Goal: Transaction & Acquisition: Book appointment/travel/reservation

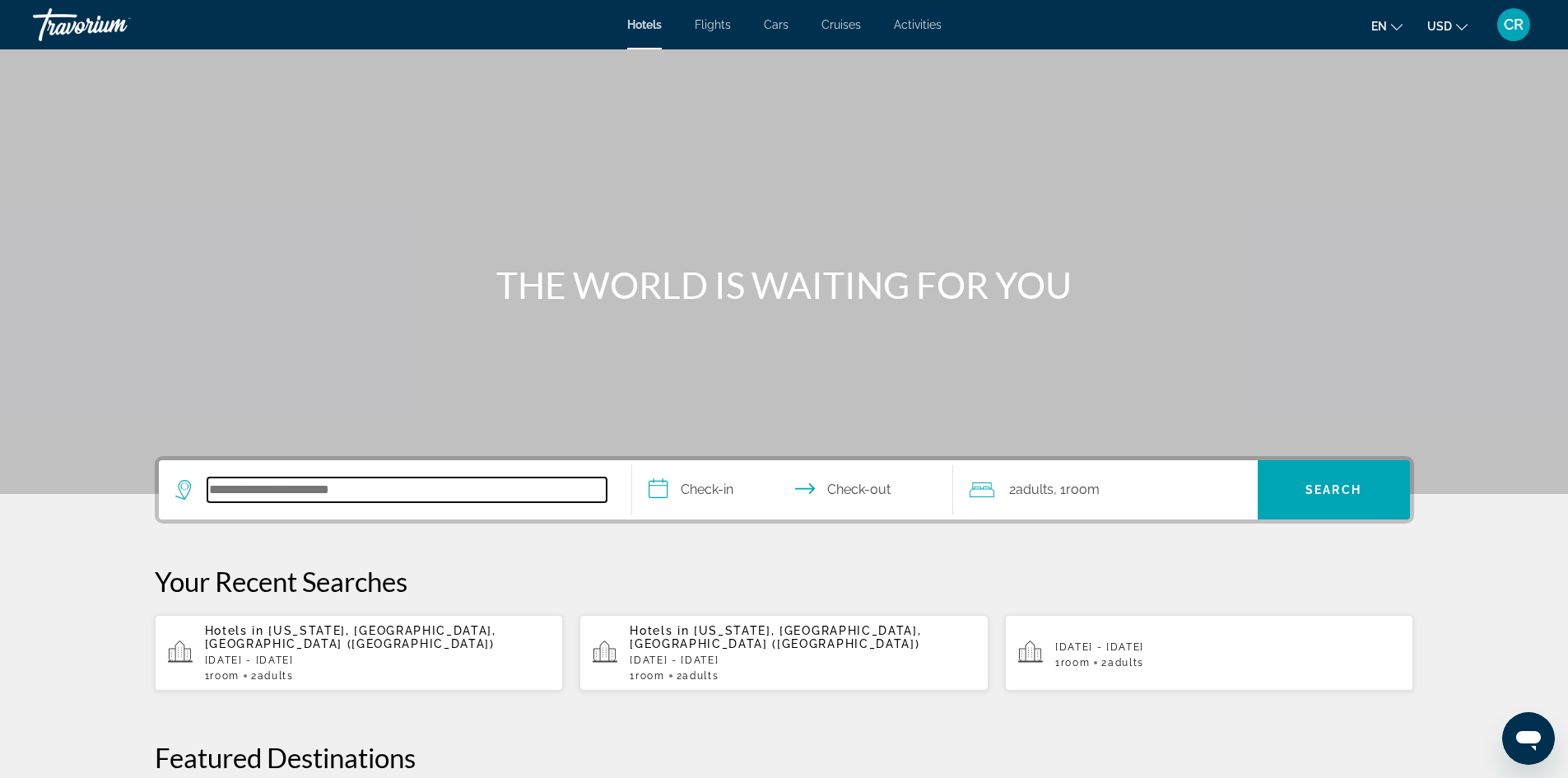
click at [382, 490] on input "Search hotel destination" at bounding box center [407, 490] width 399 height 25
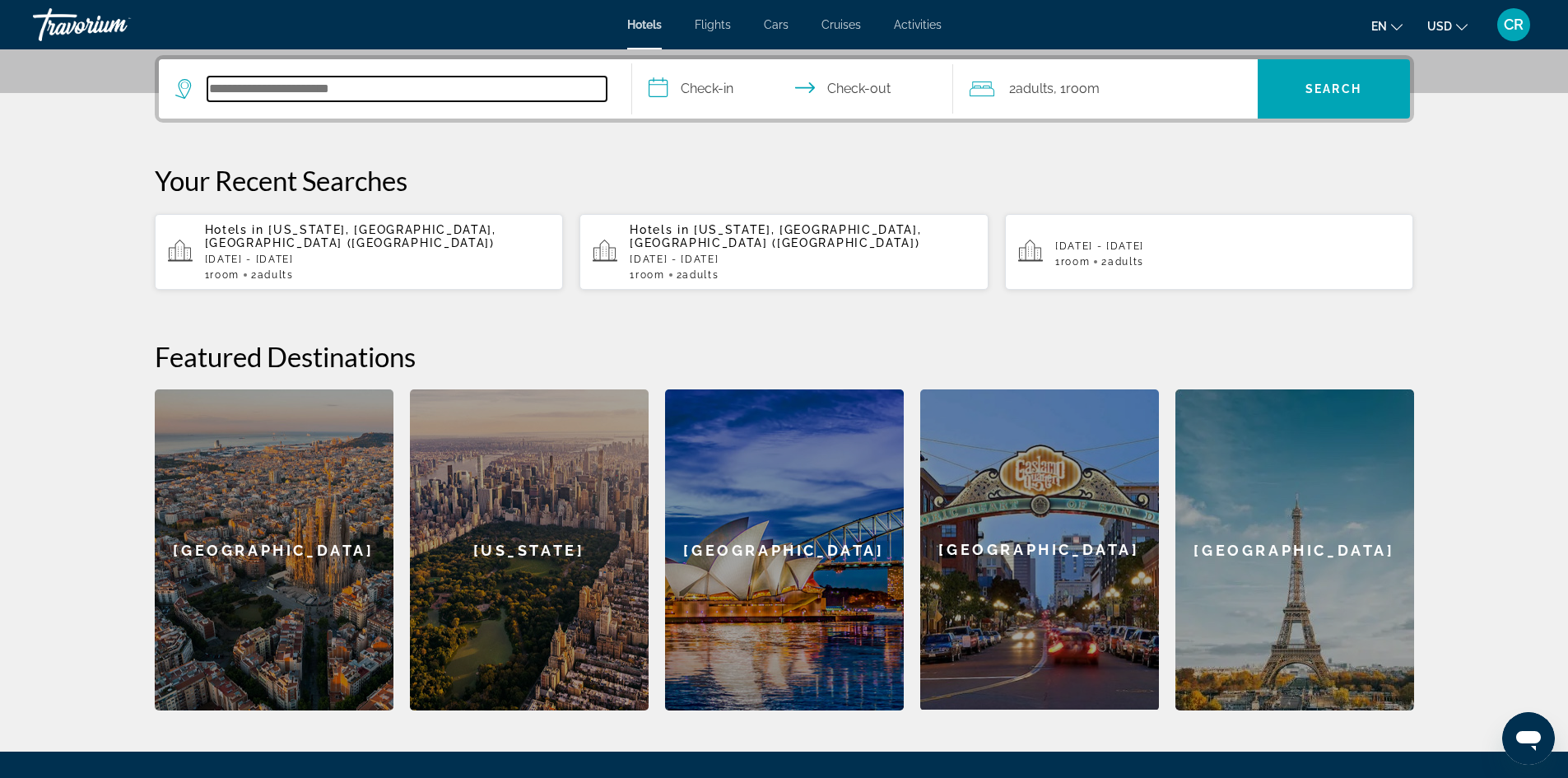
scroll to position [403, 0]
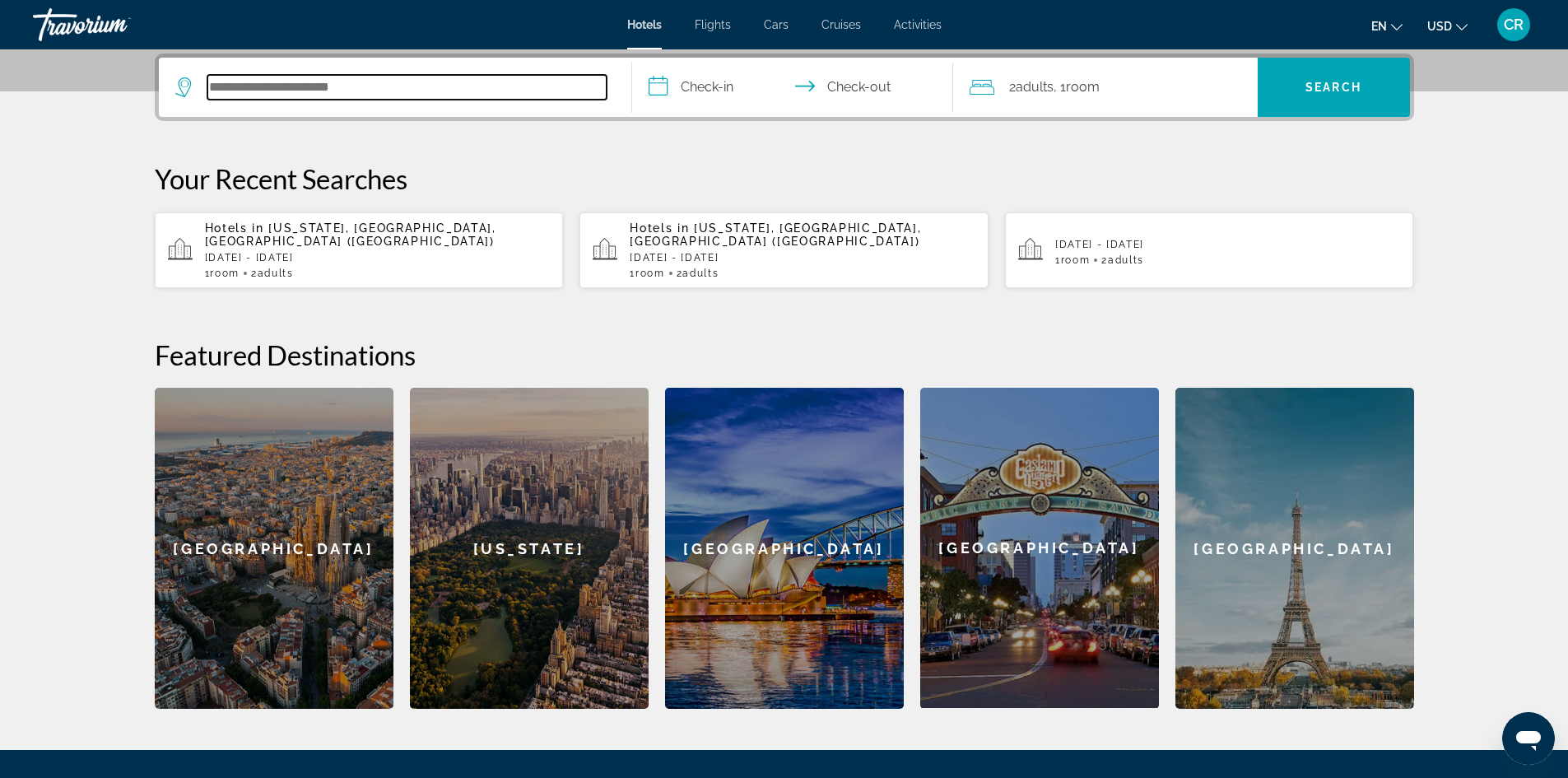
click at [402, 86] on input "Search hotel destination" at bounding box center [407, 87] width 399 height 25
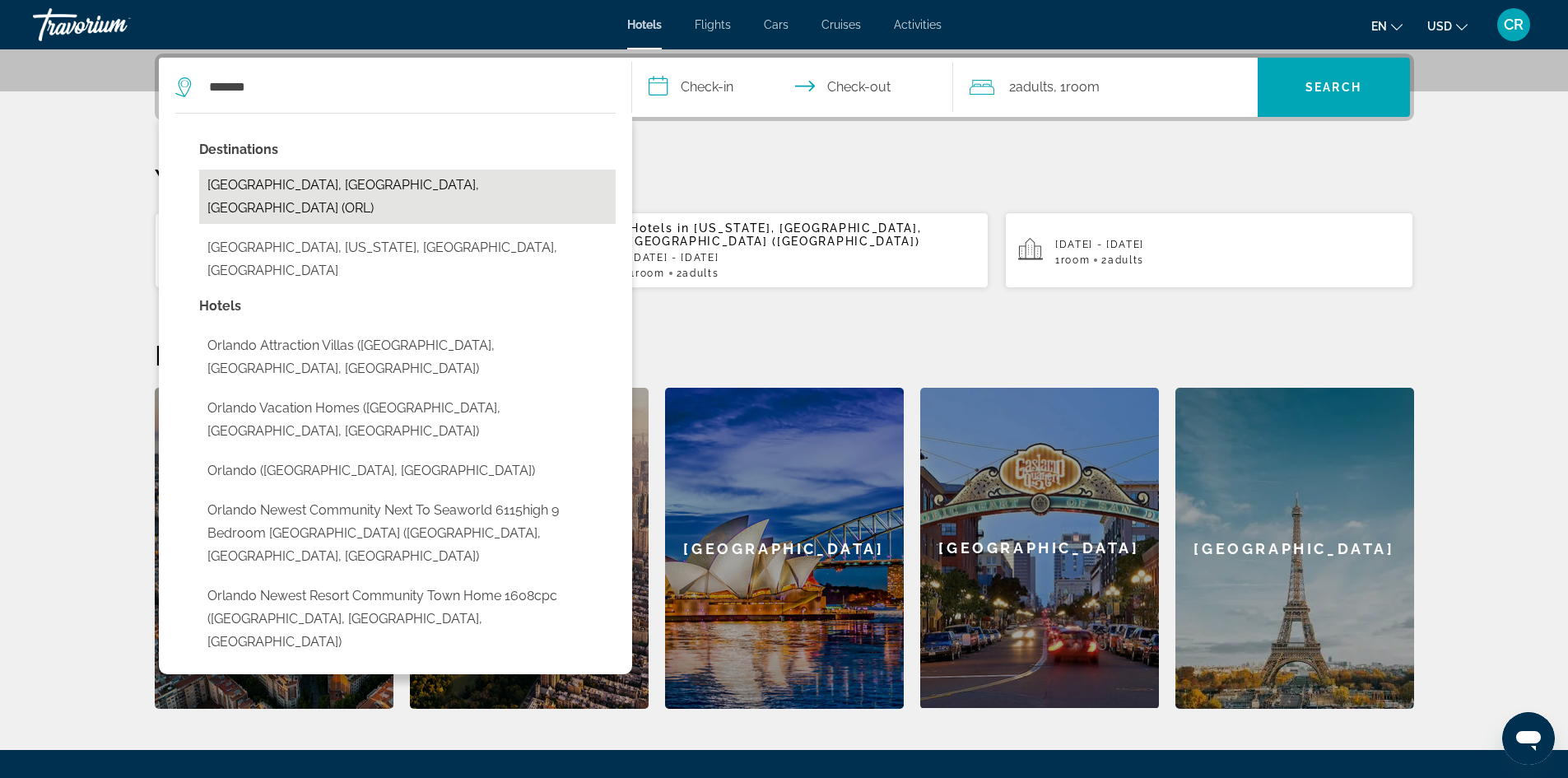
click at [333, 182] on button "[GEOGRAPHIC_DATA], [GEOGRAPHIC_DATA], [GEOGRAPHIC_DATA] (ORL)" at bounding box center [407, 196] width 416 height 54
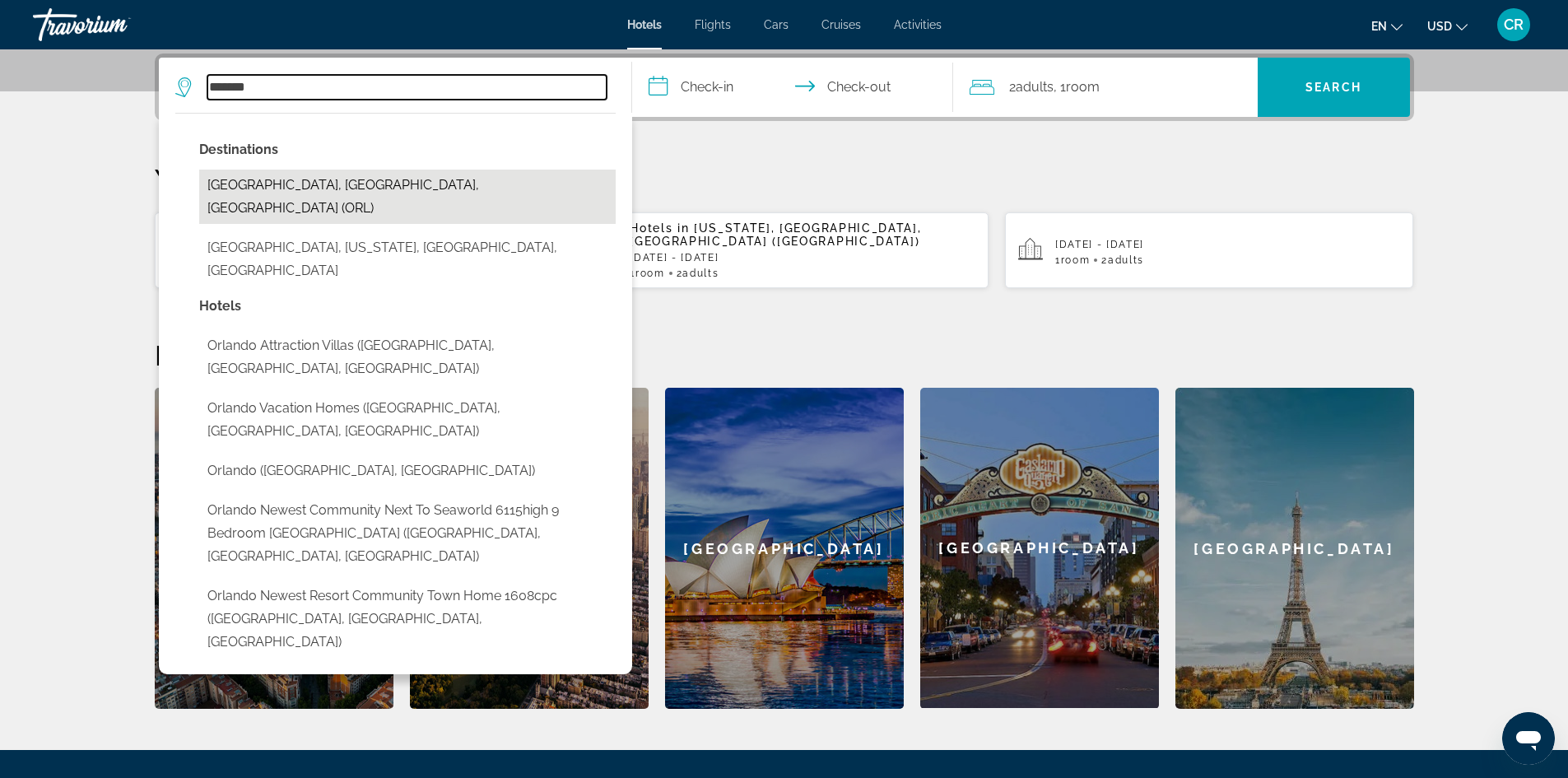
type input "**********"
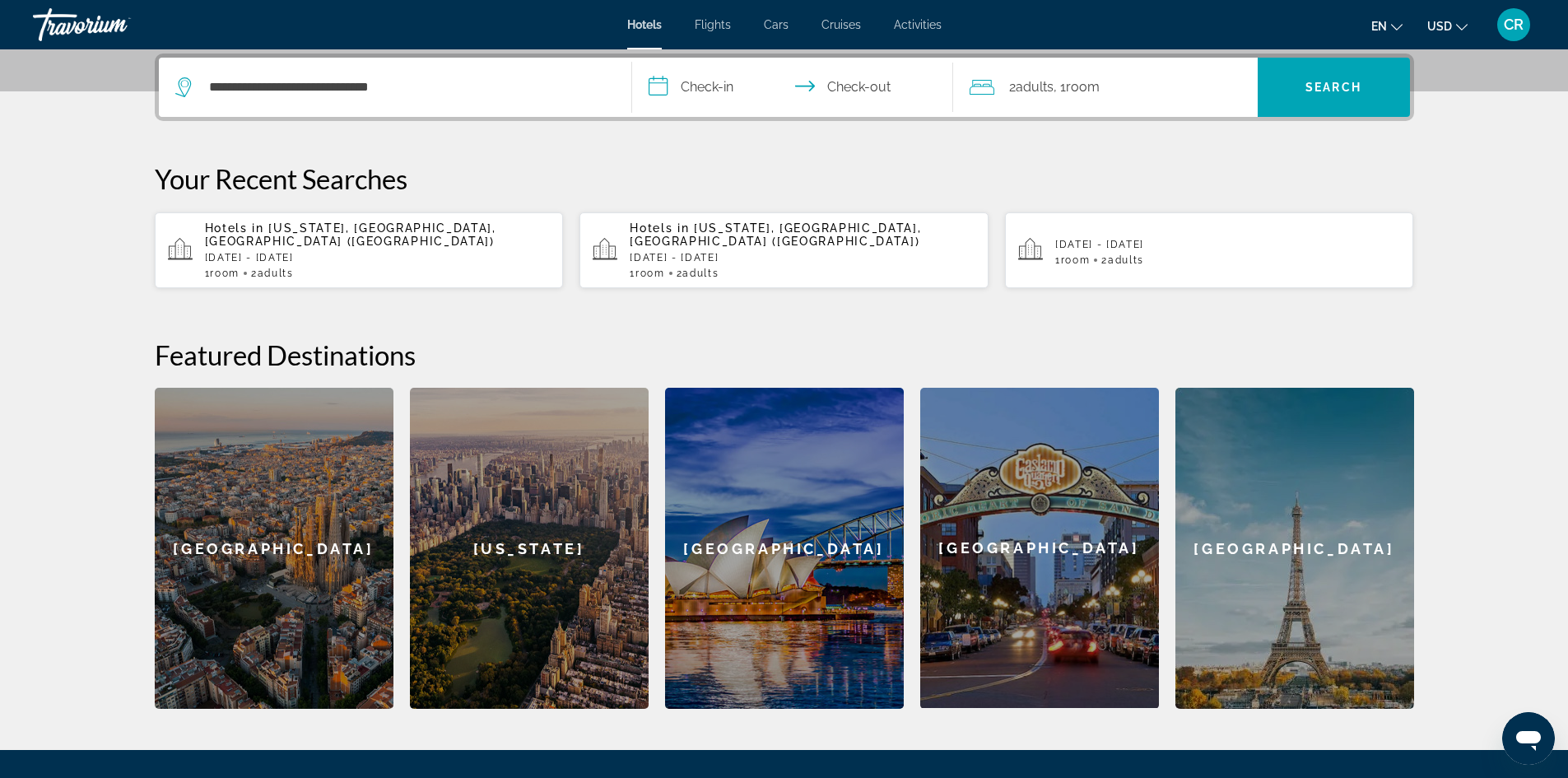
click at [712, 76] on input "**********" at bounding box center [796, 90] width 328 height 64
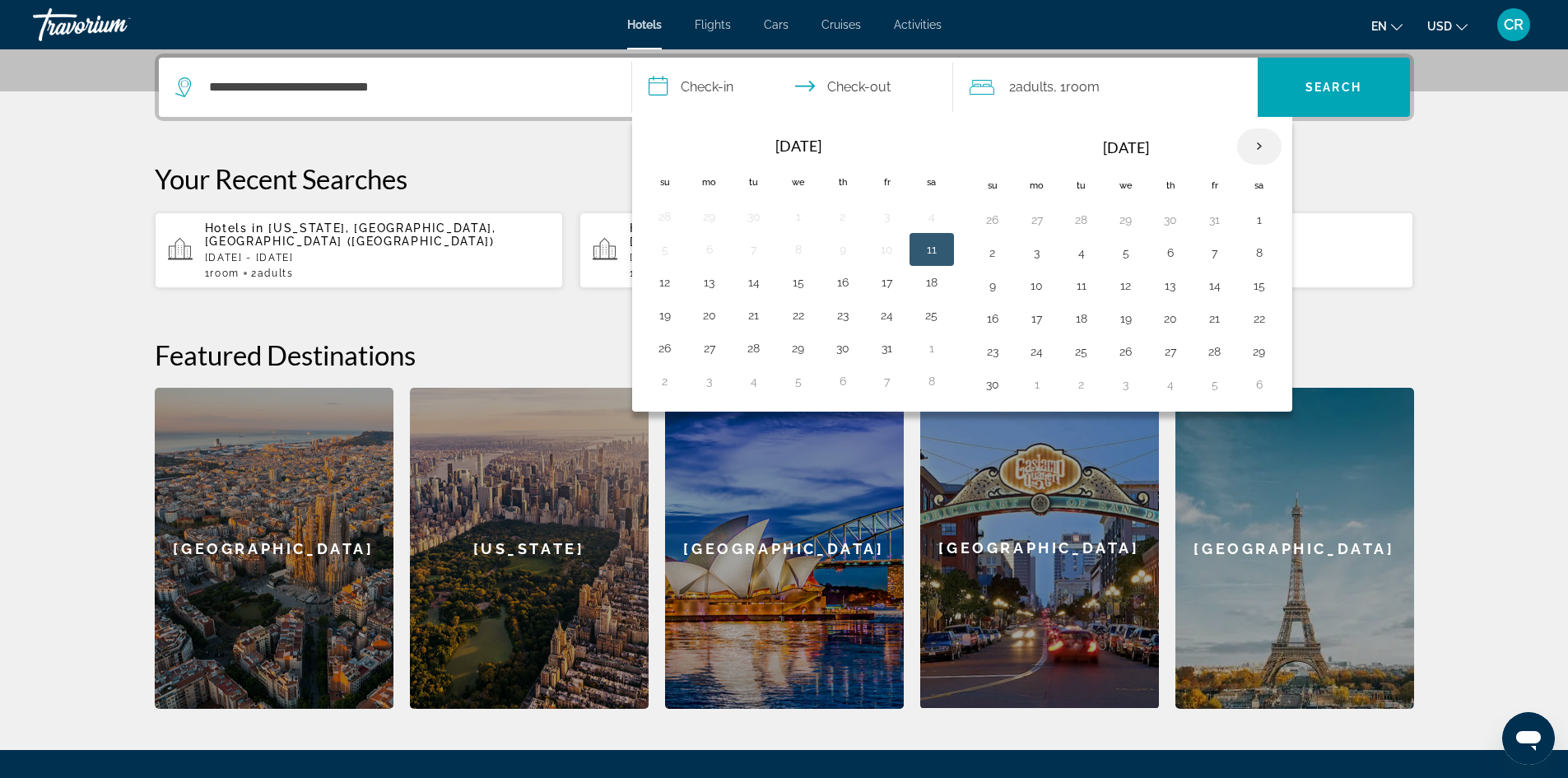
click at [1263, 142] on th "Next month" at bounding box center [1259, 146] width 45 height 37
click at [1262, 138] on th "Next month" at bounding box center [1259, 146] width 45 height 37
click at [1263, 147] on th "Next month" at bounding box center [1259, 146] width 45 height 37
click at [1128, 356] on button "25" at bounding box center [1126, 351] width 27 height 23
click at [1004, 381] on button "1" at bounding box center [993, 384] width 27 height 23
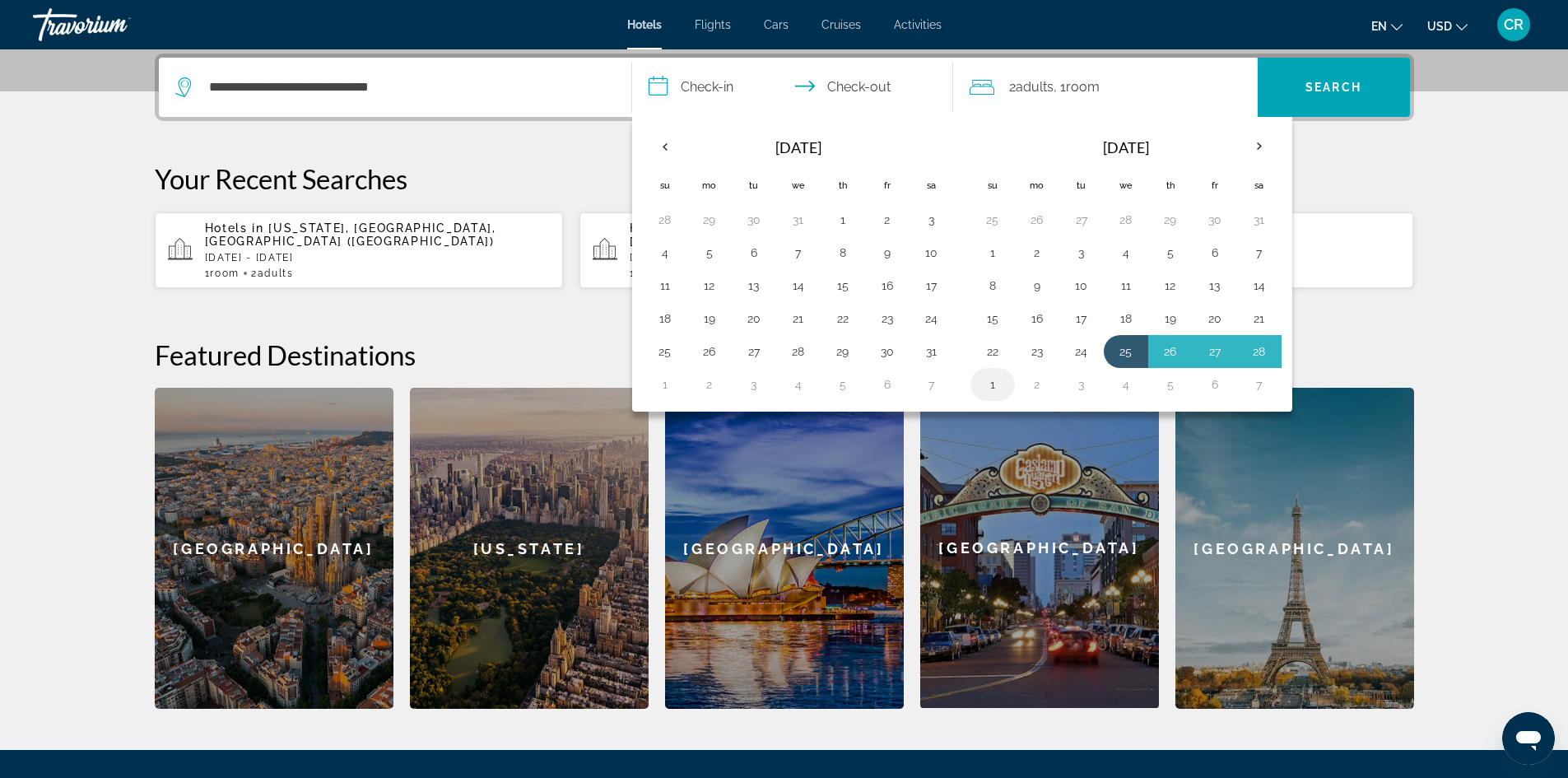
type input "**********"
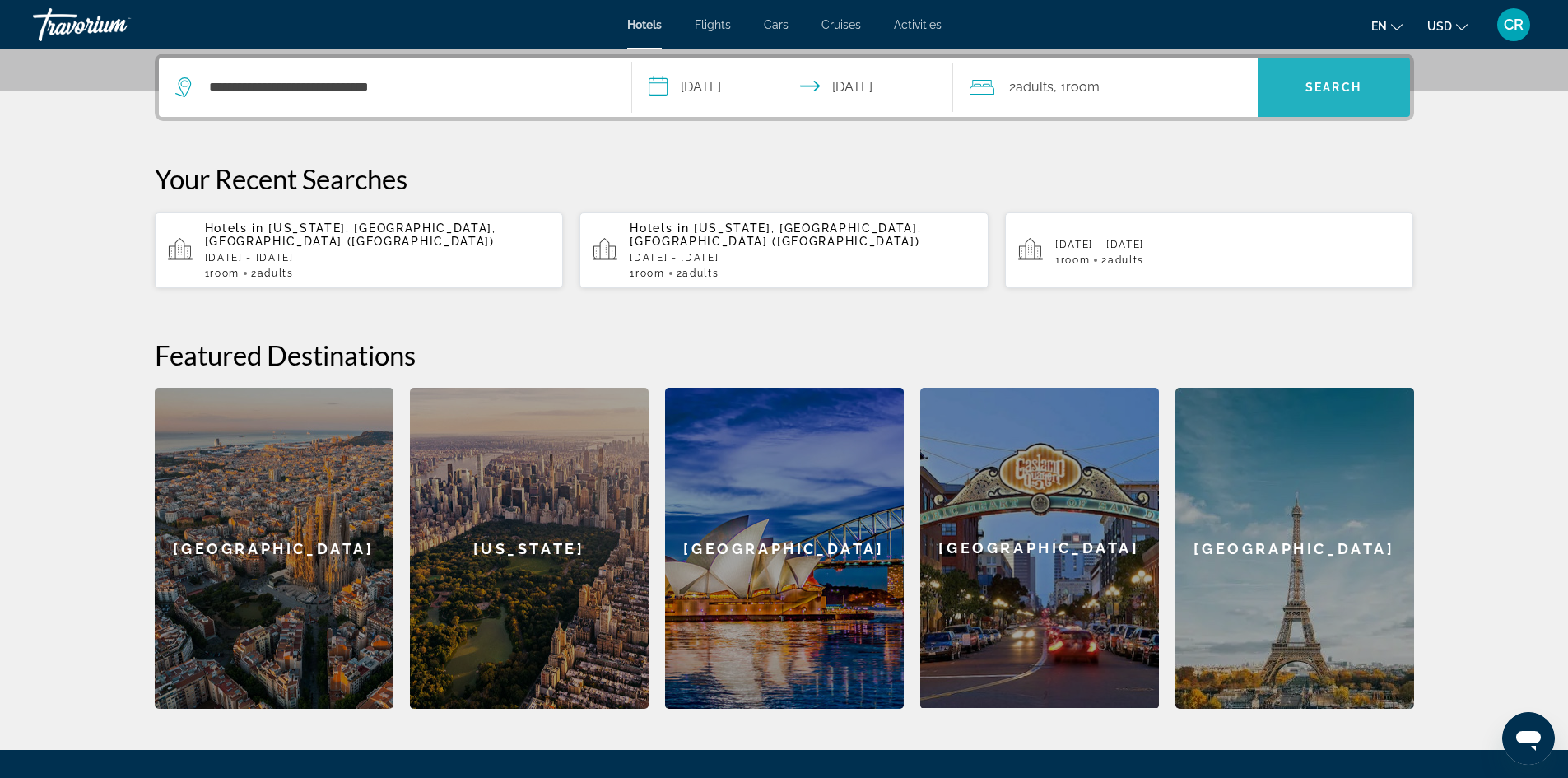
click at [1319, 81] on span "Search" at bounding box center [1333, 87] width 56 height 13
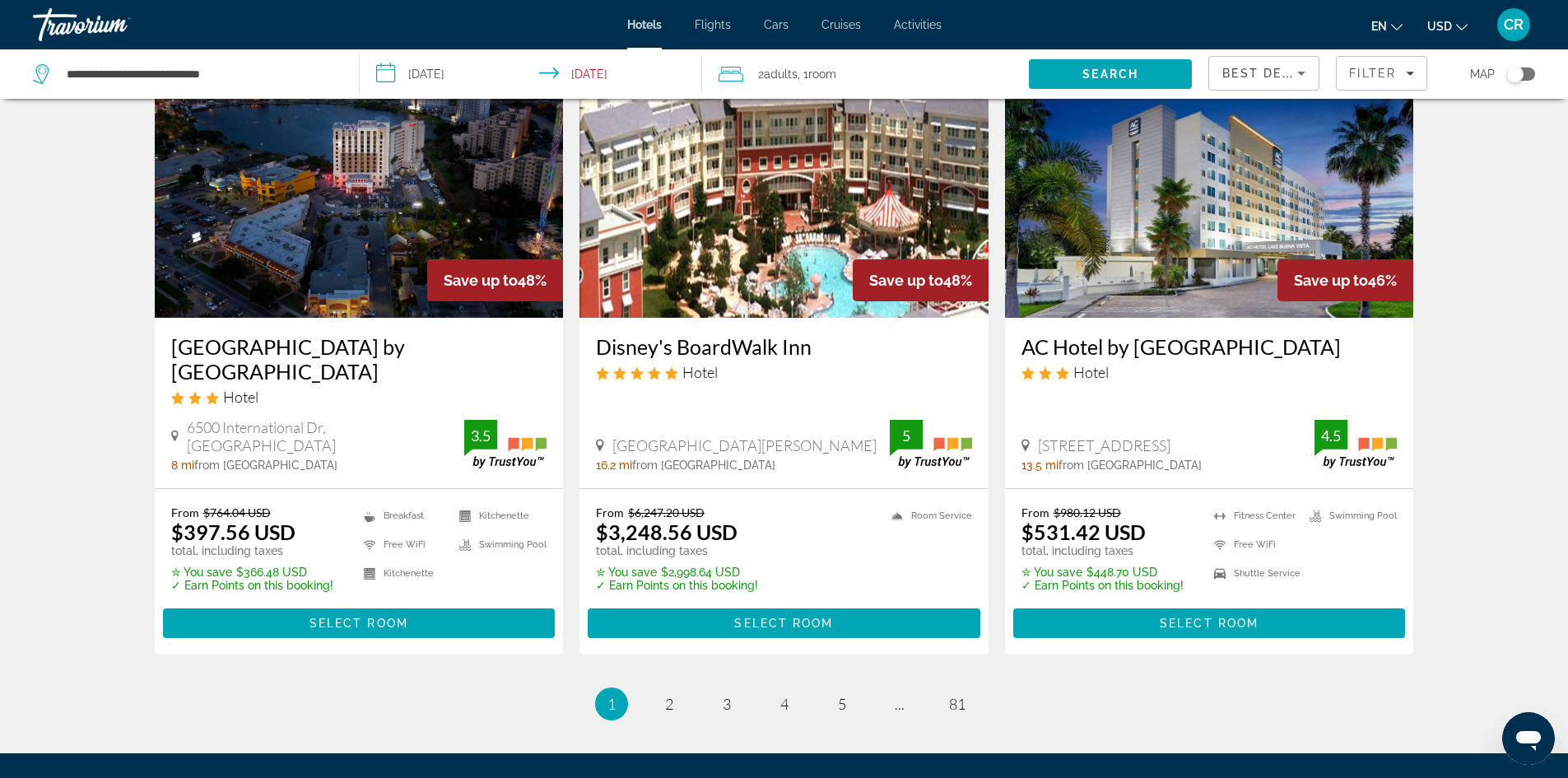
scroll to position [2059, 0]
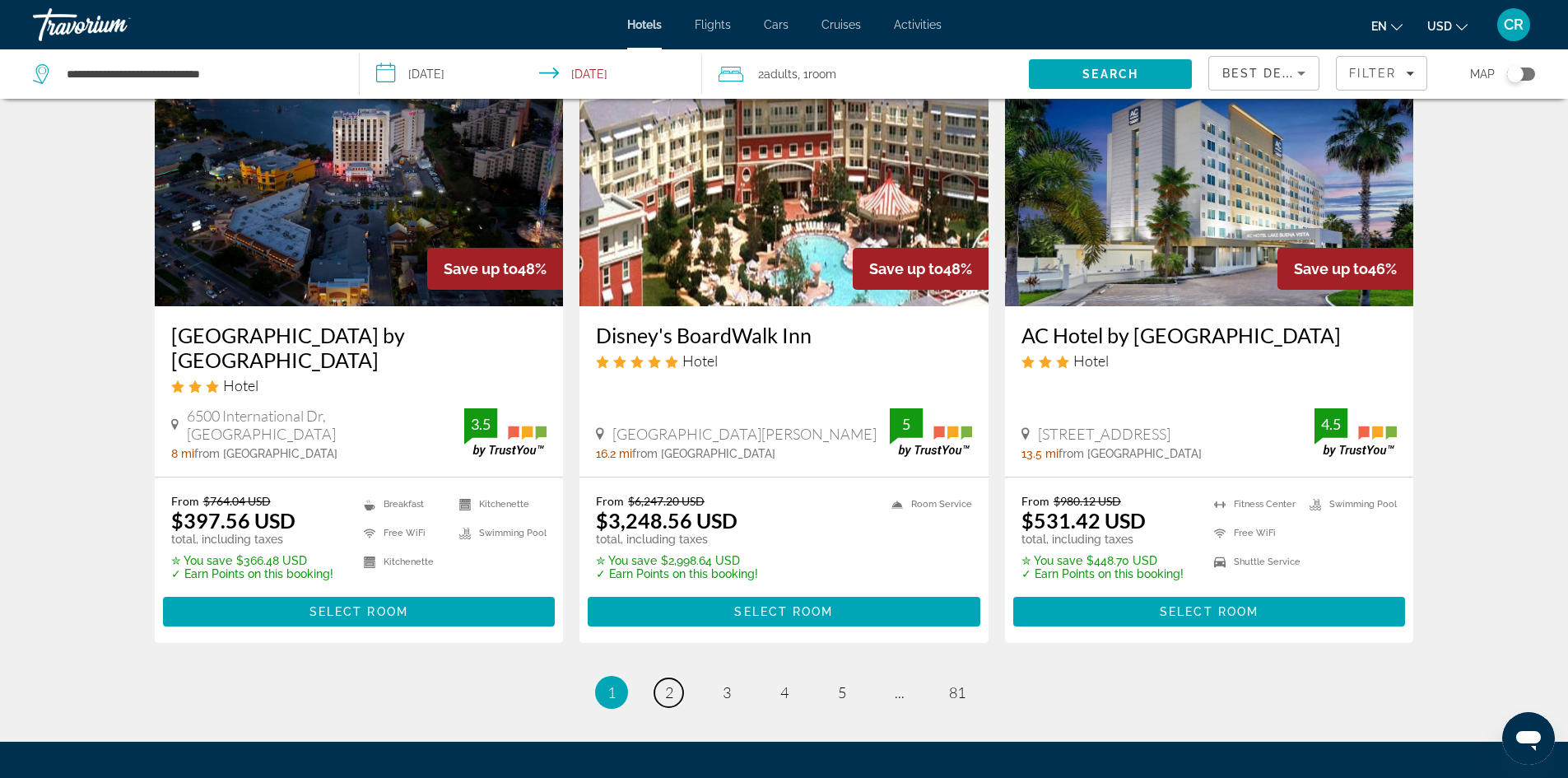
click at [672, 684] on span "2" at bounding box center [669, 693] width 8 height 18
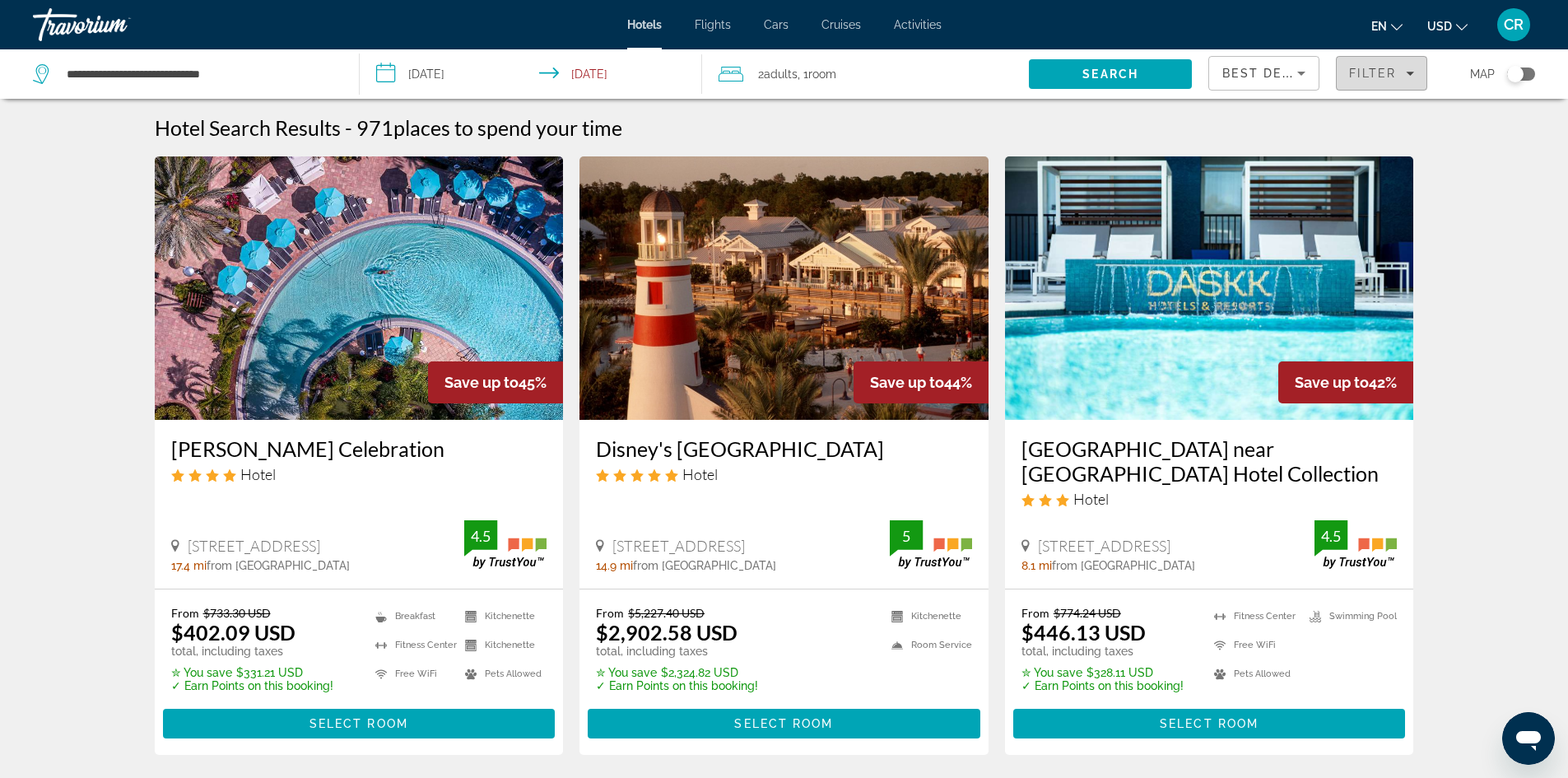
click at [1402, 81] on span "Filters" at bounding box center [1381, 72] width 90 height 39
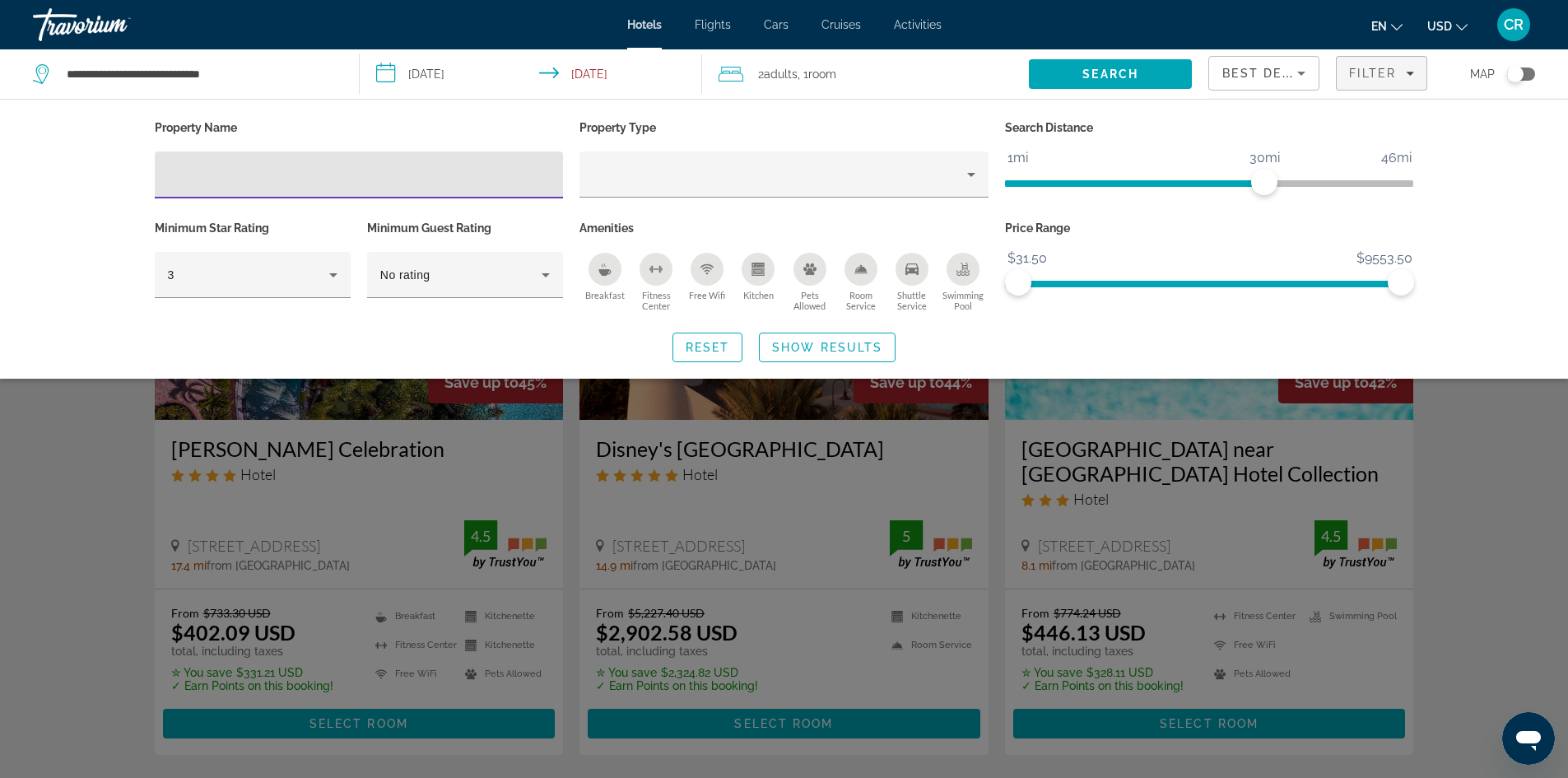
click at [225, 175] on input "Hotel Filters" at bounding box center [360, 176] width 382 height 20
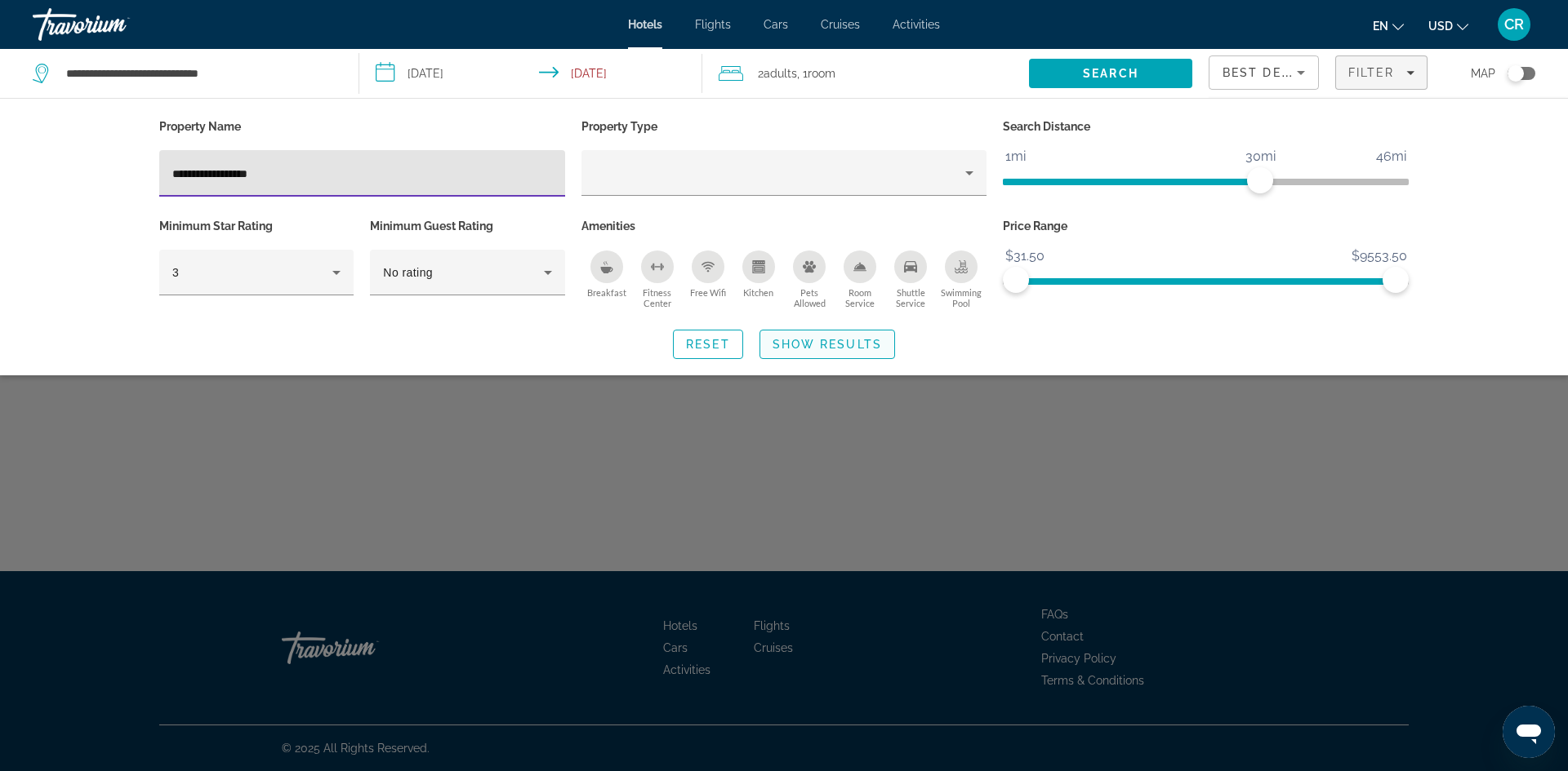
type input "**********"
click at [808, 348] on span "Show Results" at bounding box center [827, 345] width 110 height 13
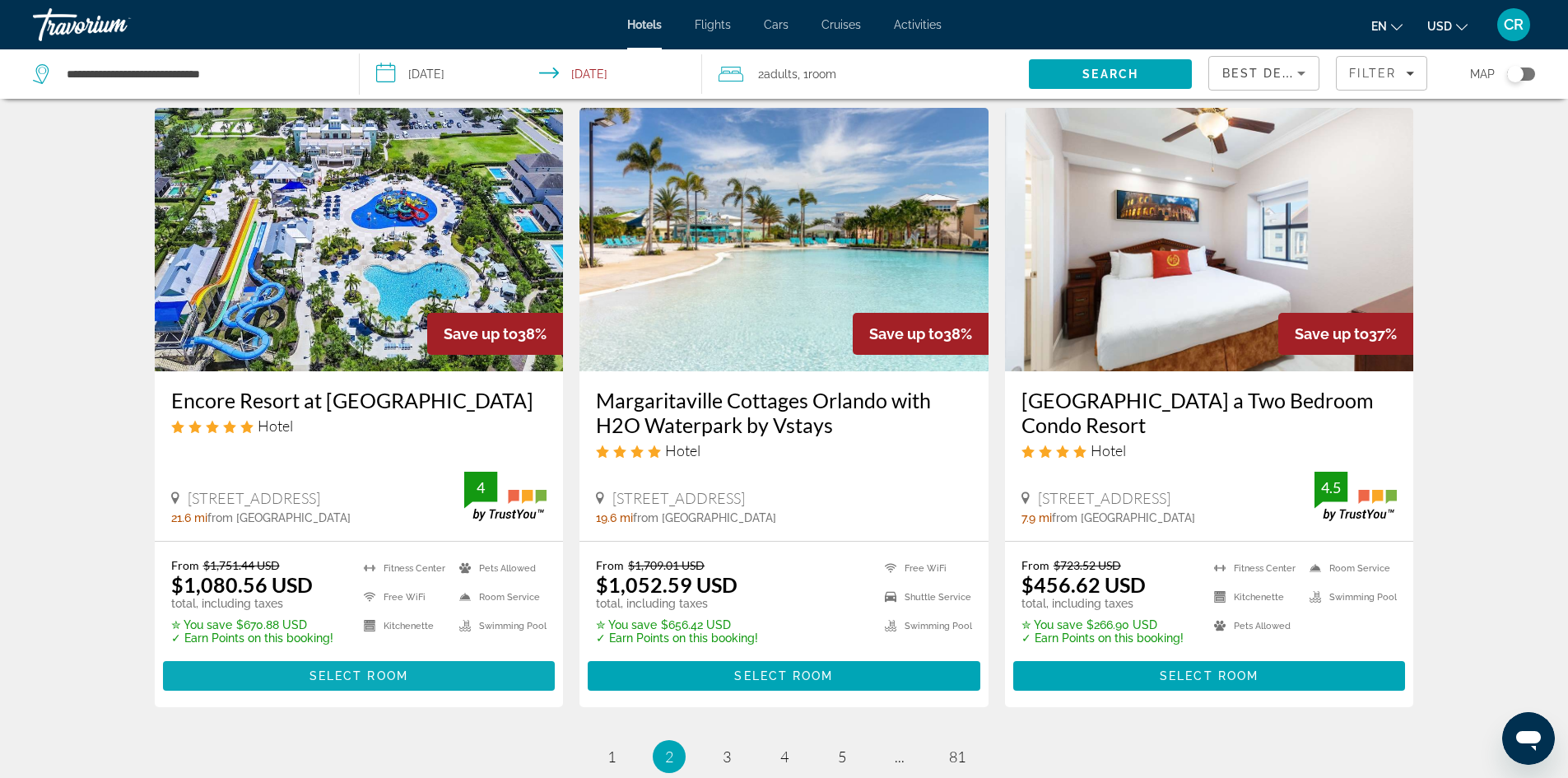
scroll to position [2059, 0]
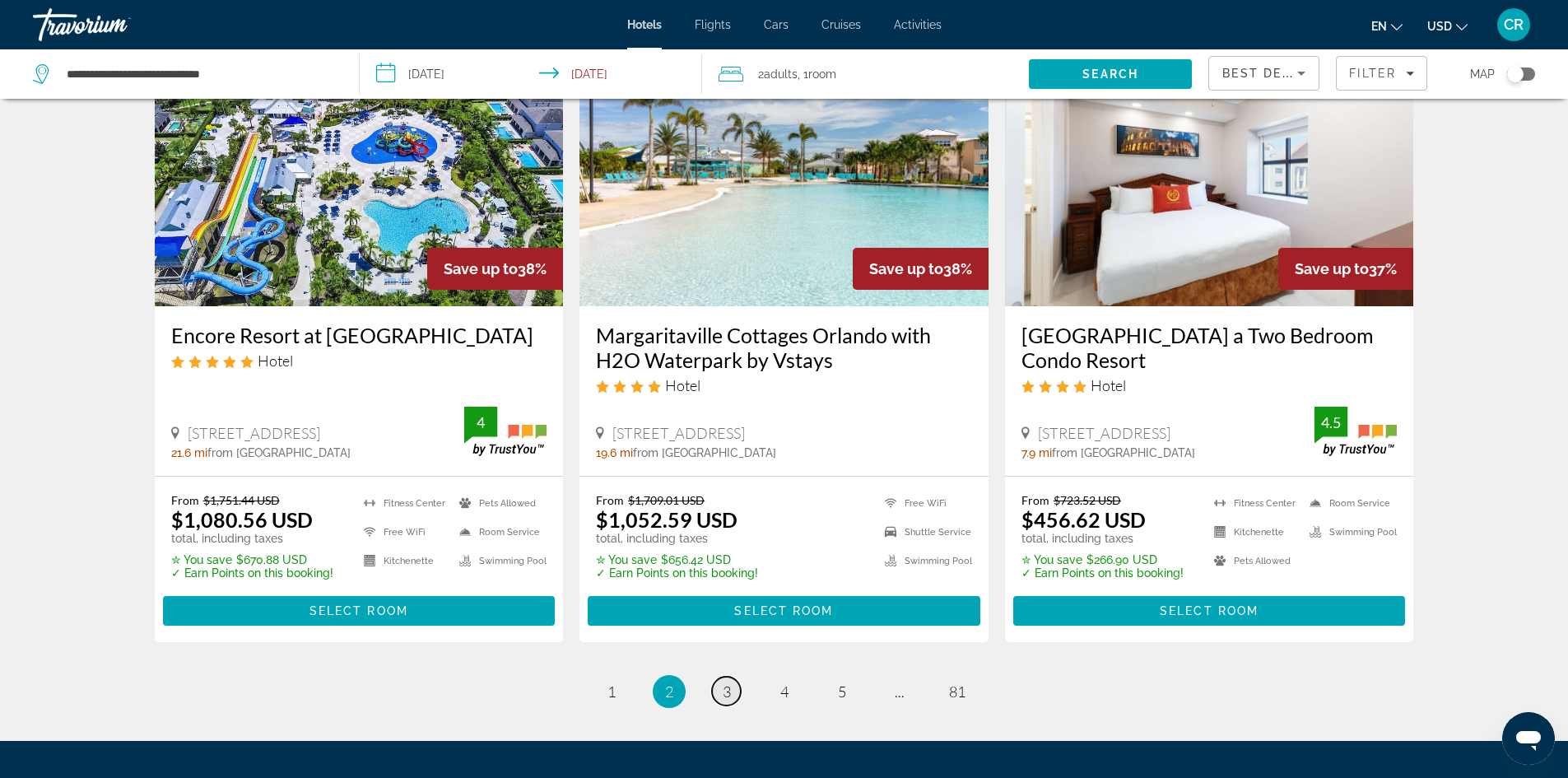
click at [730, 683] on span "3" at bounding box center [726, 692] width 8 height 18
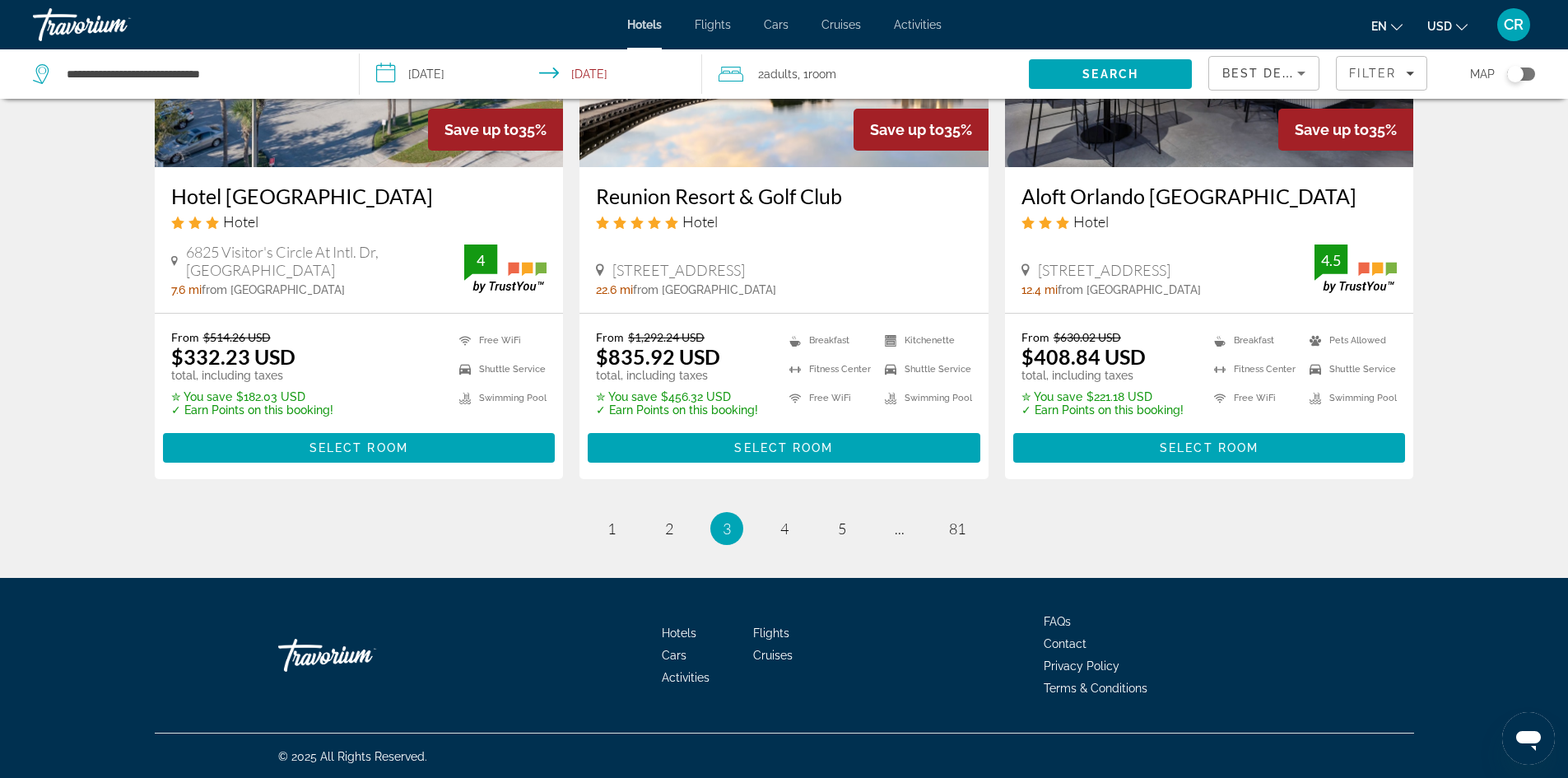
scroll to position [2175, 0]
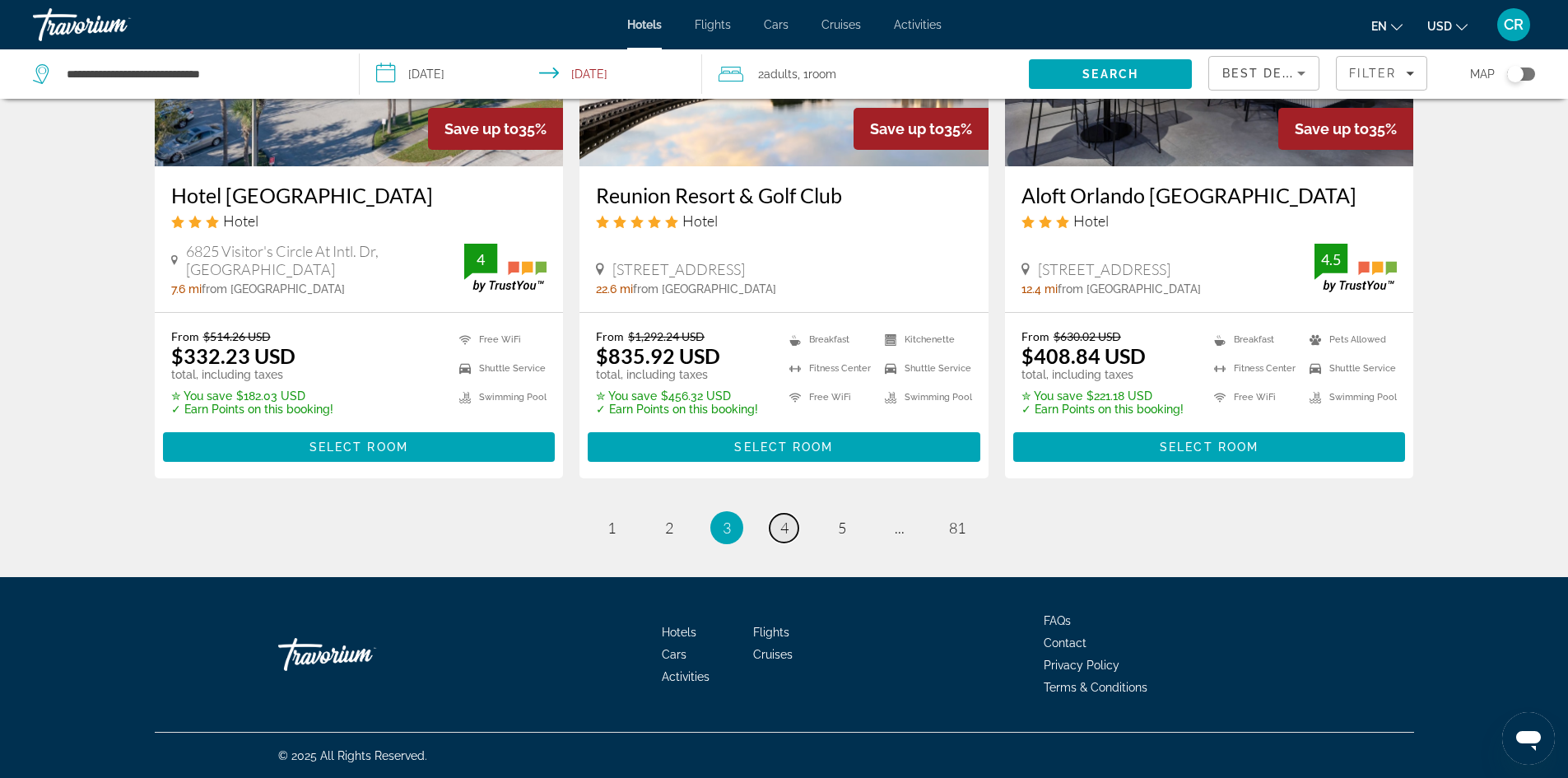
click at [784, 524] on span "4" at bounding box center [784, 528] width 8 height 18
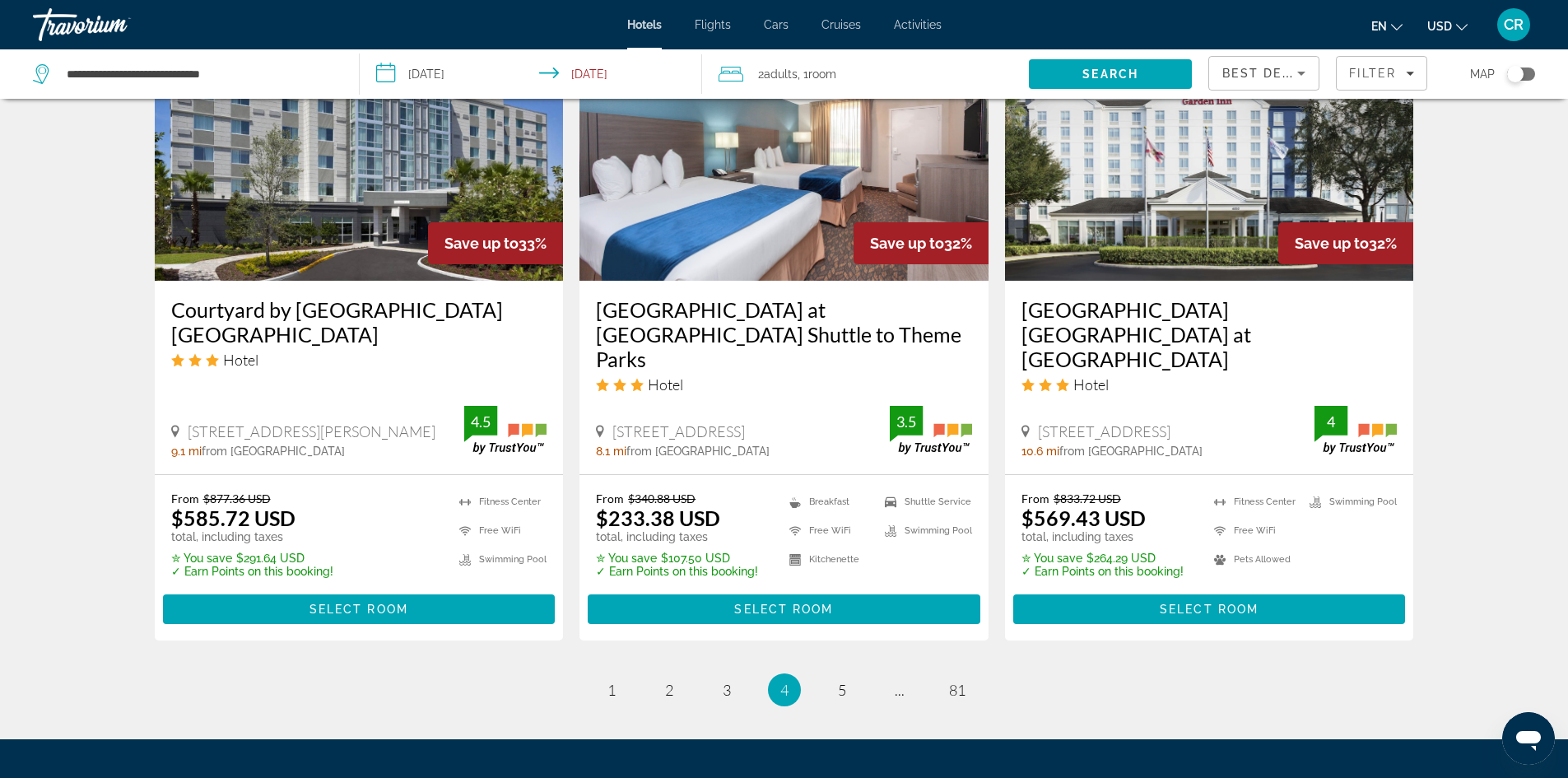
scroll to position [2059, 0]
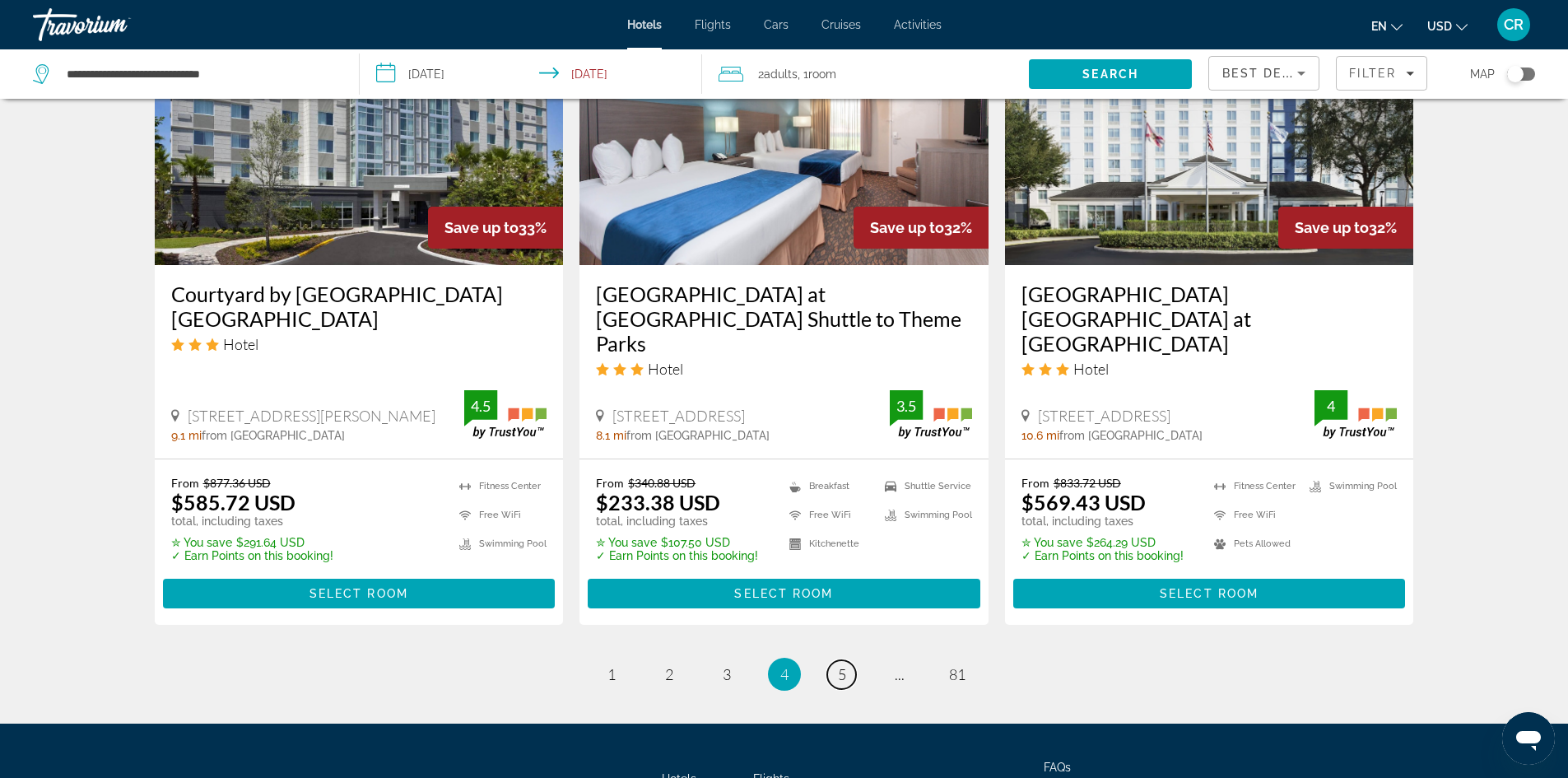
click at [834, 661] on link "page 5" at bounding box center [841, 675] width 28 height 28
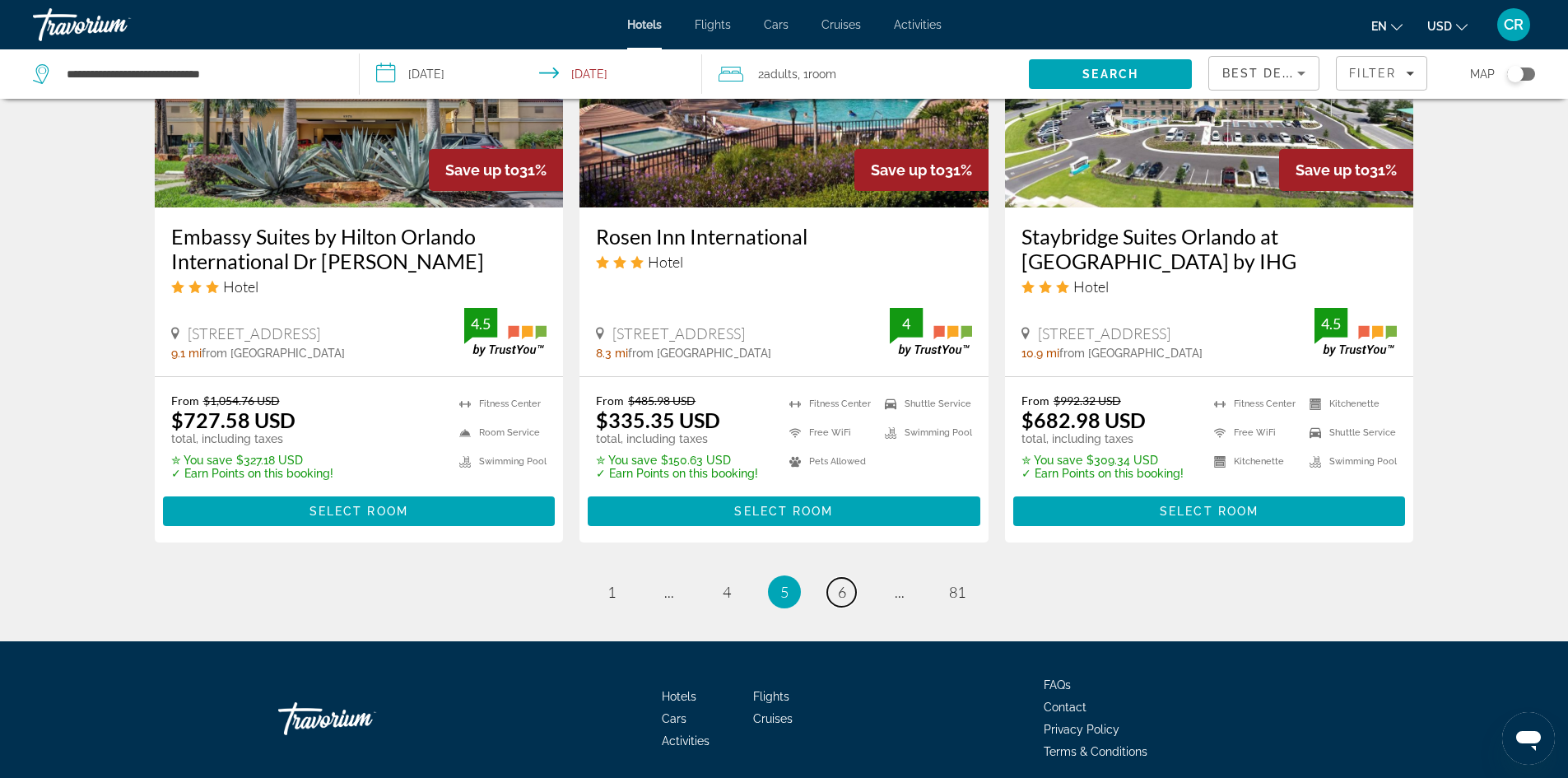
scroll to position [2157, 0]
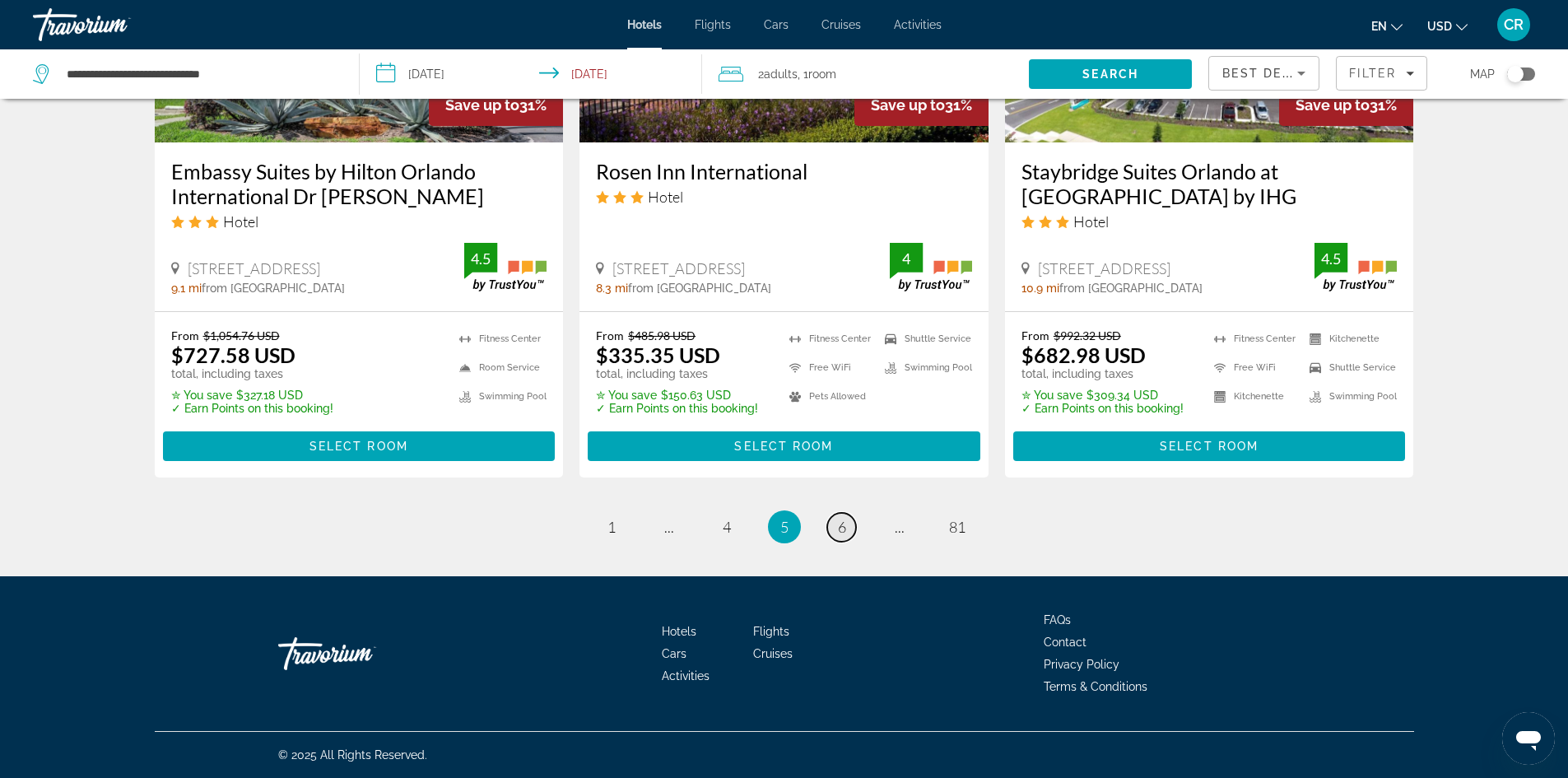
click at [843, 529] on span "6" at bounding box center [842, 527] width 8 height 18
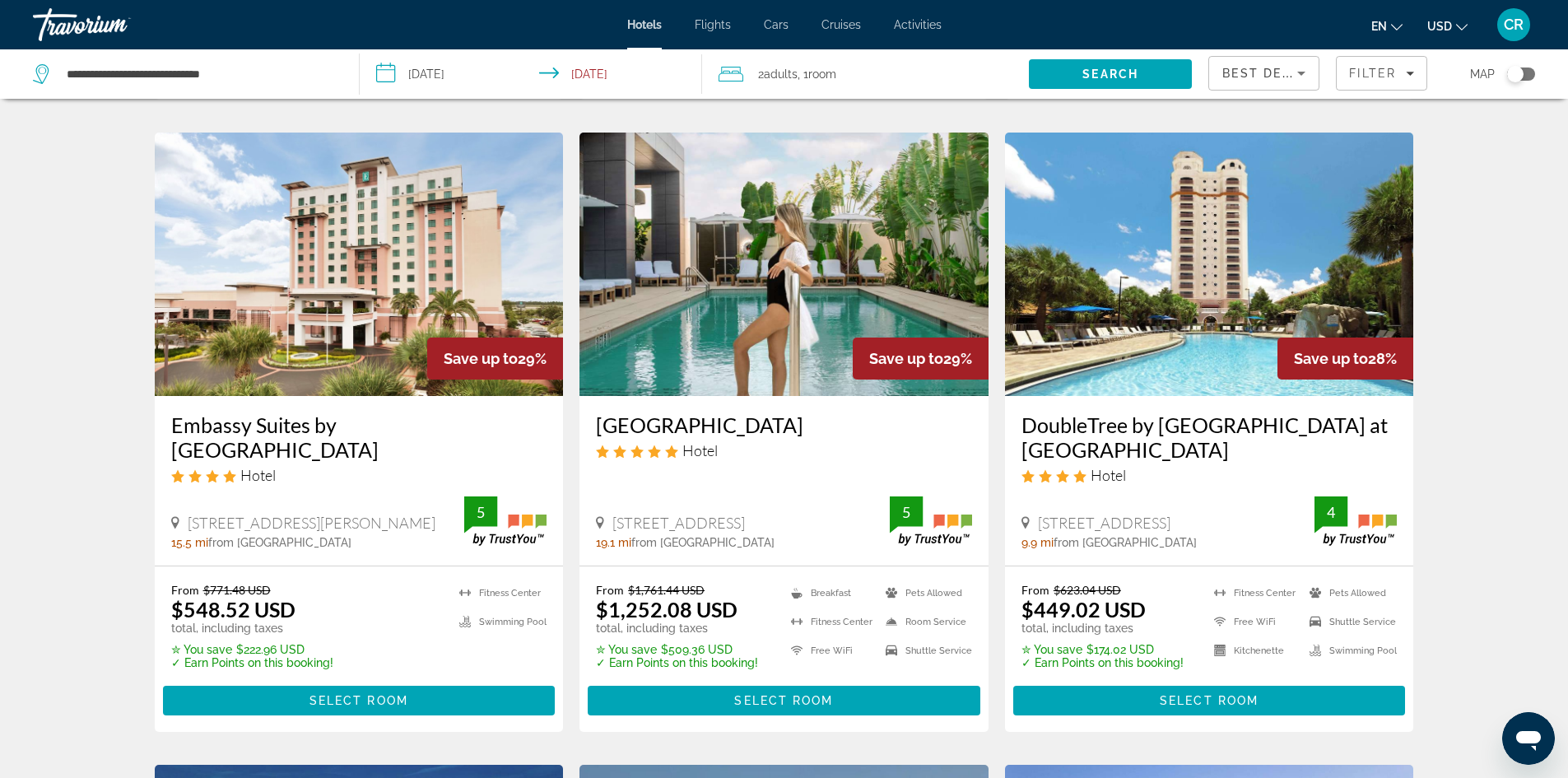
scroll to position [659, 0]
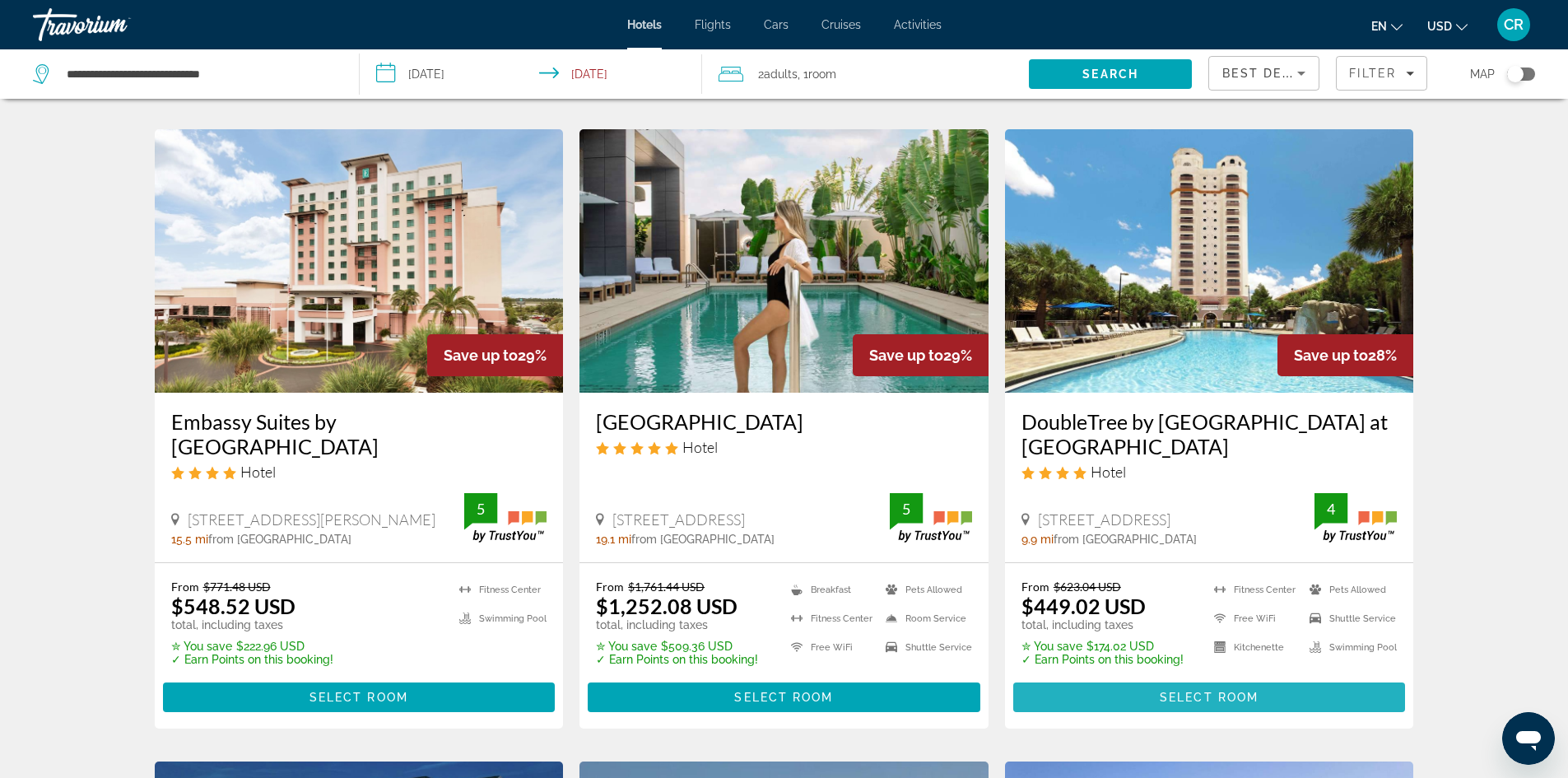
click at [1247, 700] on span "Select Room" at bounding box center [1209, 697] width 99 height 13
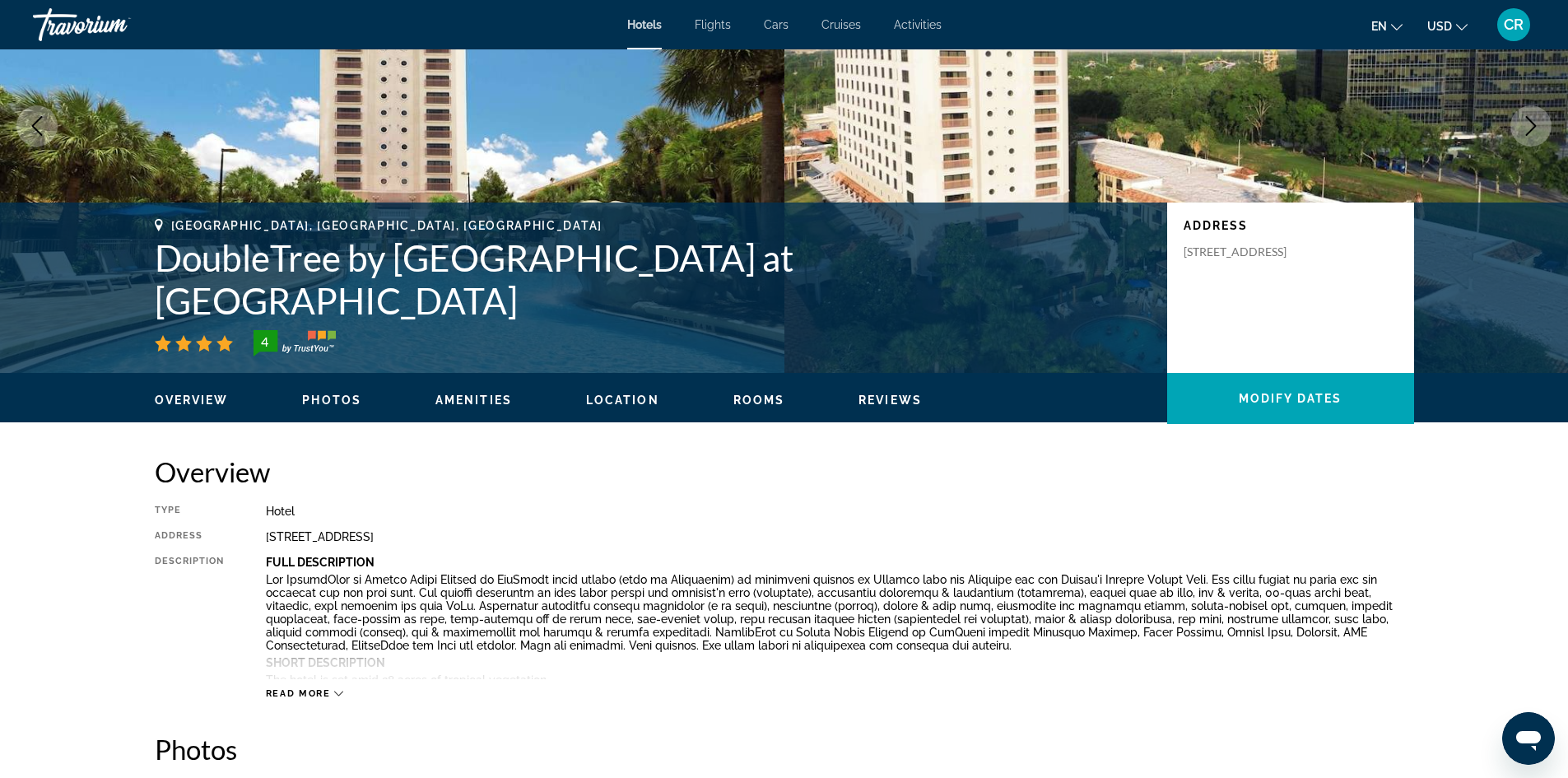
scroll to position [247, 0]
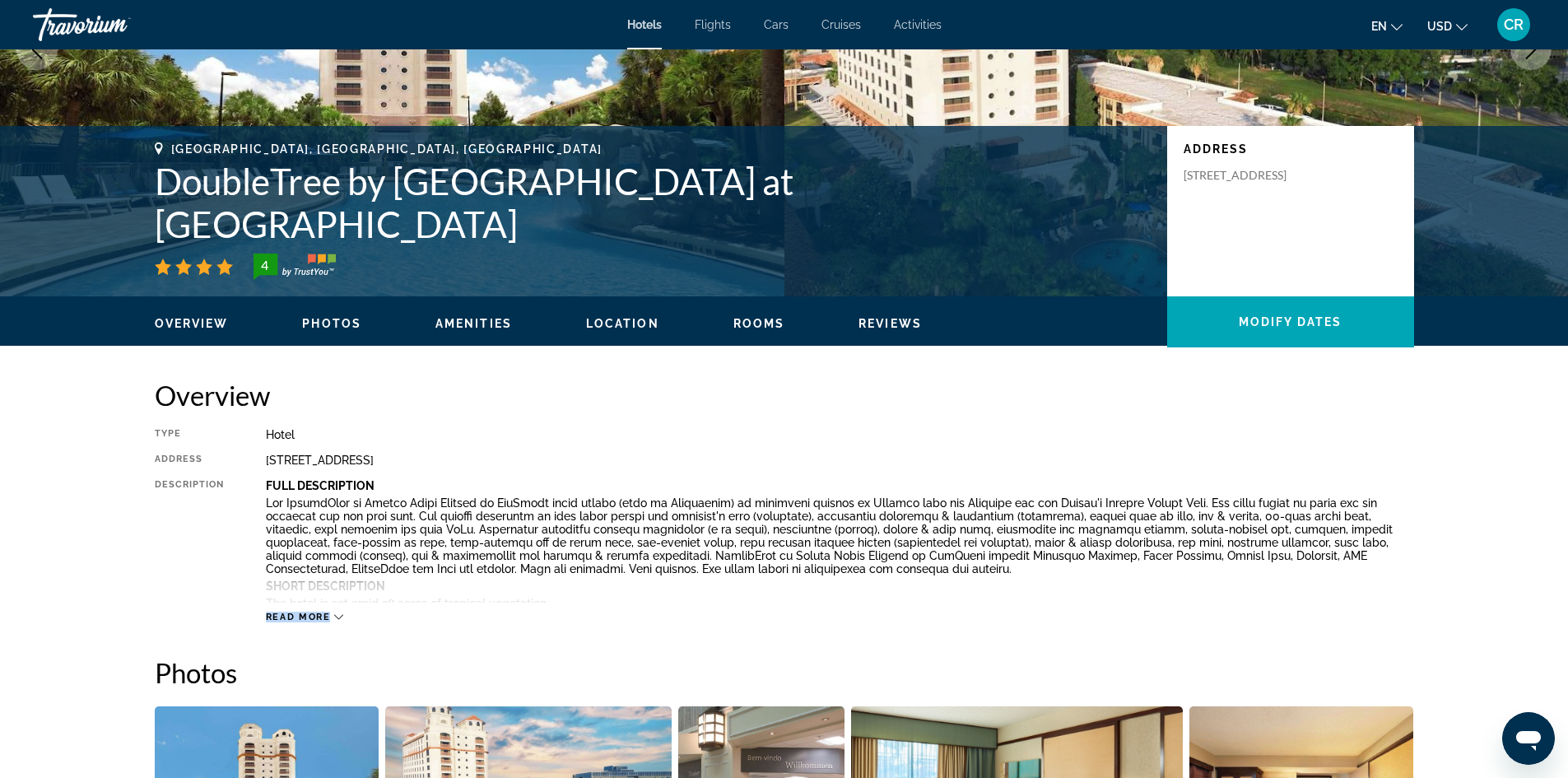
click at [331, 613] on div "Read more" at bounding box center [840, 600] width 1148 height 45
click at [337, 617] on icon "Main content" at bounding box center [338, 617] width 9 height 9
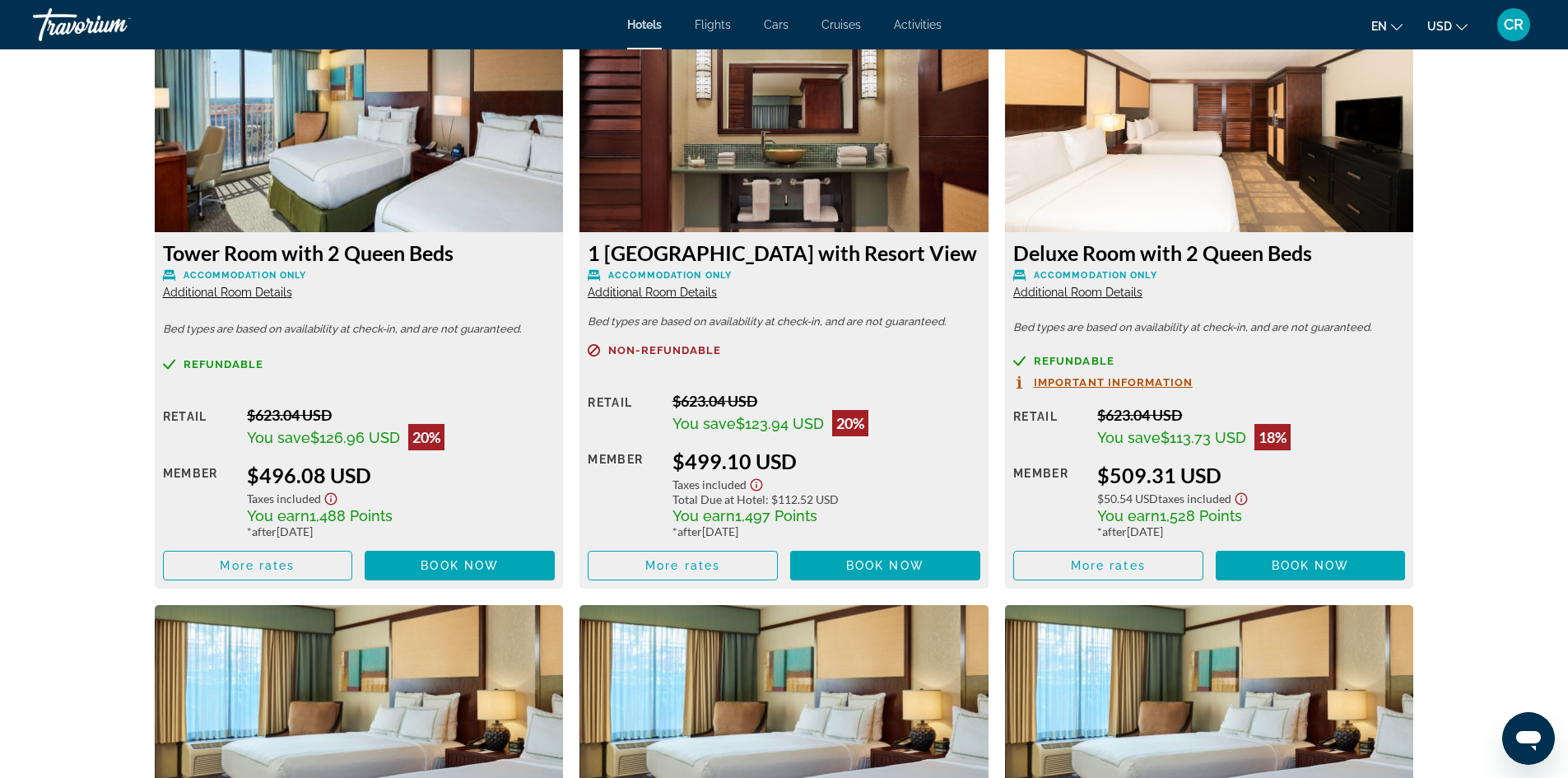
scroll to position [3876, 0]
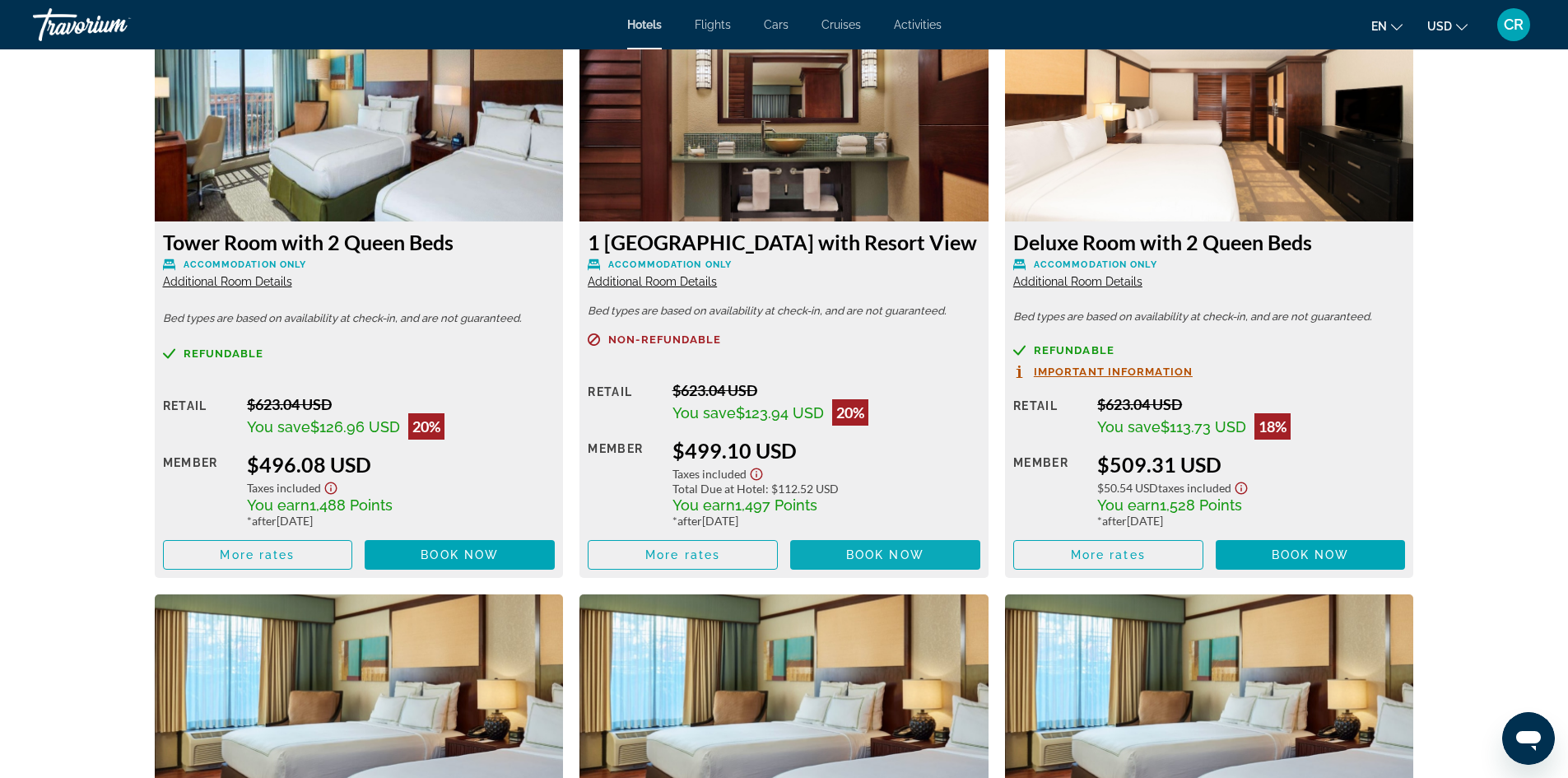
click at [842, 554] on span "Main content" at bounding box center [886, 555] width 190 height 39
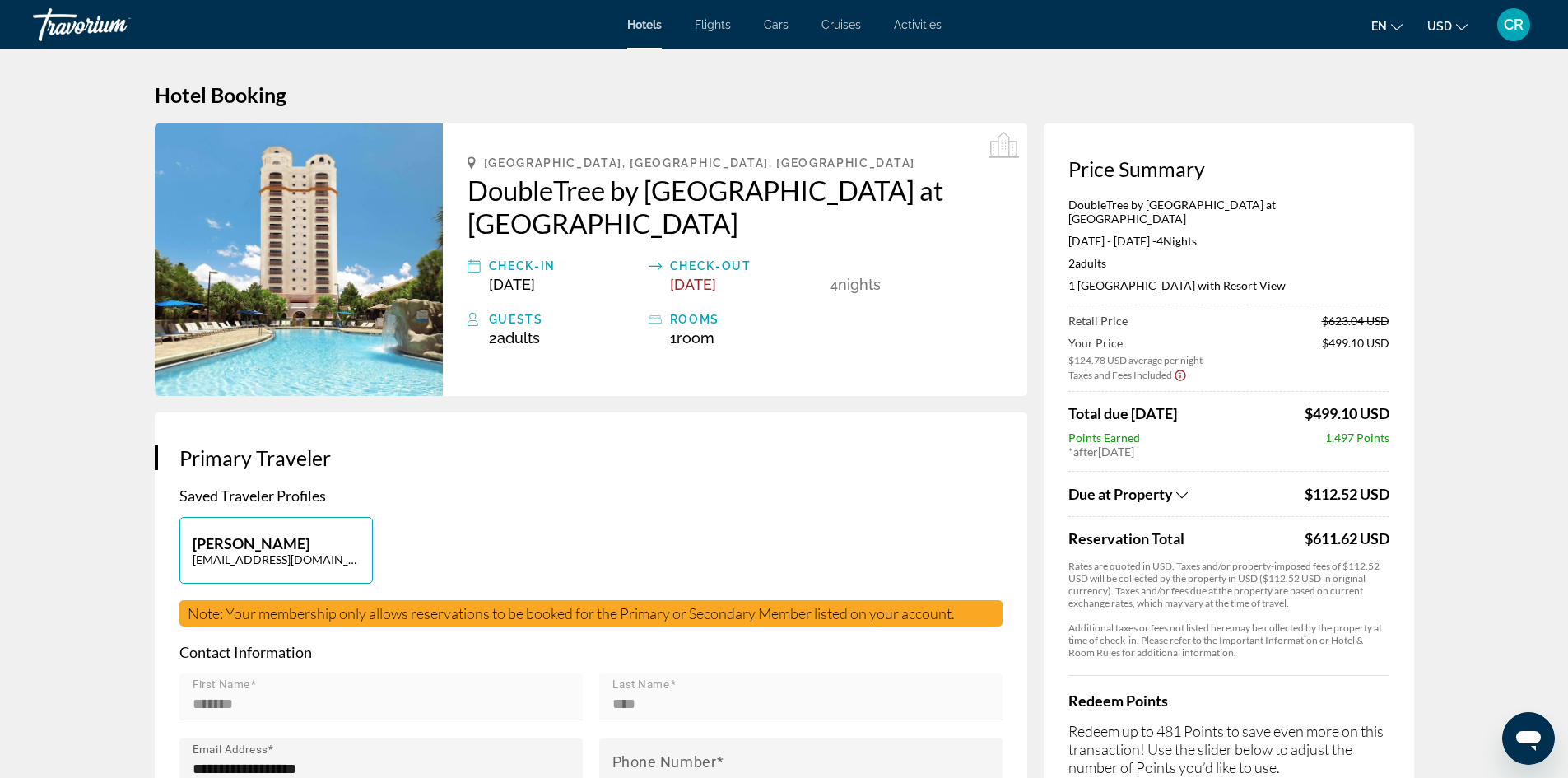
click at [1187, 489] on icon "Show Taxes and Fees breakdown" at bounding box center [1182, 495] width 12 height 14
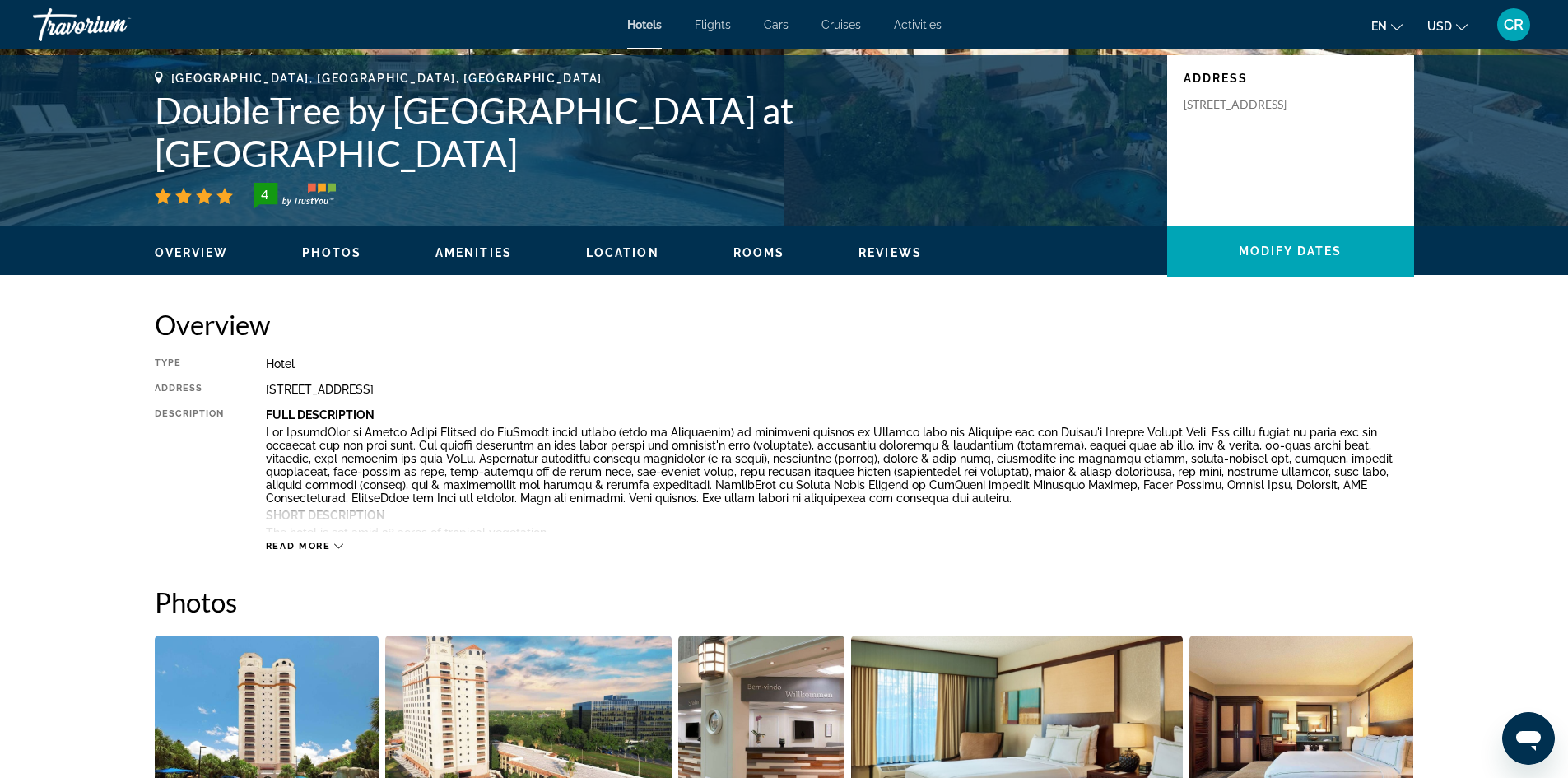
scroll to position [577, 0]
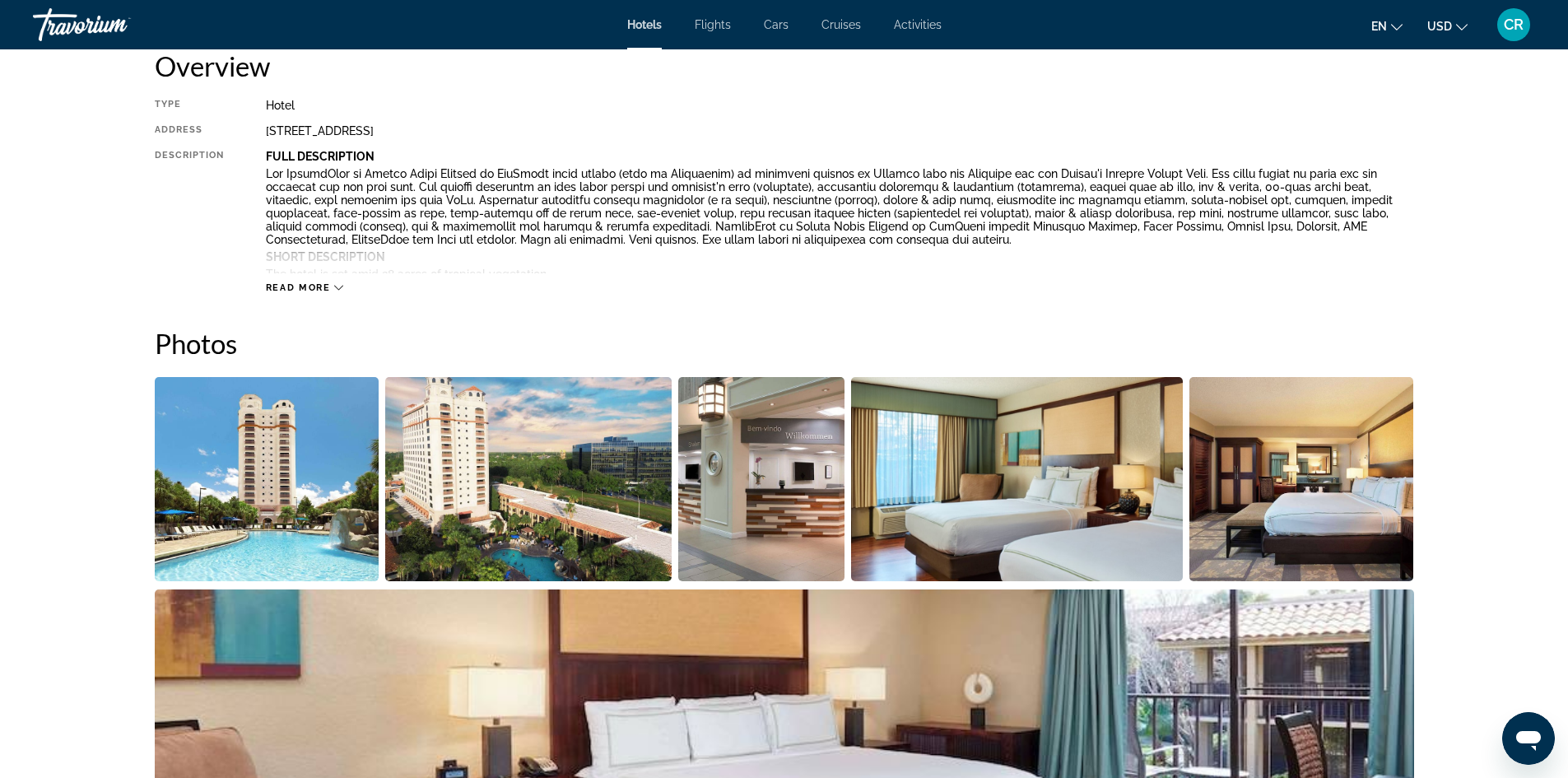
click at [308, 496] on img "Open full-screen image slider" at bounding box center [267, 479] width 225 height 204
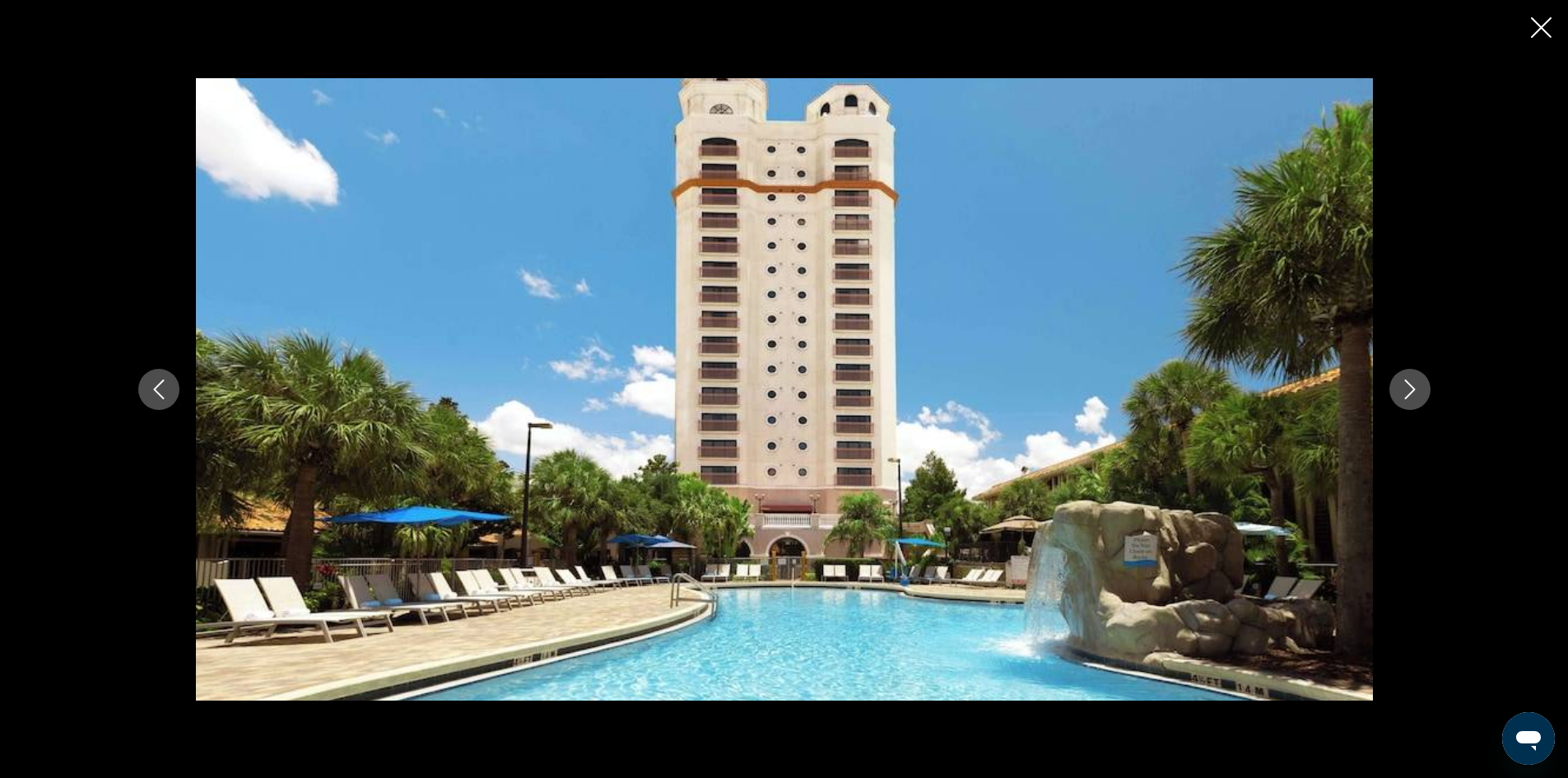
click at [1410, 389] on icon "Next image" at bounding box center [1411, 390] width 20 height 20
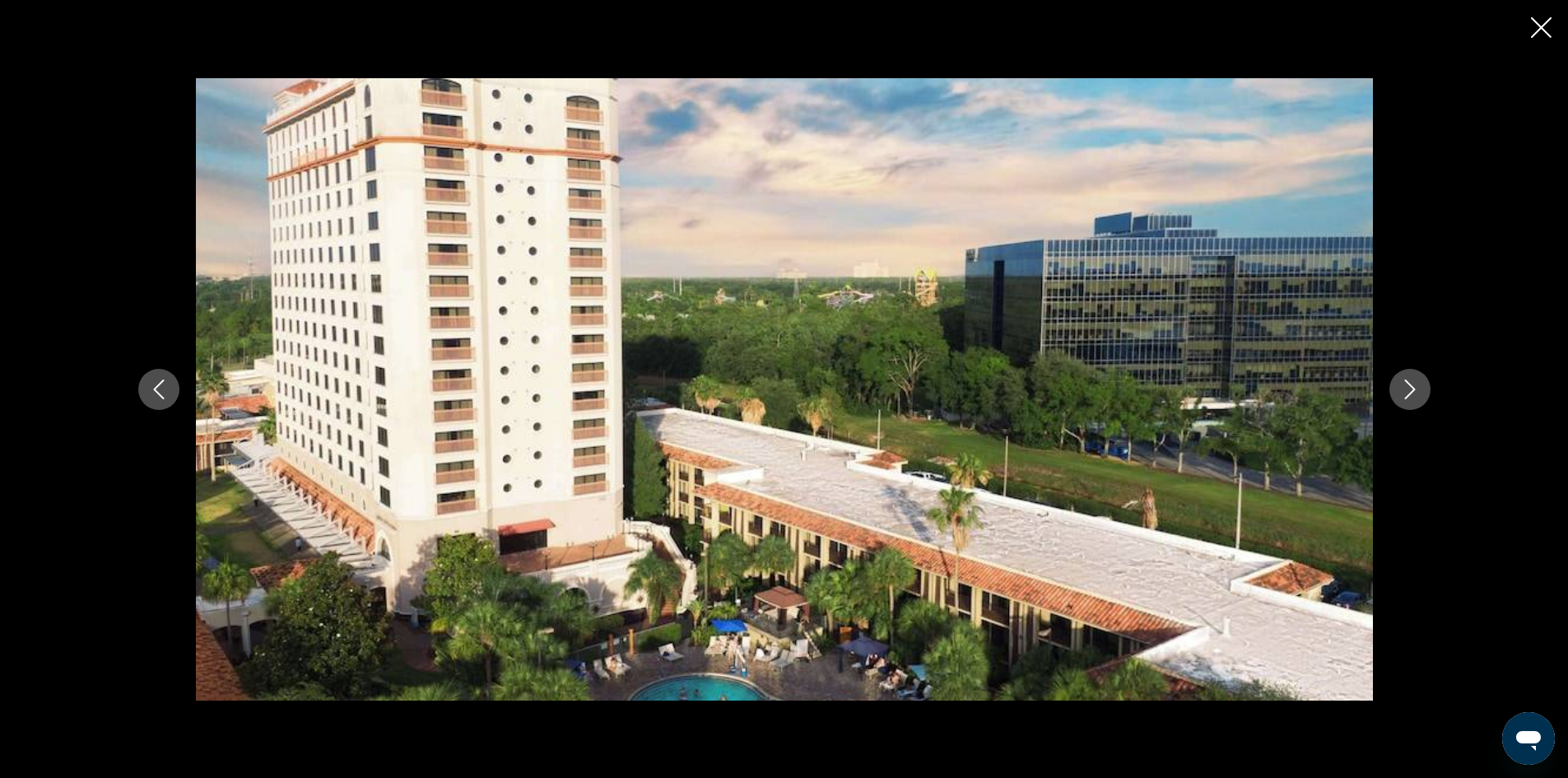
click at [1418, 387] on icon "Next image" at bounding box center [1411, 390] width 20 height 20
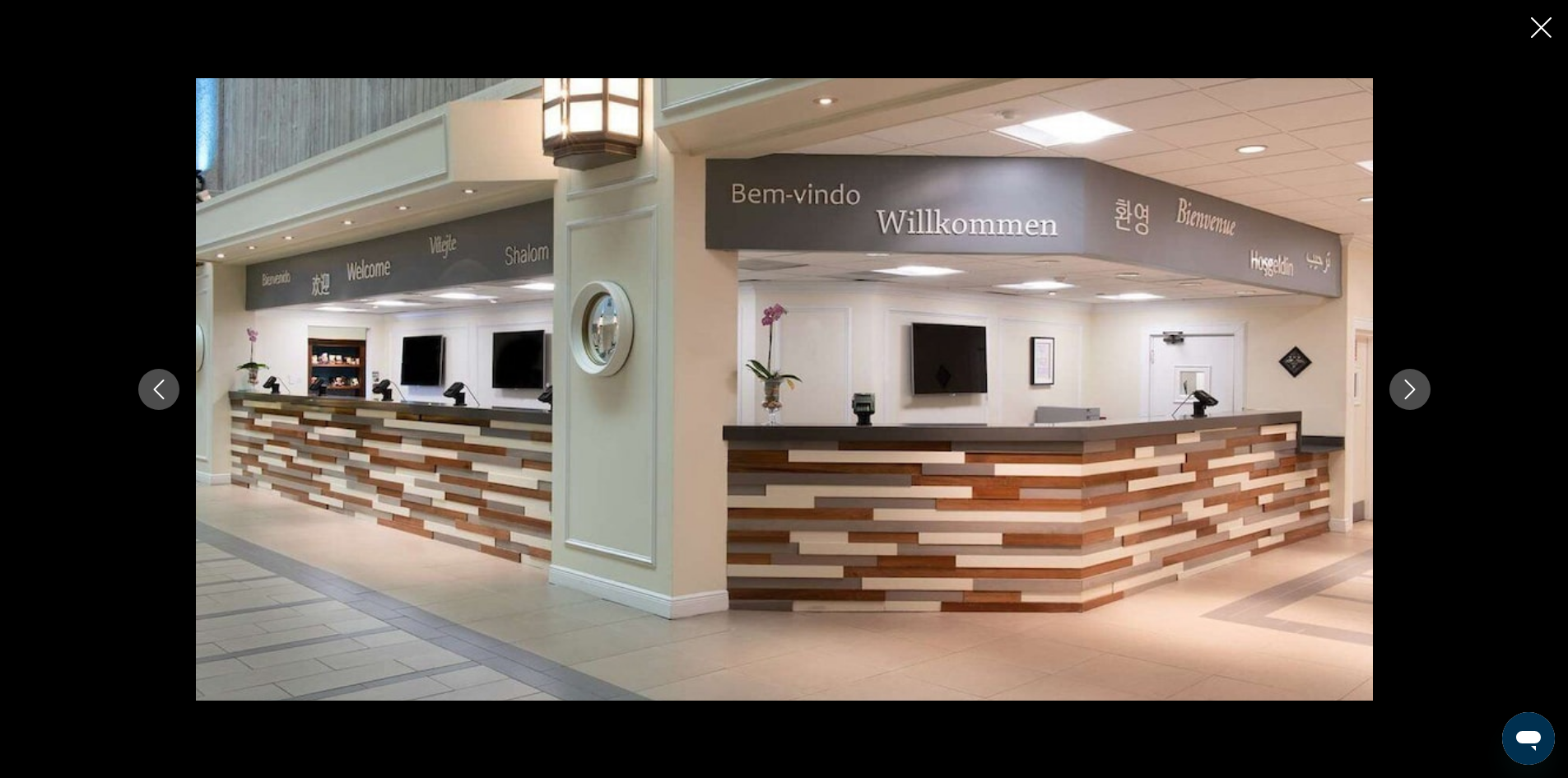
click at [1456, 424] on div "prev next" at bounding box center [784, 389] width 1568 height 778
click at [1415, 398] on icon "Next image" at bounding box center [1411, 390] width 20 height 20
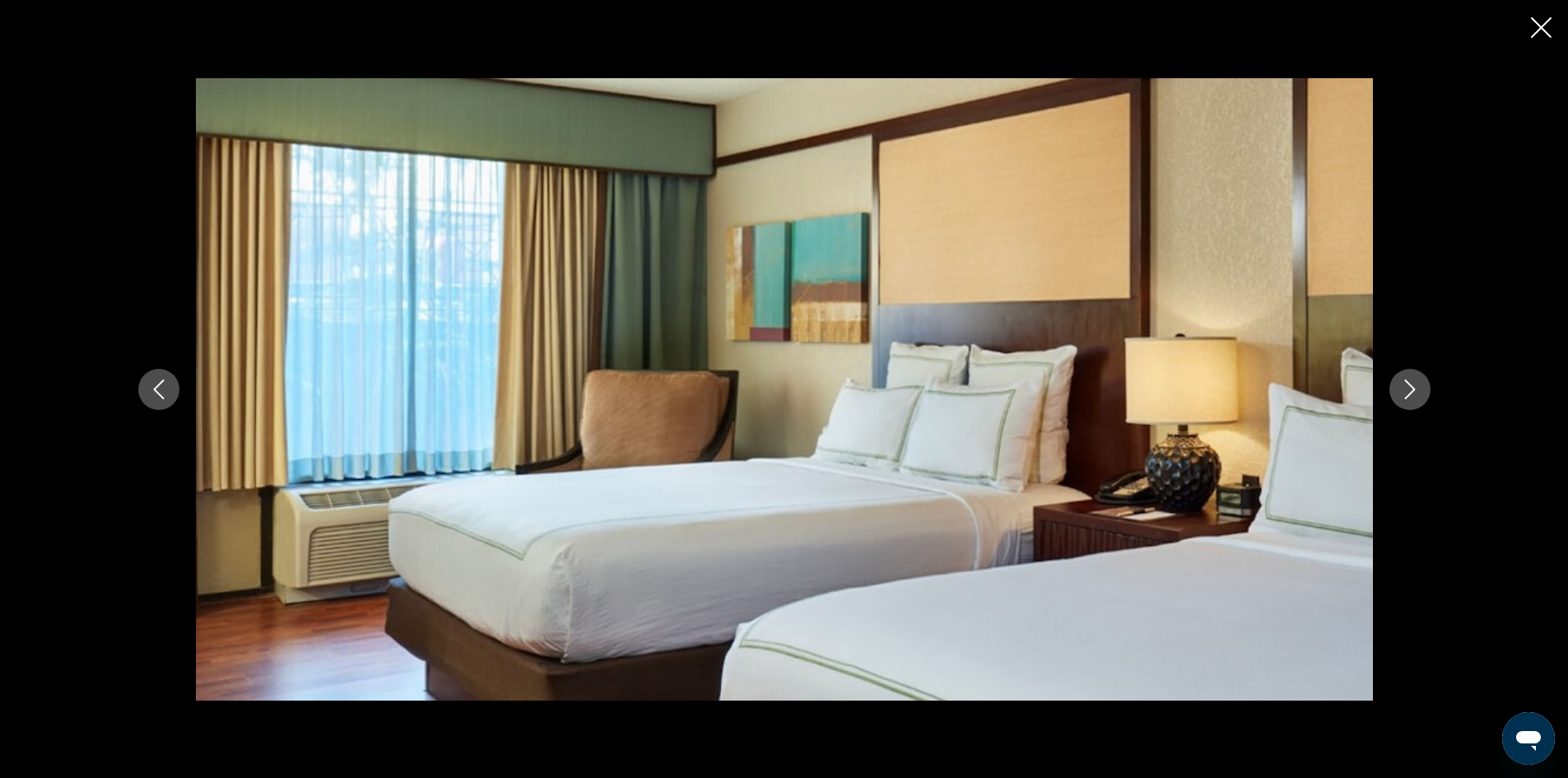
click at [1415, 398] on icon "Next image" at bounding box center [1411, 390] width 20 height 20
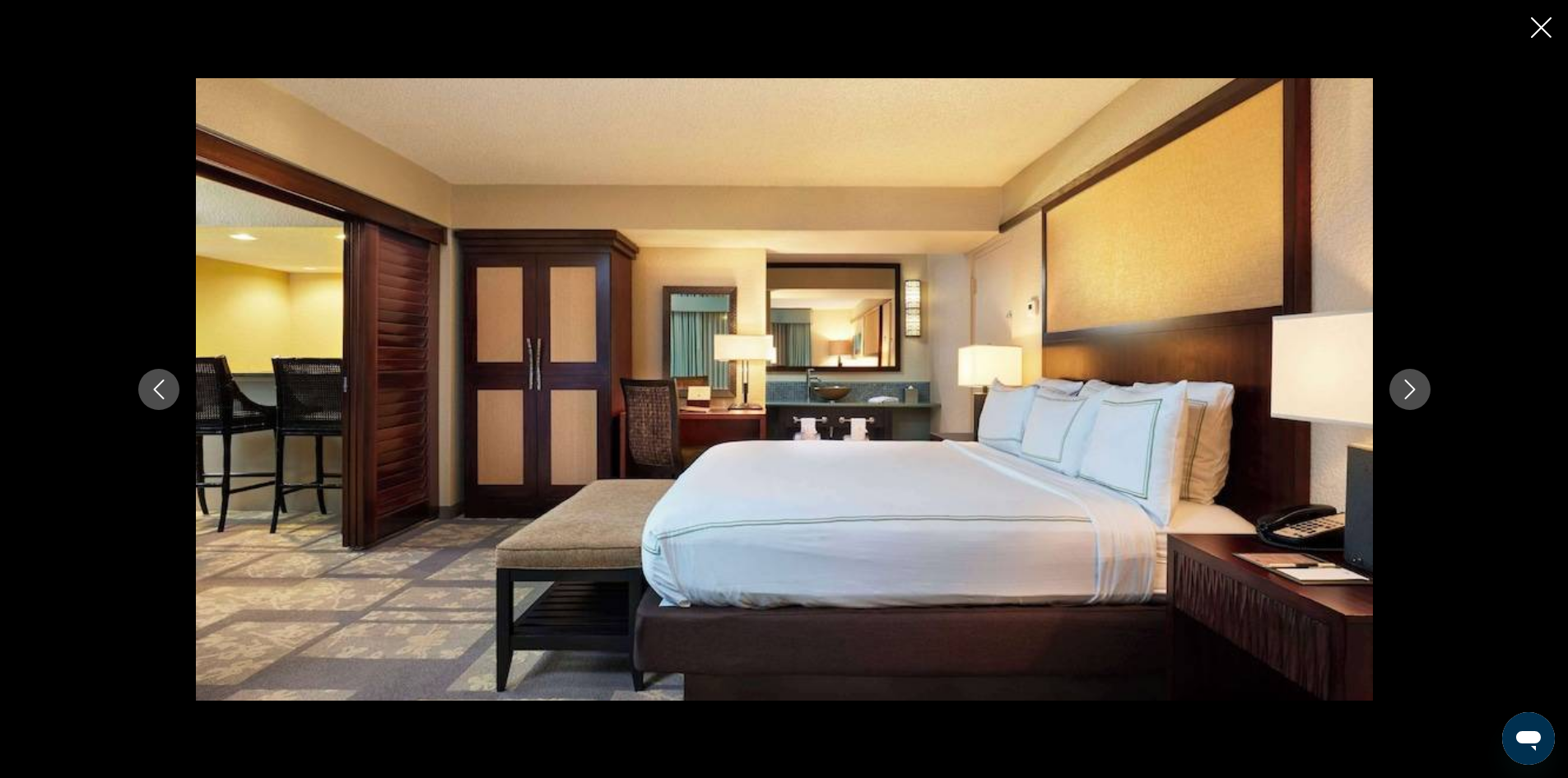
click at [151, 392] on icon "Previous image" at bounding box center [159, 390] width 20 height 20
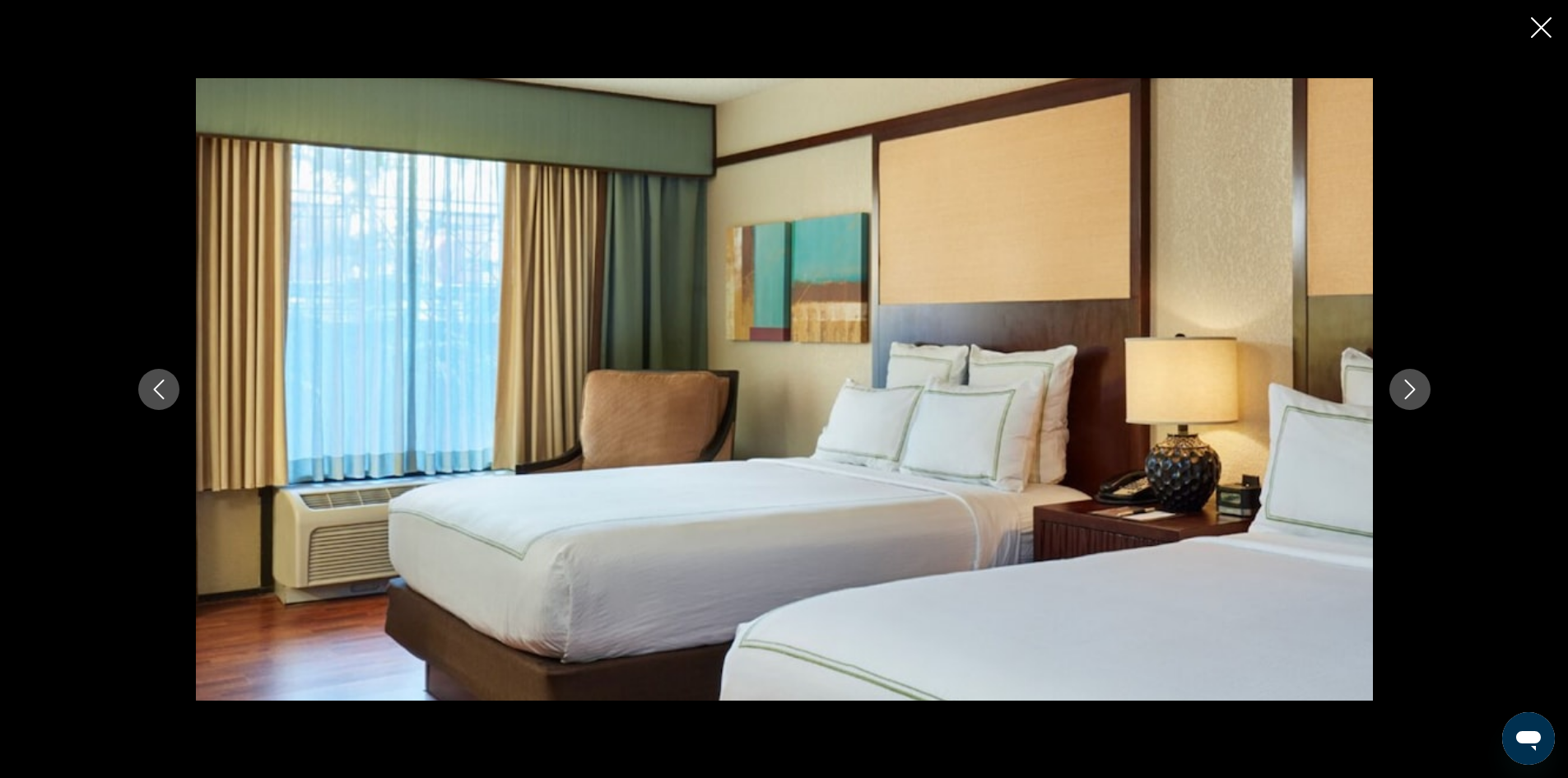
click at [1422, 396] on button "Next image" at bounding box center [1410, 389] width 41 height 41
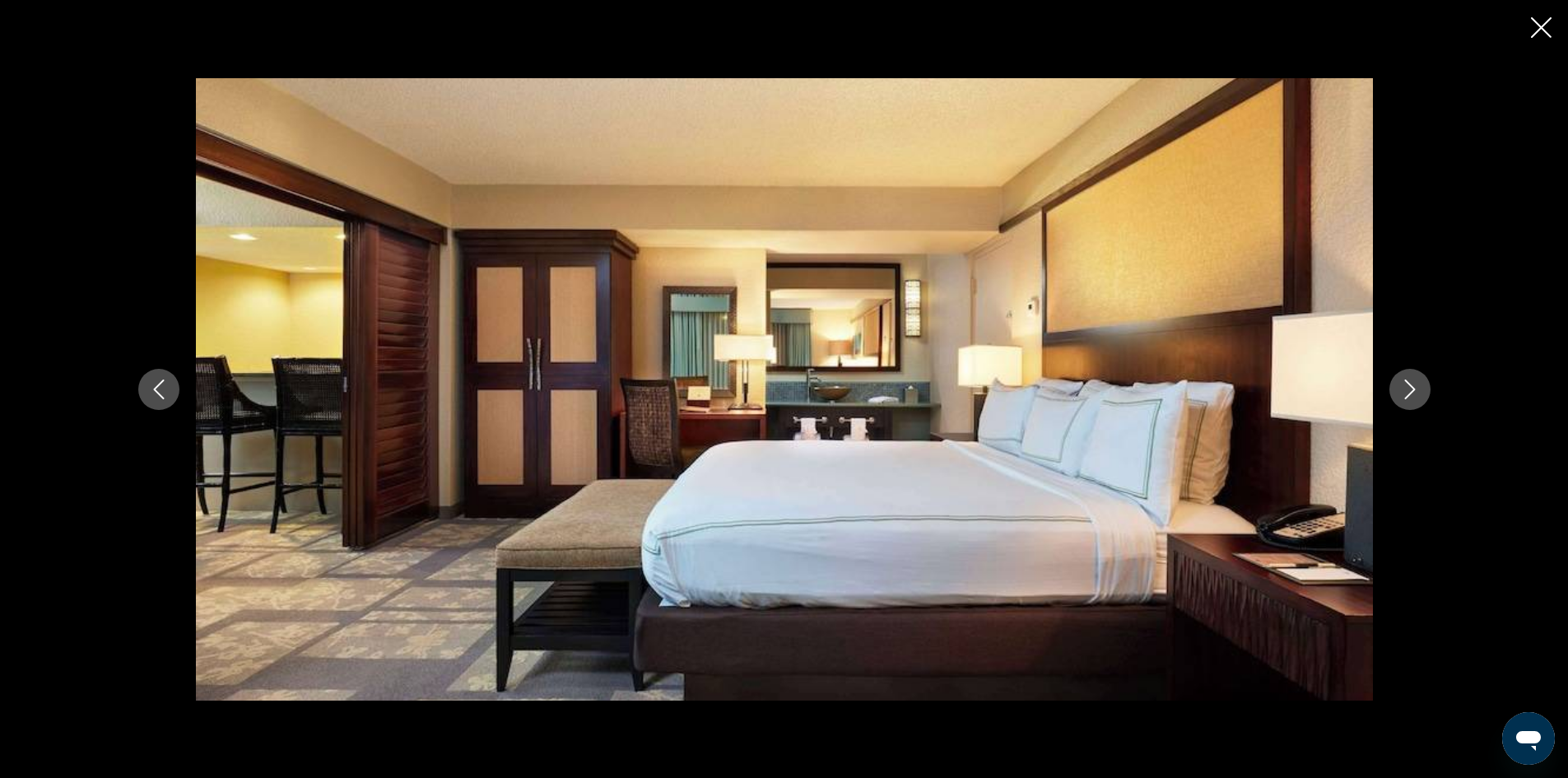
click at [1422, 396] on button "Next image" at bounding box center [1410, 389] width 41 height 41
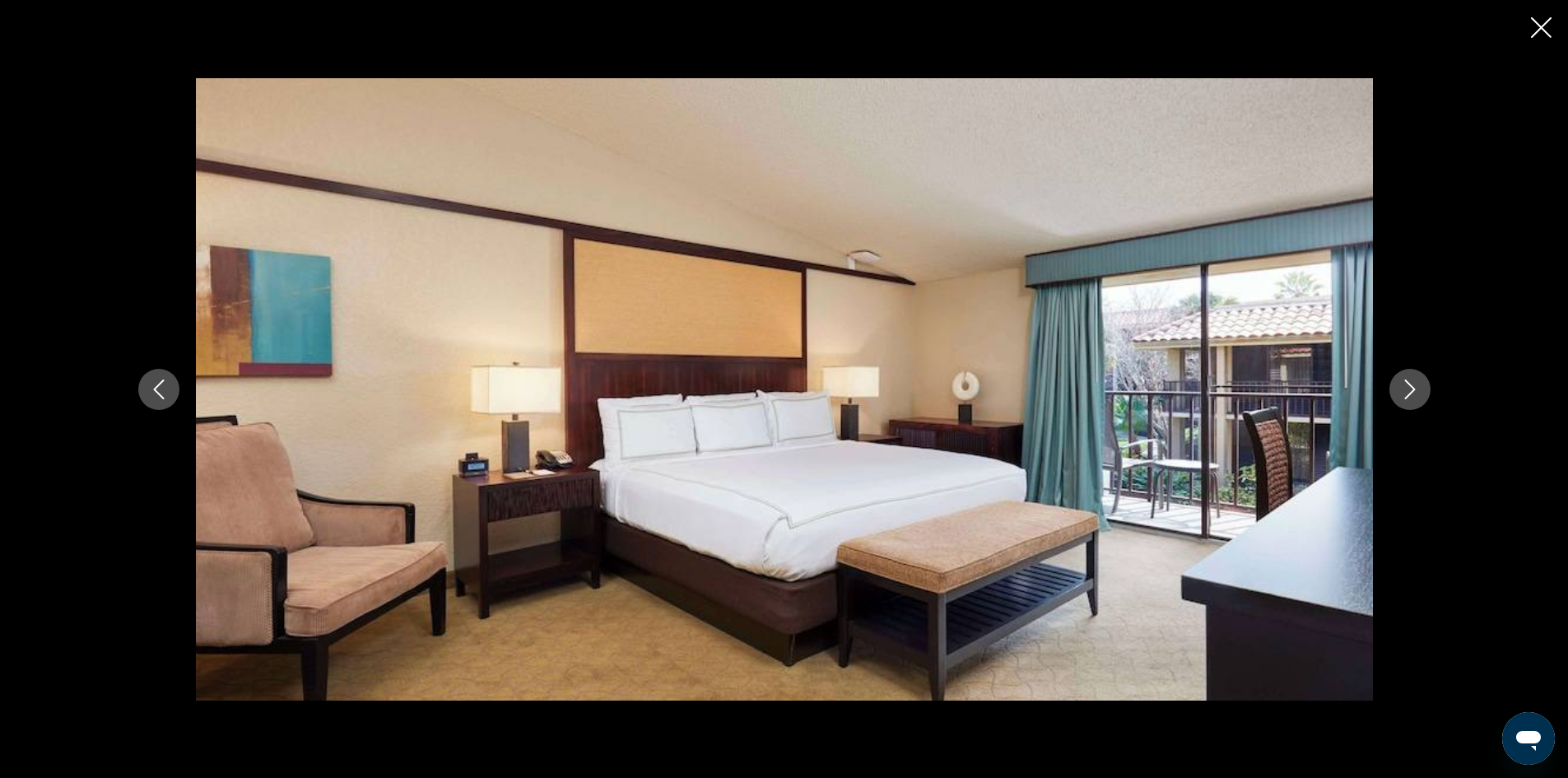
click at [1413, 385] on icon "Next image" at bounding box center [1411, 390] width 20 height 20
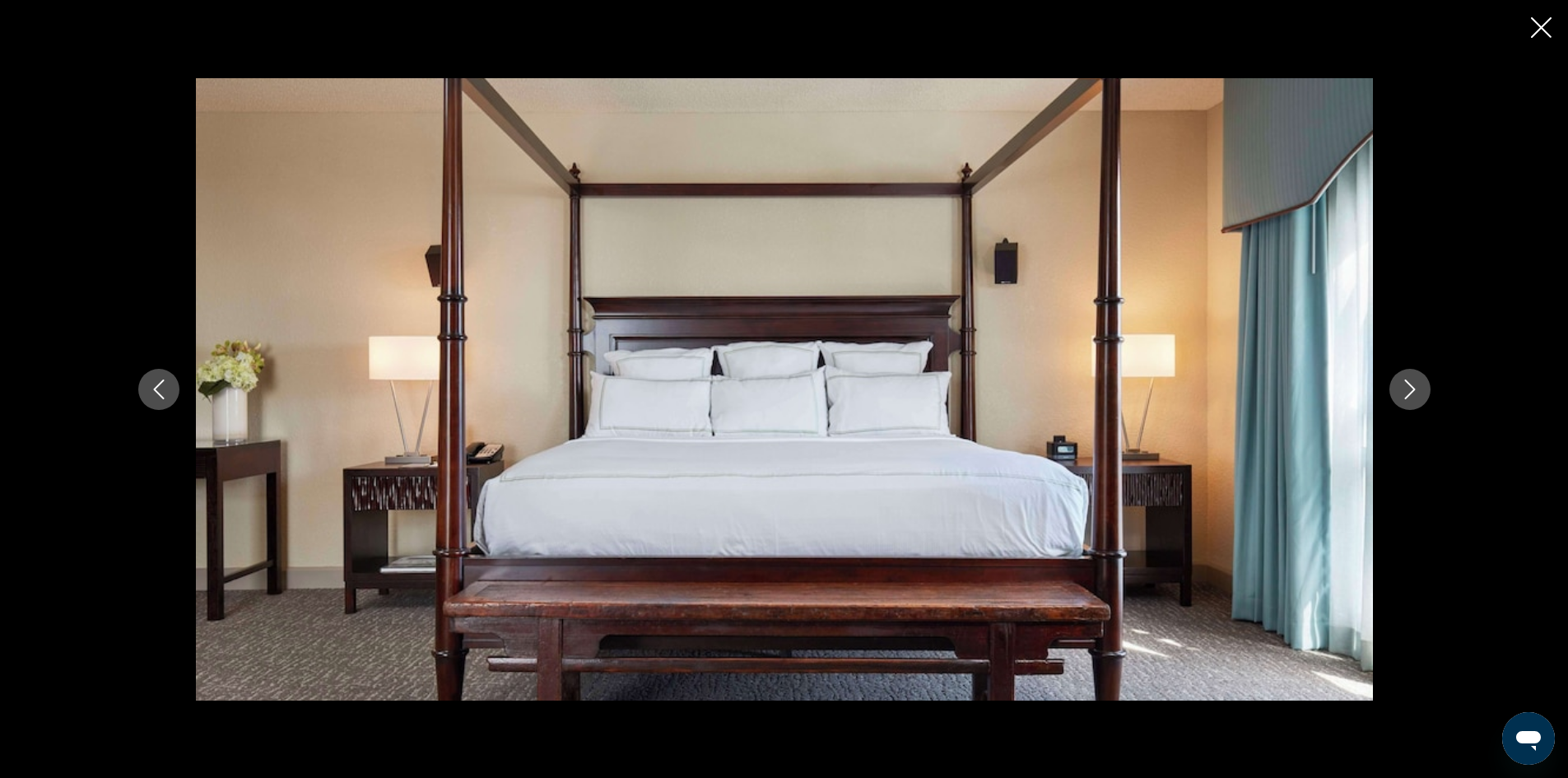
click at [1417, 385] on icon "Next image" at bounding box center [1411, 390] width 20 height 20
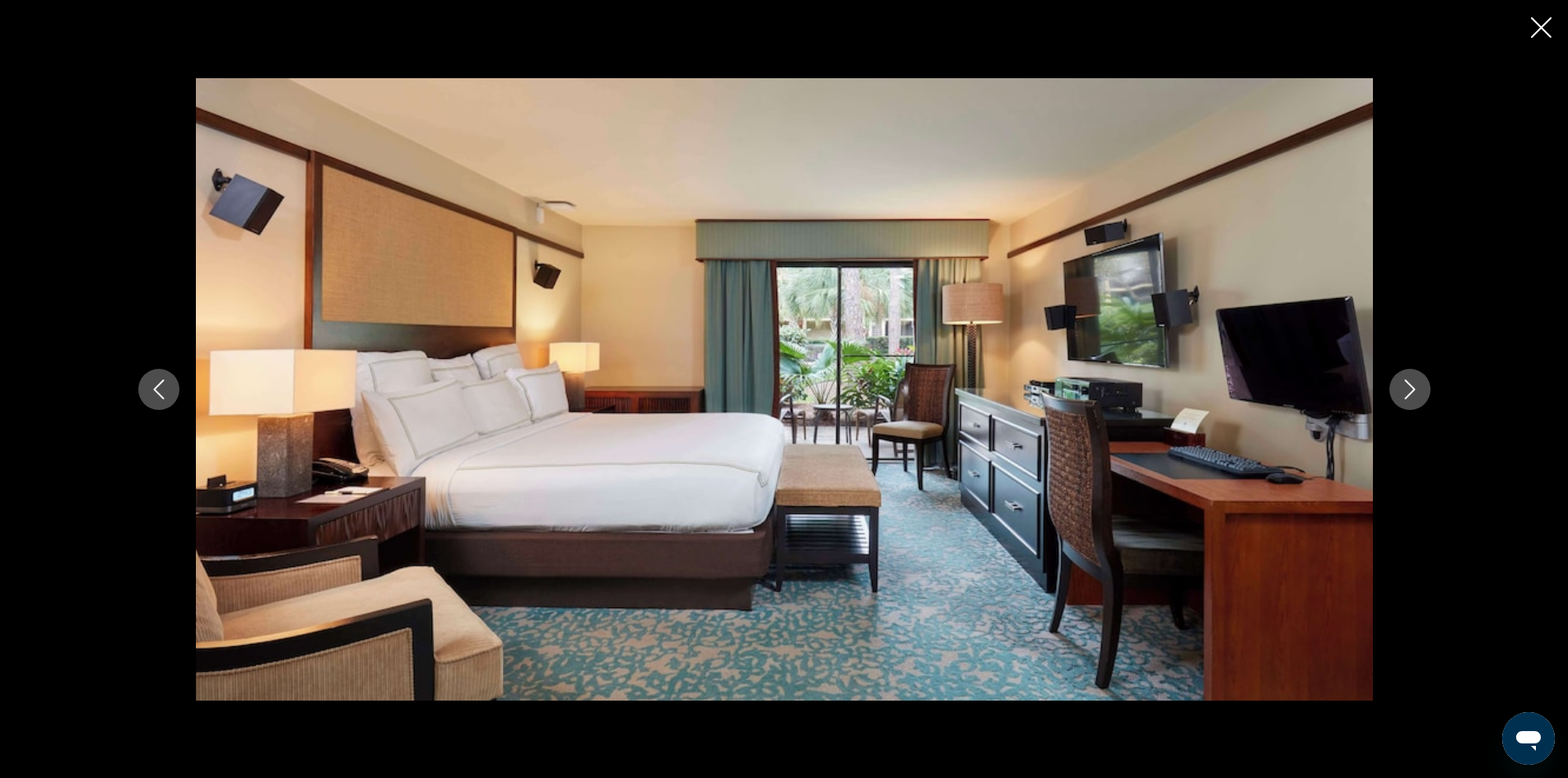
click at [1417, 385] on icon "Next image" at bounding box center [1411, 390] width 20 height 20
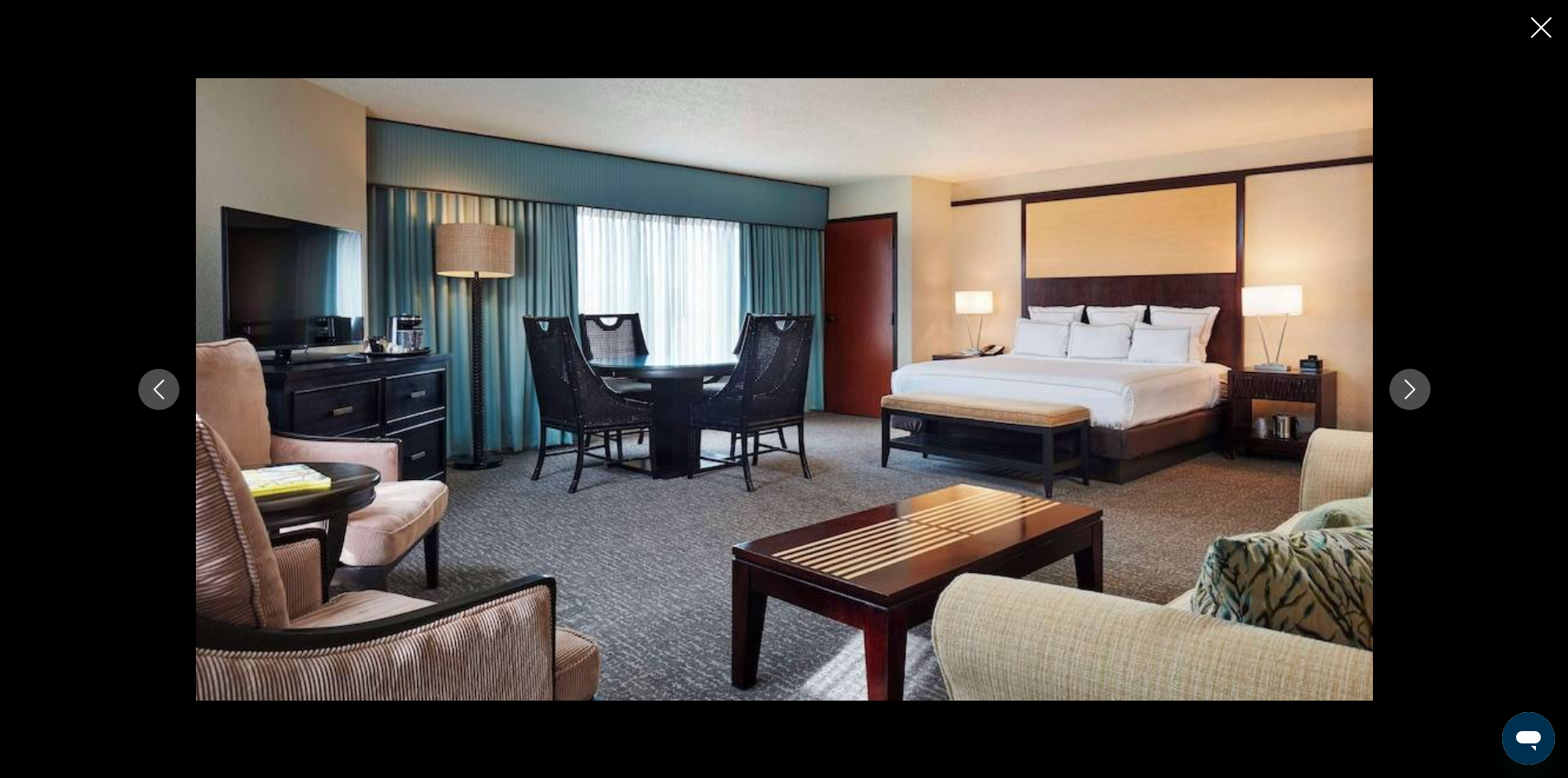
click at [1417, 385] on icon "Next image" at bounding box center [1411, 390] width 20 height 20
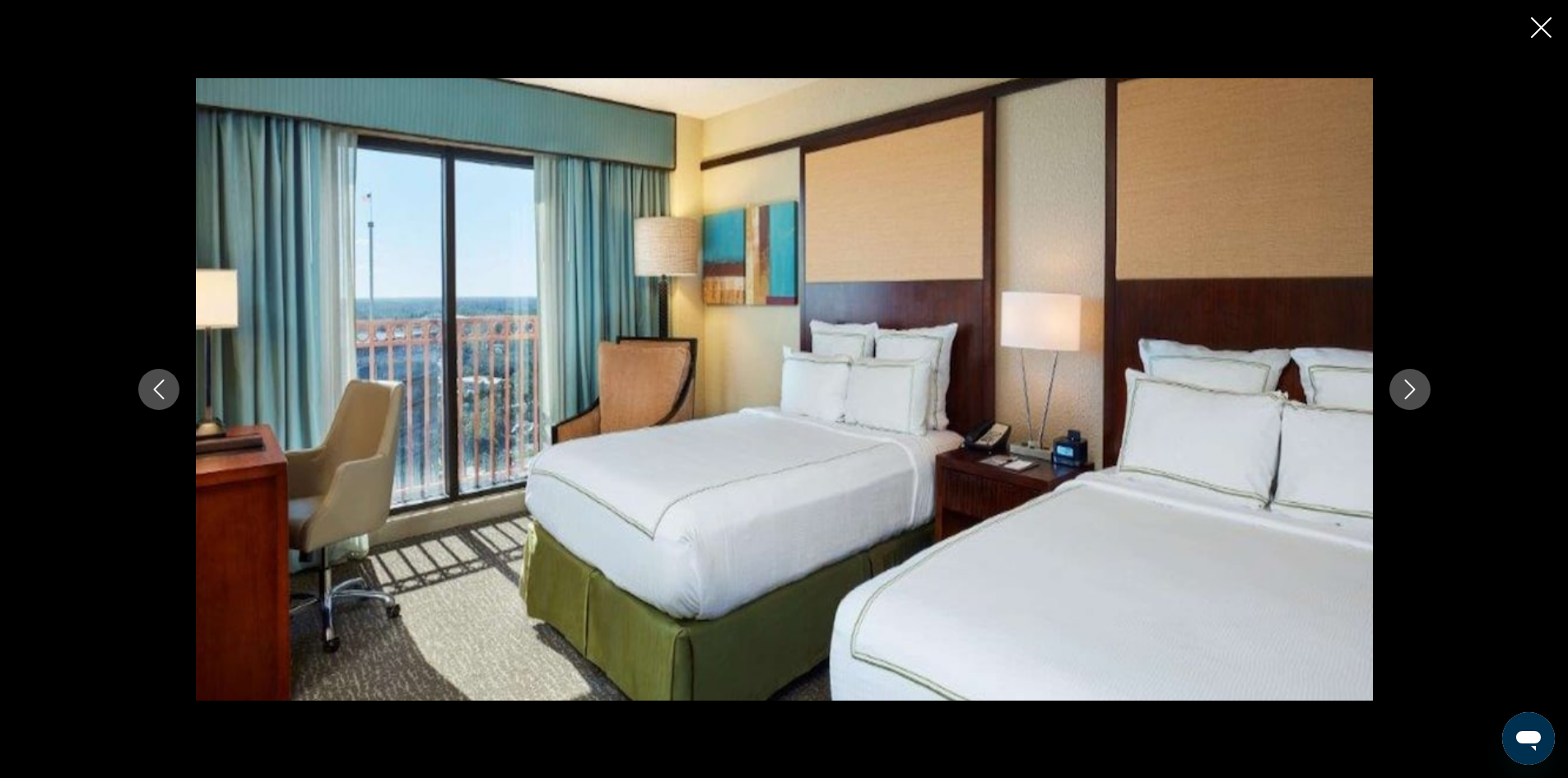
click at [1417, 385] on icon "Next image" at bounding box center [1411, 390] width 20 height 20
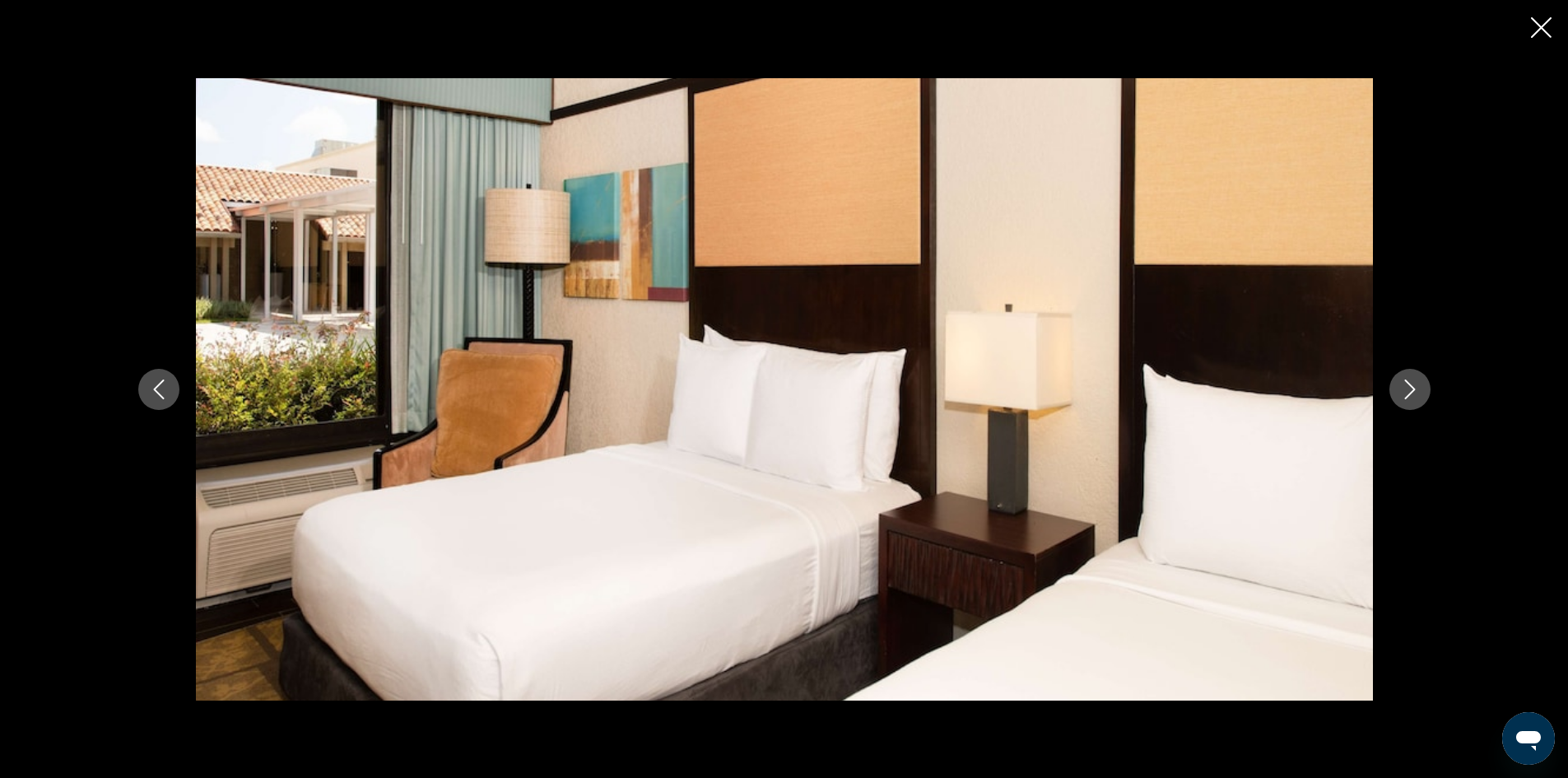
click at [1417, 385] on icon "Next image" at bounding box center [1411, 390] width 20 height 20
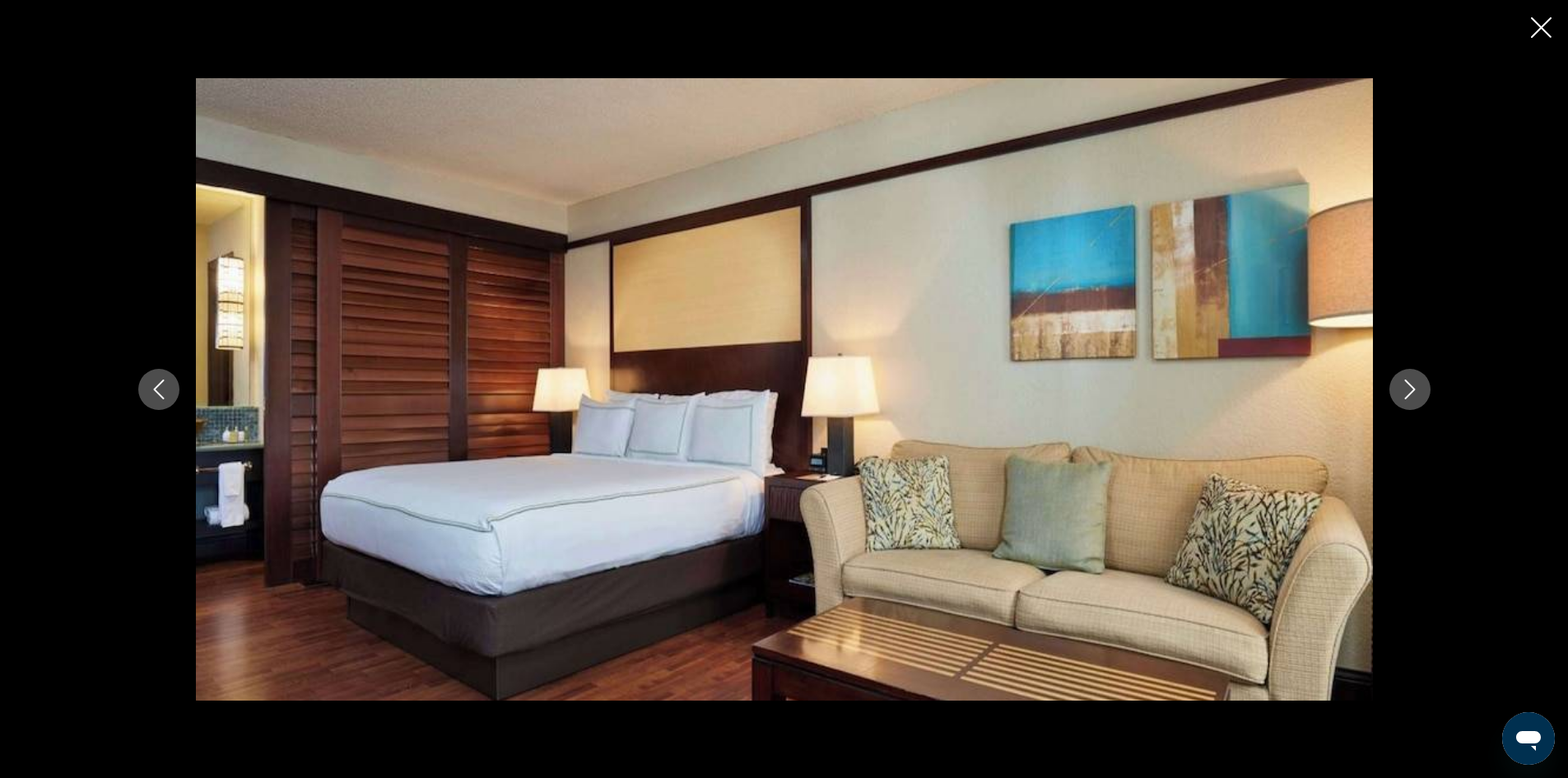
click at [1417, 385] on icon "Next image" at bounding box center [1411, 390] width 20 height 20
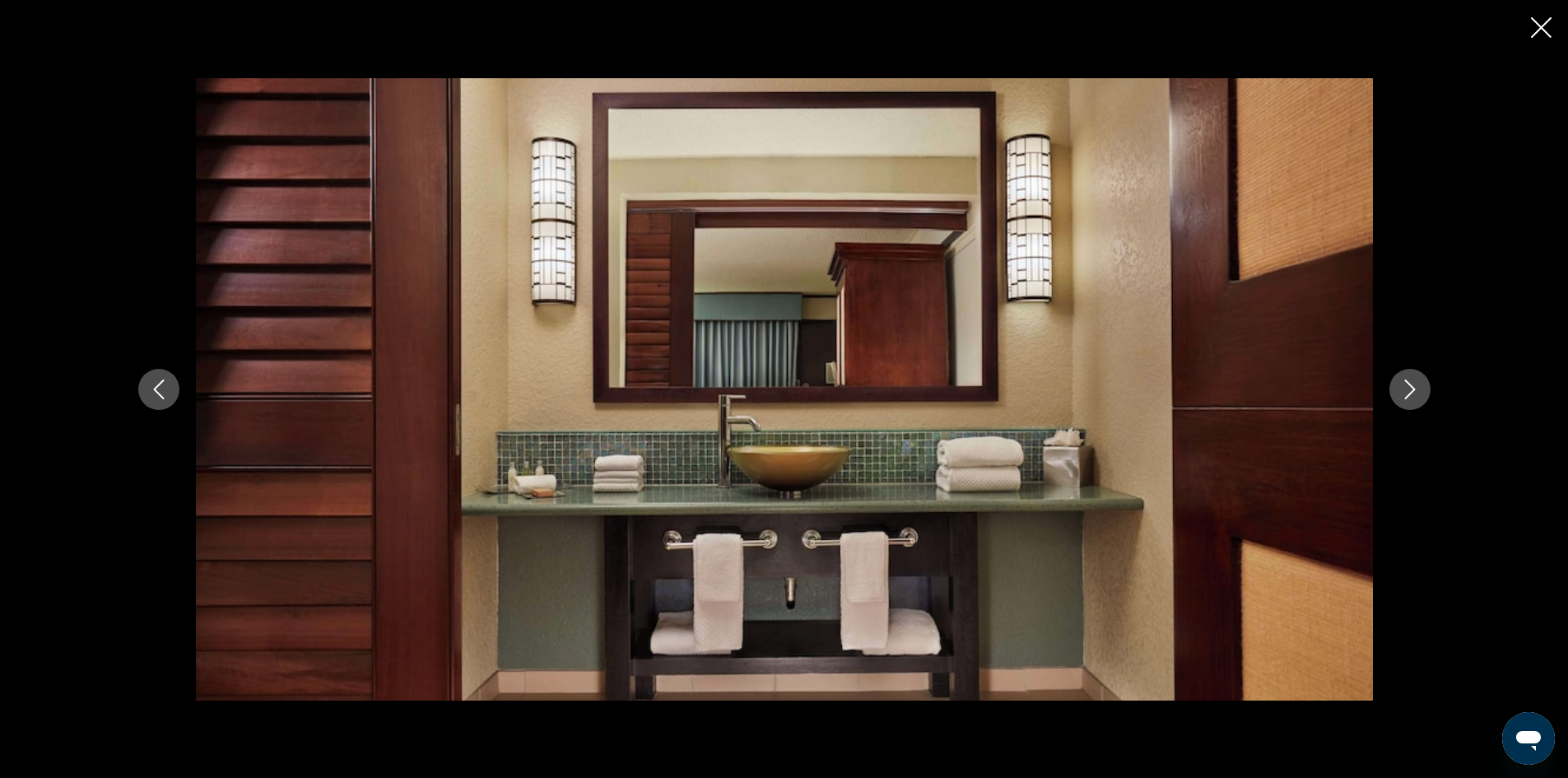
click at [1417, 385] on icon "Next image" at bounding box center [1411, 390] width 20 height 20
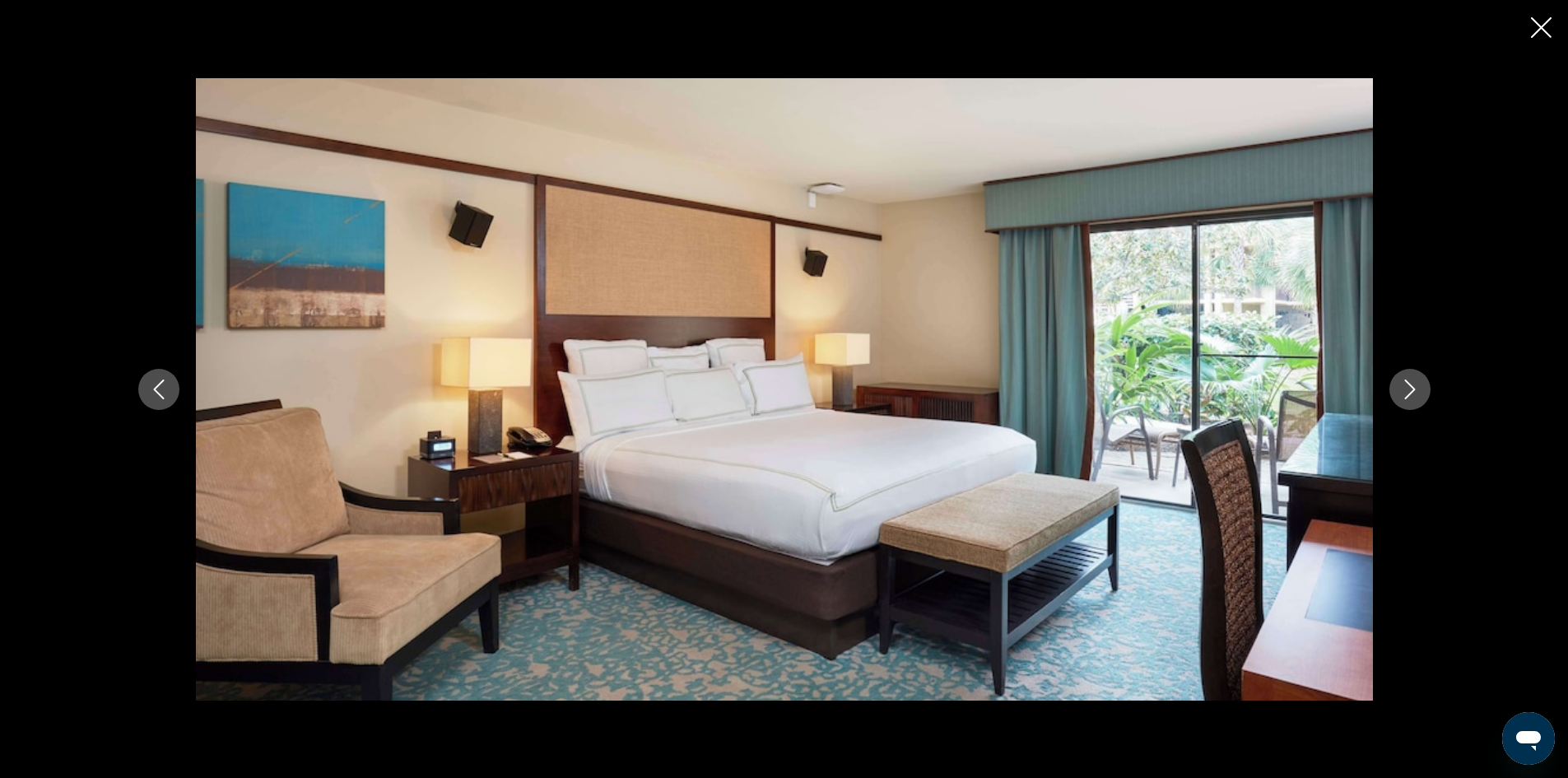
click at [1417, 385] on icon "Next image" at bounding box center [1411, 390] width 20 height 20
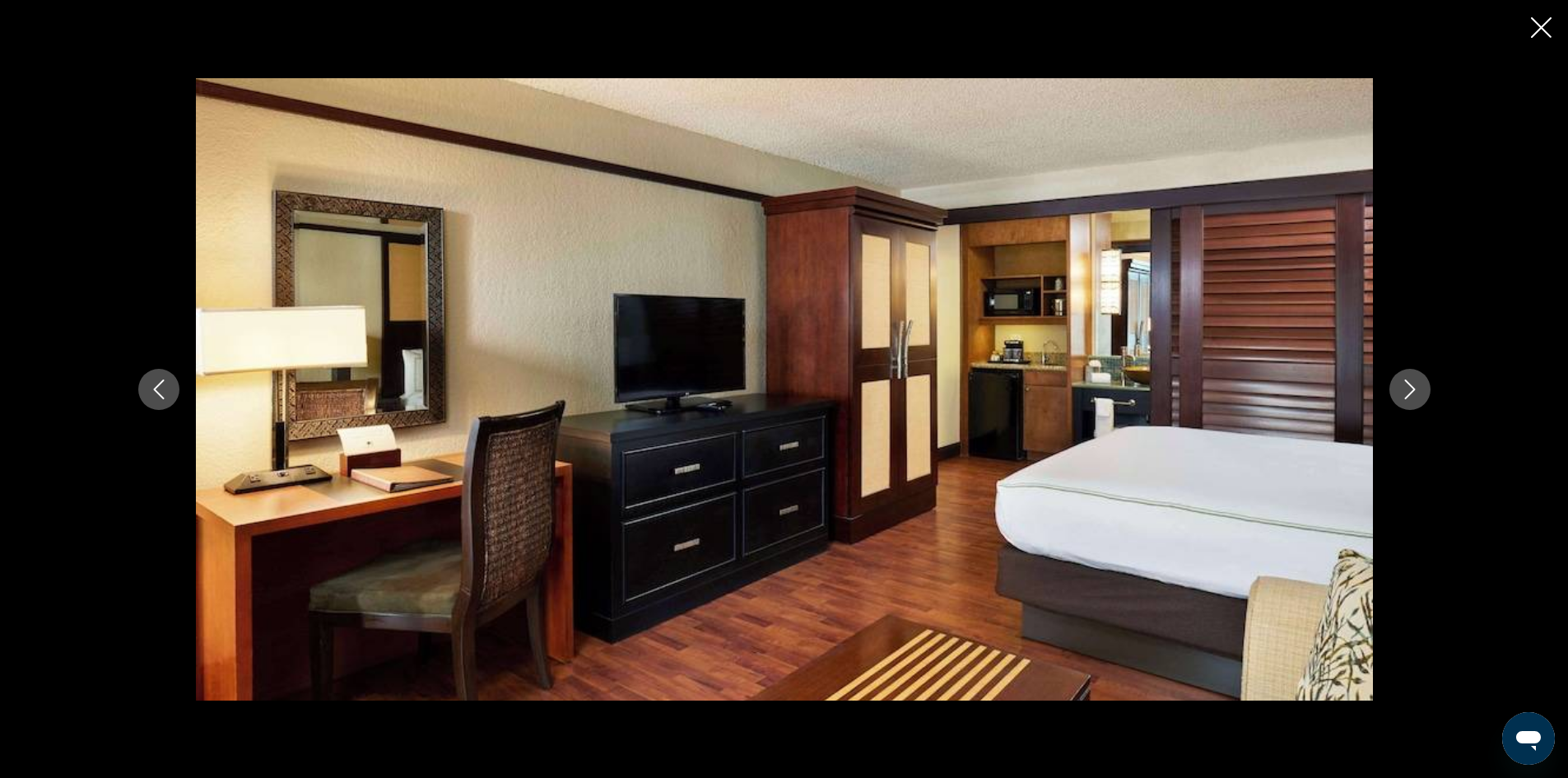
click at [1417, 385] on icon "Next image" at bounding box center [1411, 390] width 20 height 20
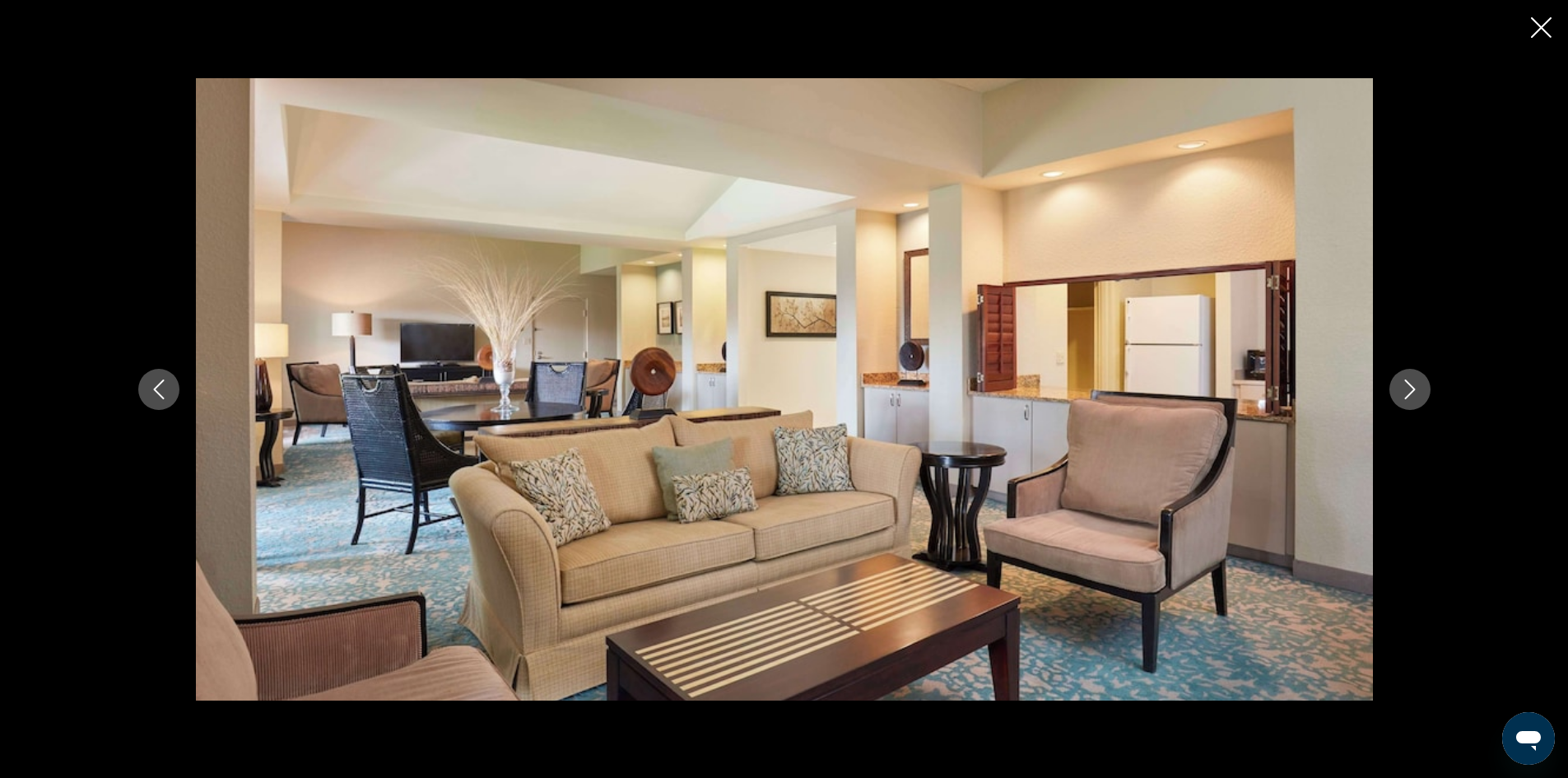
click at [1417, 385] on icon "Next image" at bounding box center [1411, 390] width 20 height 20
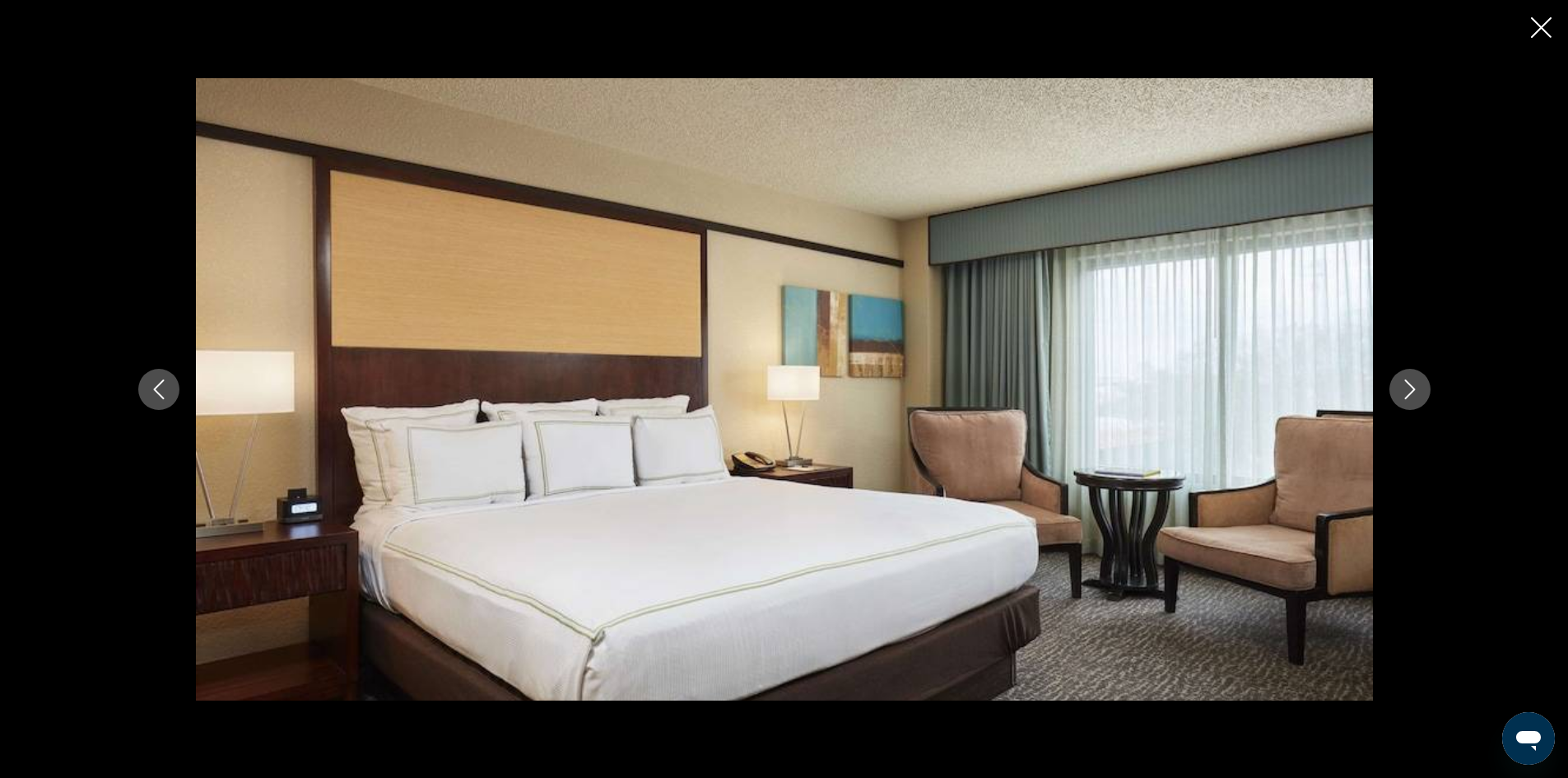
click at [1417, 385] on icon "Next image" at bounding box center [1411, 390] width 20 height 20
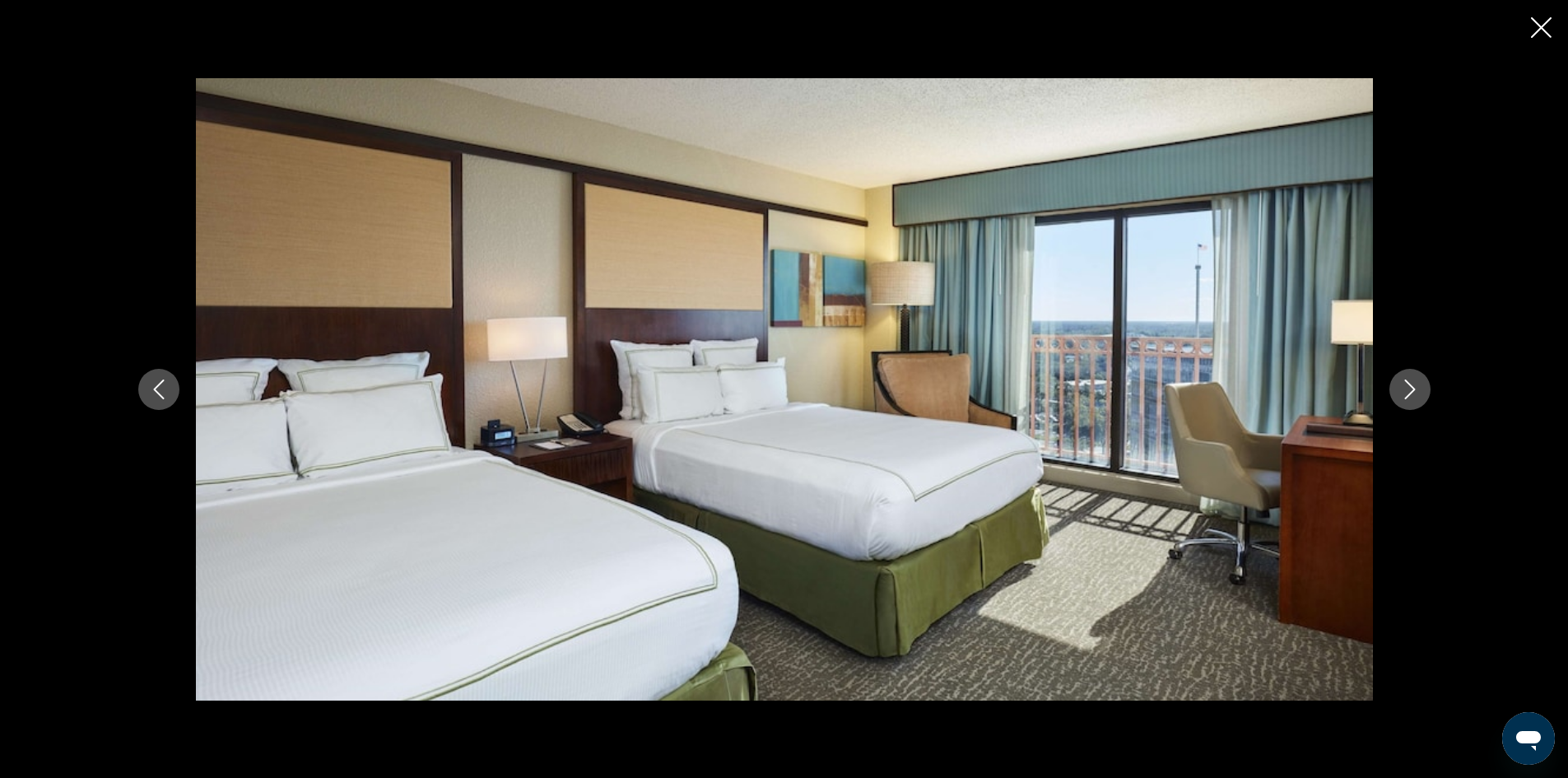
click at [1417, 385] on icon "Next image" at bounding box center [1411, 390] width 20 height 20
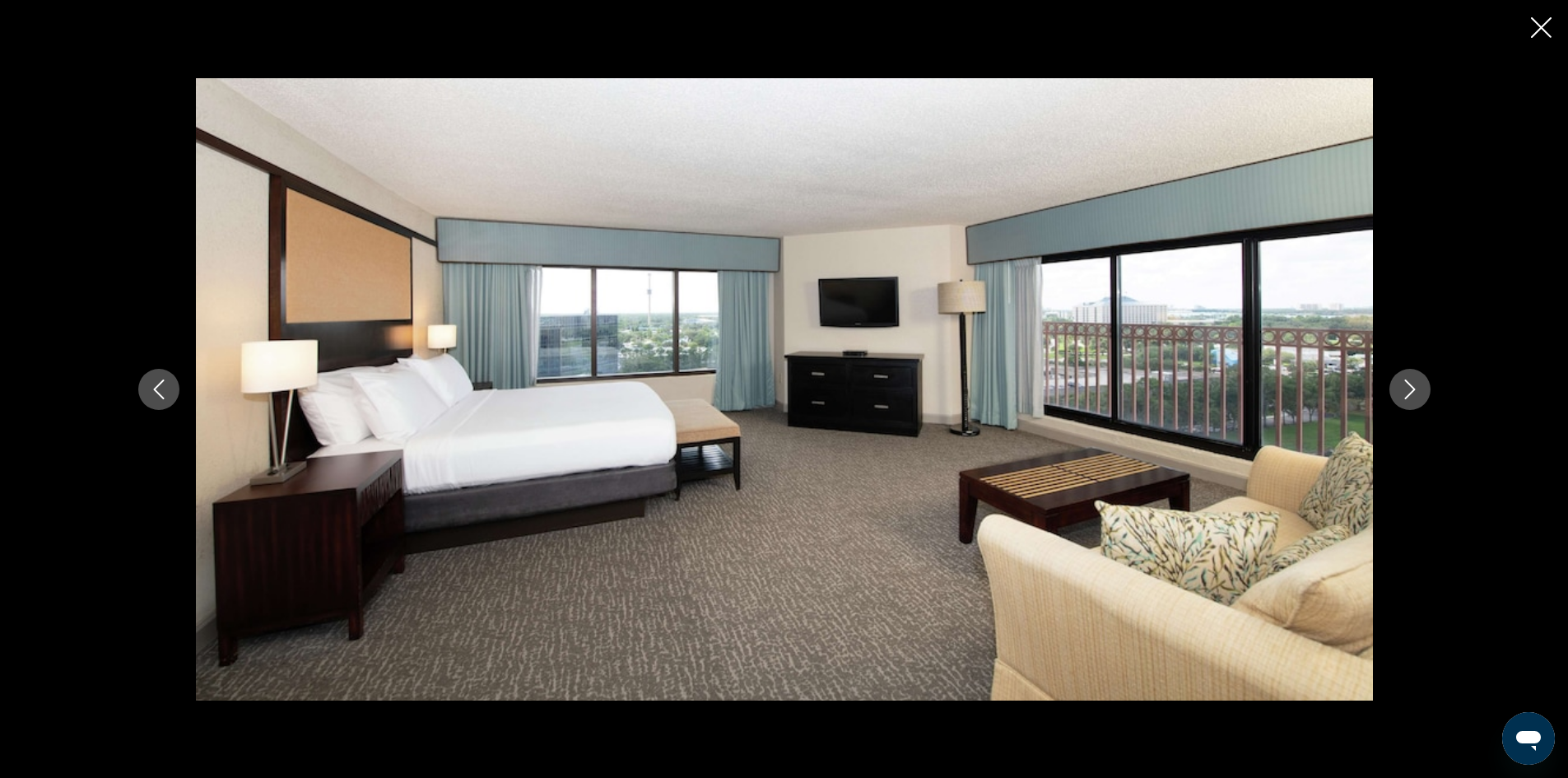
click at [1417, 385] on icon "Next image" at bounding box center [1411, 390] width 20 height 20
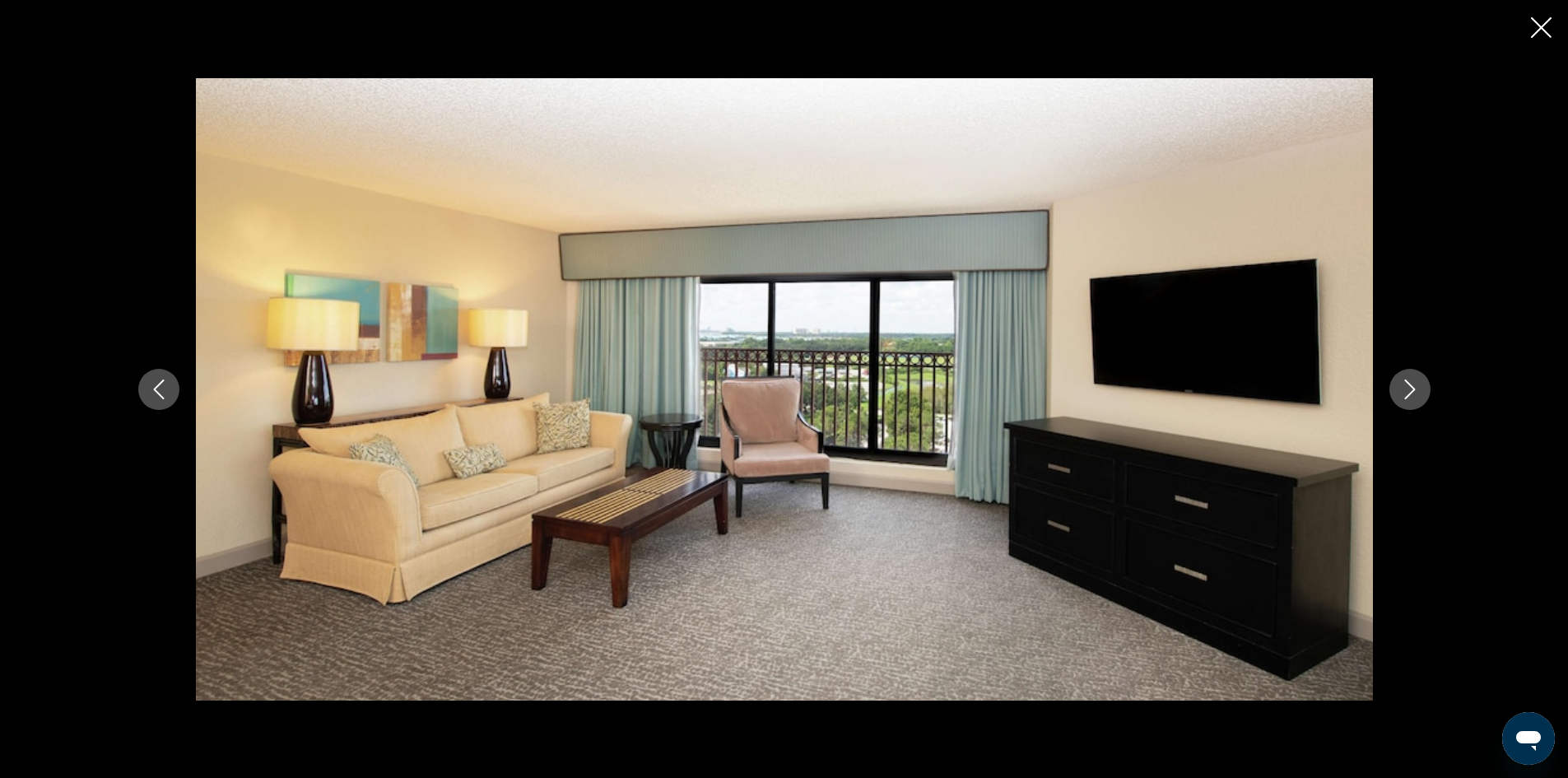
click at [1417, 385] on icon "Next image" at bounding box center [1411, 390] width 20 height 20
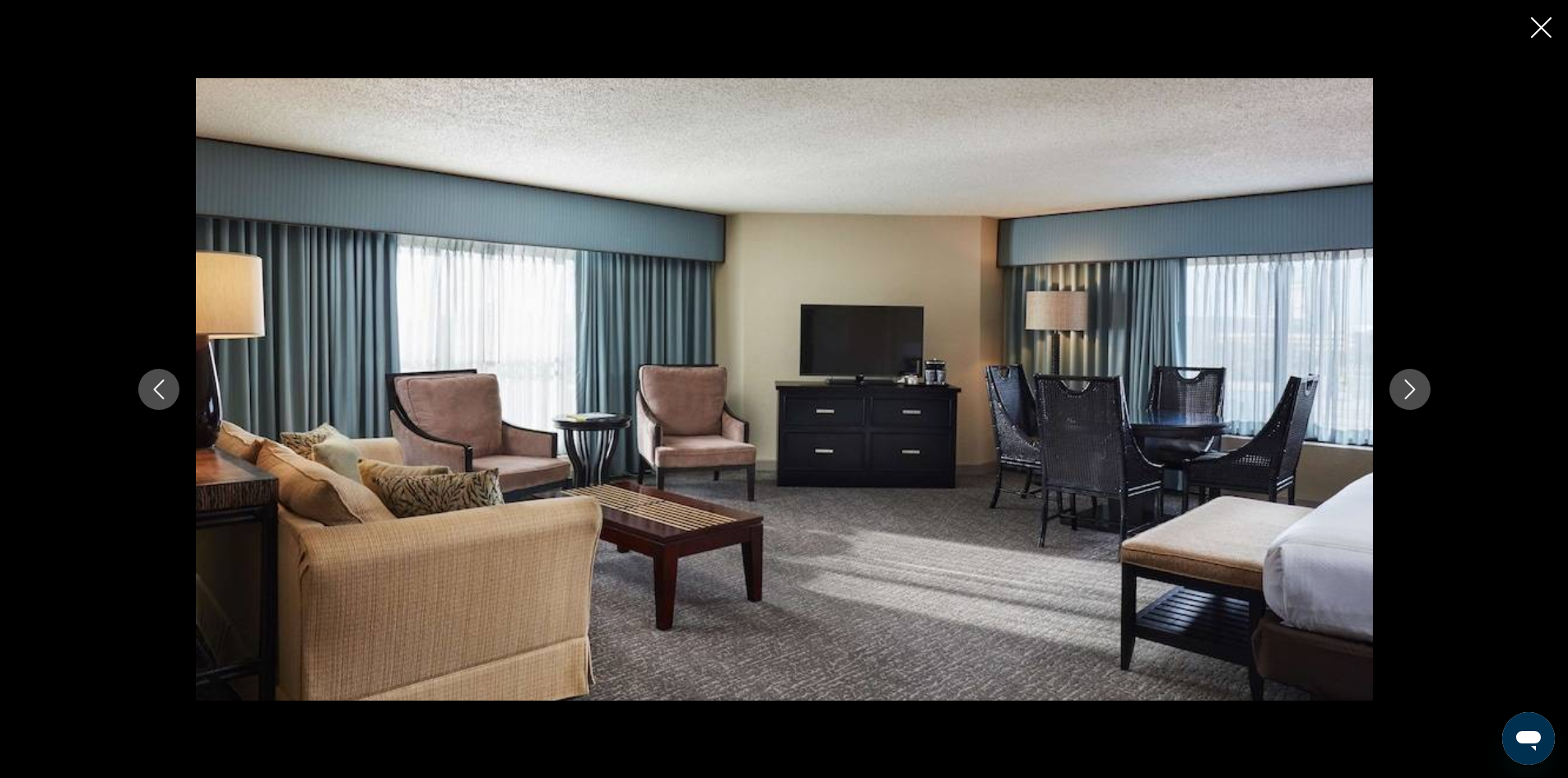
click at [1417, 385] on icon "Next image" at bounding box center [1411, 390] width 20 height 20
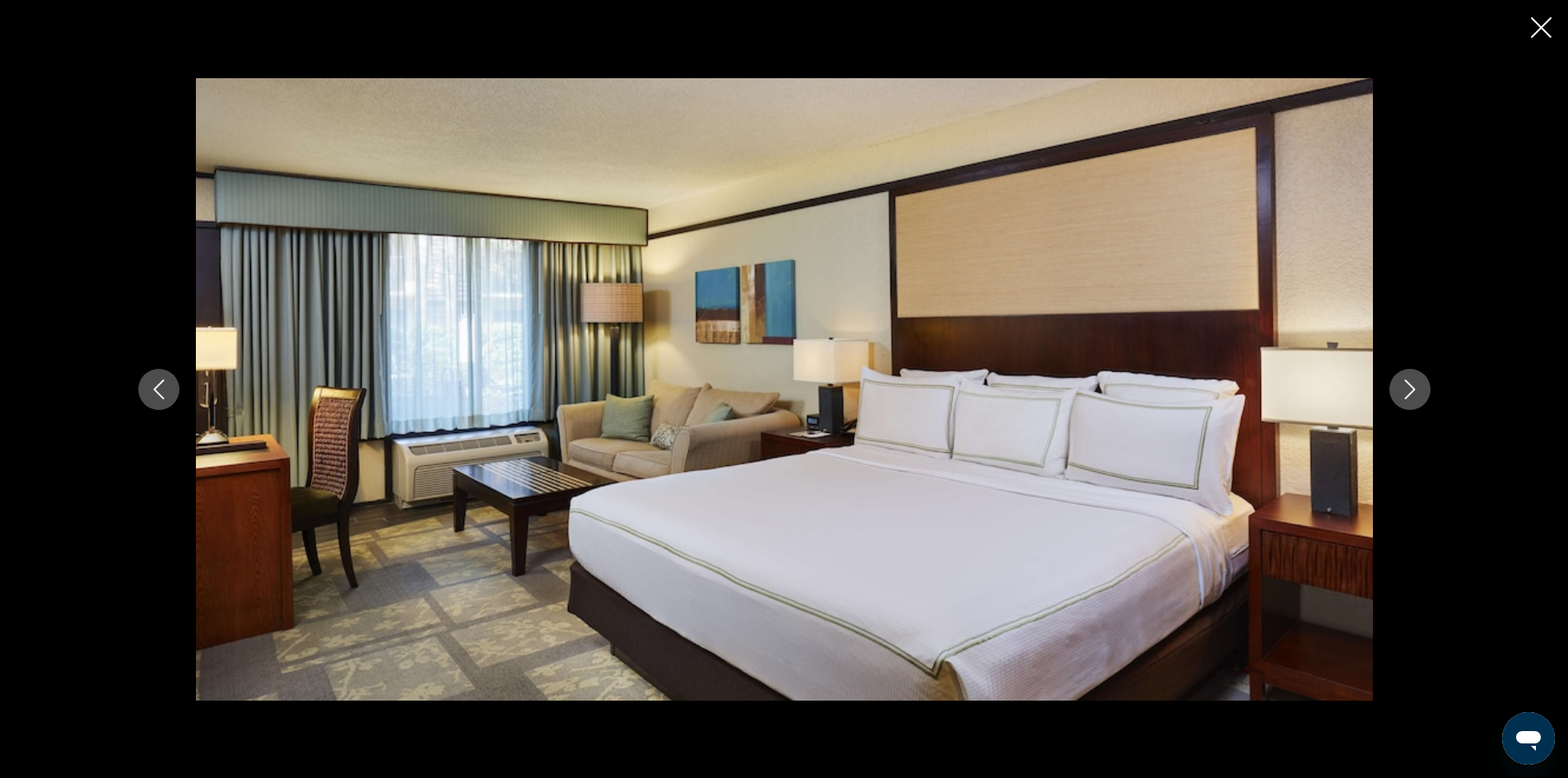
click at [1417, 385] on icon "Next image" at bounding box center [1411, 390] width 20 height 20
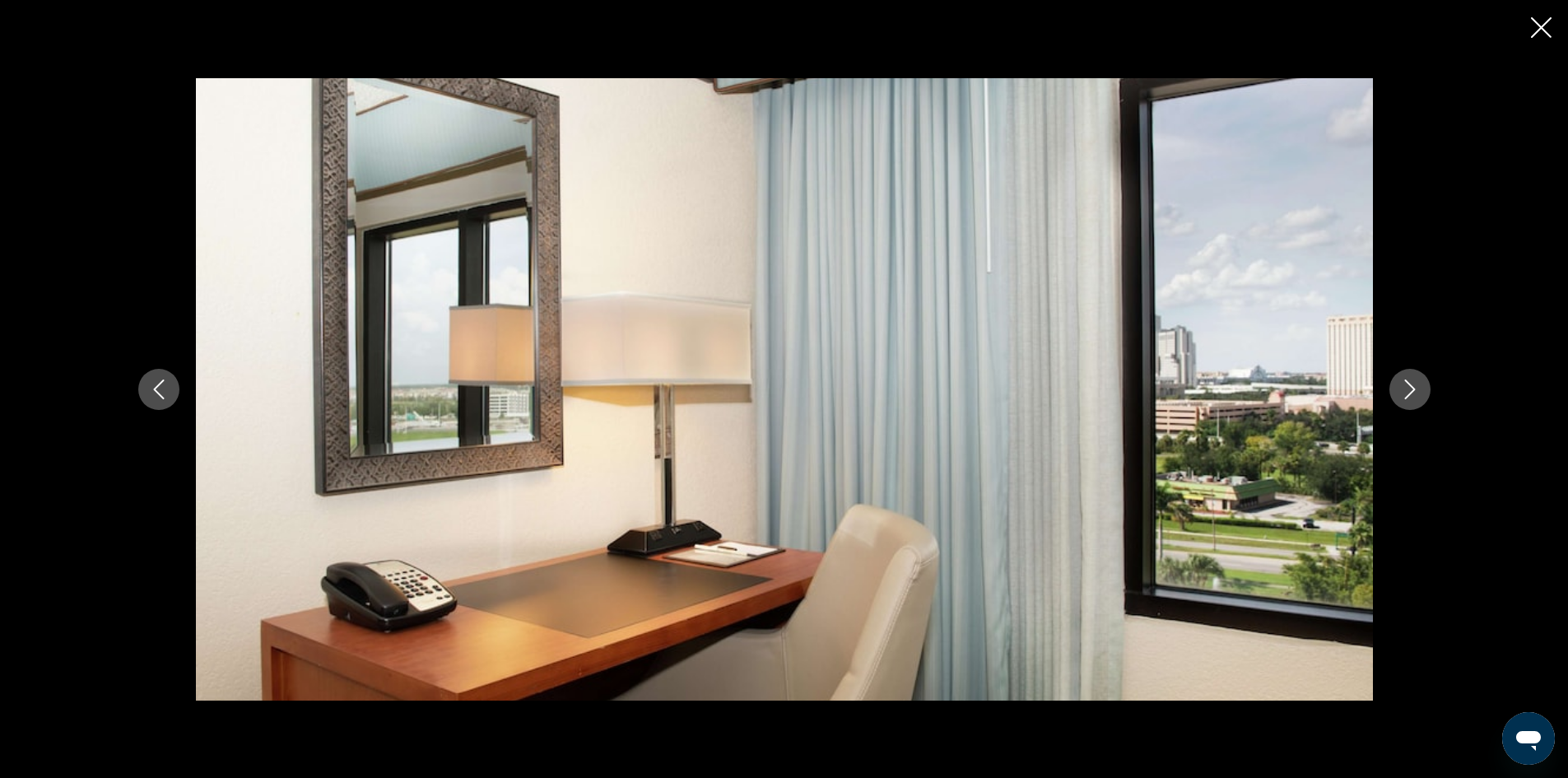
click at [1417, 385] on icon "Next image" at bounding box center [1411, 390] width 20 height 20
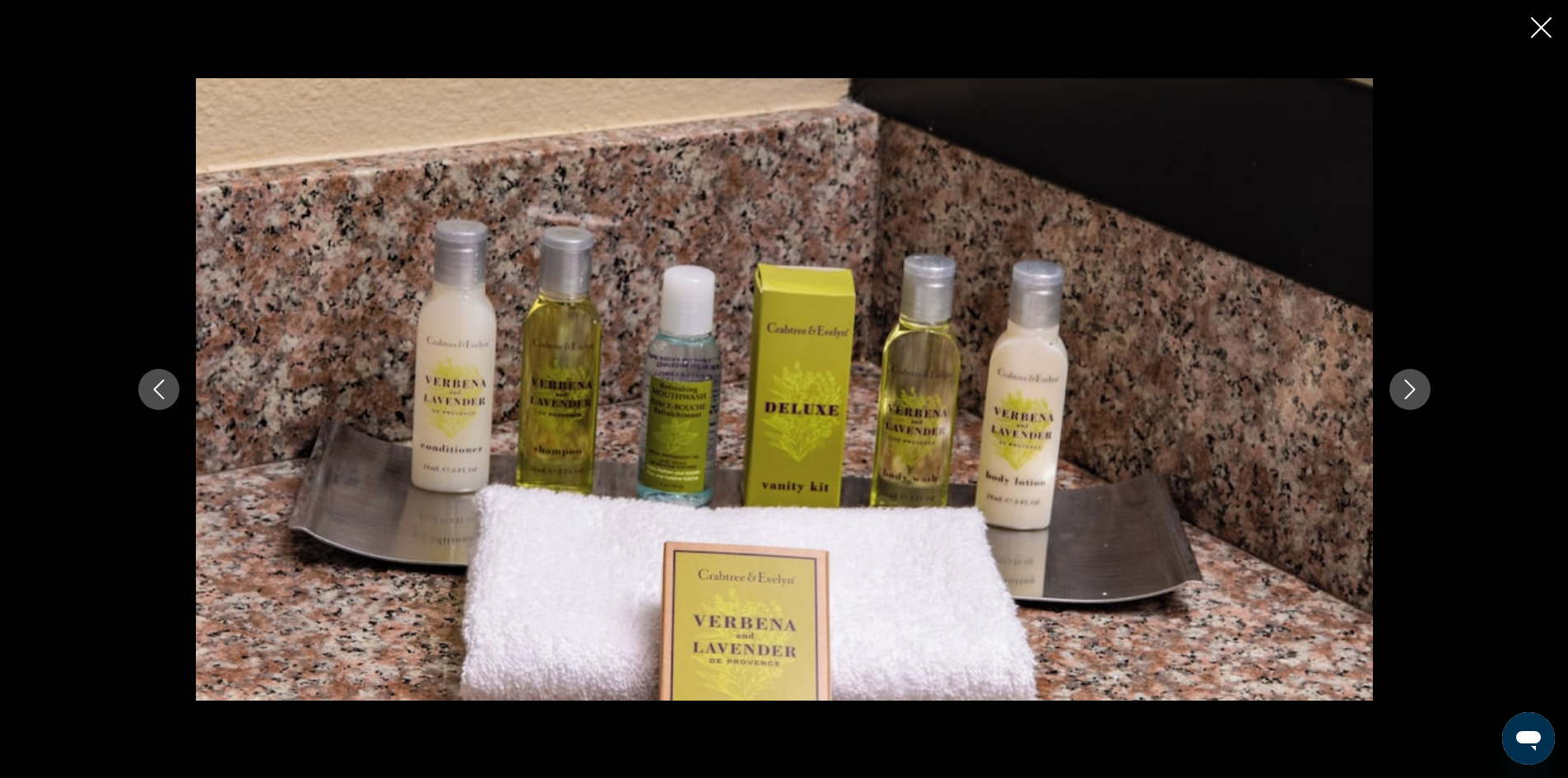
click at [1417, 385] on icon "Next image" at bounding box center [1411, 390] width 20 height 20
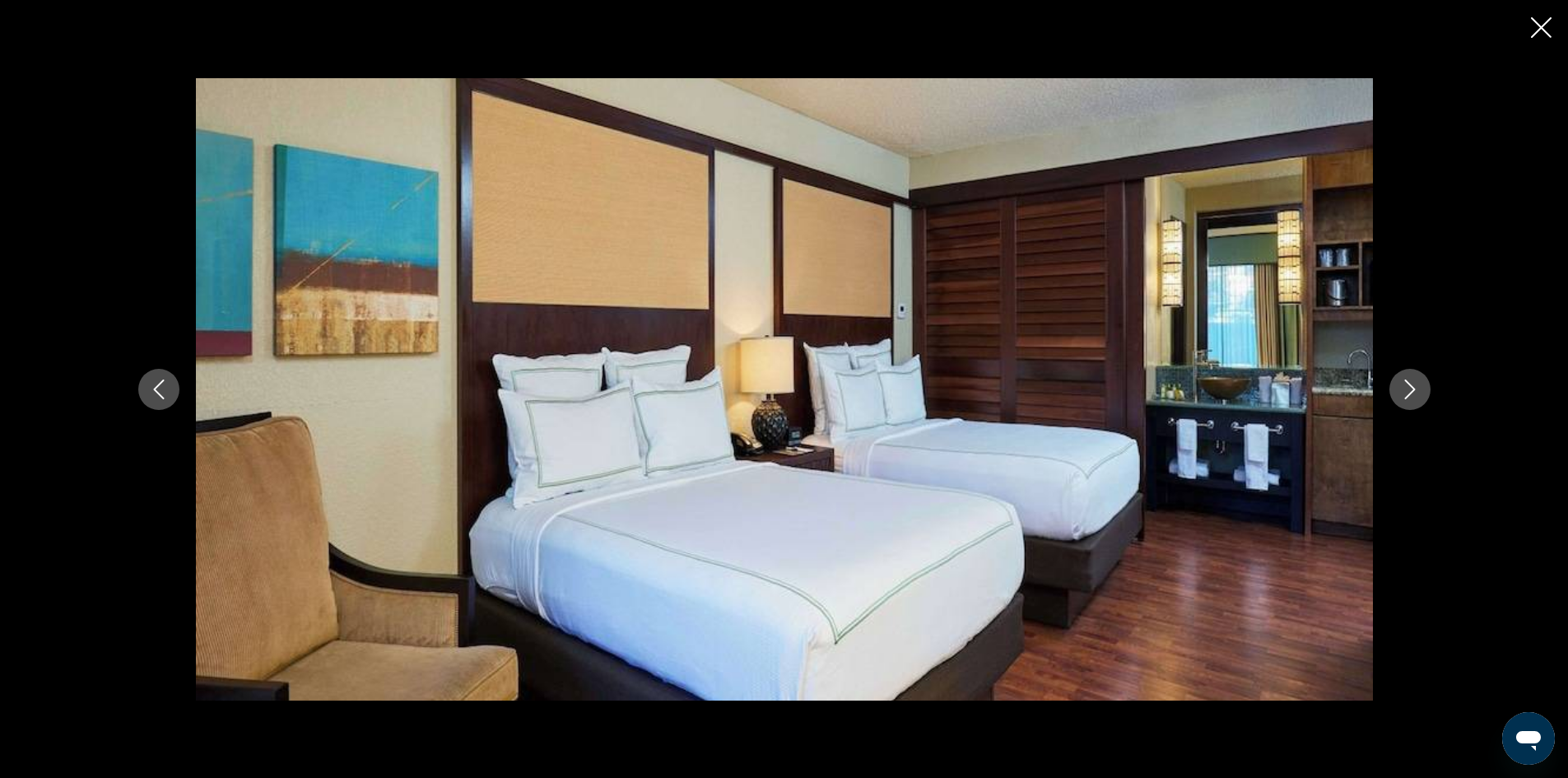
click at [1417, 385] on icon "Next image" at bounding box center [1411, 390] width 20 height 20
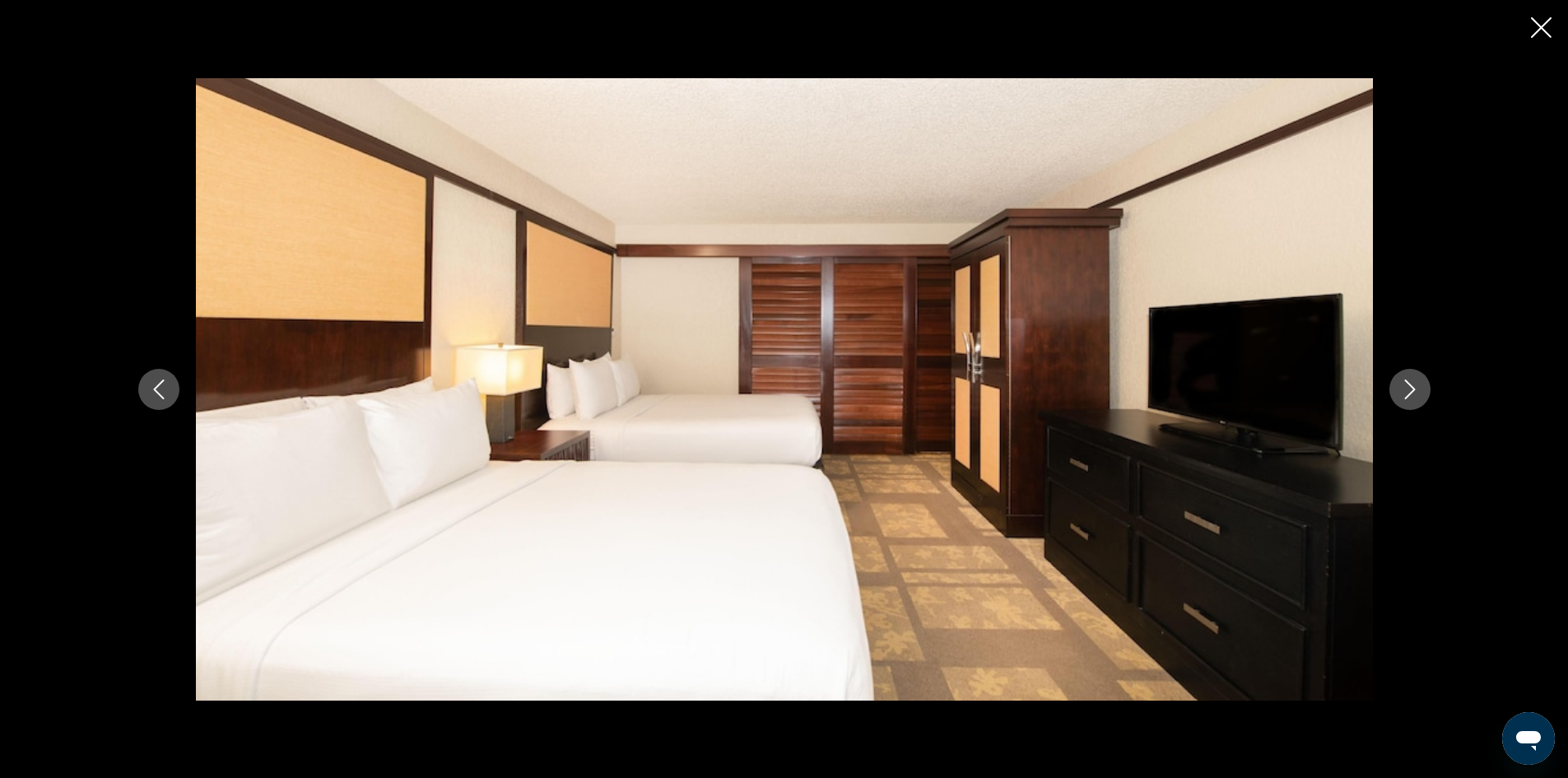
click at [1418, 386] on icon "Next image" at bounding box center [1411, 390] width 20 height 20
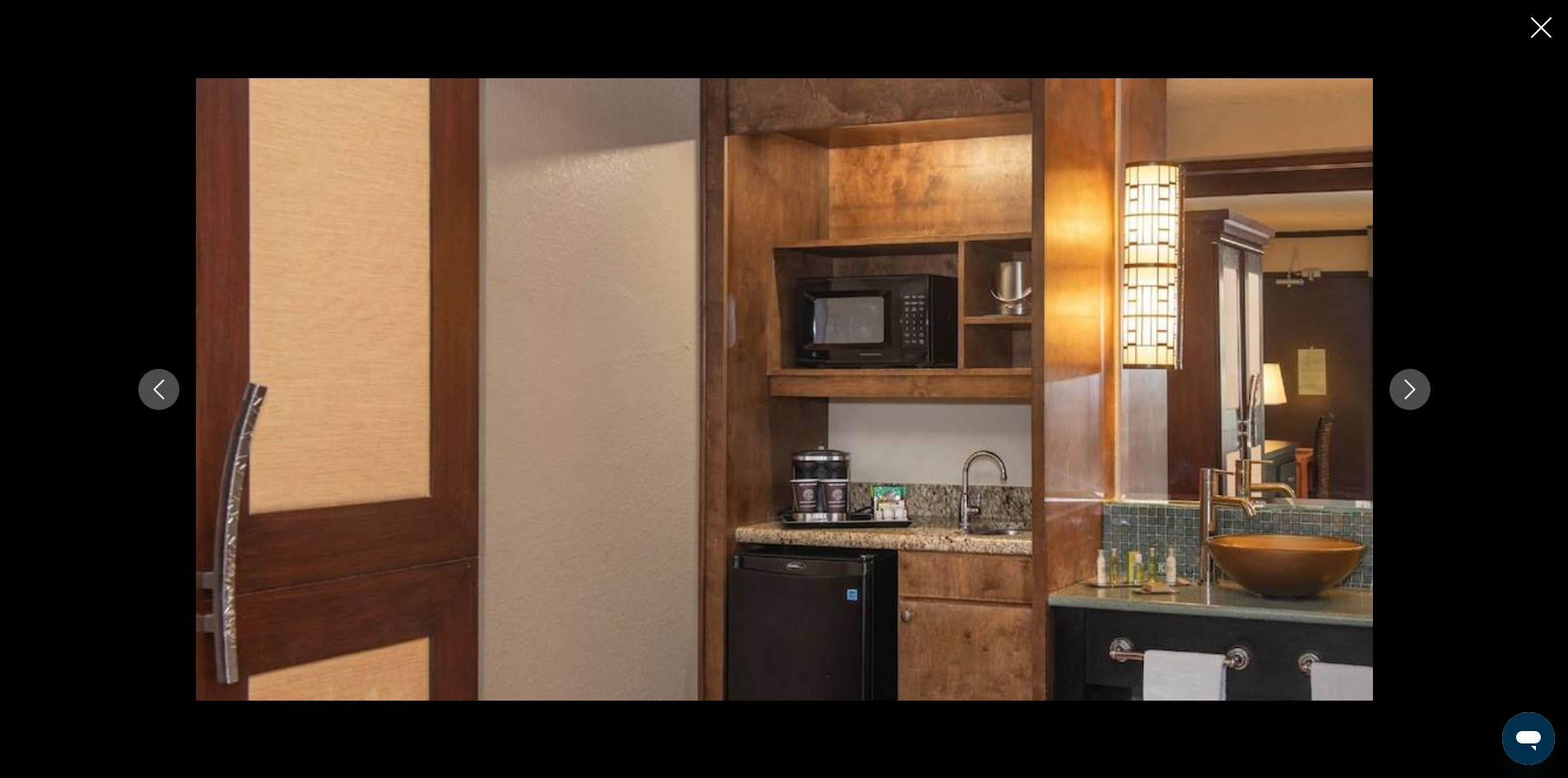
click at [1418, 386] on icon "Next image" at bounding box center [1411, 390] width 20 height 20
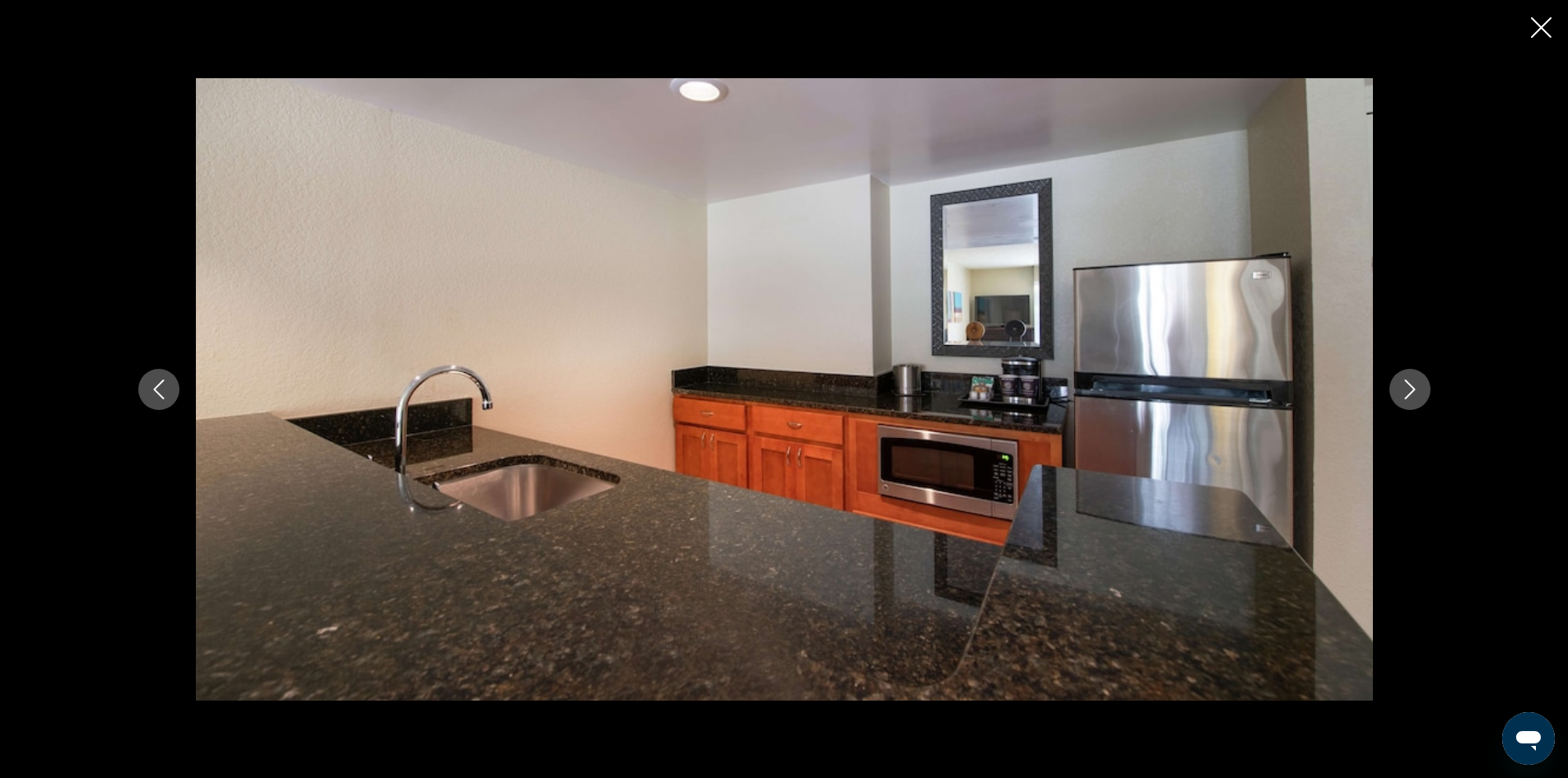
drag, startPoint x: 1407, startPoint y: 387, endPoint x: 1419, endPoint y: 394, distance: 13.9
click at [1410, 390] on icon "Next image" at bounding box center [1411, 390] width 20 height 20
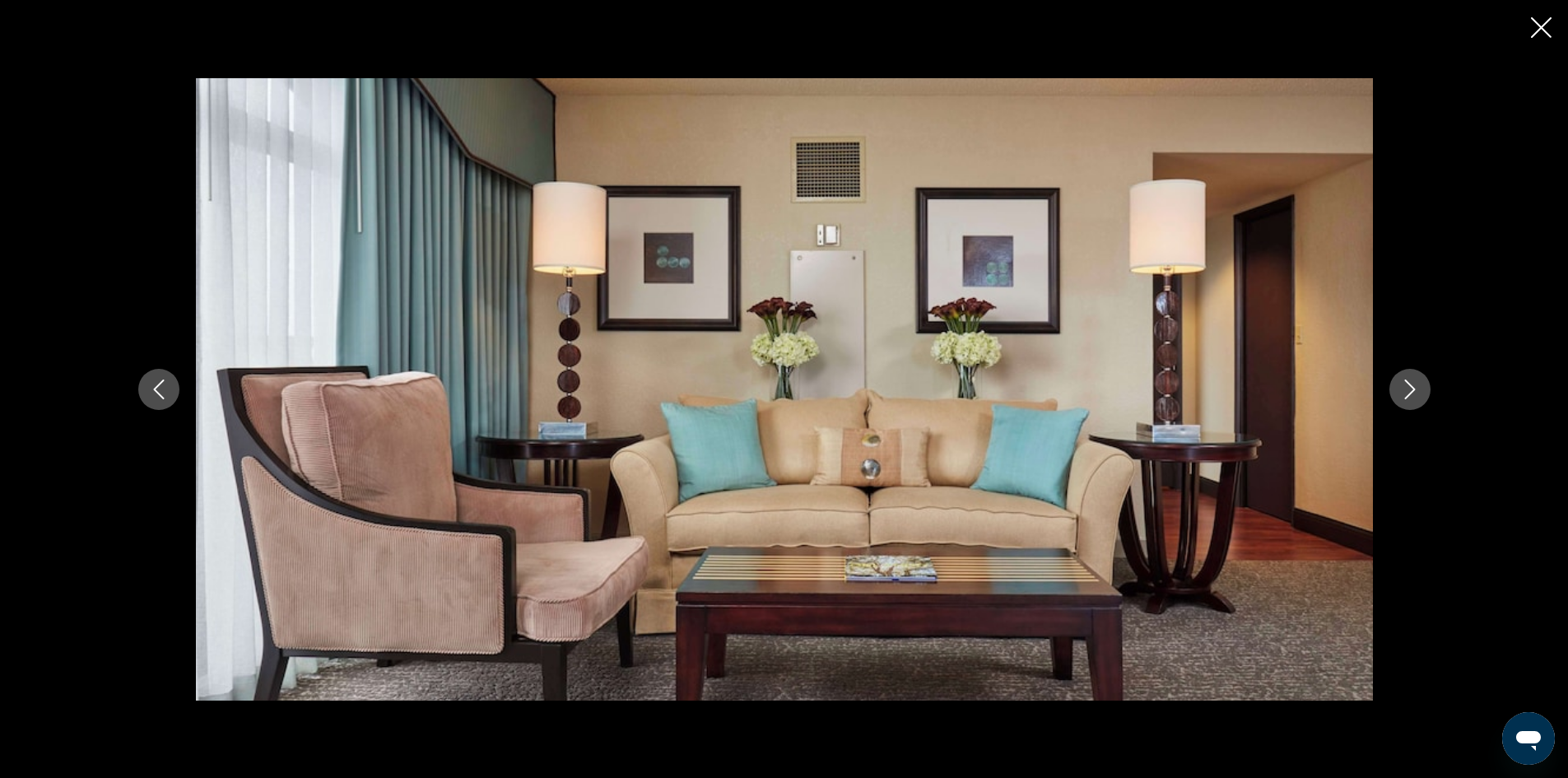
click at [1412, 394] on icon "Next image" at bounding box center [1411, 390] width 20 height 20
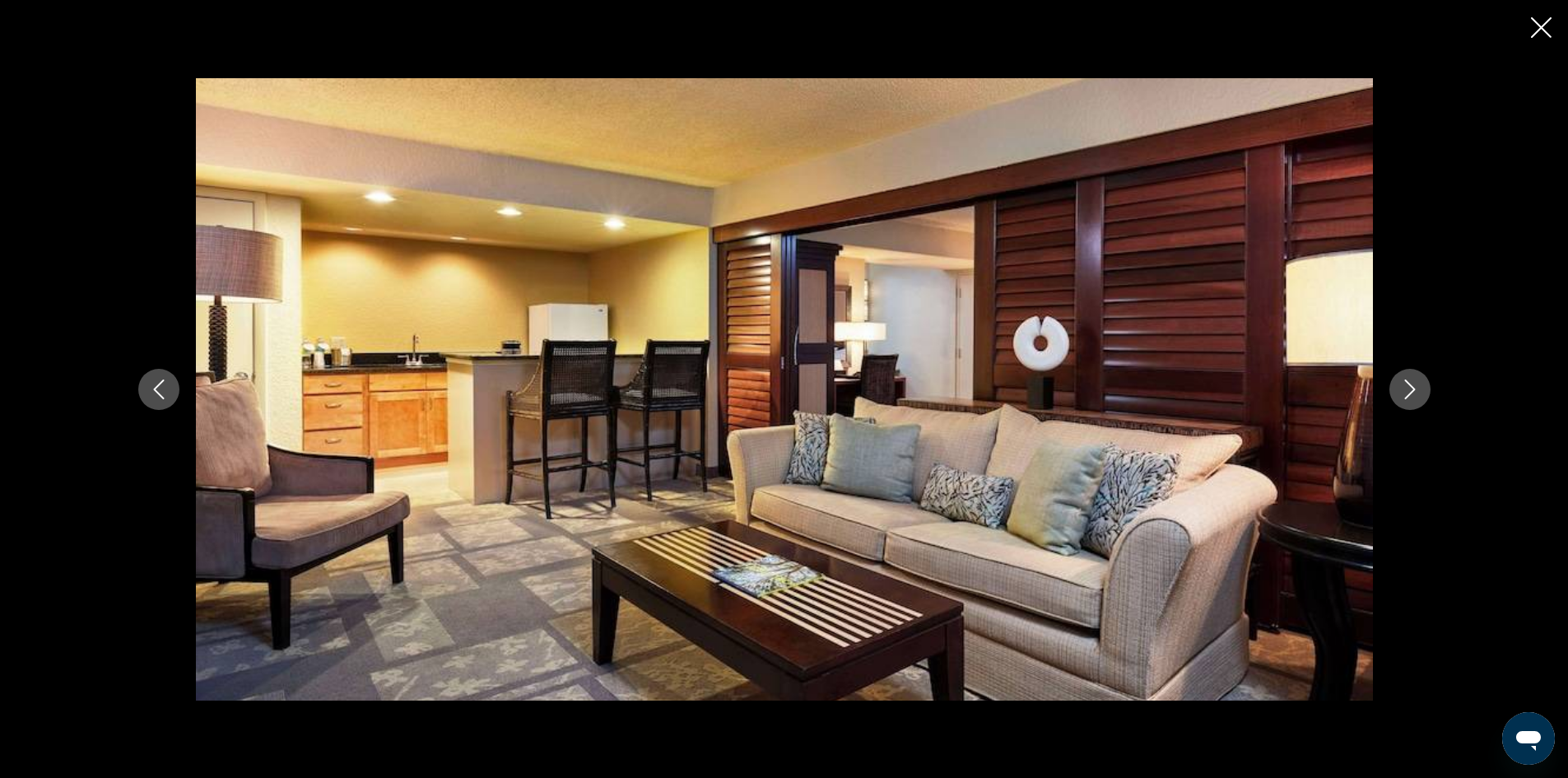
click at [1412, 394] on icon "Next image" at bounding box center [1411, 390] width 20 height 20
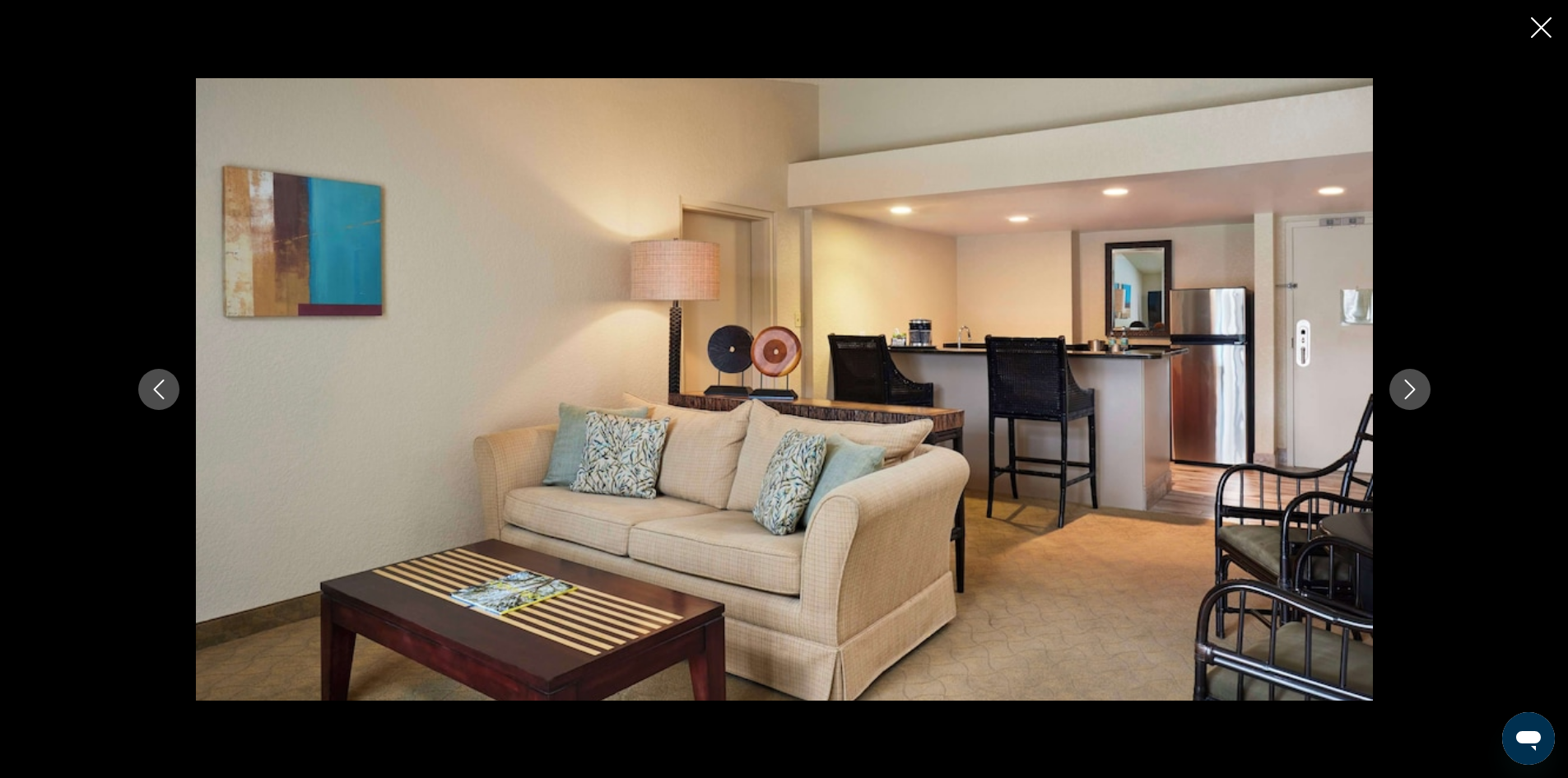
click at [1412, 394] on icon "Next image" at bounding box center [1411, 390] width 20 height 20
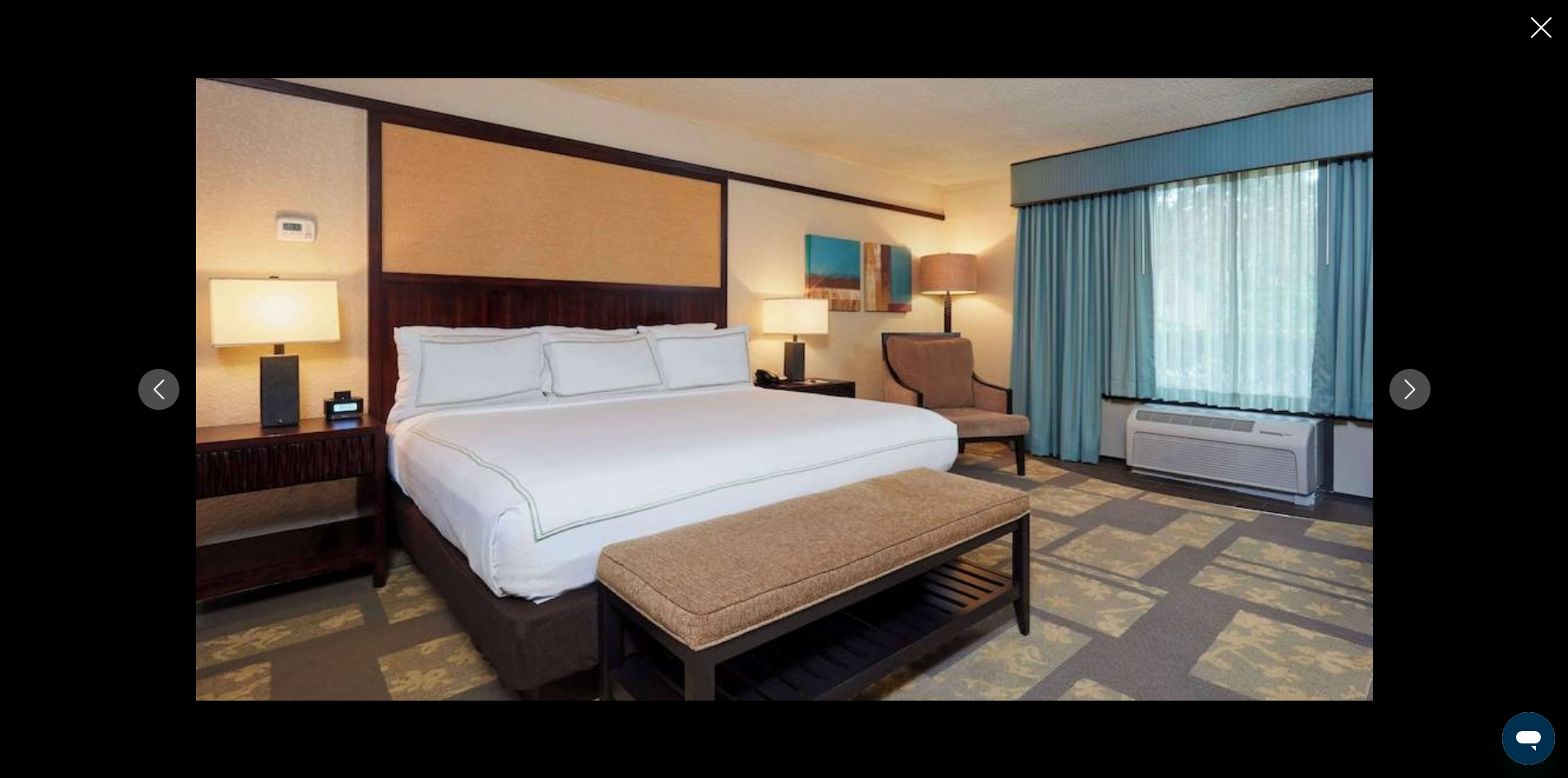
click at [1412, 394] on icon "Next image" at bounding box center [1411, 390] width 20 height 20
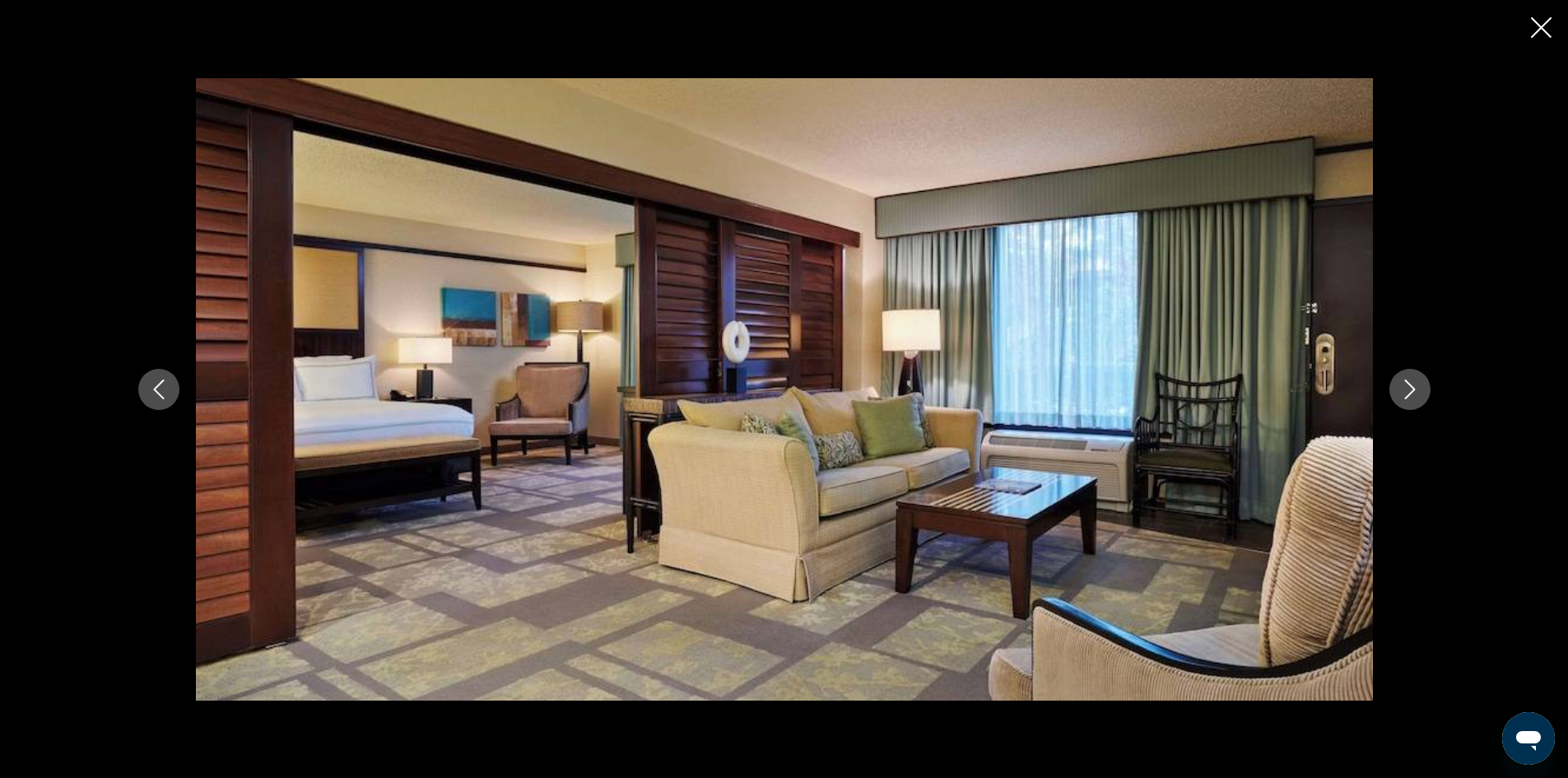
click at [1412, 394] on icon "Next image" at bounding box center [1411, 390] width 20 height 20
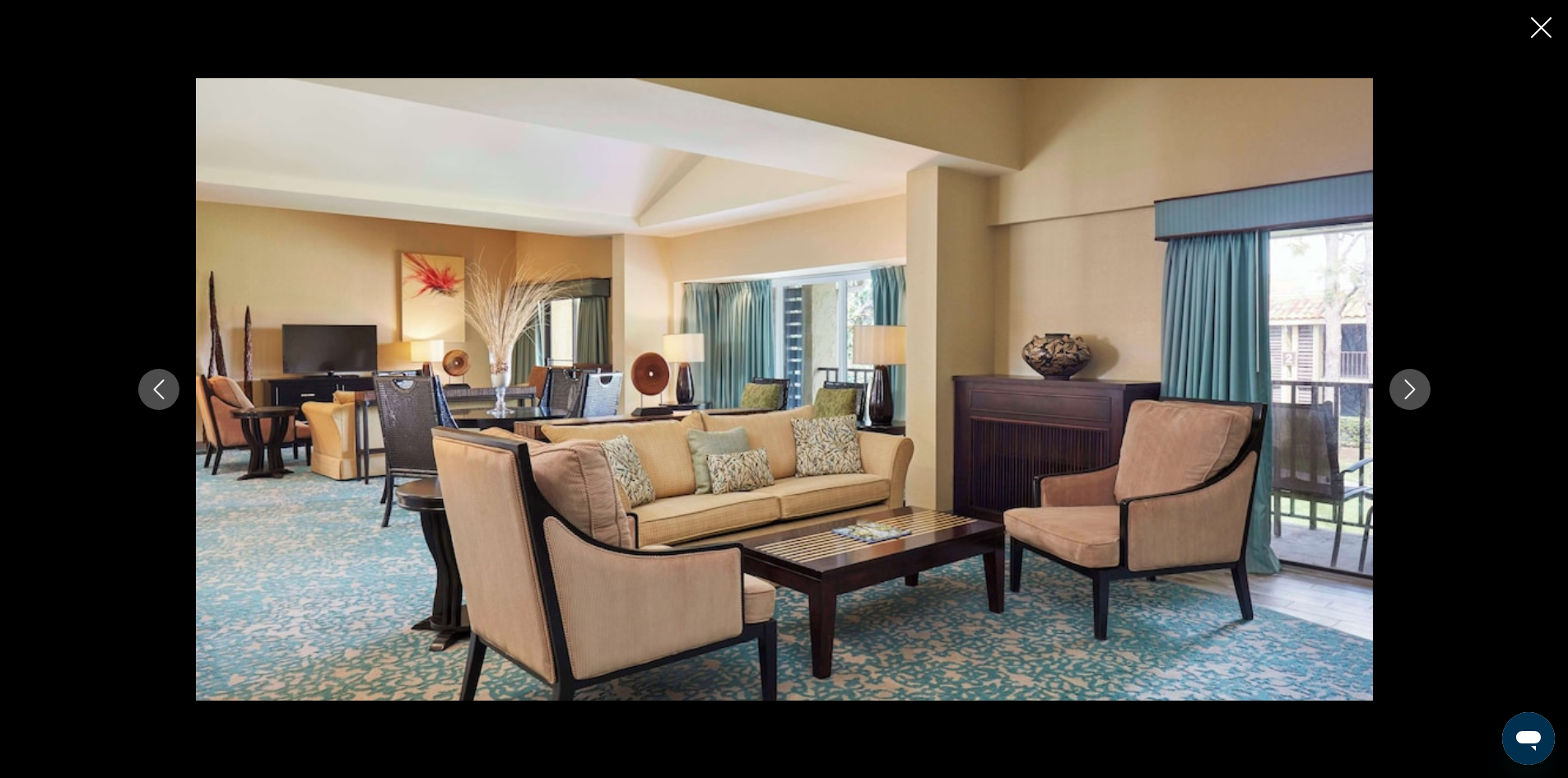
click at [1412, 394] on icon "Next image" at bounding box center [1411, 390] width 20 height 20
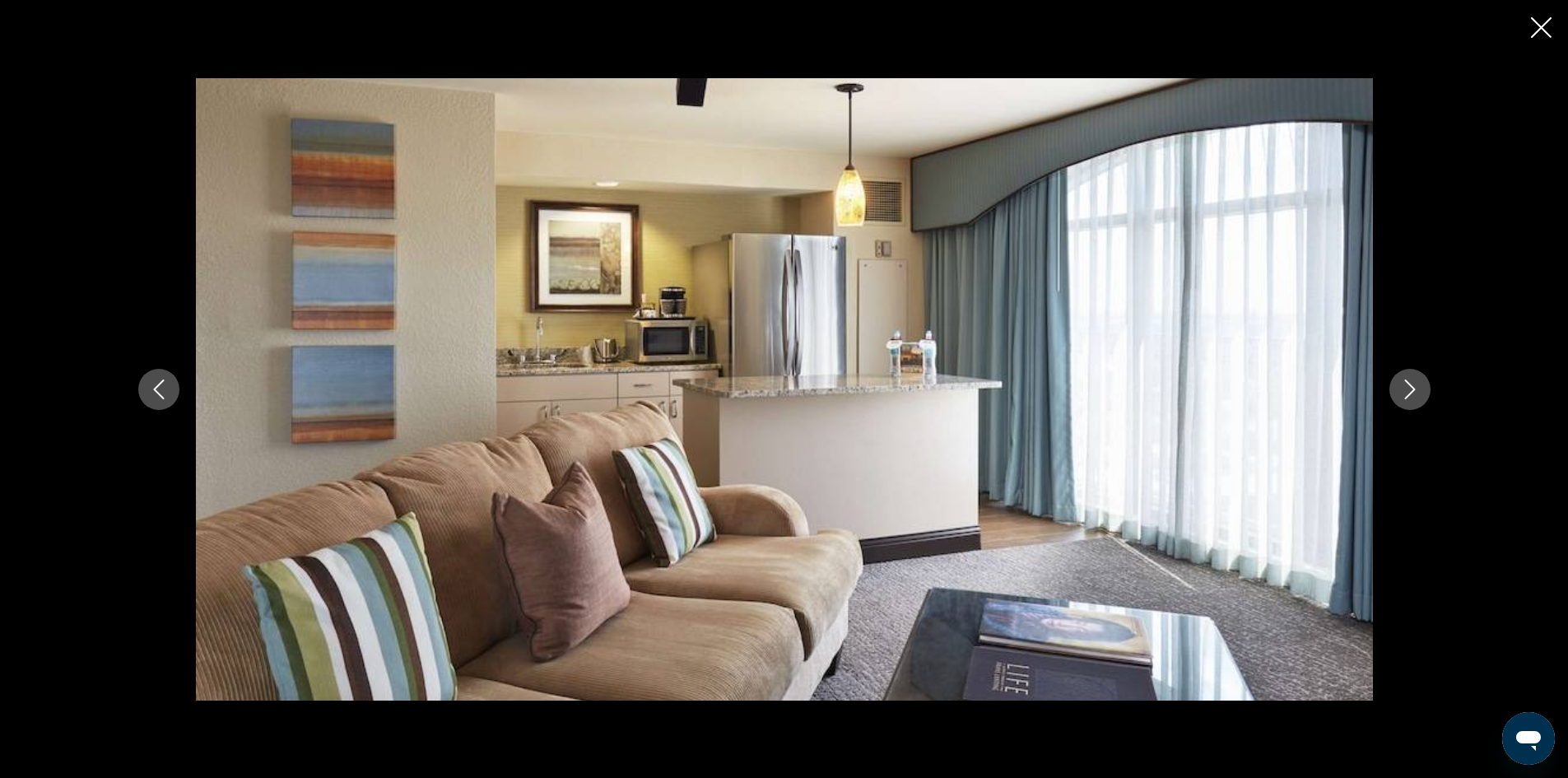
click at [1412, 394] on icon "Next image" at bounding box center [1411, 390] width 20 height 20
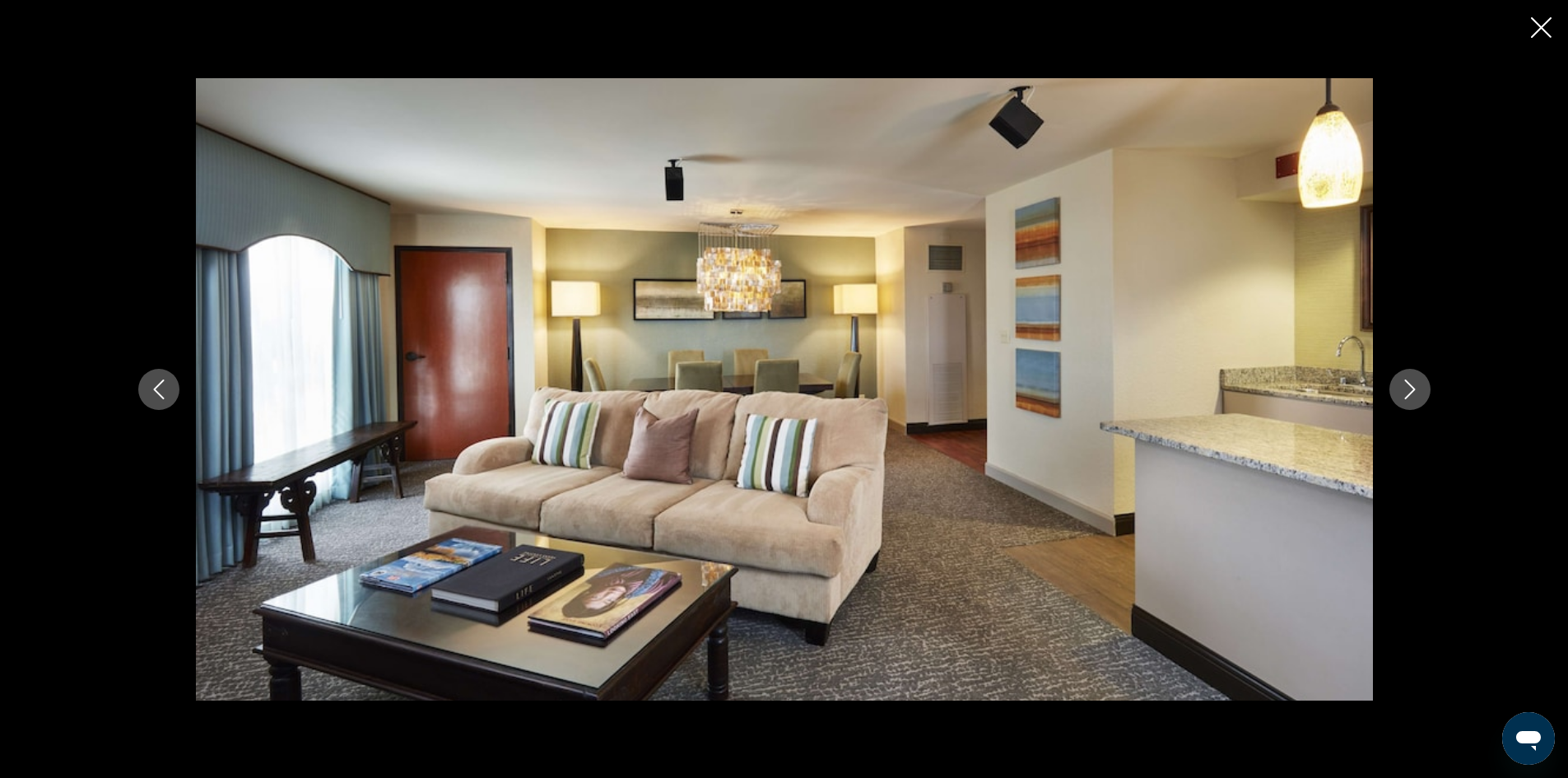
click at [1400, 388] on button "Next image" at bounding box center [1410, 389] width 41 height 41
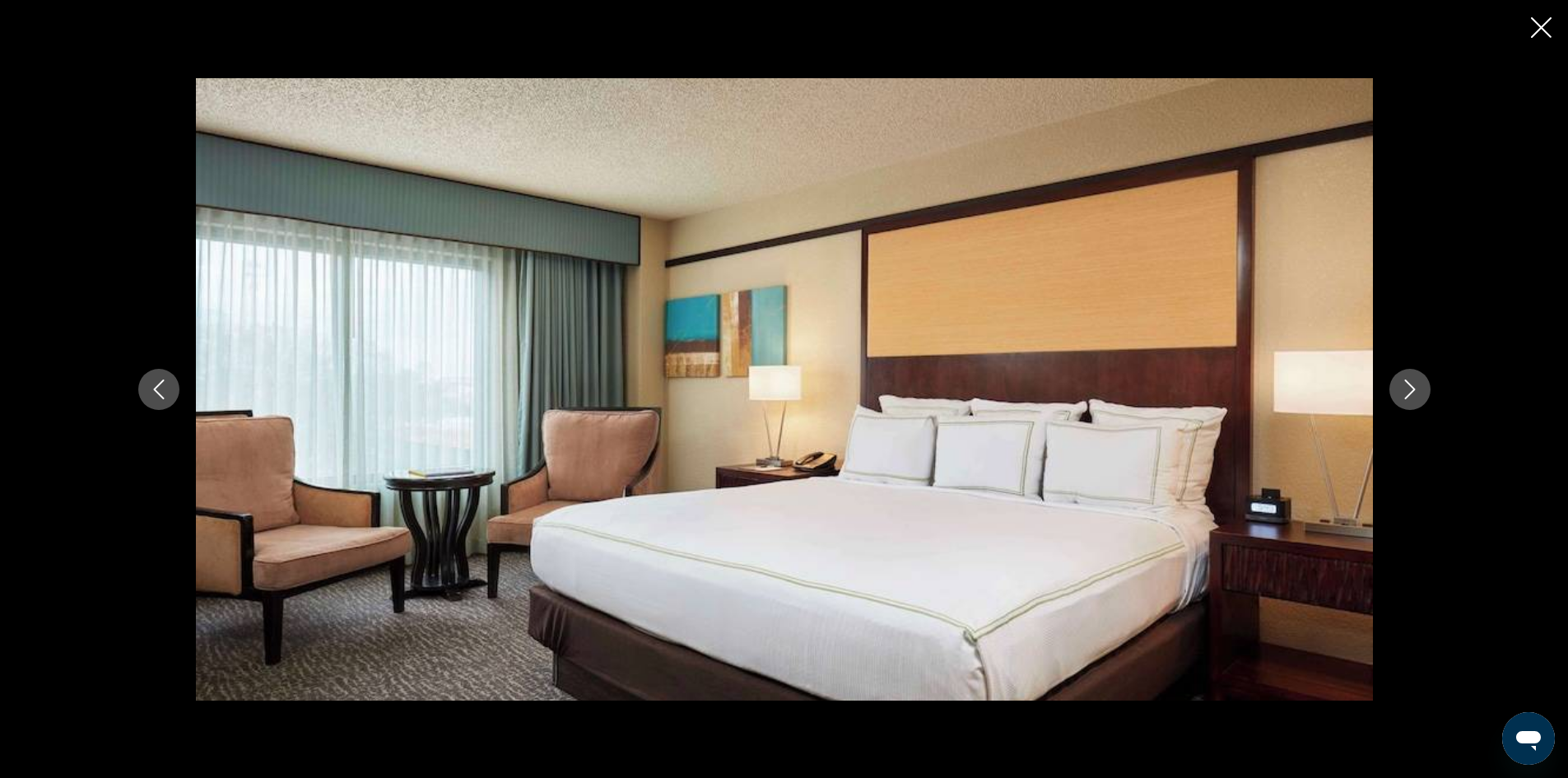
click at [1401, 388] on icon "Next image" at bounding box center [1411, 390] width 20 height 20
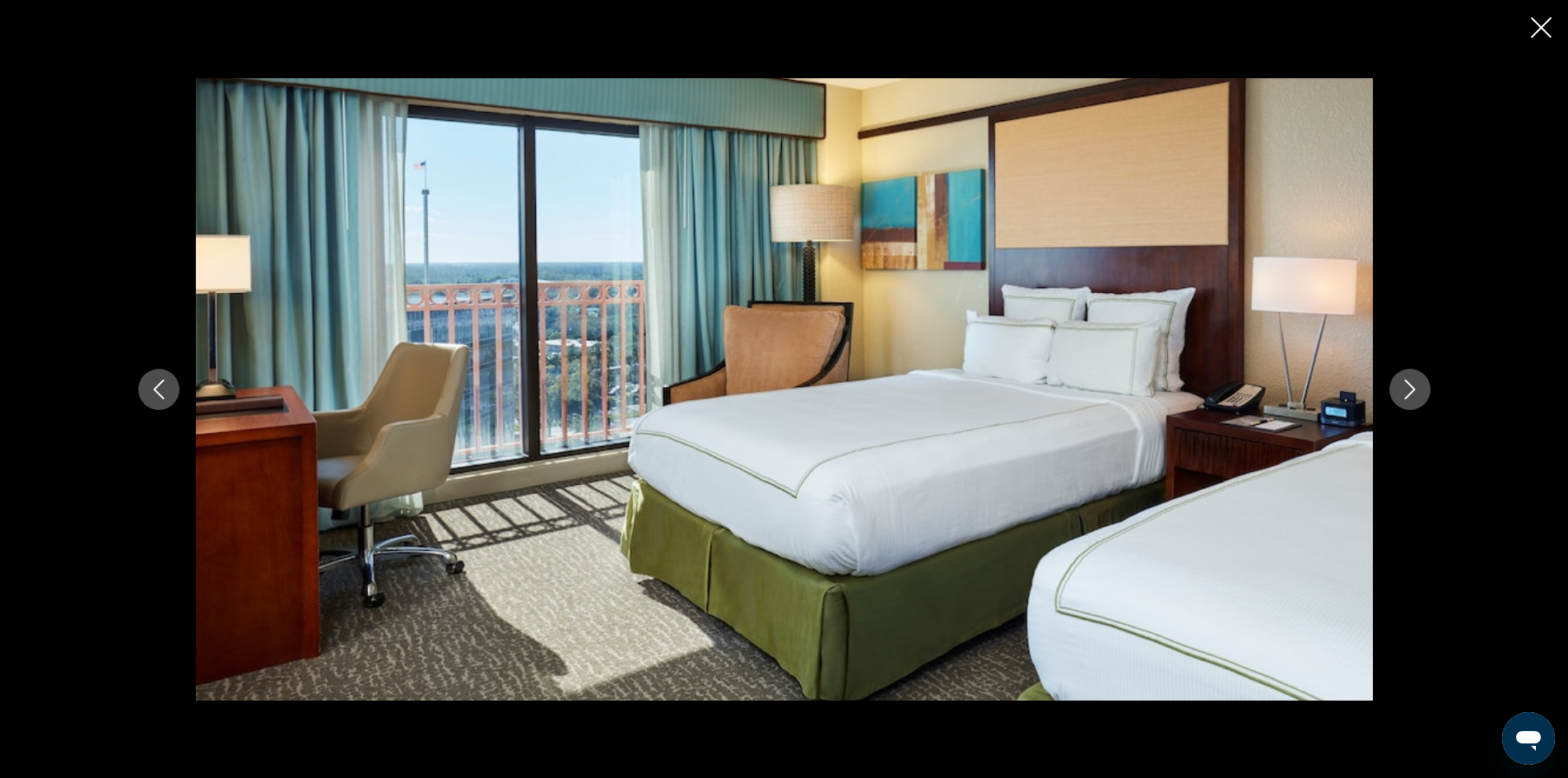
click at [1401, 388] on icon "Next image" at bounding box center [1411, 390] width 20 height 20
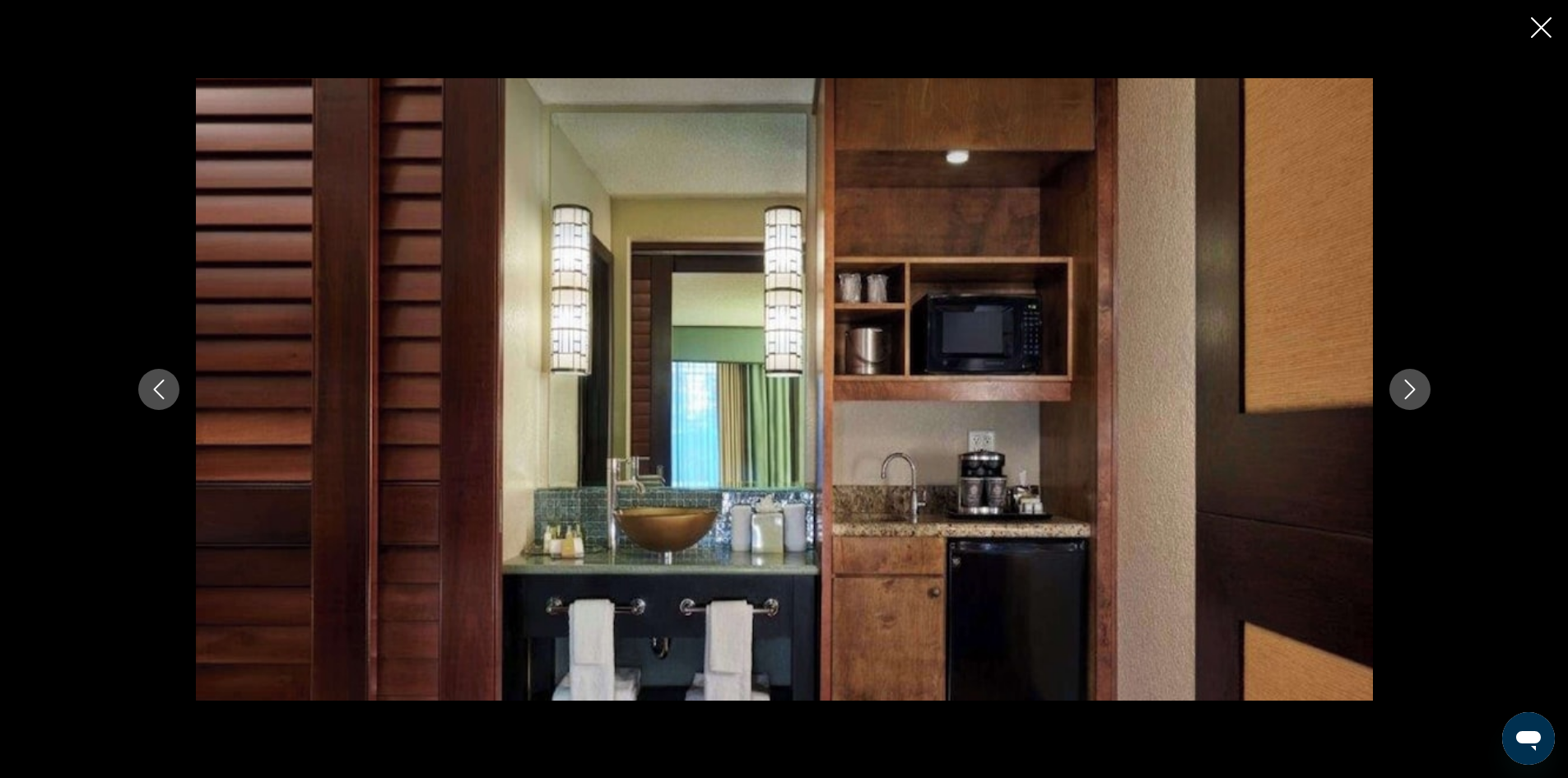
click at [1401, 384] on icon "Next image" at bounding box center [1411, 390] width 20 height 20
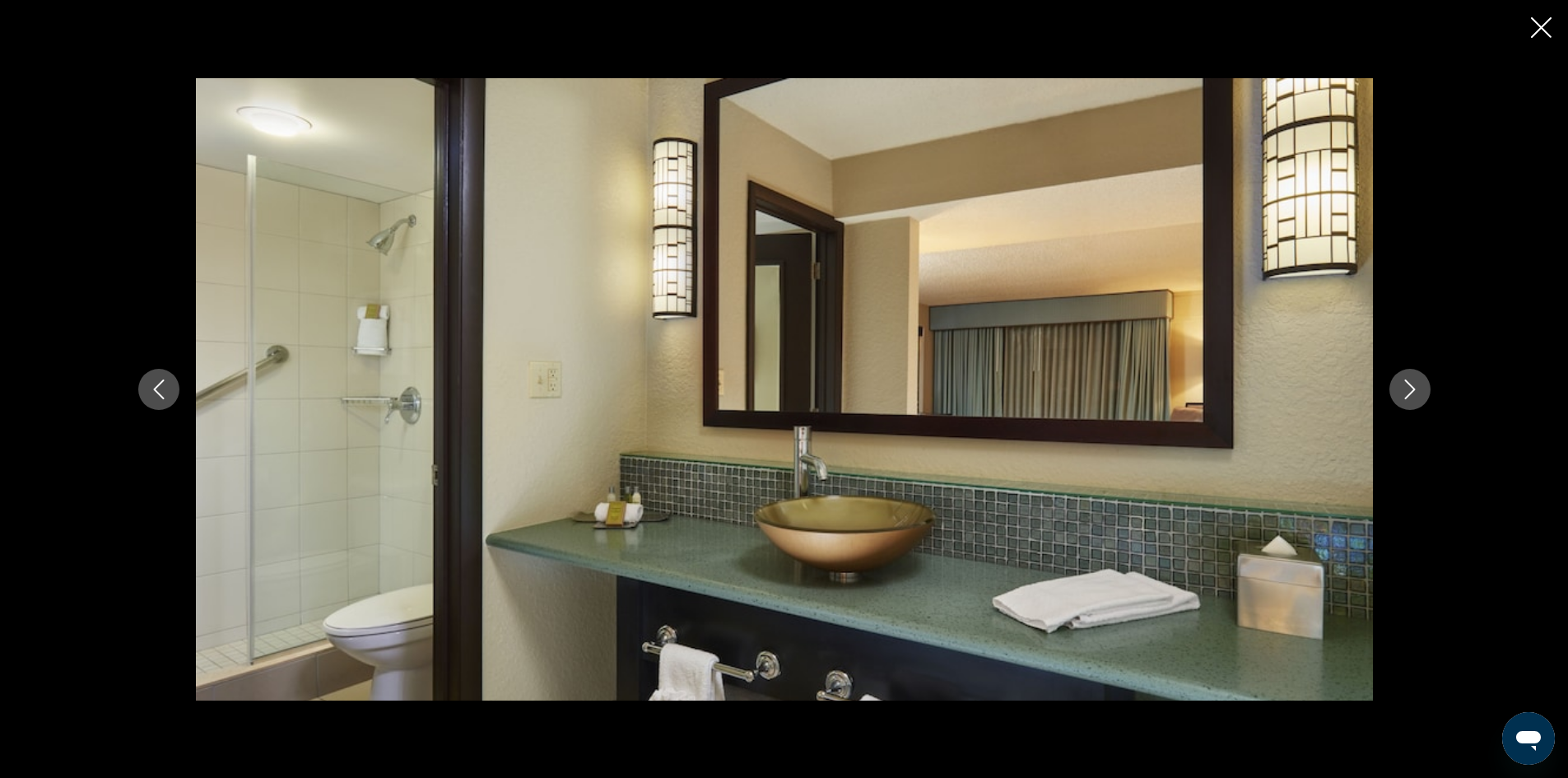
click at [1401, 384] on icon "Next image" at bounding box center [1411, 390] width 20 height 20
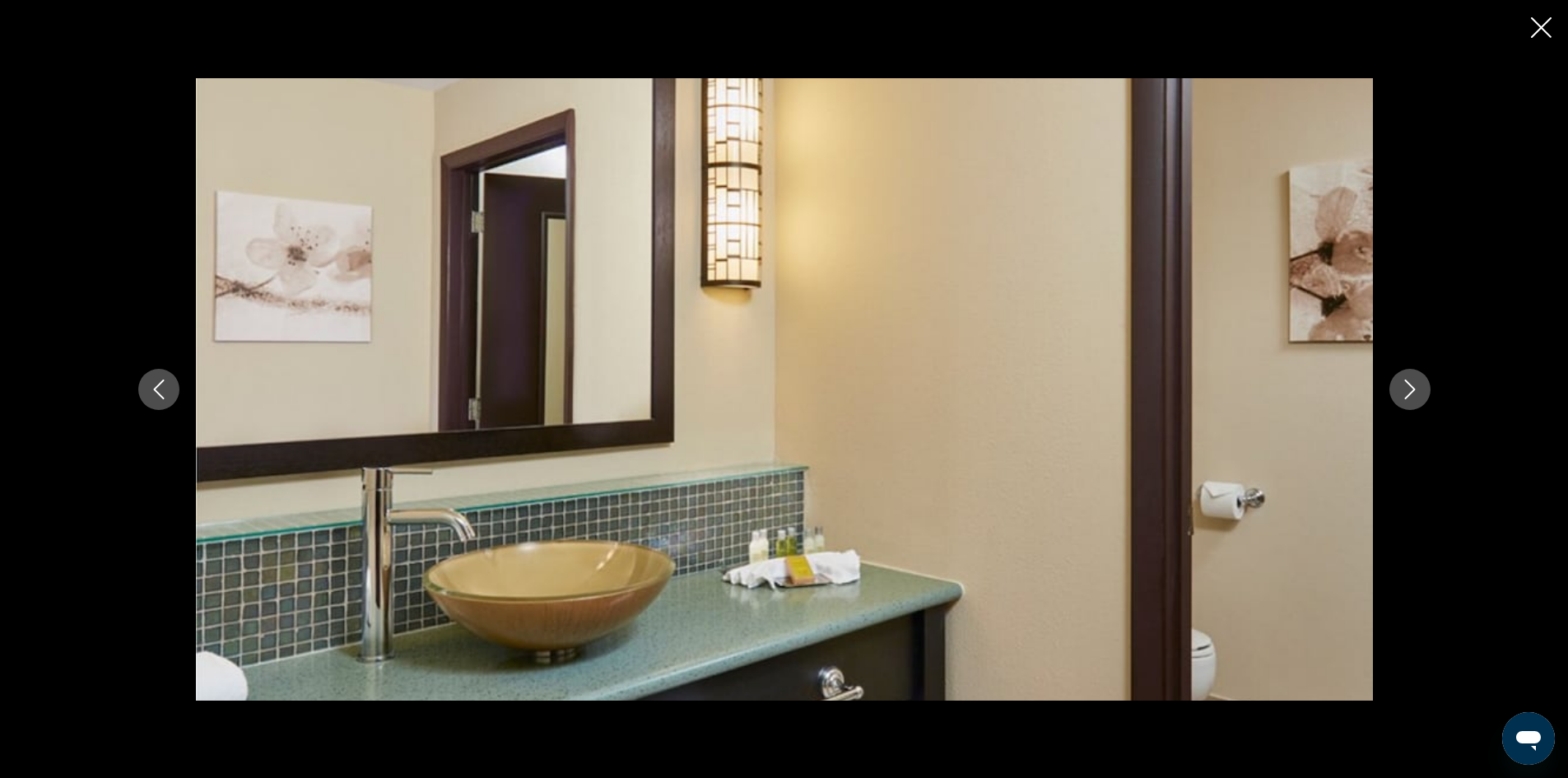
click at [1401, 384] on icon "Next image" at bounding box center [1411, 390] width 20 height 20
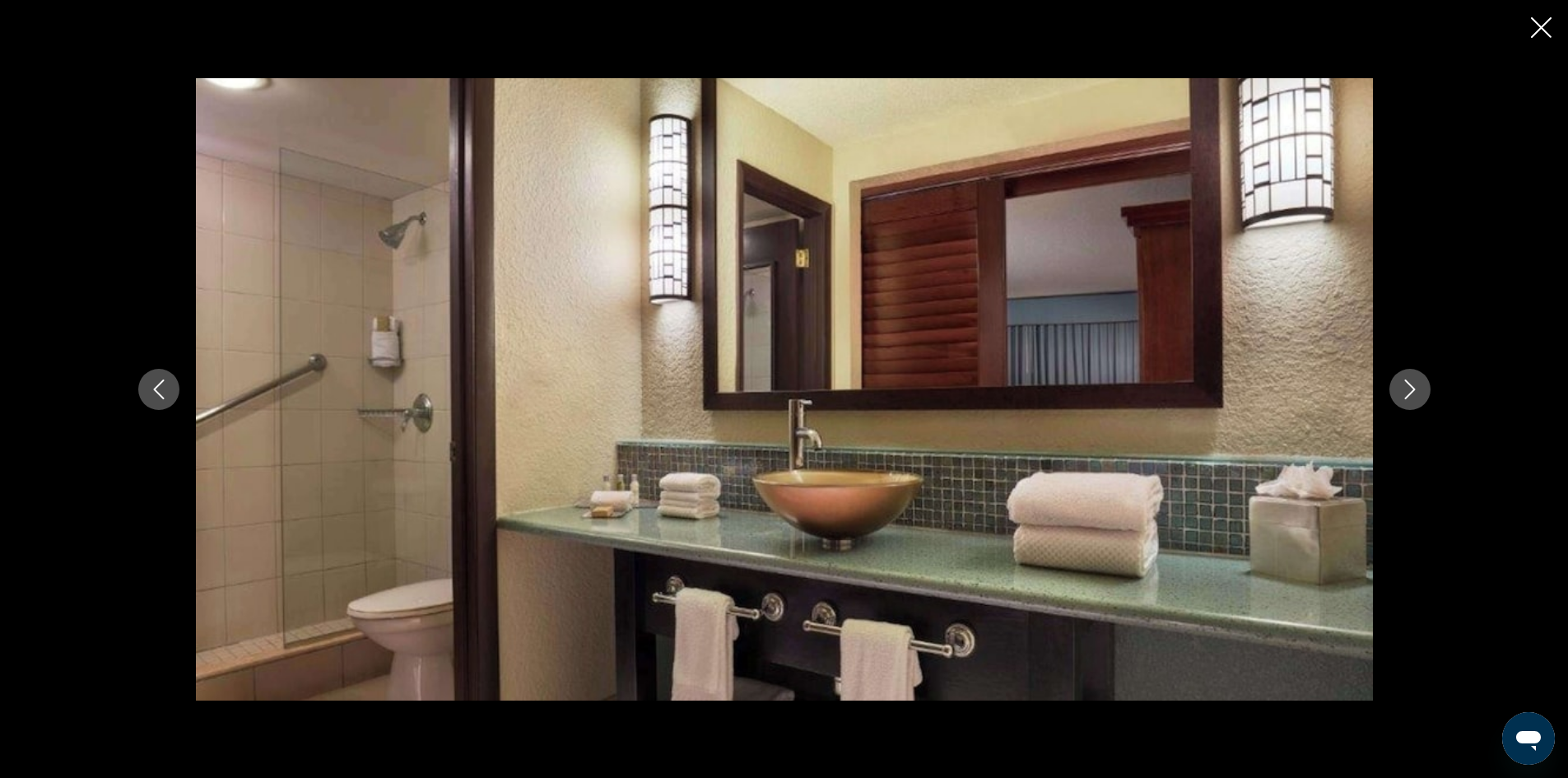
click at [1401, 384] on icon "Next image" at bounding box center [1411, 390] width 20 height 20
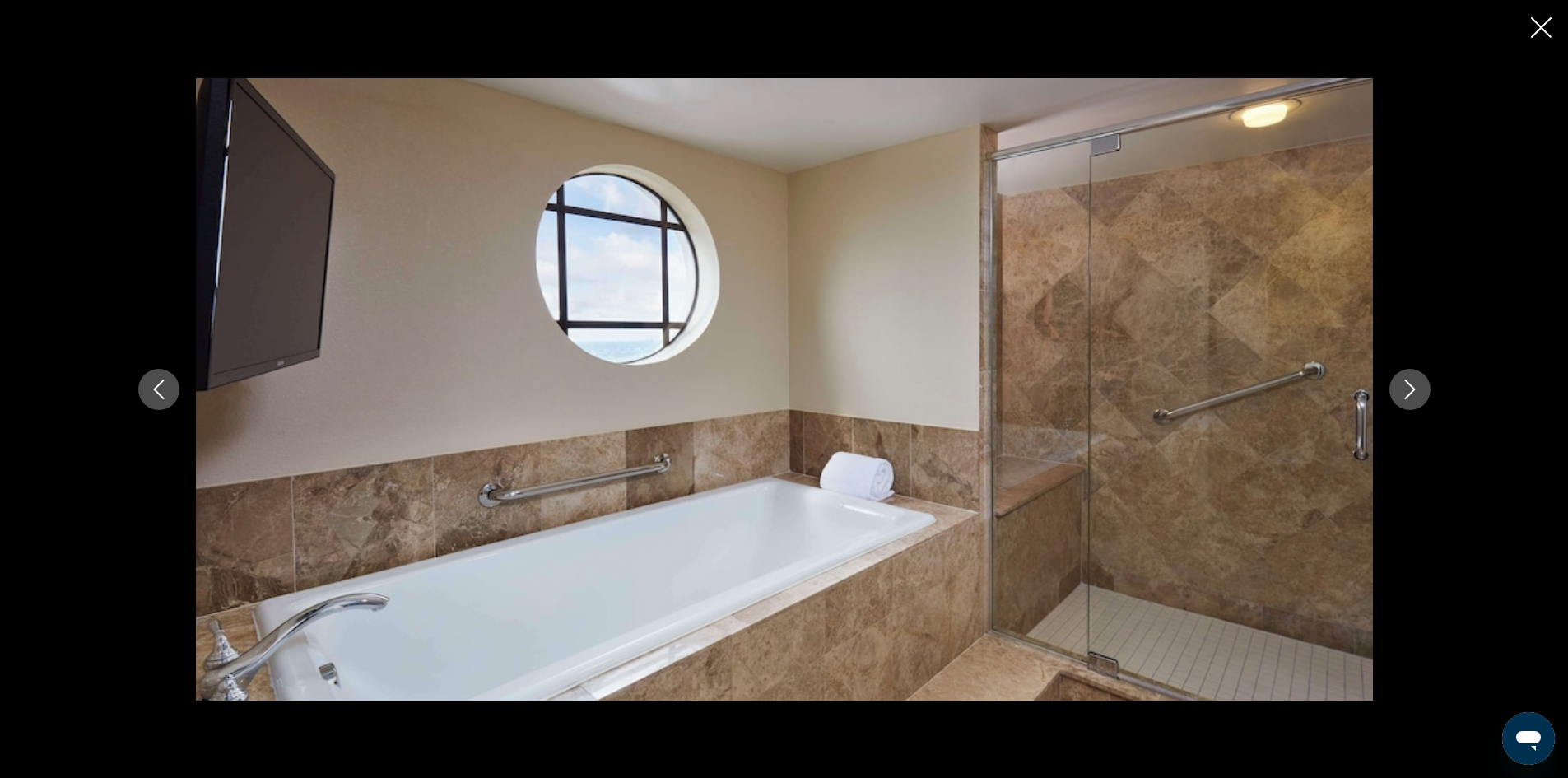
click at [1401, 384] on icon "Next image" at bounding box center [1411, 390] width 20 height 20
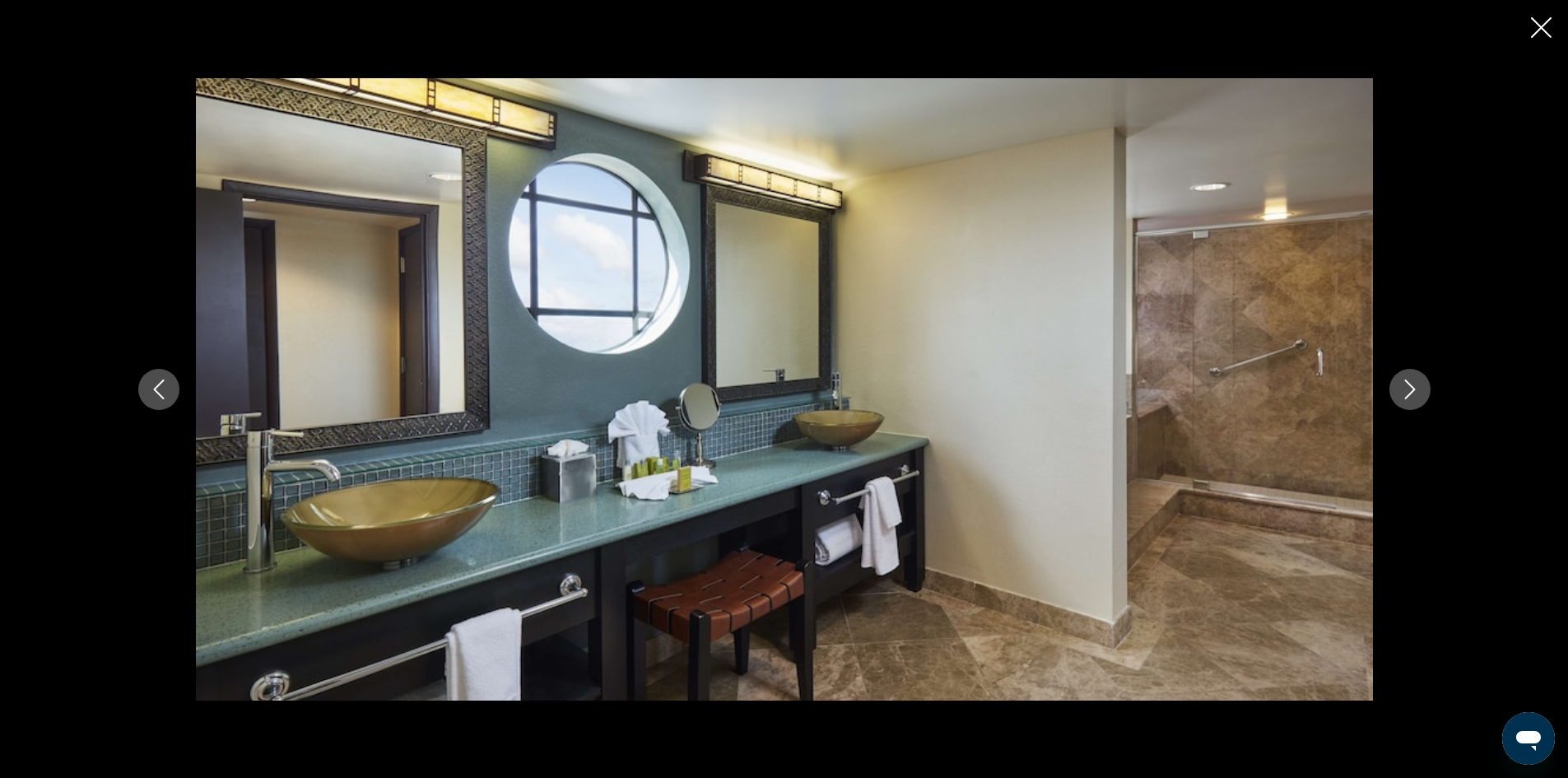
click at [1401, 384] on icon "Next image" at bounding box center [1411, 390] width 20 height 20
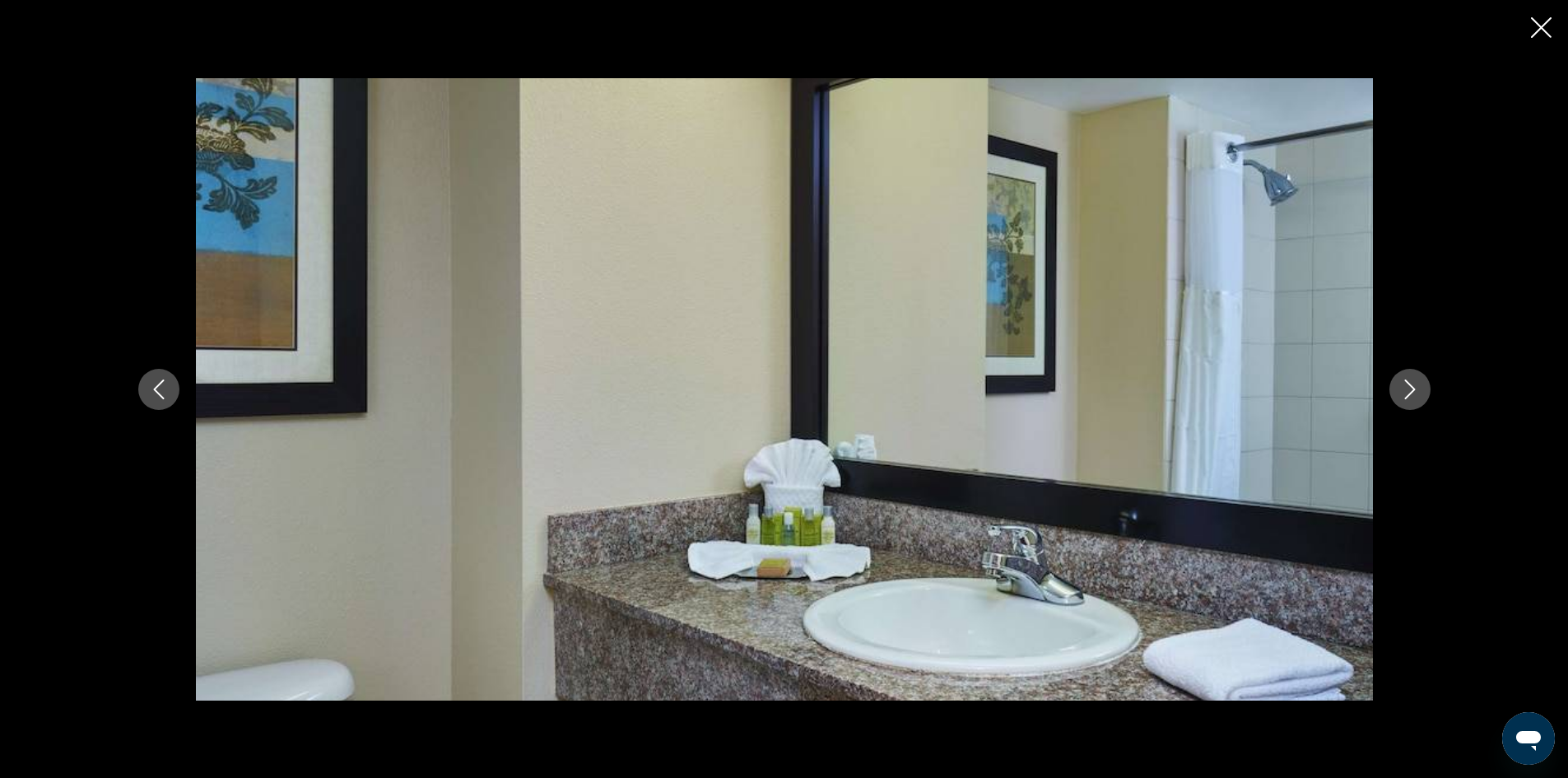
click at [1401, 384] on icon "Next image" at bounding box center [1411, 390] width 20 height 20
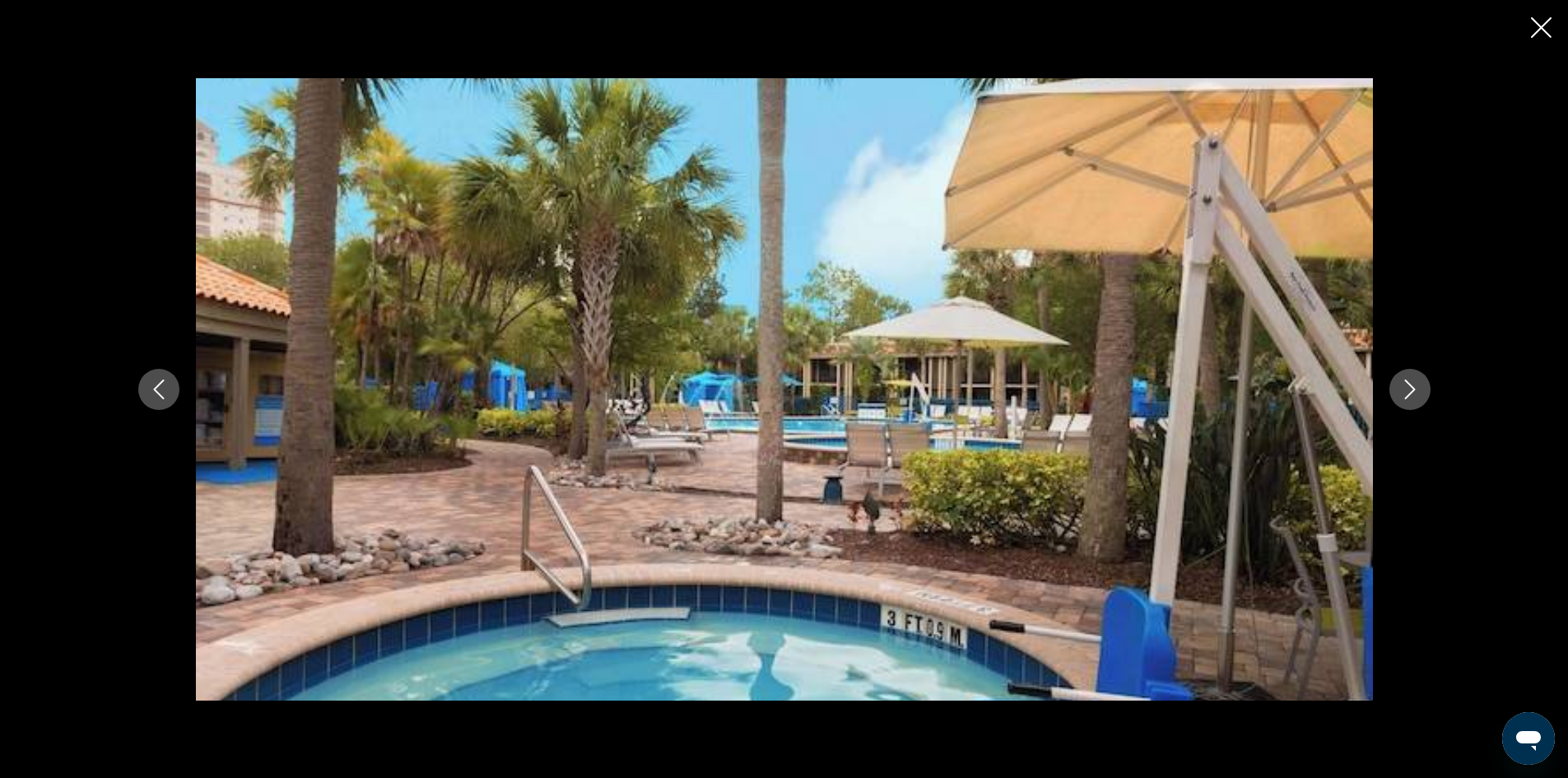
click at [1401, 384] on icon "Next image" at bounding box center [1411, 390] width 20 height 20
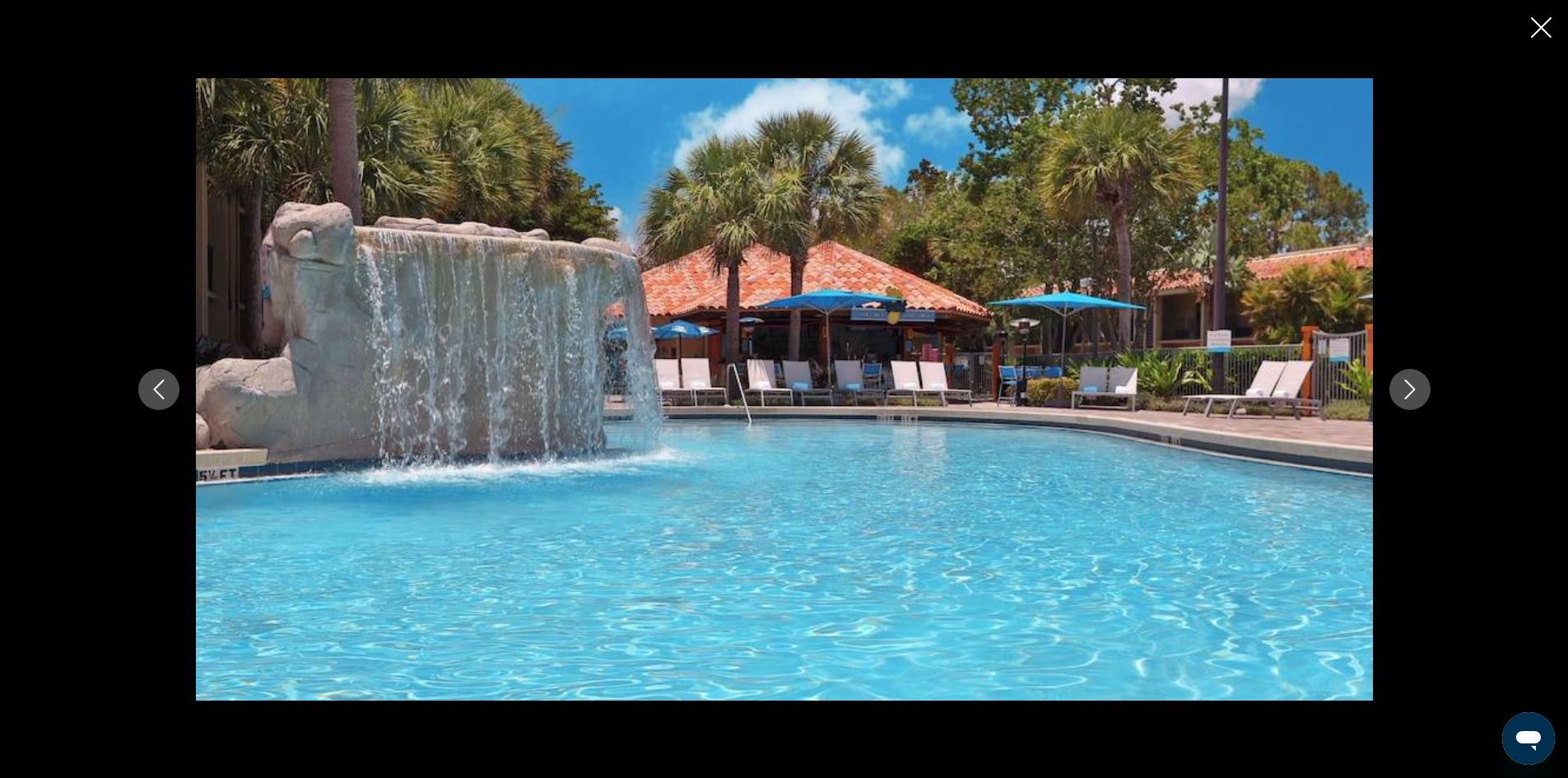
click at [172, 390] on button "Previous image" at bounding box center [158, 389] width 41 height 41
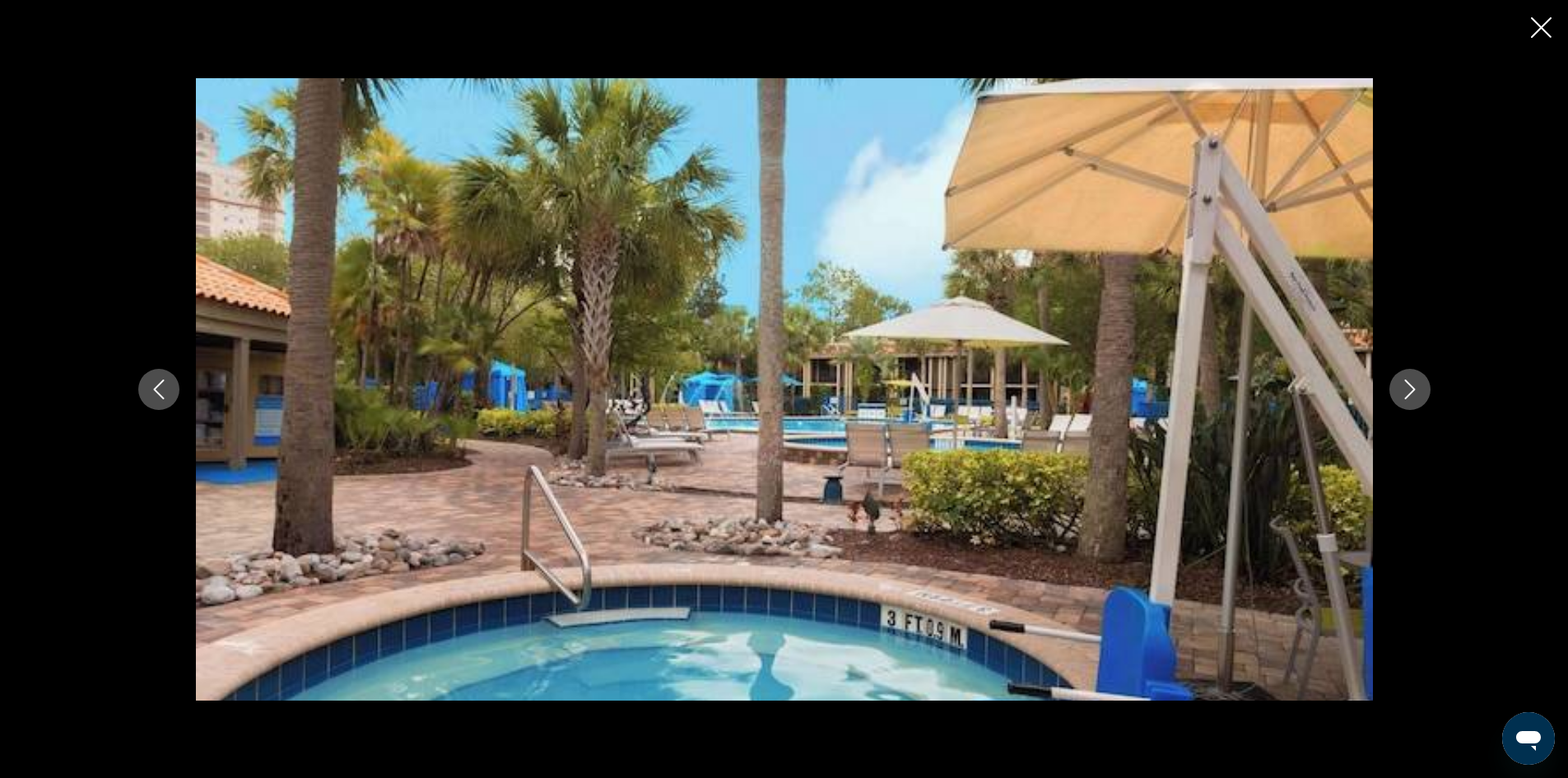
click at [1411, 384] on icon "Next image" at bounding box center [1411, 390] width 20 height 20
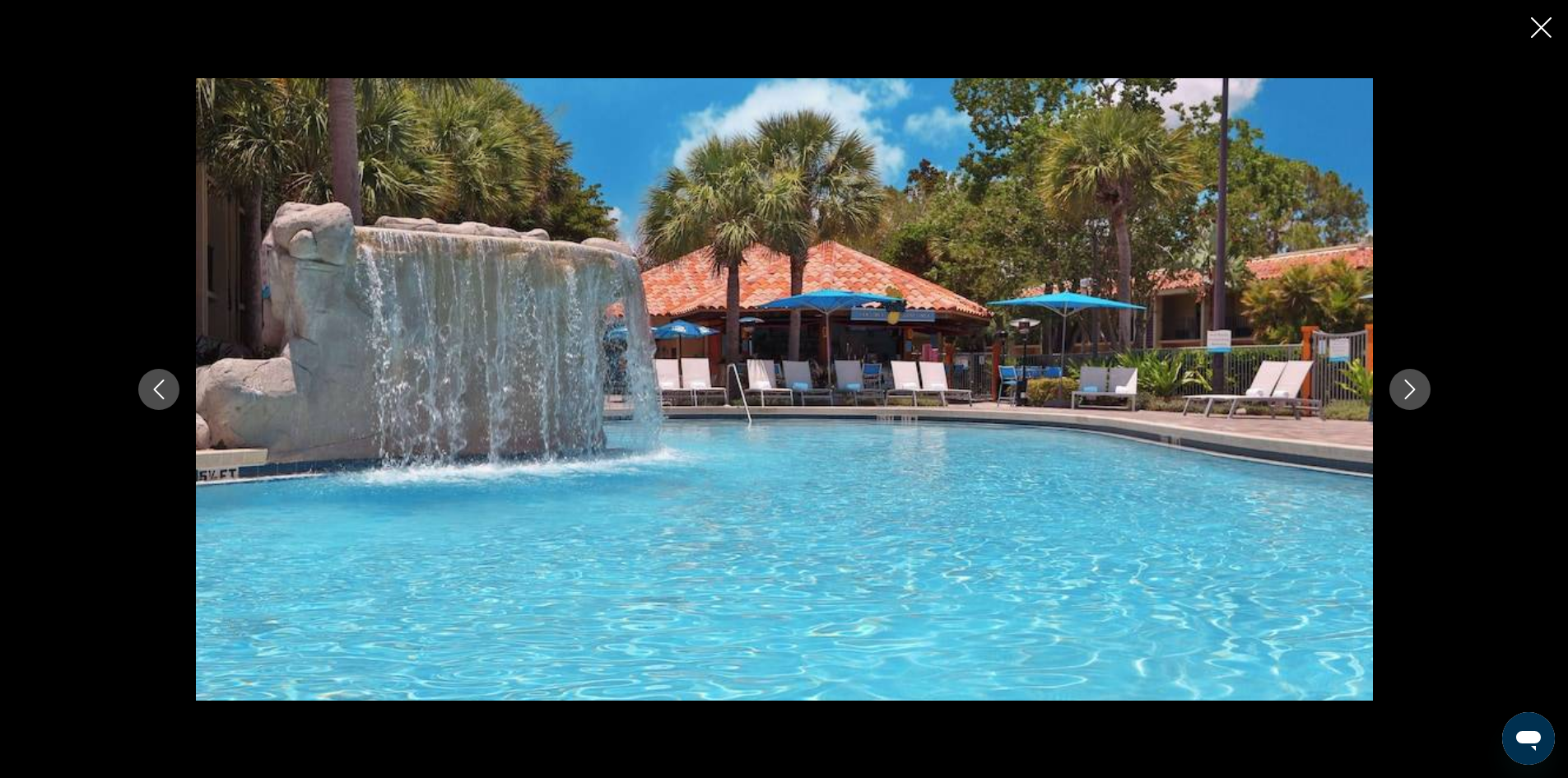
click at [1411, 384] on icon "Next image" at bounding box center [1411, 390] width 20 height 20
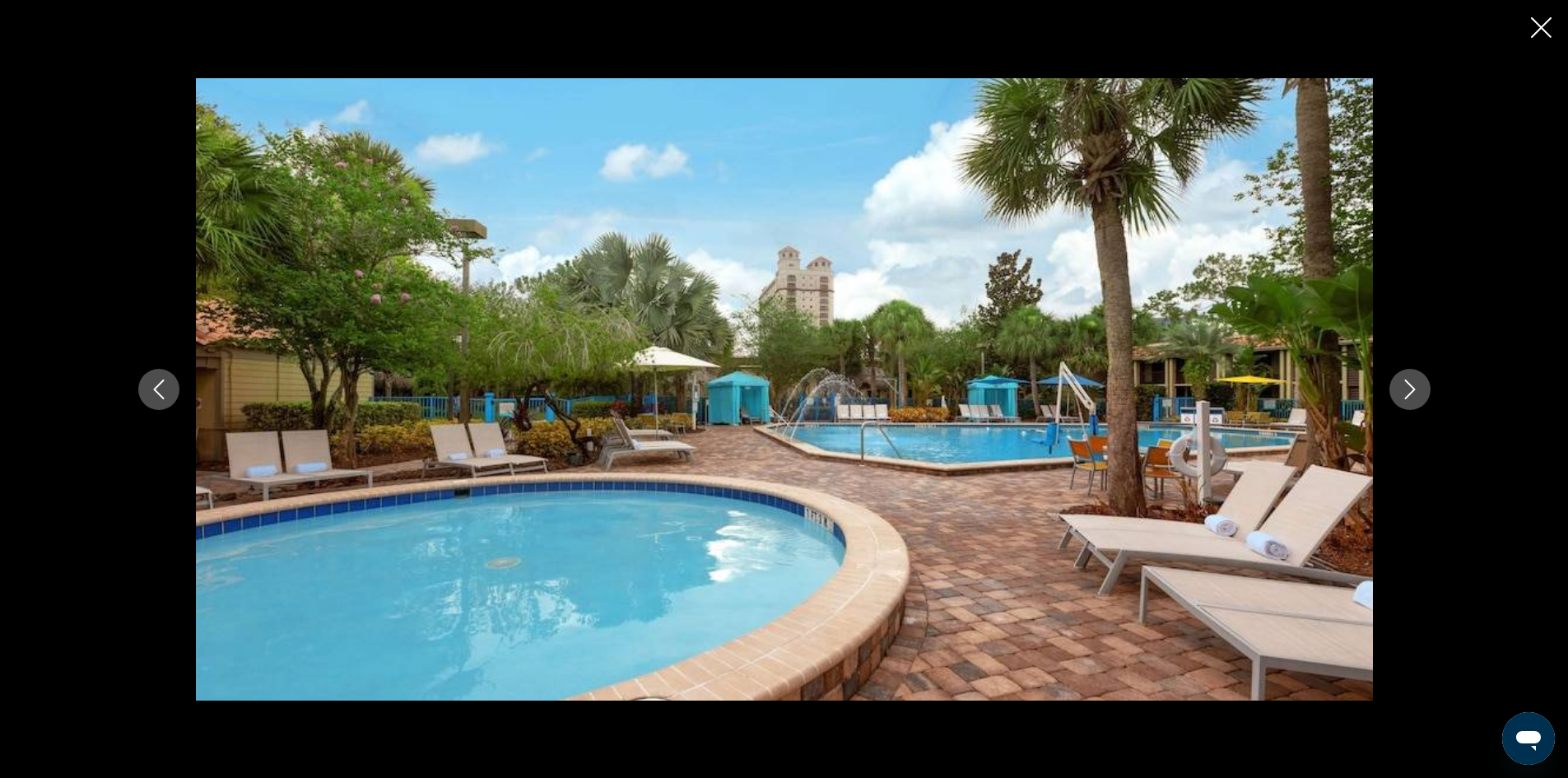
click at [1411, 384] on icon "Next image" at bounding box center [1411, 390] width 20 height 20
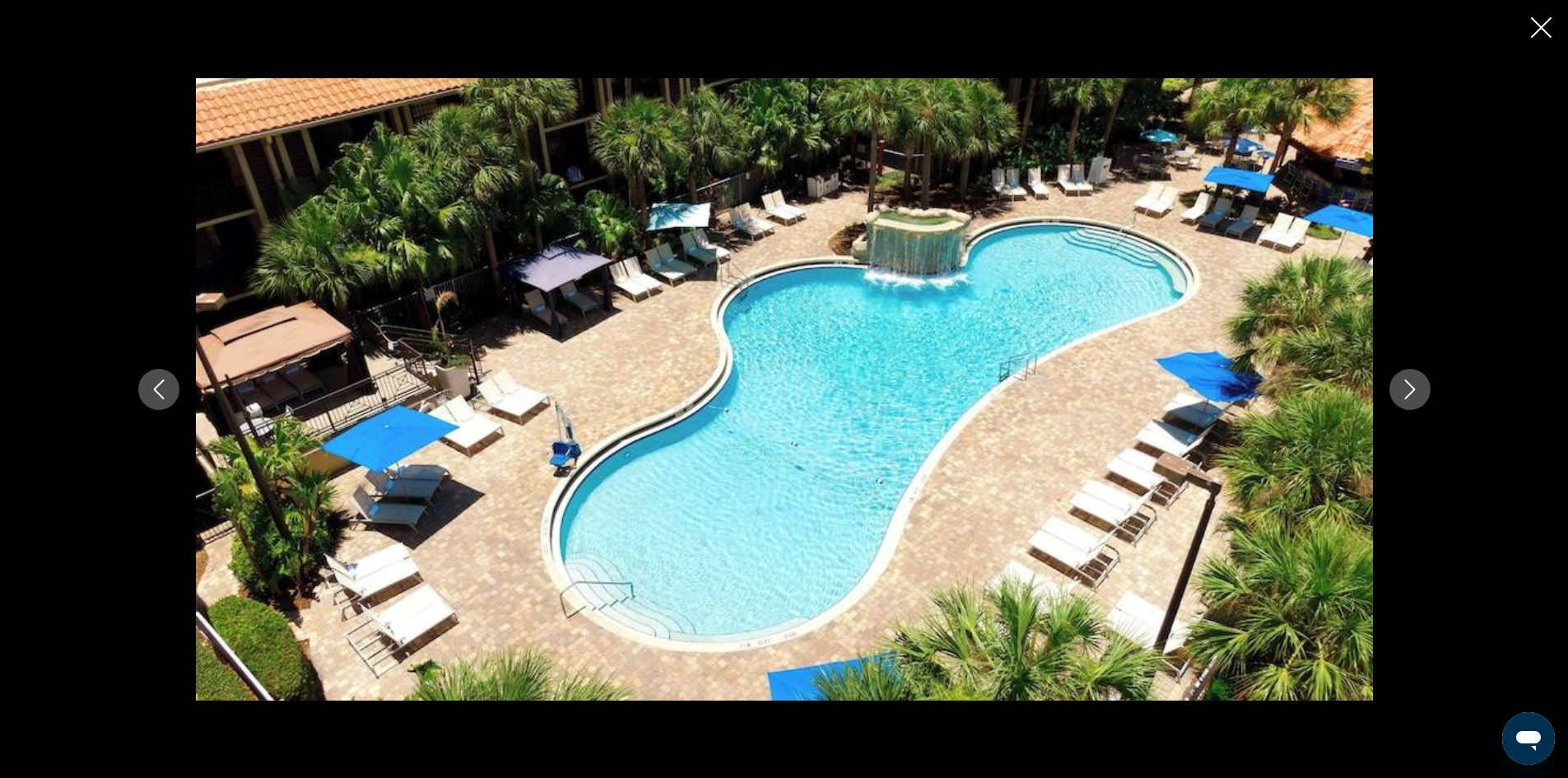
click at [1410, 384] on icon "Next image" at bounding box center [1410, 390] width 11 height 20
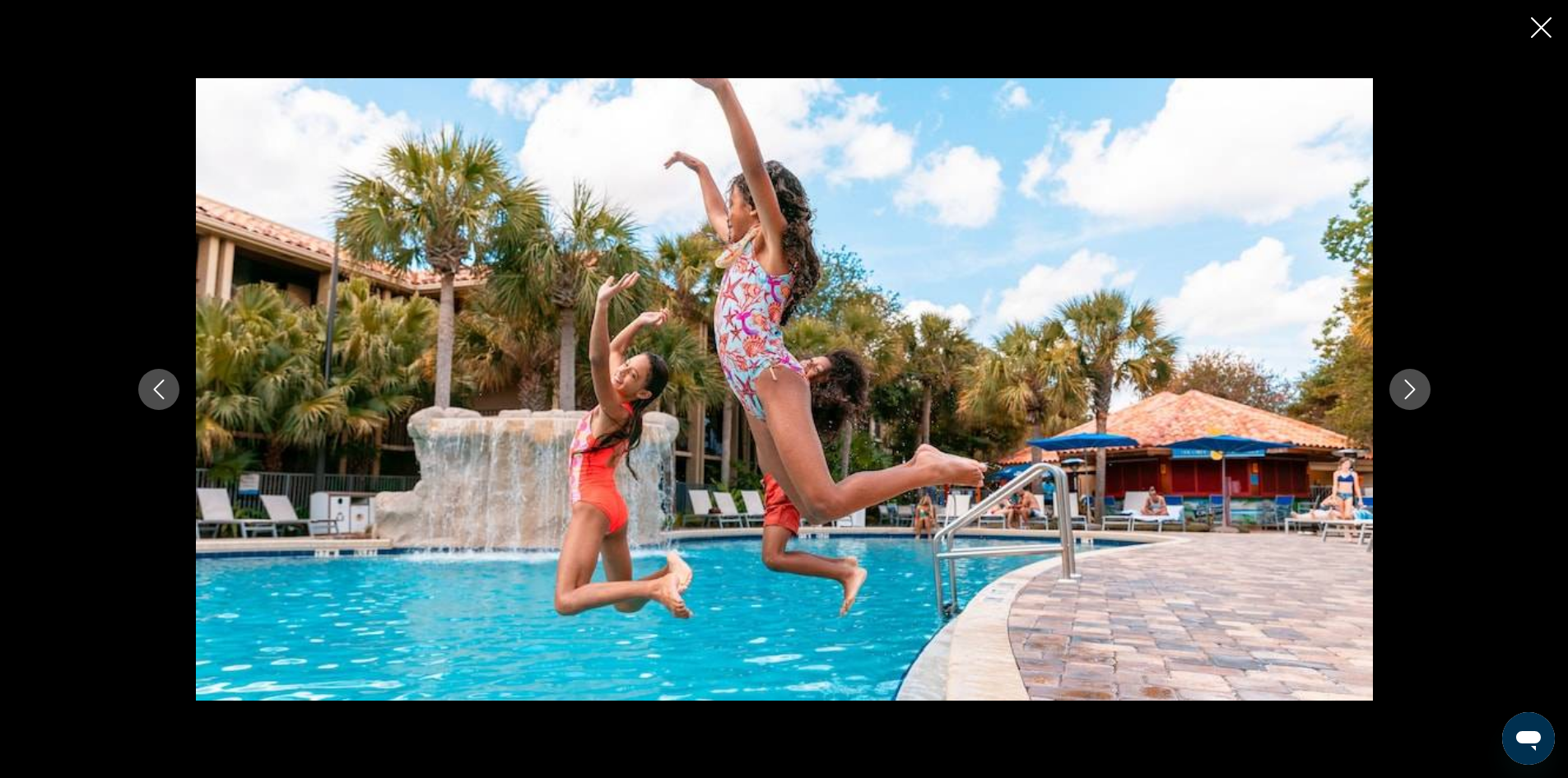
click at [1408, 384] on icon "Next image" at bounding box center [1411, 390] width 20 height 20
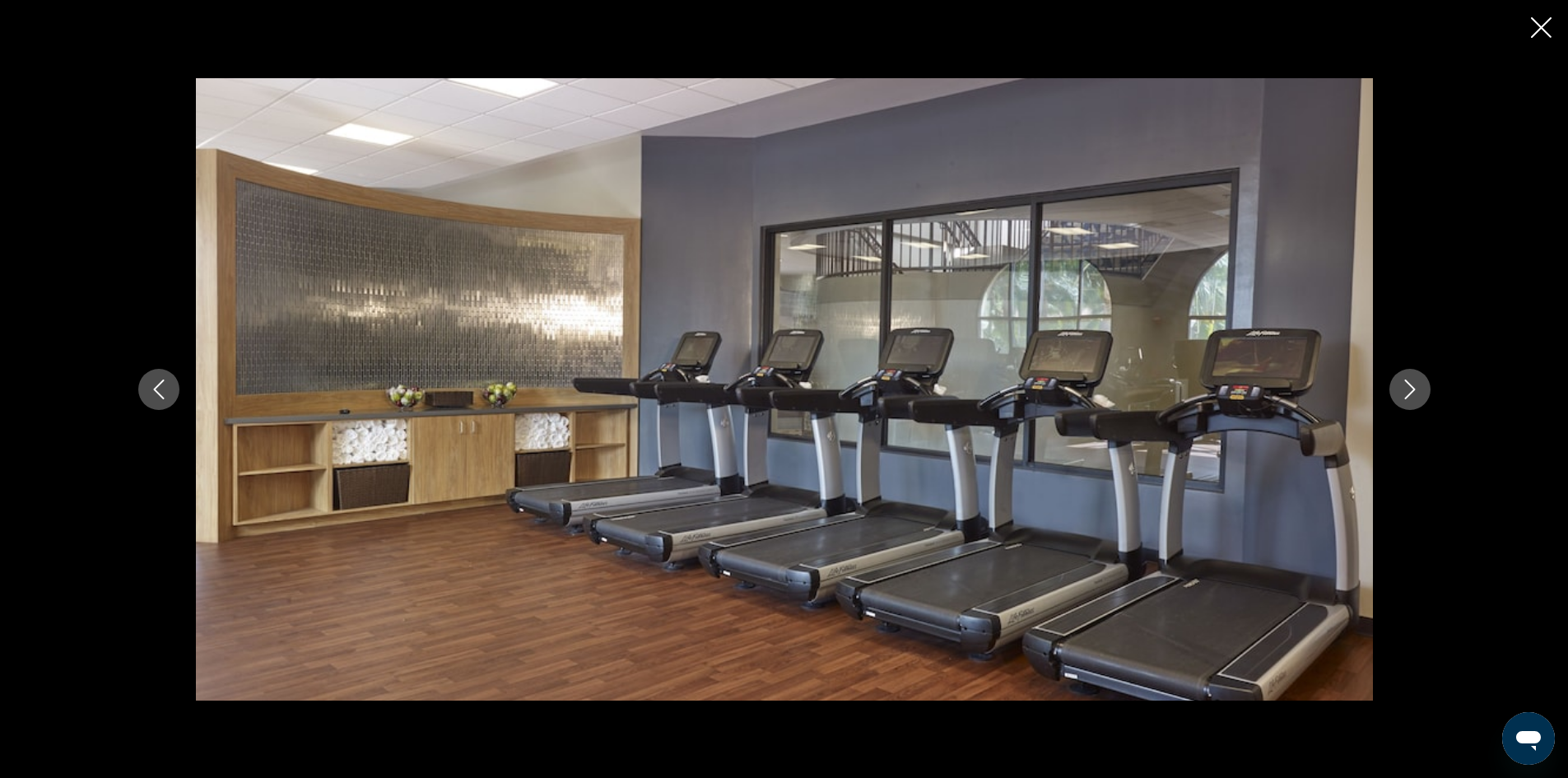
click at [1408, 384] on icon "Next image" at bounding box center [1411, 390] width 20 height 20
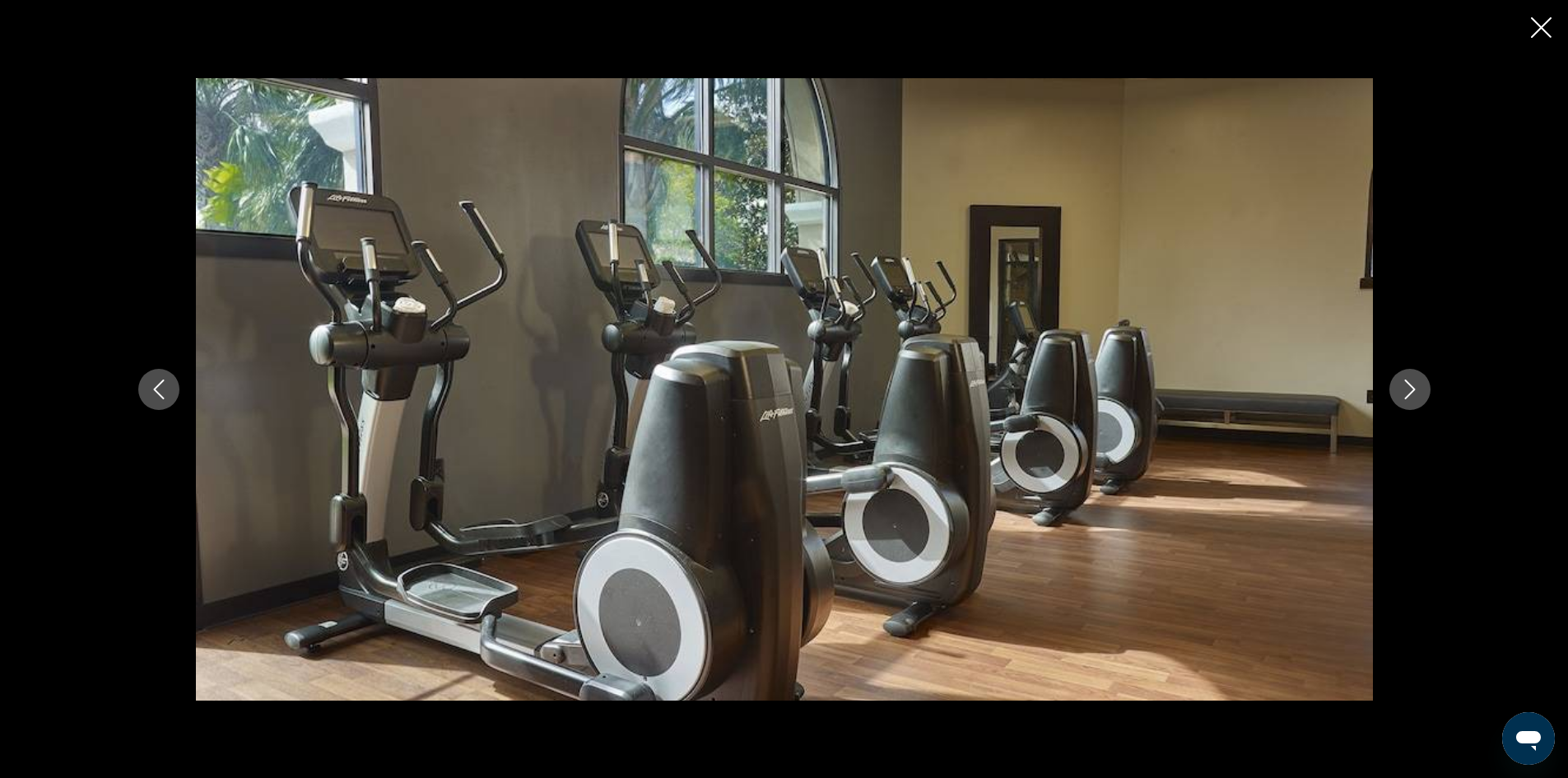
click at [1408, 384] on icon "Next image" at bounding box center [1411, 390] width 20 height 20
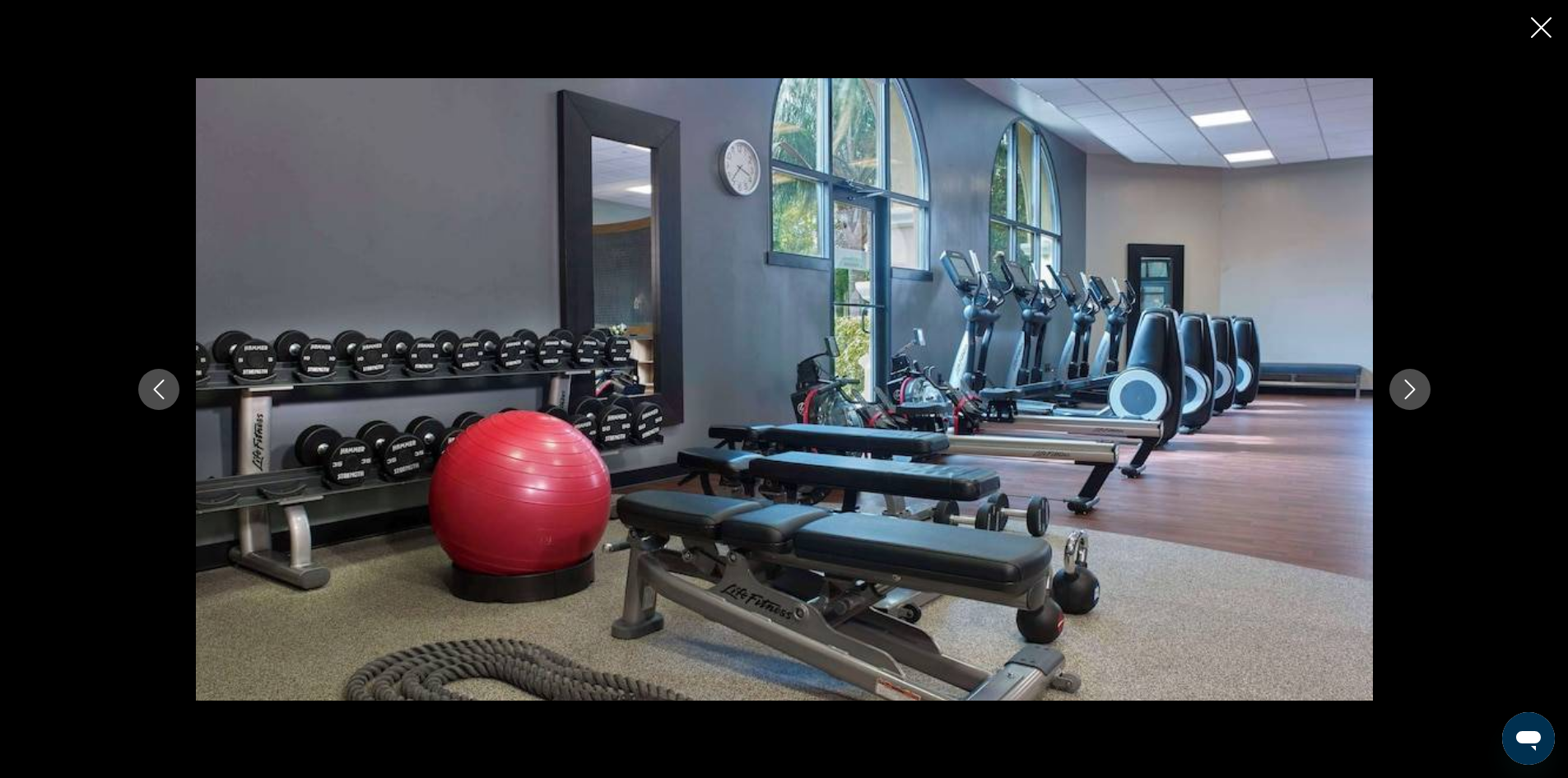
click at [1408, 384] on icon "Next image" at bounding box center [1411, 390] width 20 height 20
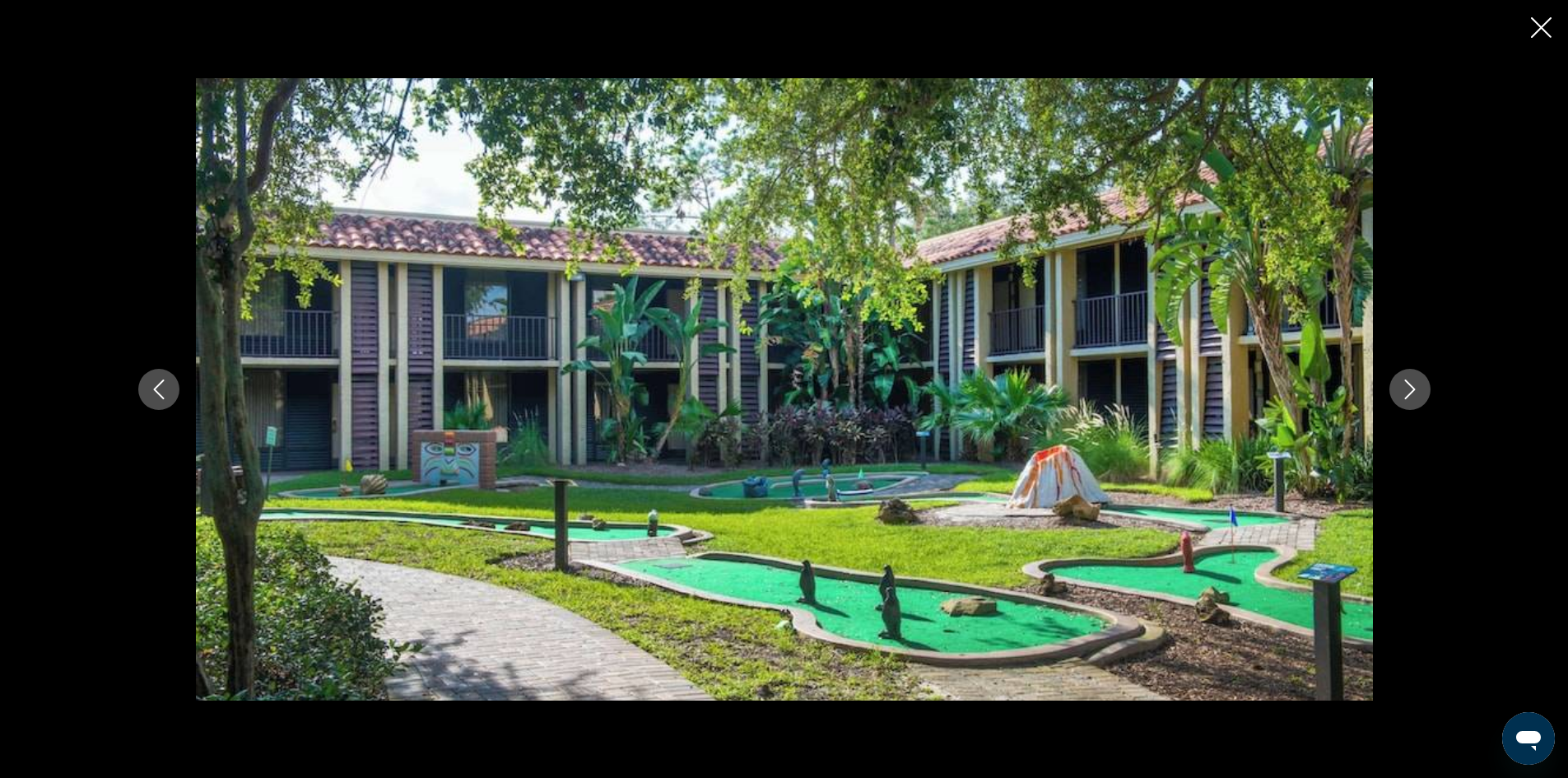
click at [1403, 387] on icon "Next image" at bounding box center [1411, 390] width 20 height 20
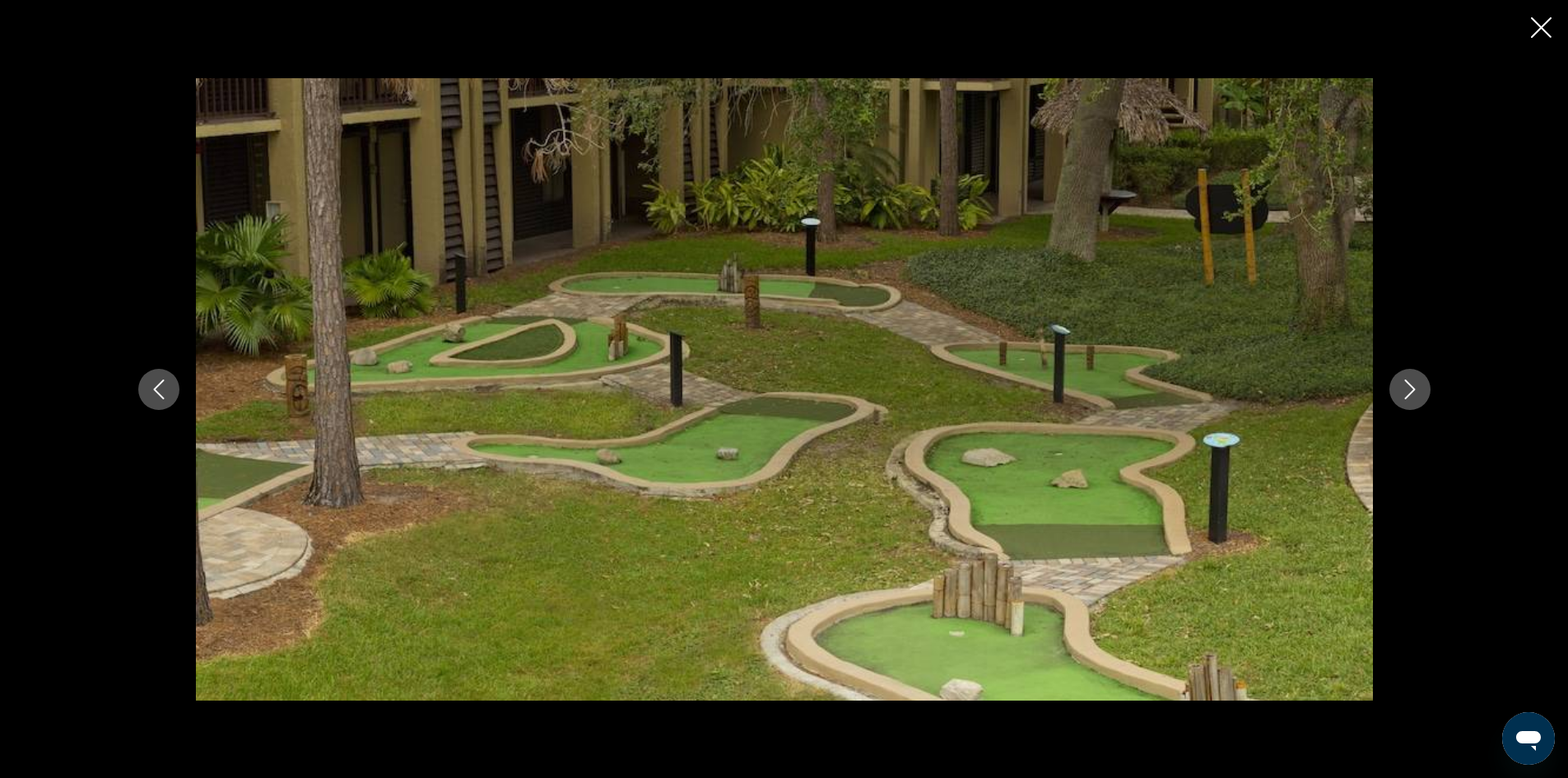
click at [1403, 387] on icon "Next image" at bounding box center [1411, 390] width 20 height 20
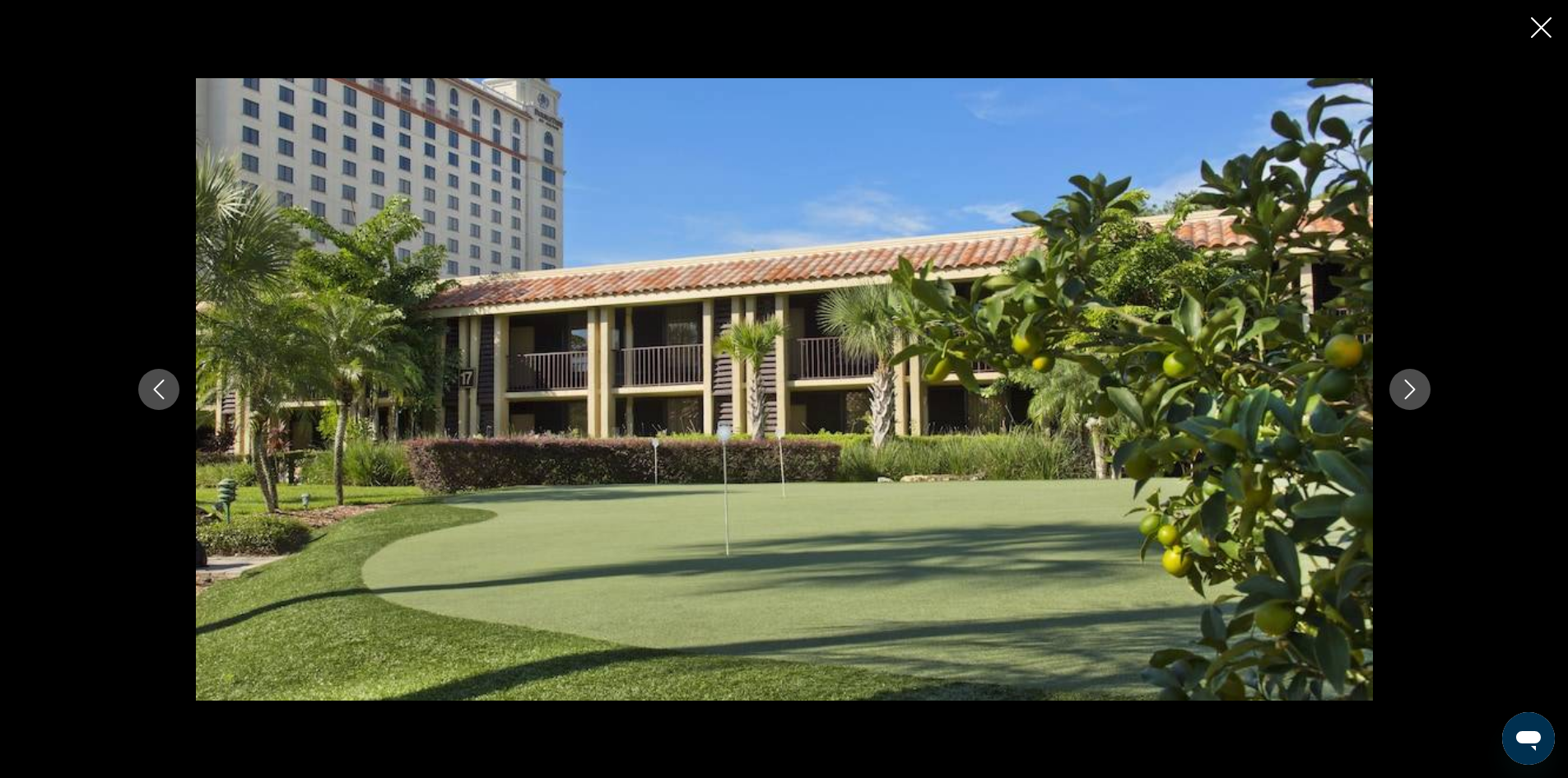
click at [1402, 386] on icon "Next image" at bounding box center [1411, 390] width 20 height 20
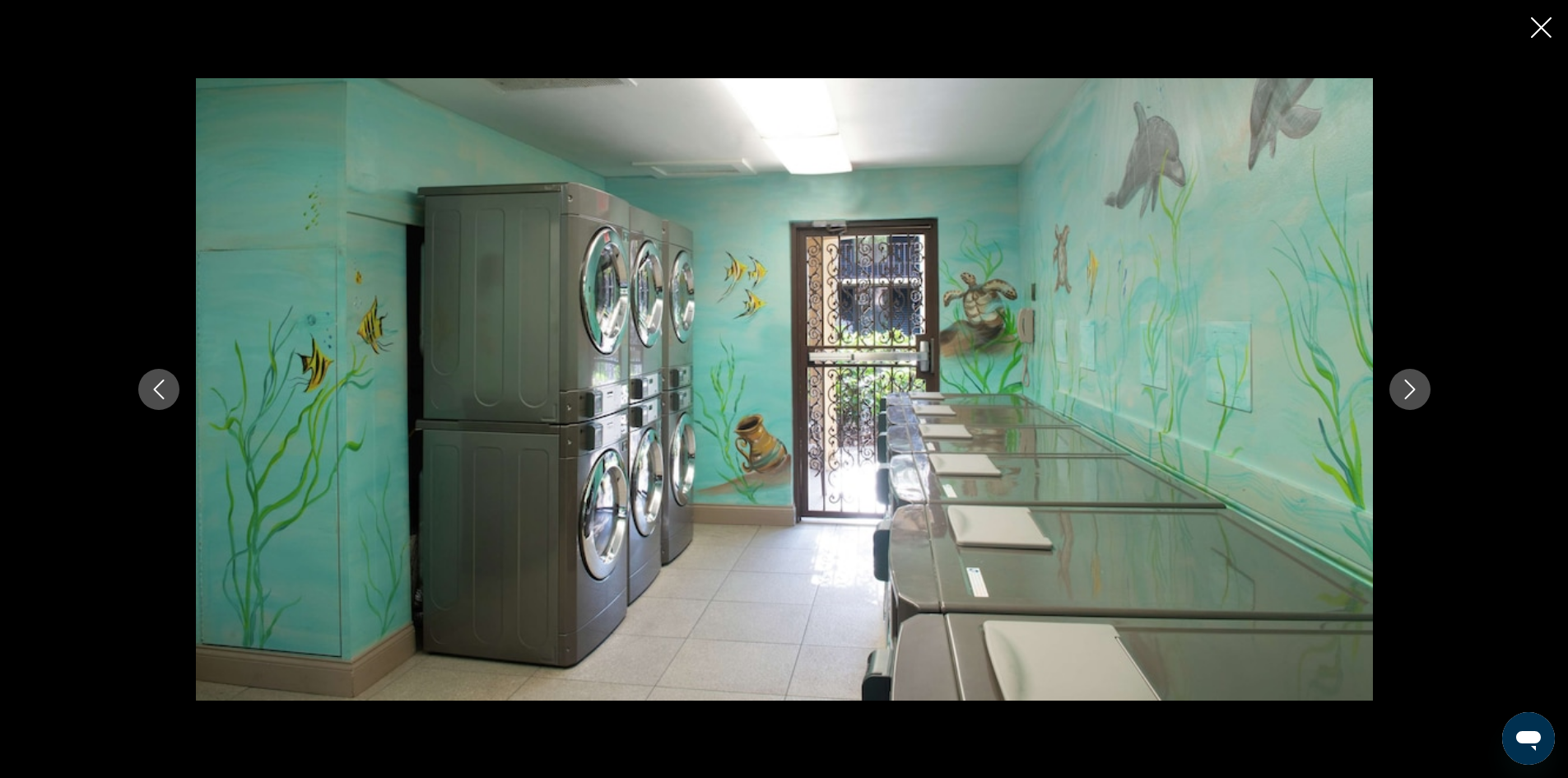
click at [1402, 386] on icon "Next image" at bounding box center [1411, 390] width 20 height 20
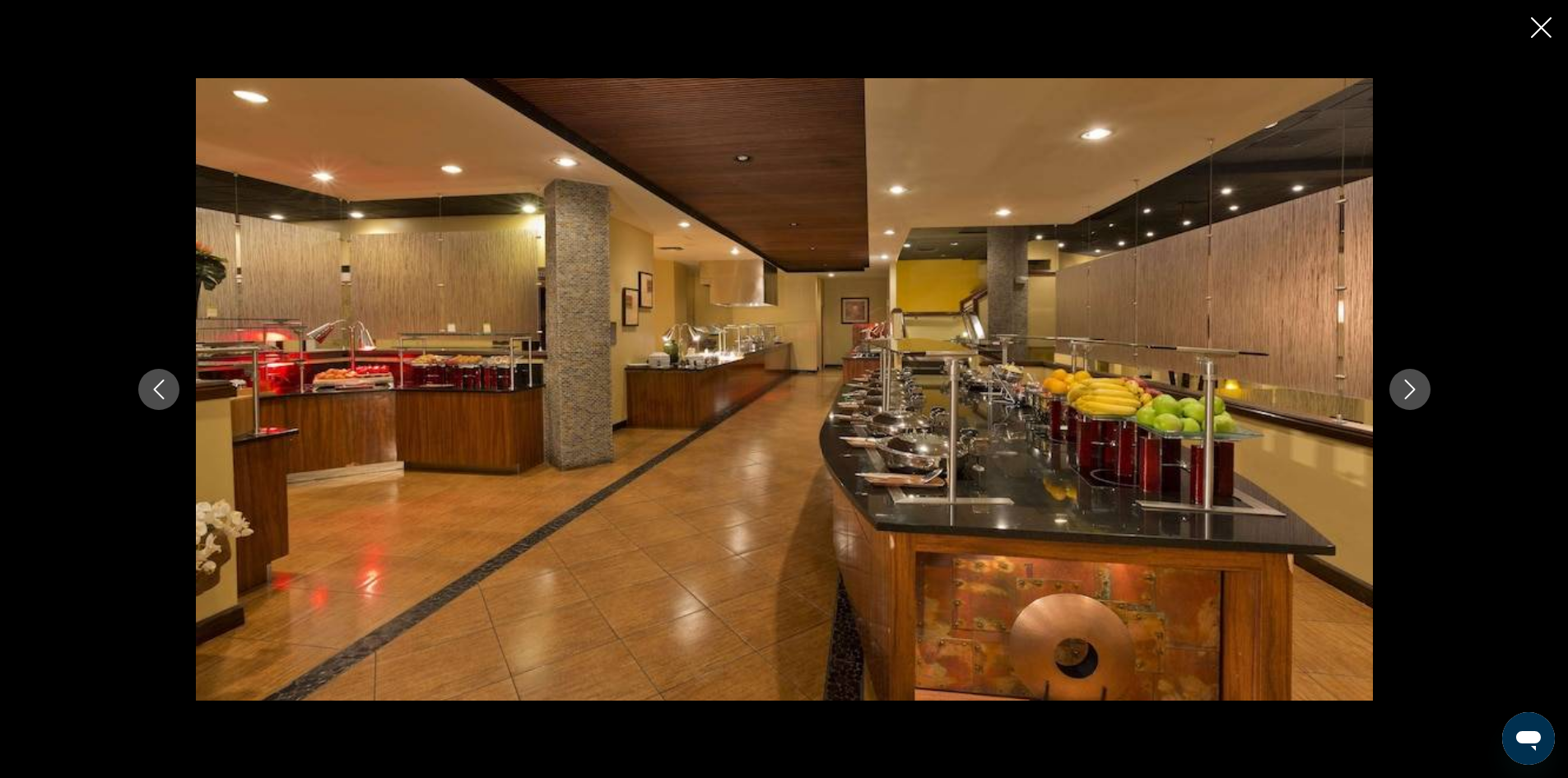
click at [1413, 387] on icon "Next image" at bounding box center [1411, 390] width 20 height 20
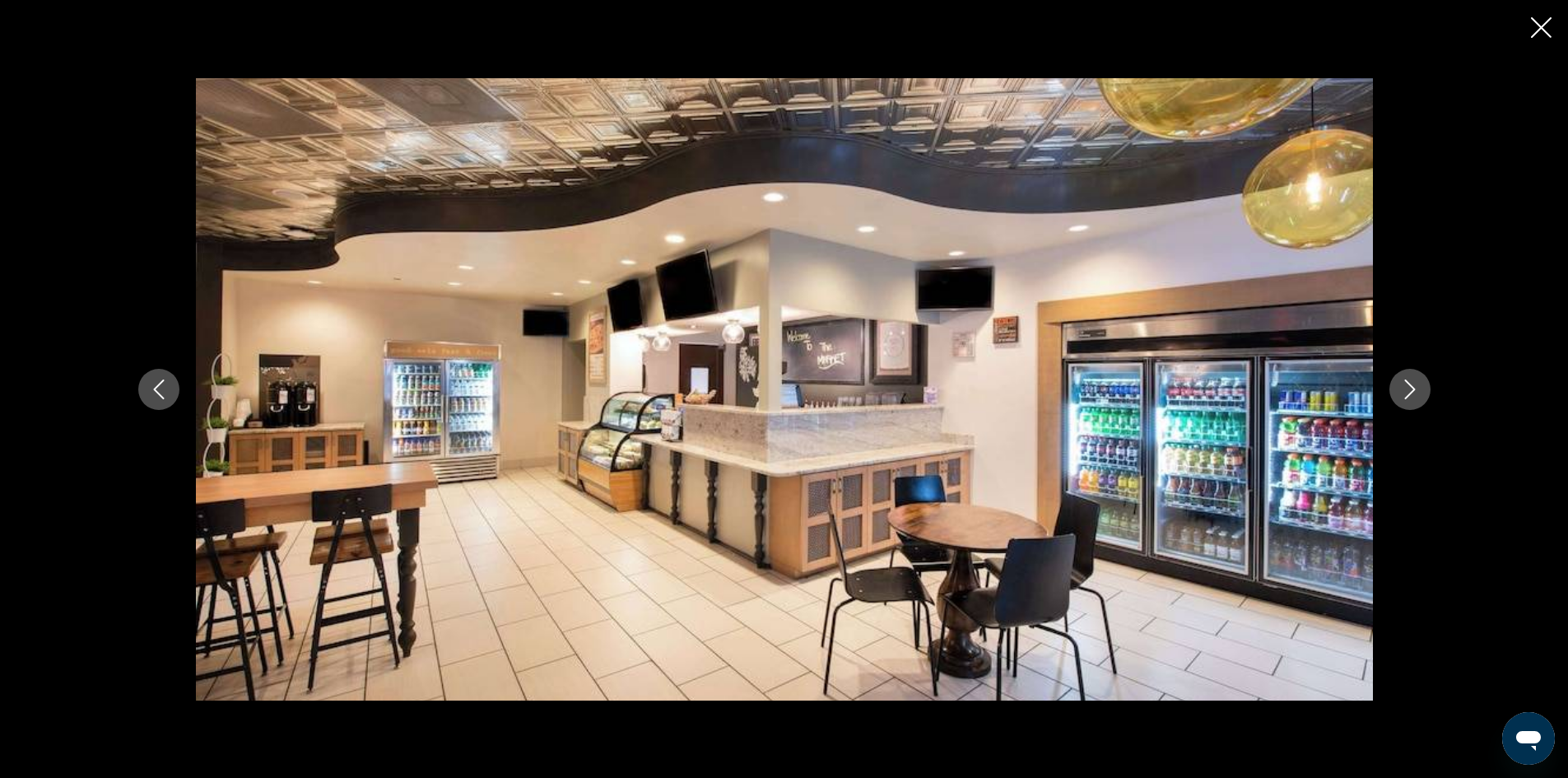
click at [1413, 387] on icon "Next image" at bounding box center [1411, 390] width 20 height 20
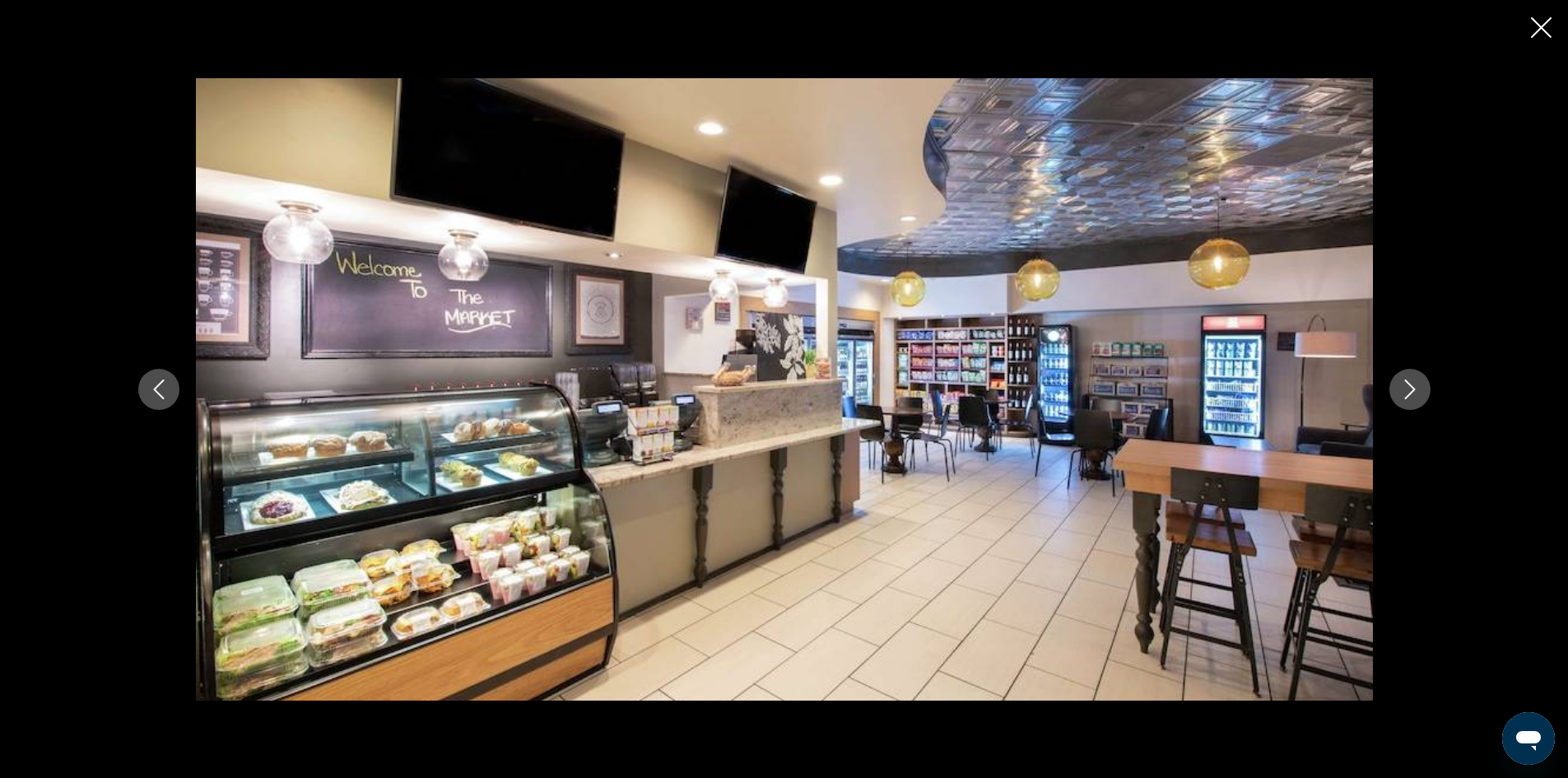
click at [1413, 387] on icon "Next image" at bounding box center [1411, 390] width 20 height 20
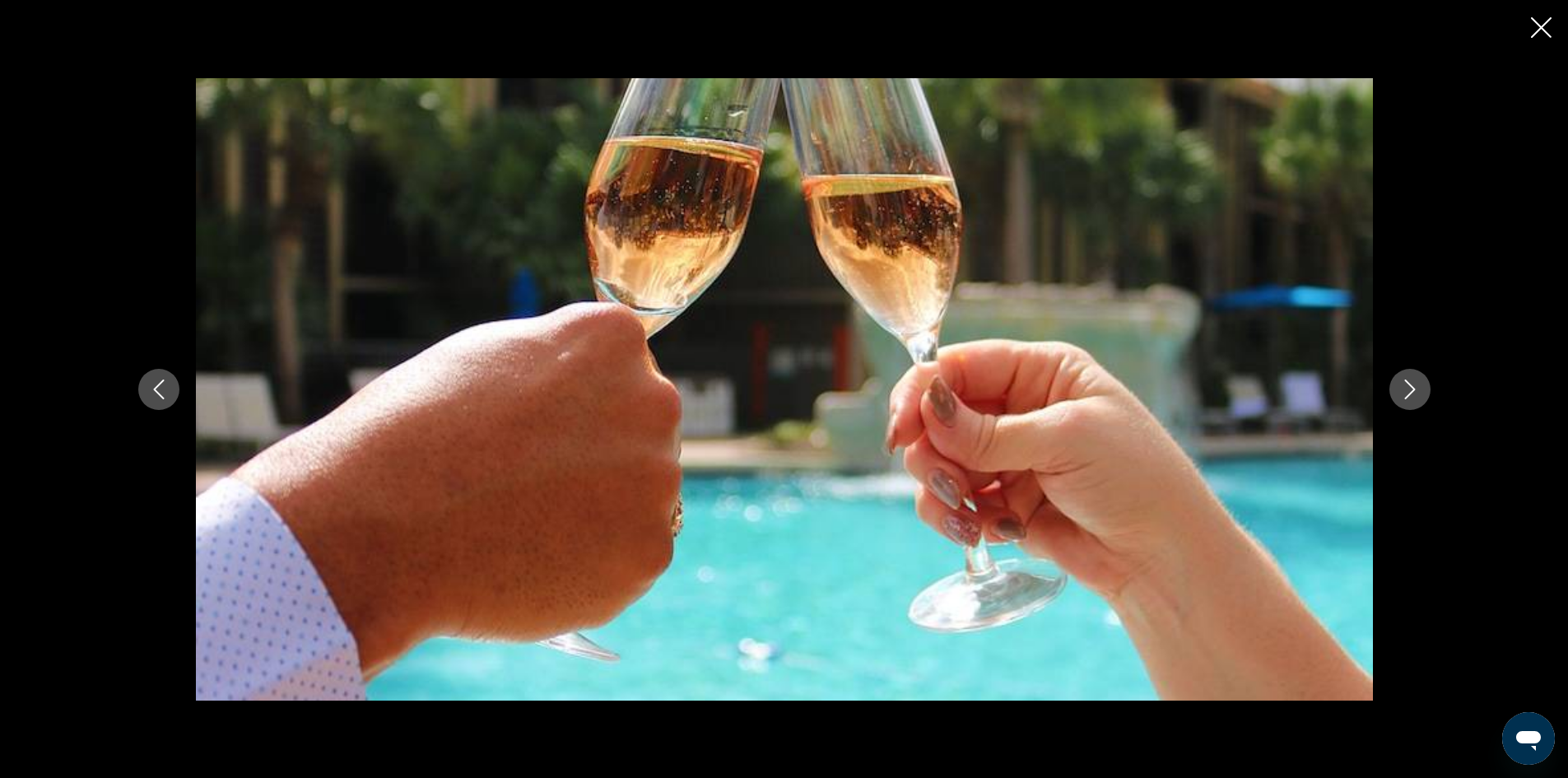
click at [1413, 387] on icon "Next image" at bounding box center [1411, 390] width 20 height 20
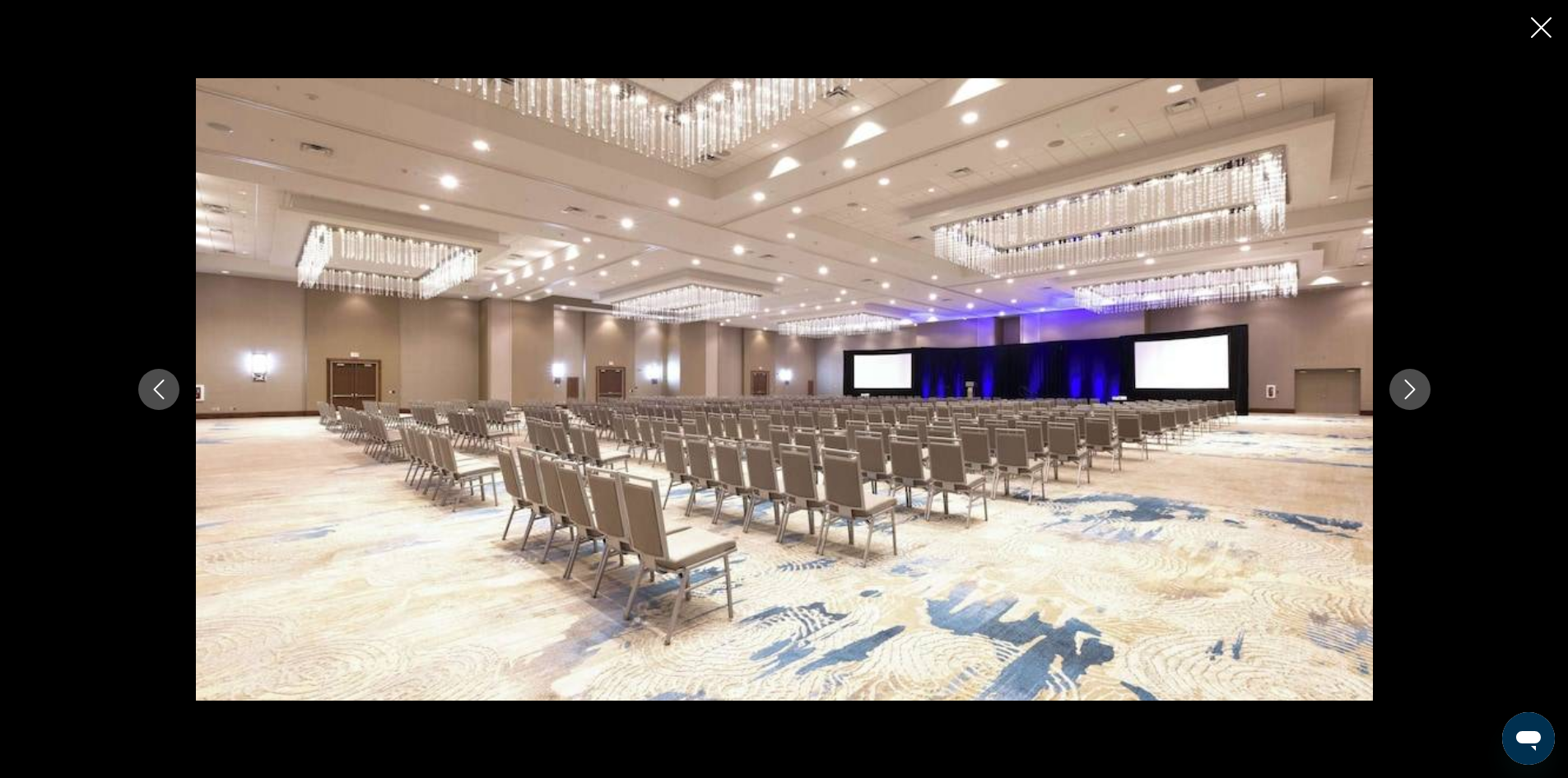
click at [1413, 387] on icon "Next image" at bounding box center [1411, 390] width 20 height 20
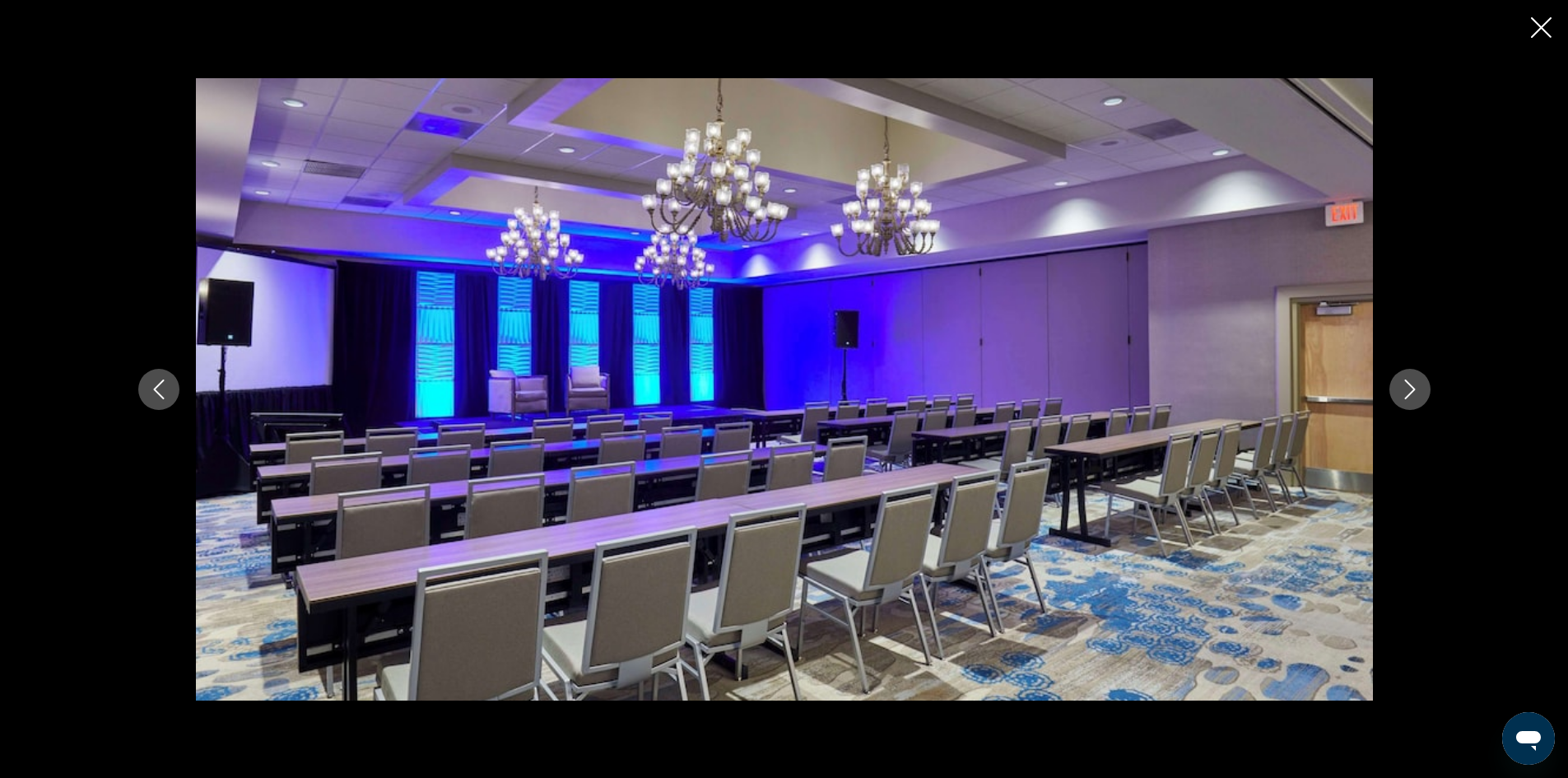
click at [1413, 387] on icon "Next image" at bounding box center [1411, 390] width 20 height 20
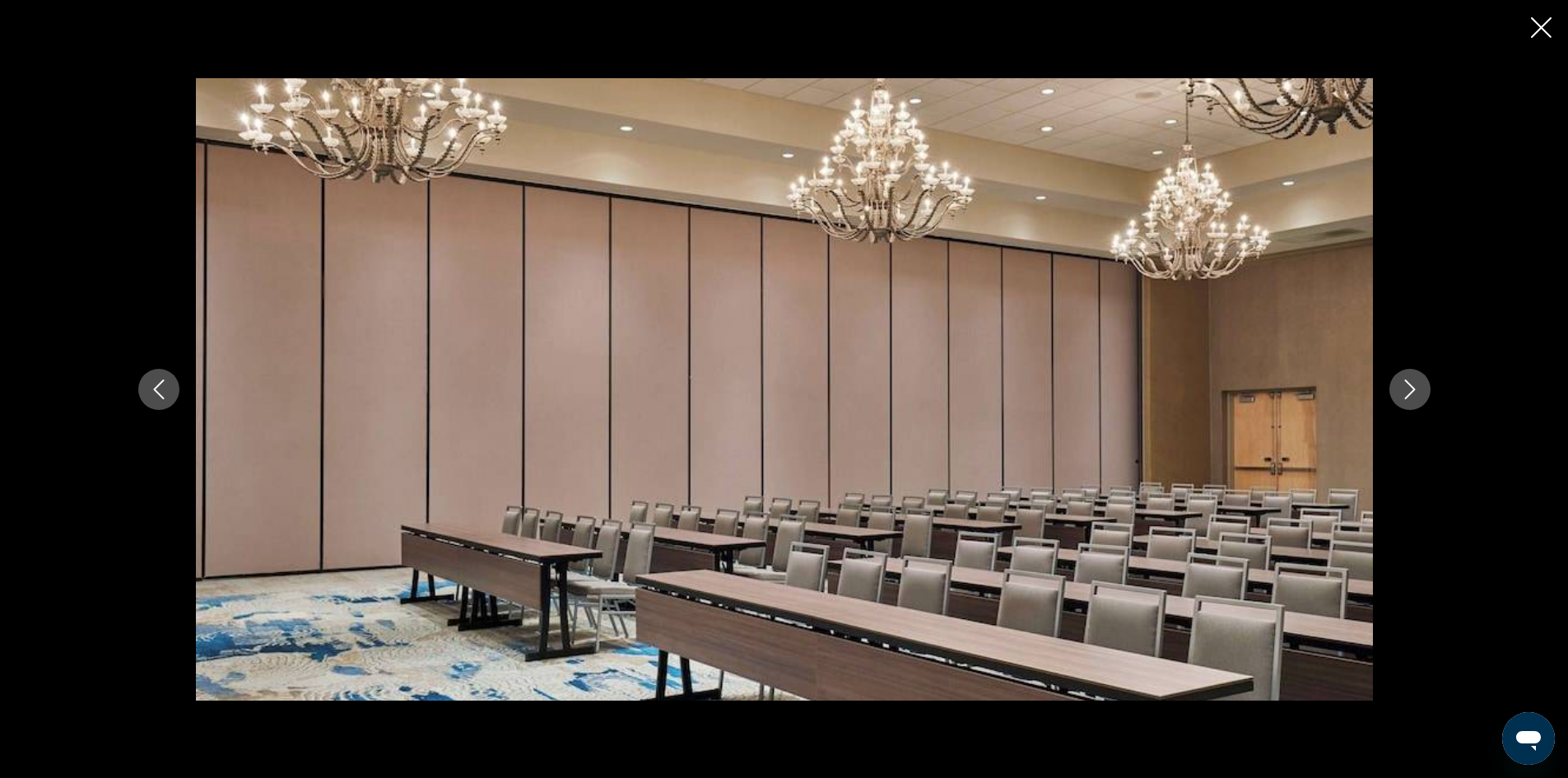
click at [1413, 387] on icon "Next image" at bounding box center [1411, 390] width 20 height 20
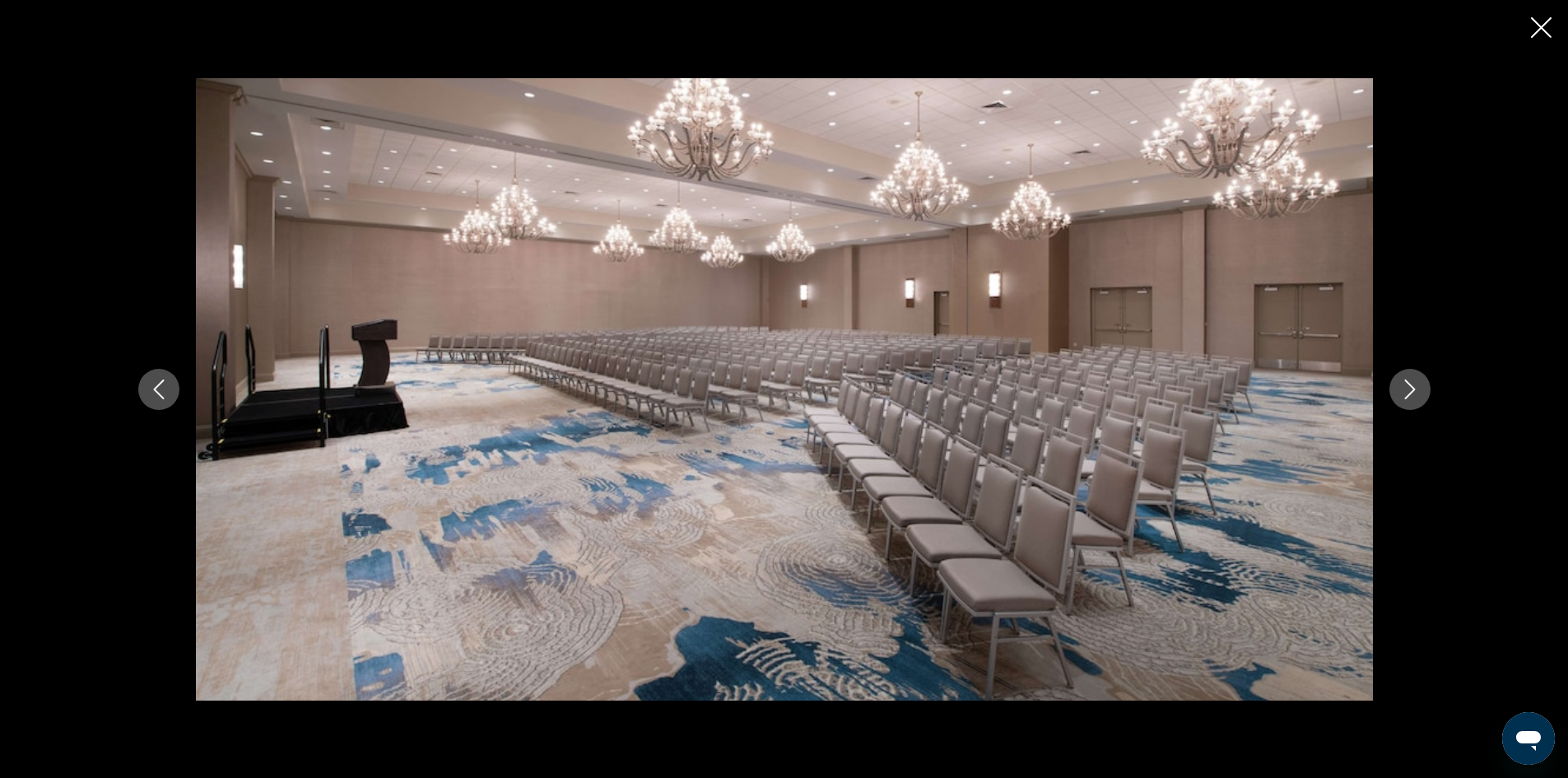
click at [1413, 387] on icon "Next image" at bounding box center [1411, 390] width 20 height 20
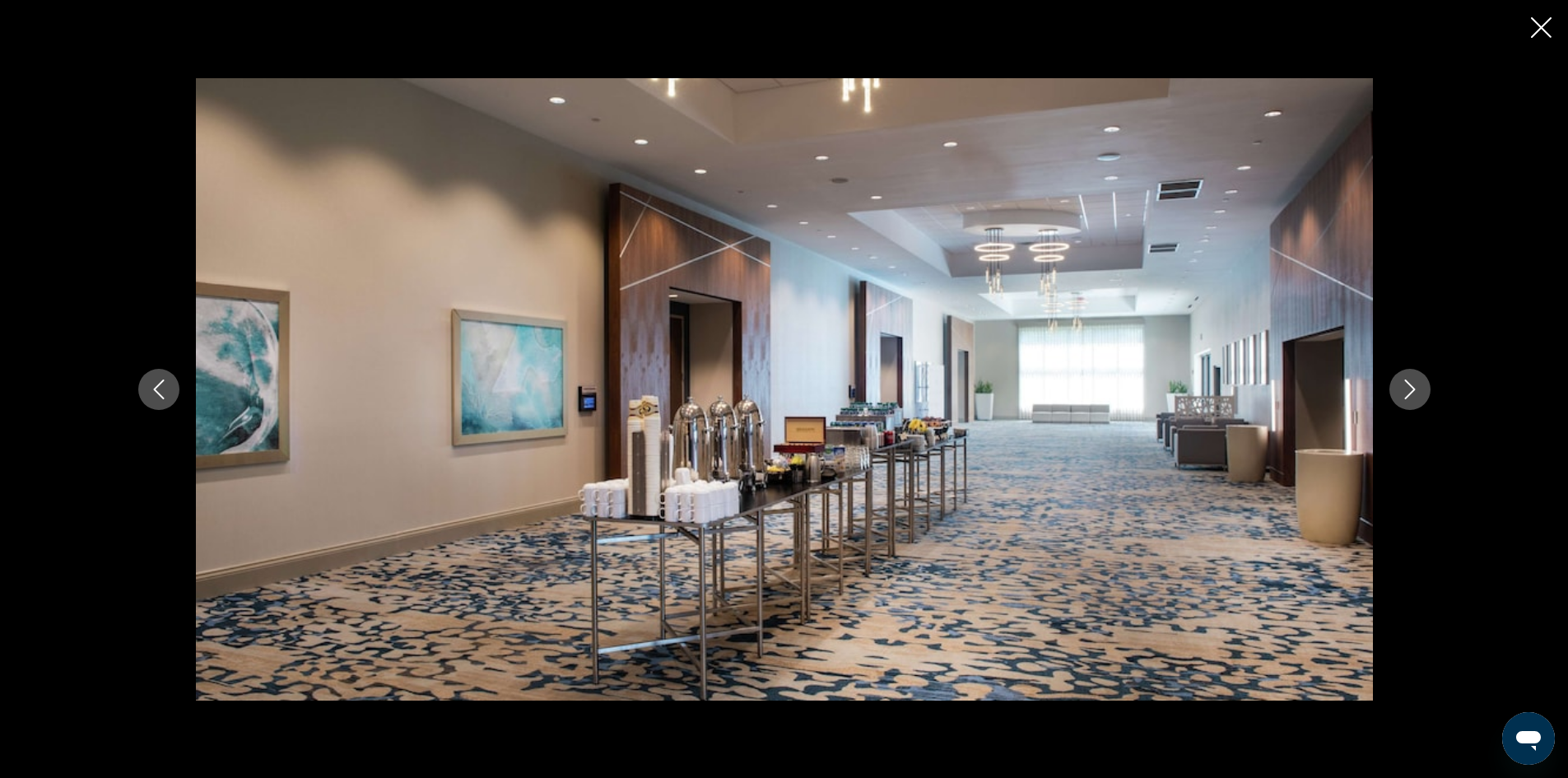
click at [1413, 387] on icon "Next image" at bounding box center [1411, 390] width 20 height 20
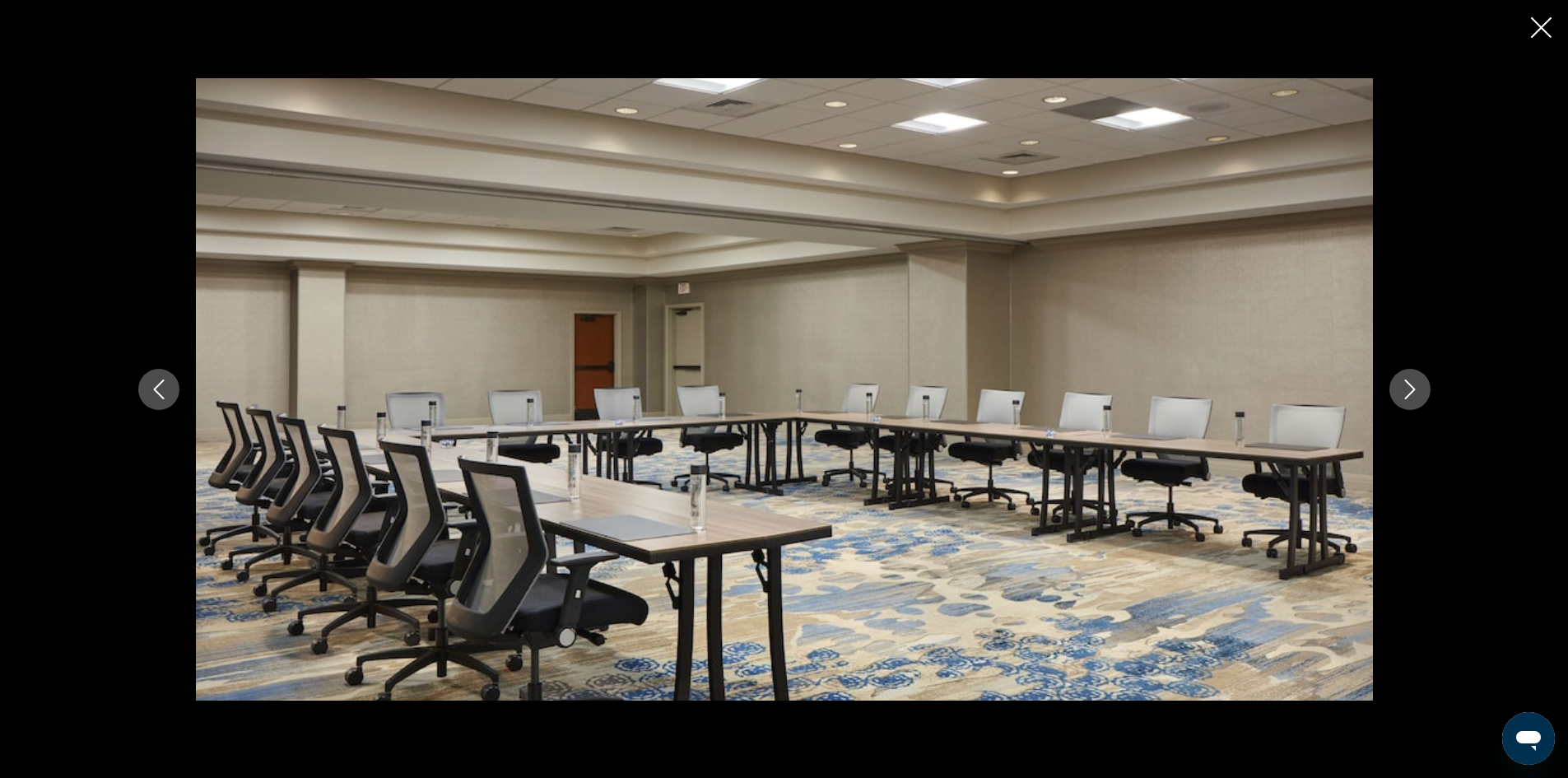
click at [1413, 387] on icon "Next image" at bounding box center [1411, 390] width 20 height 20
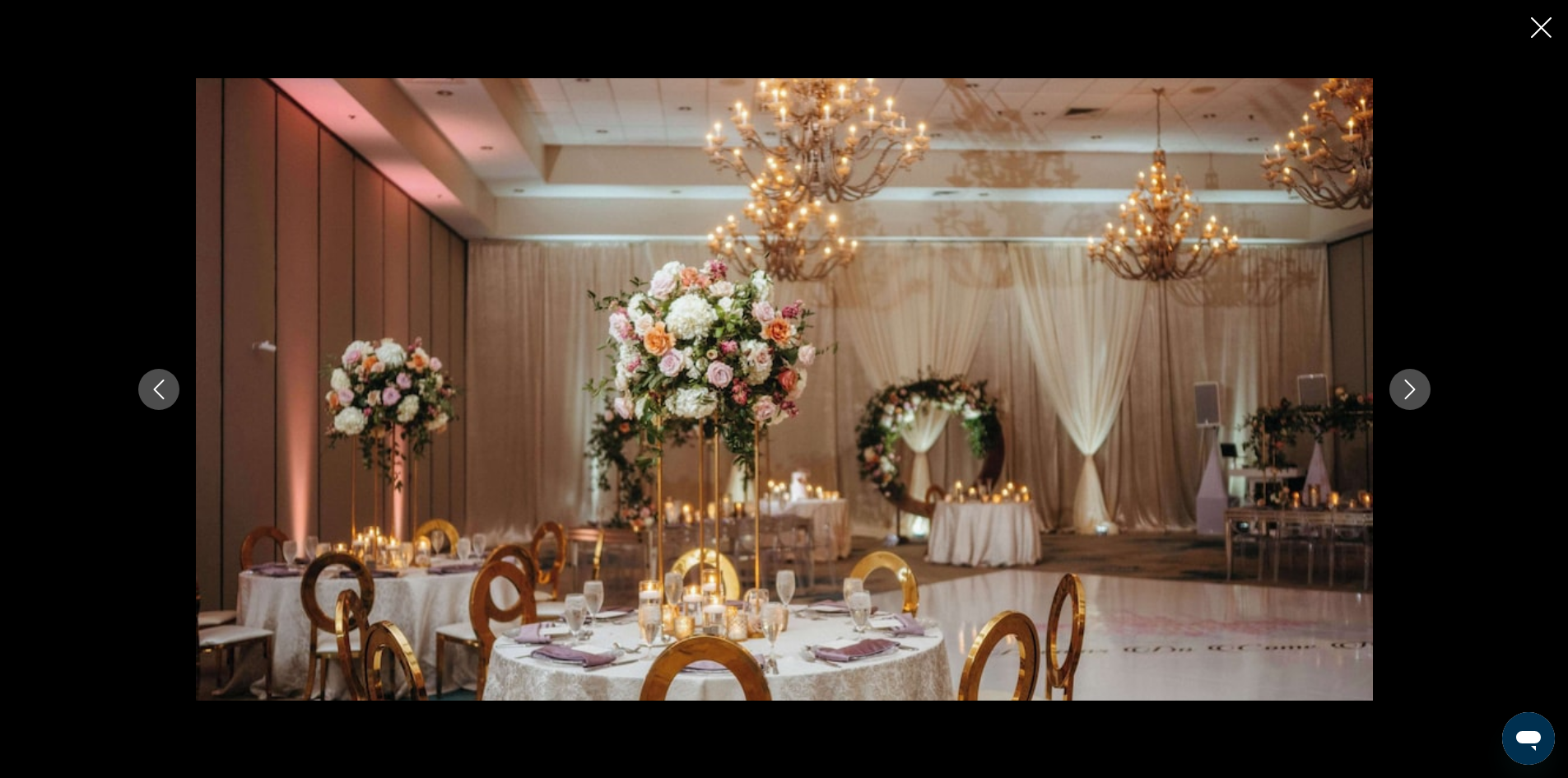
click at [1421, 387] on button "Next image" at bounding box center [1410, 389] width 41 height 41
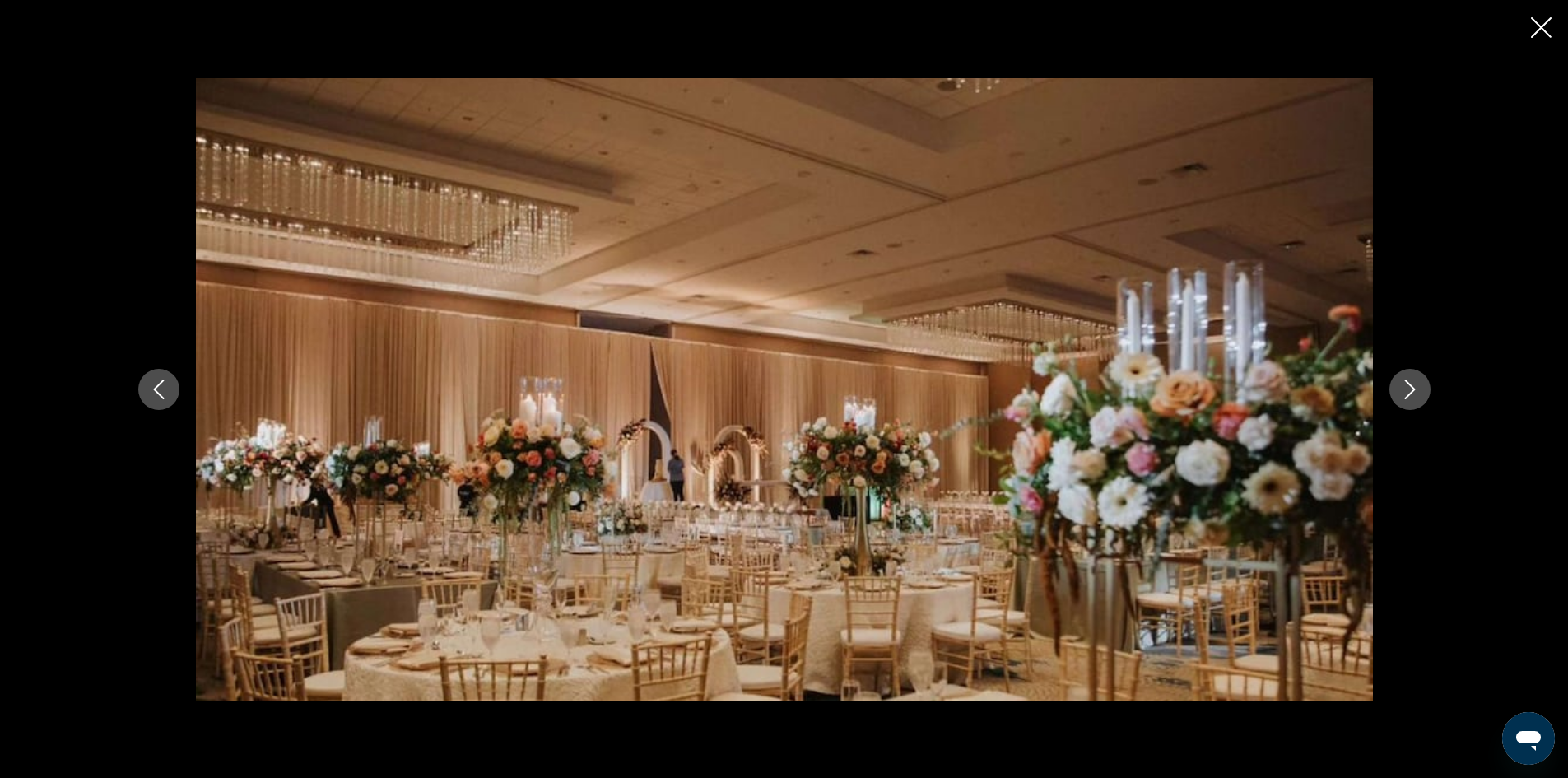
click at [1422, 387] on button "Next image" at bounding box center [1410, 389] width 41 height 41
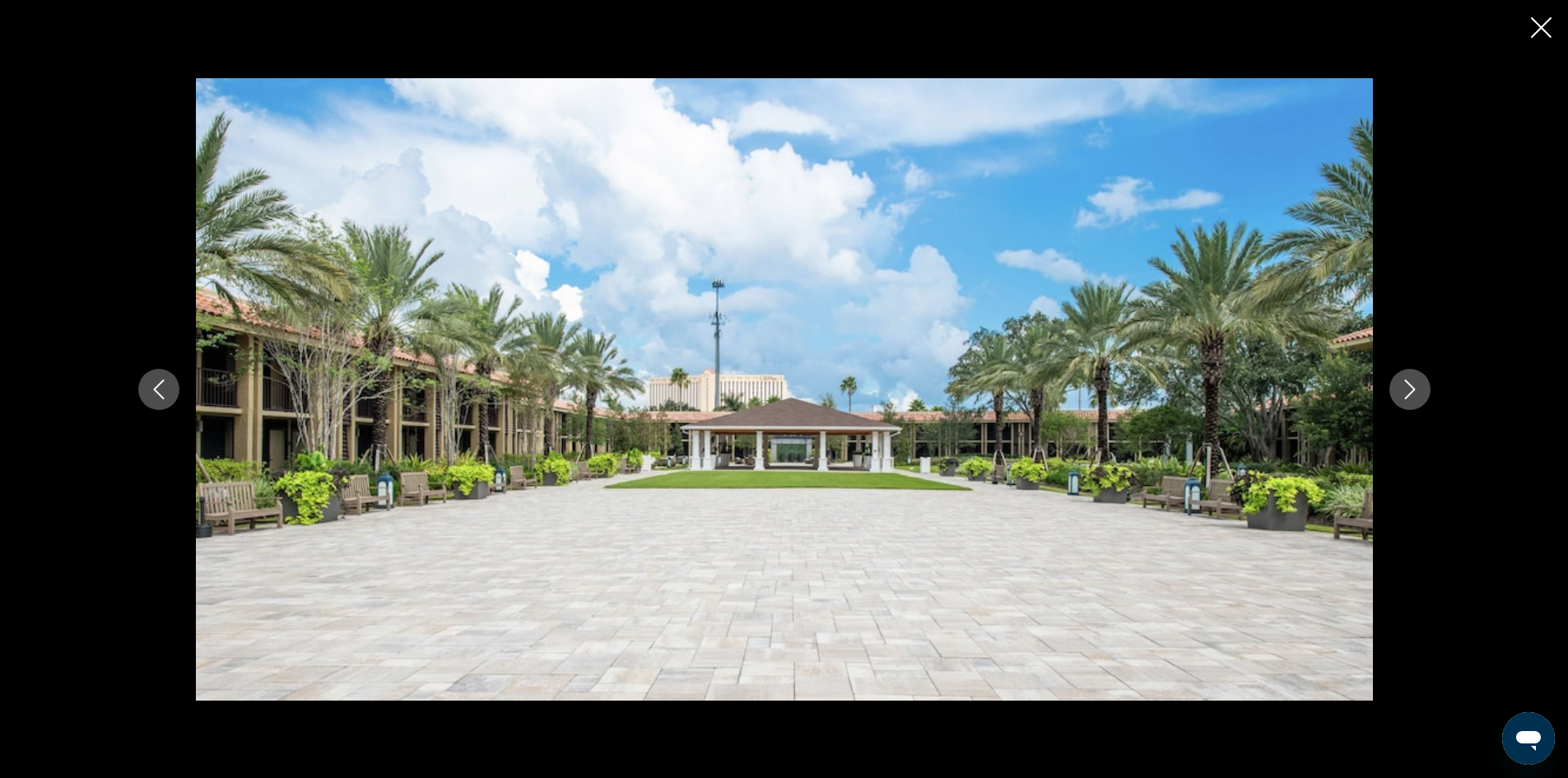
drag, startPoint x: 1408, startPoint y: 391, endPoint x: 1413, endPoint y: 397, distance: 7.8
click at [1409, 394] on icon "Next image" at bounding box center [1411, 390] width 20 height 20
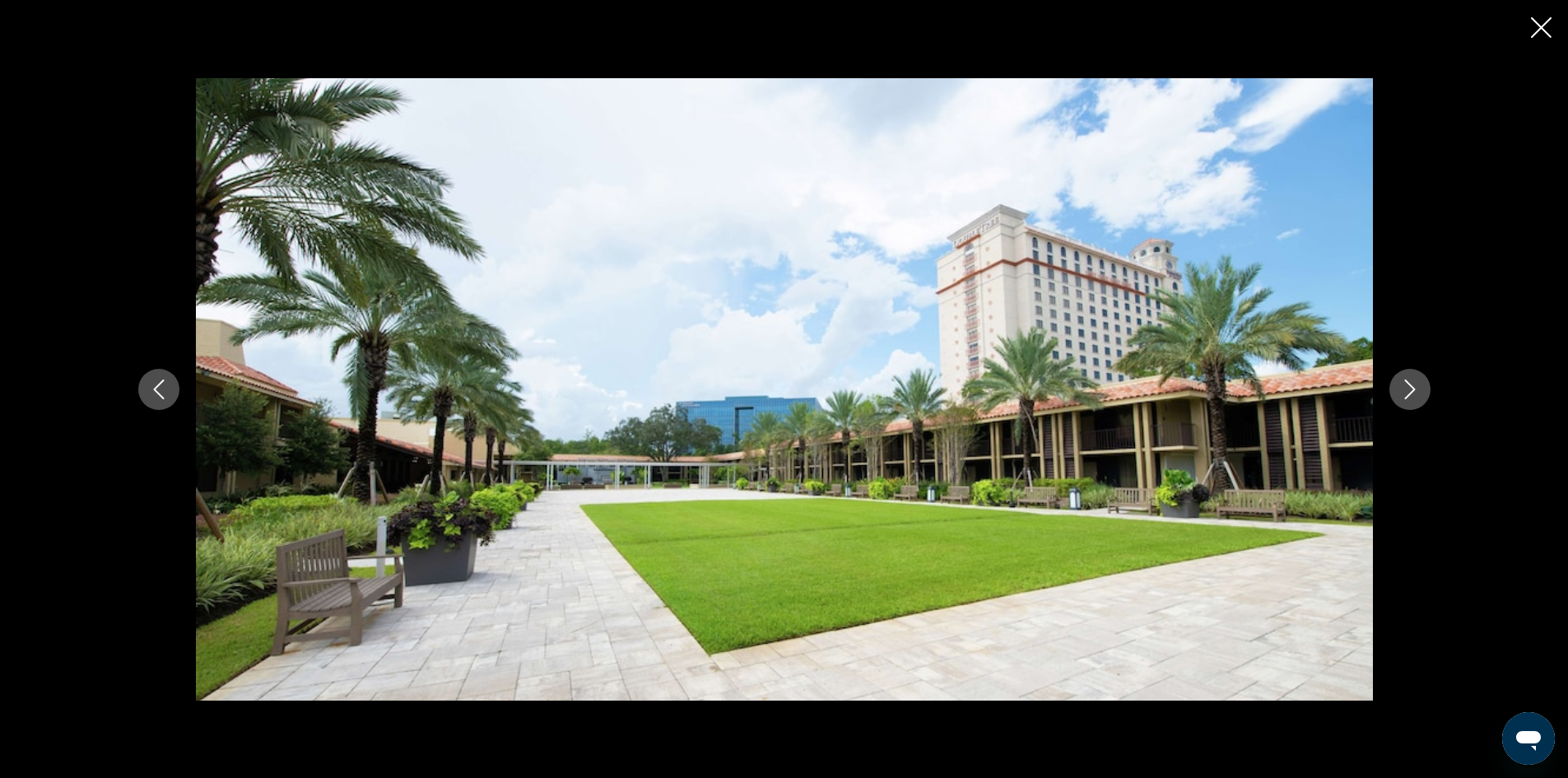
click at [1413, 400] on button "Next image" at bounding box center [1410, 389] width 41 height 41
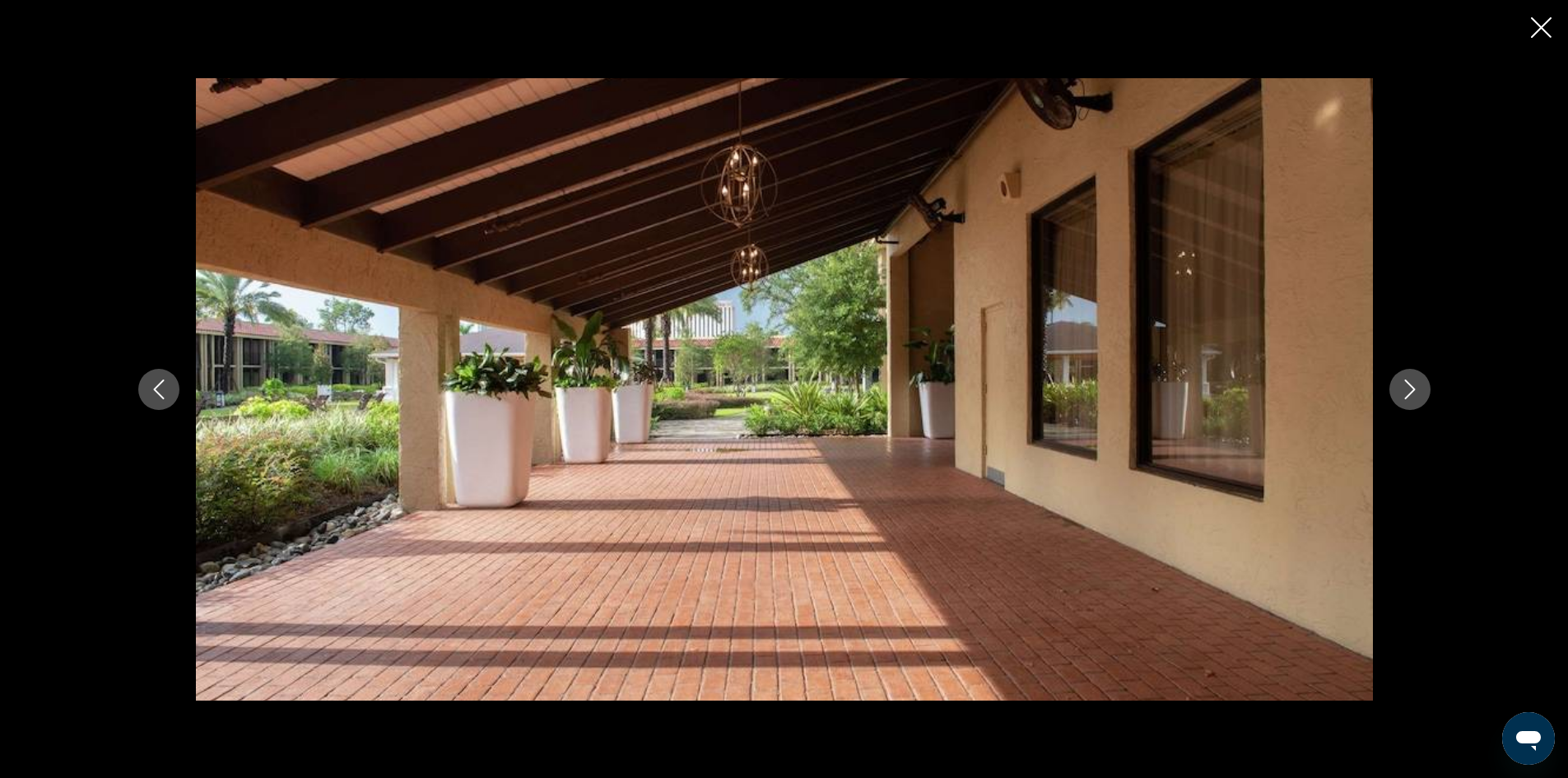
click at [1415, 384] on icon "Next image" at bounding box center [1411, 390] width 20 height 20
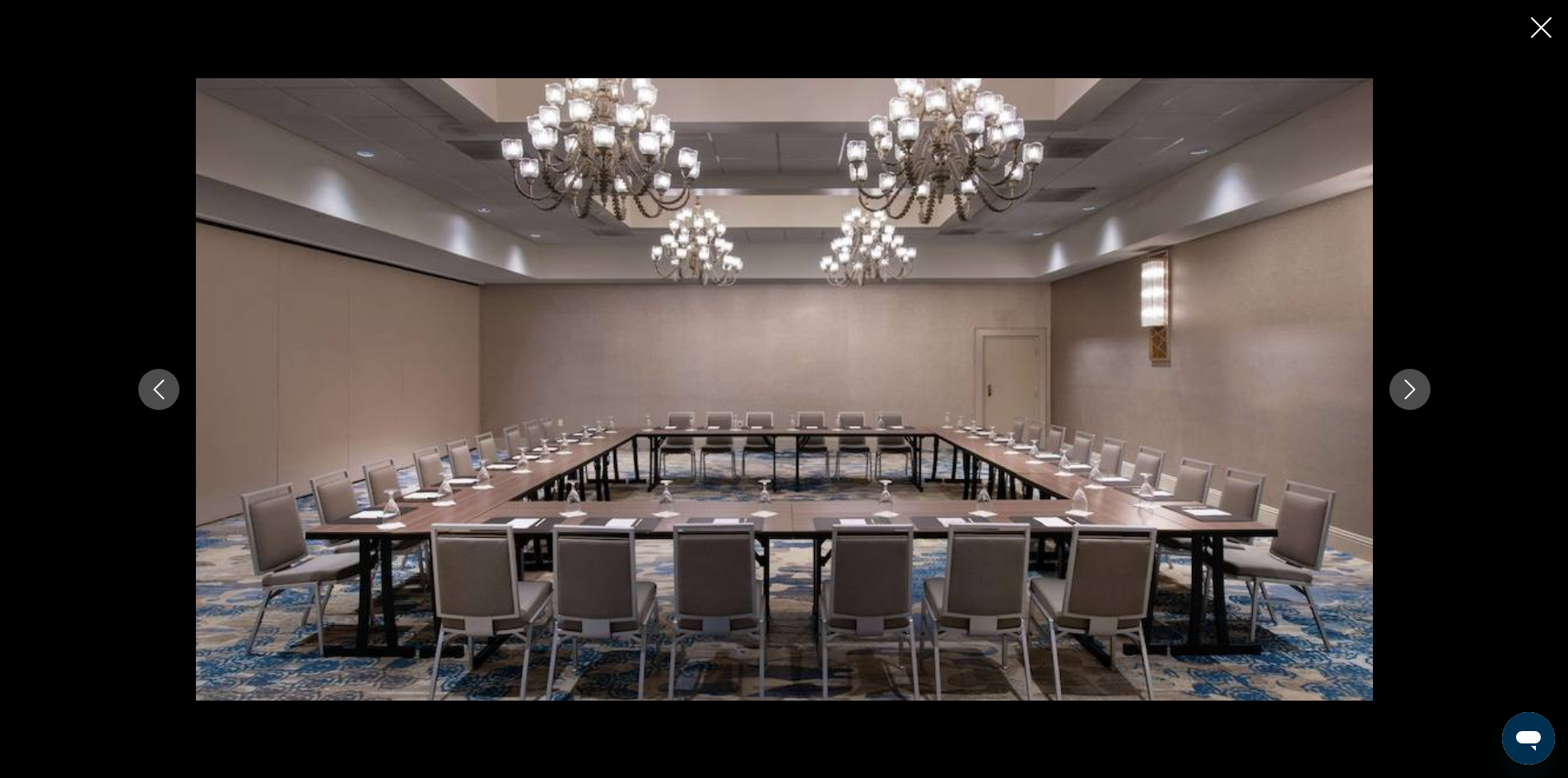
click at [1415, 384] on icon "Next image" at bounding box center [1411, 390] width 20 height 20
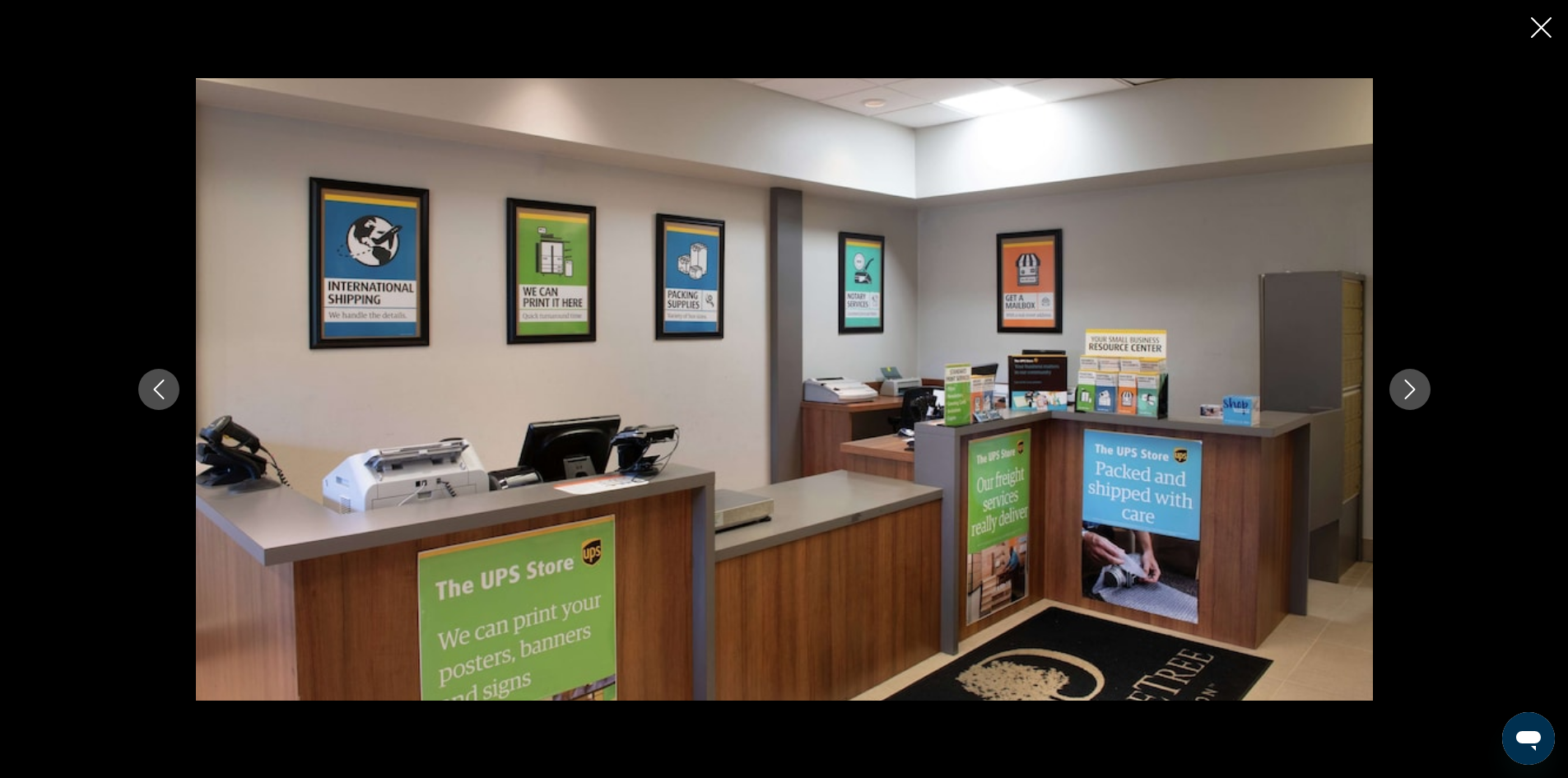
click at [1415, 384] on icon "Next image" at bounding box center [1411, 390] width 20 height 20
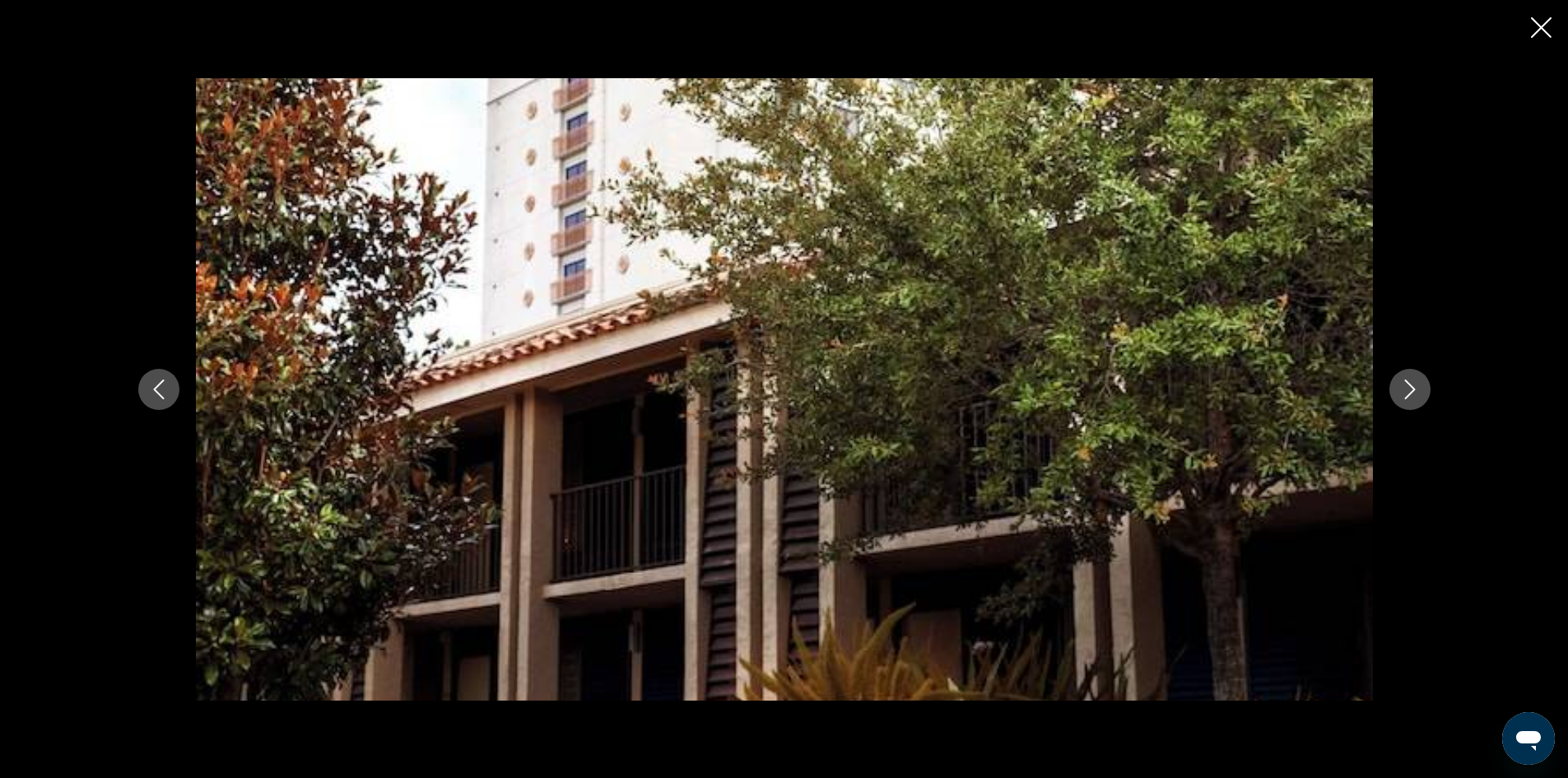
click at [1415, 384] on icon "Next image" at bounding box center [1411, 390] width 20 height 20
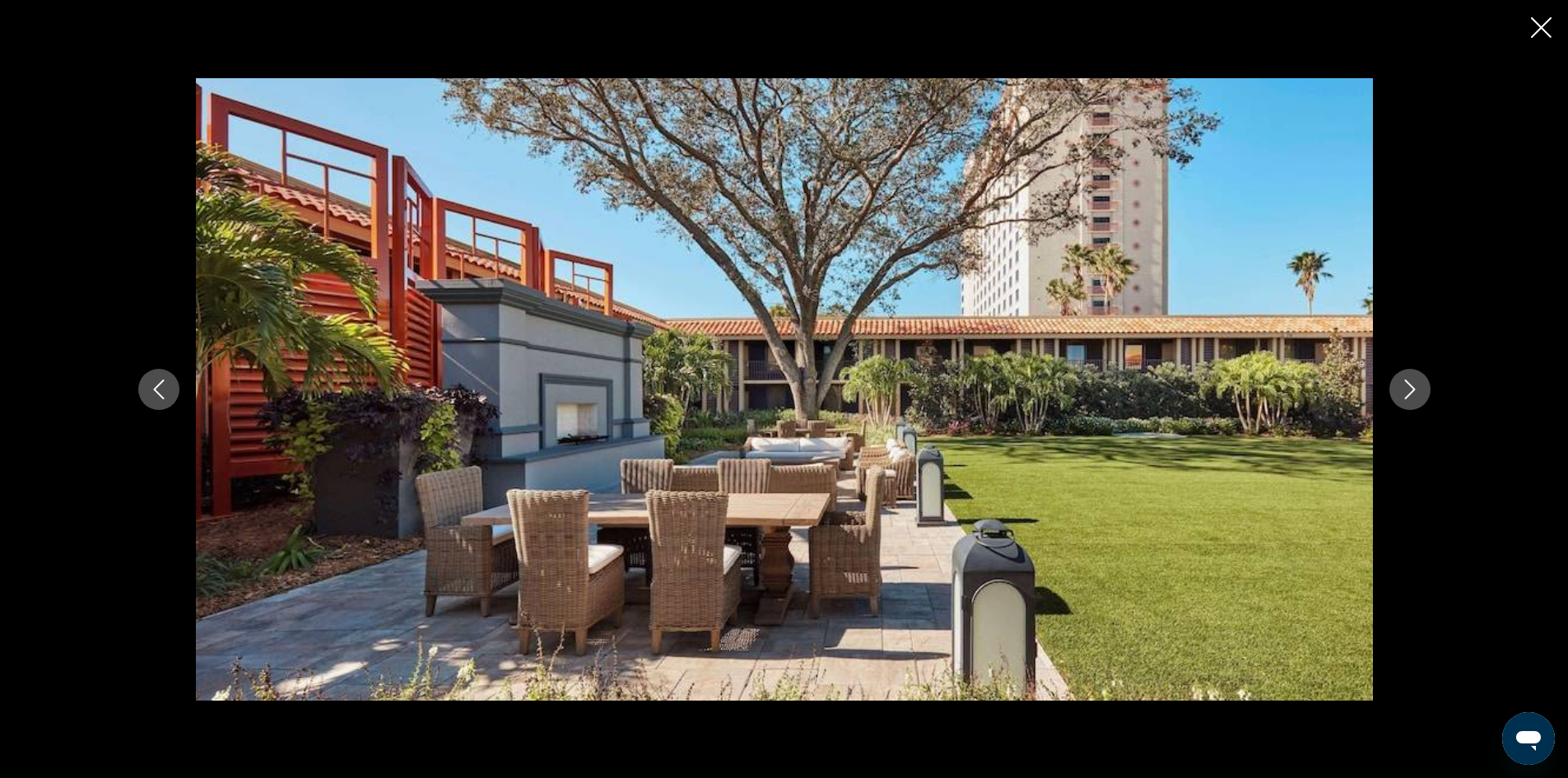
click at [1415, 384] on icon "Next image" at bounding box center [1411, 390] width 20 height 20
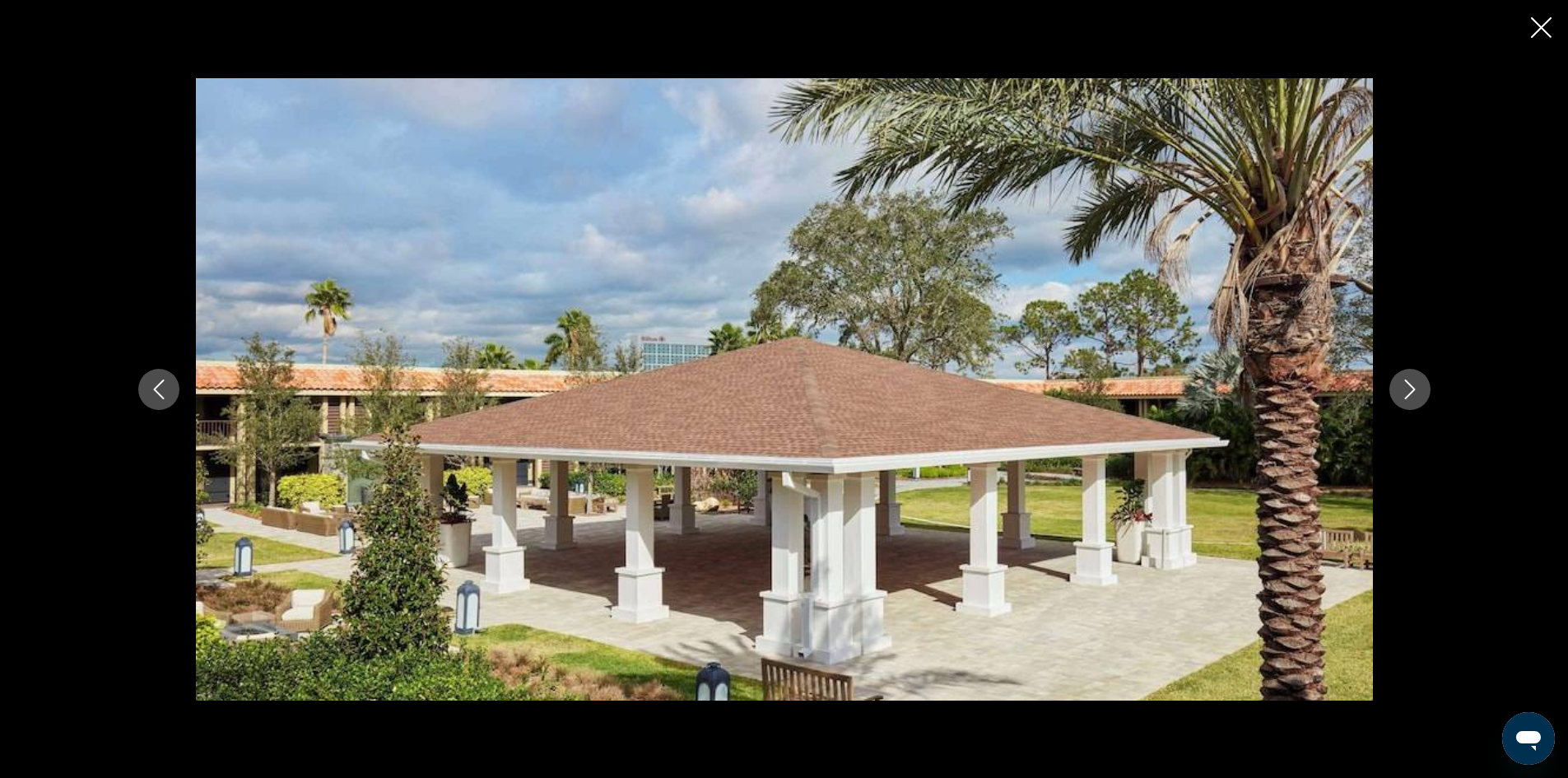
click at [1415, 384] on icon "Next image" at bounding box center [1411, 390] width 20 height 20
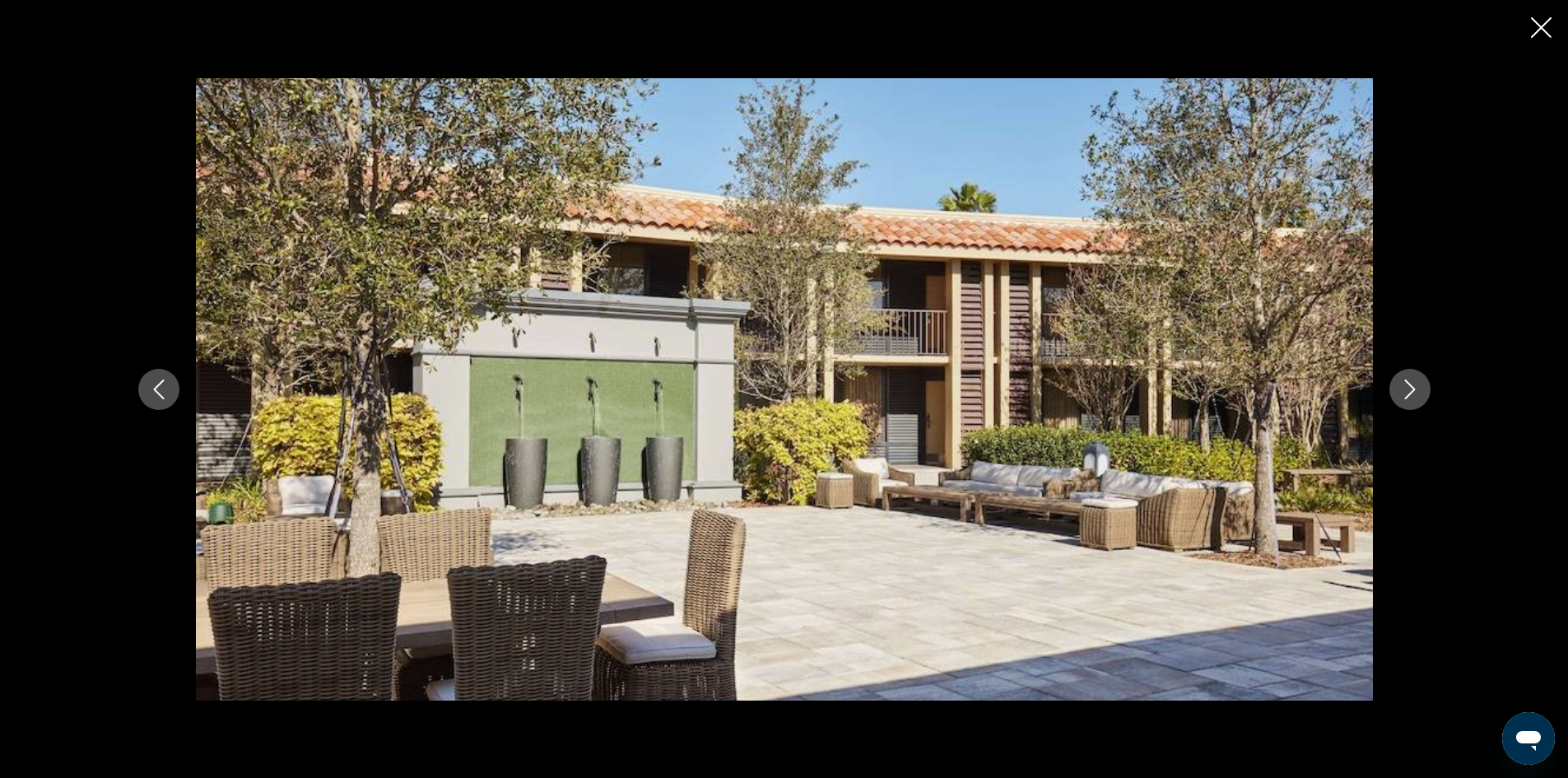
click at [1415, 384] on icon "Next image" at bounding box center [1411, 390] width 20 height 20
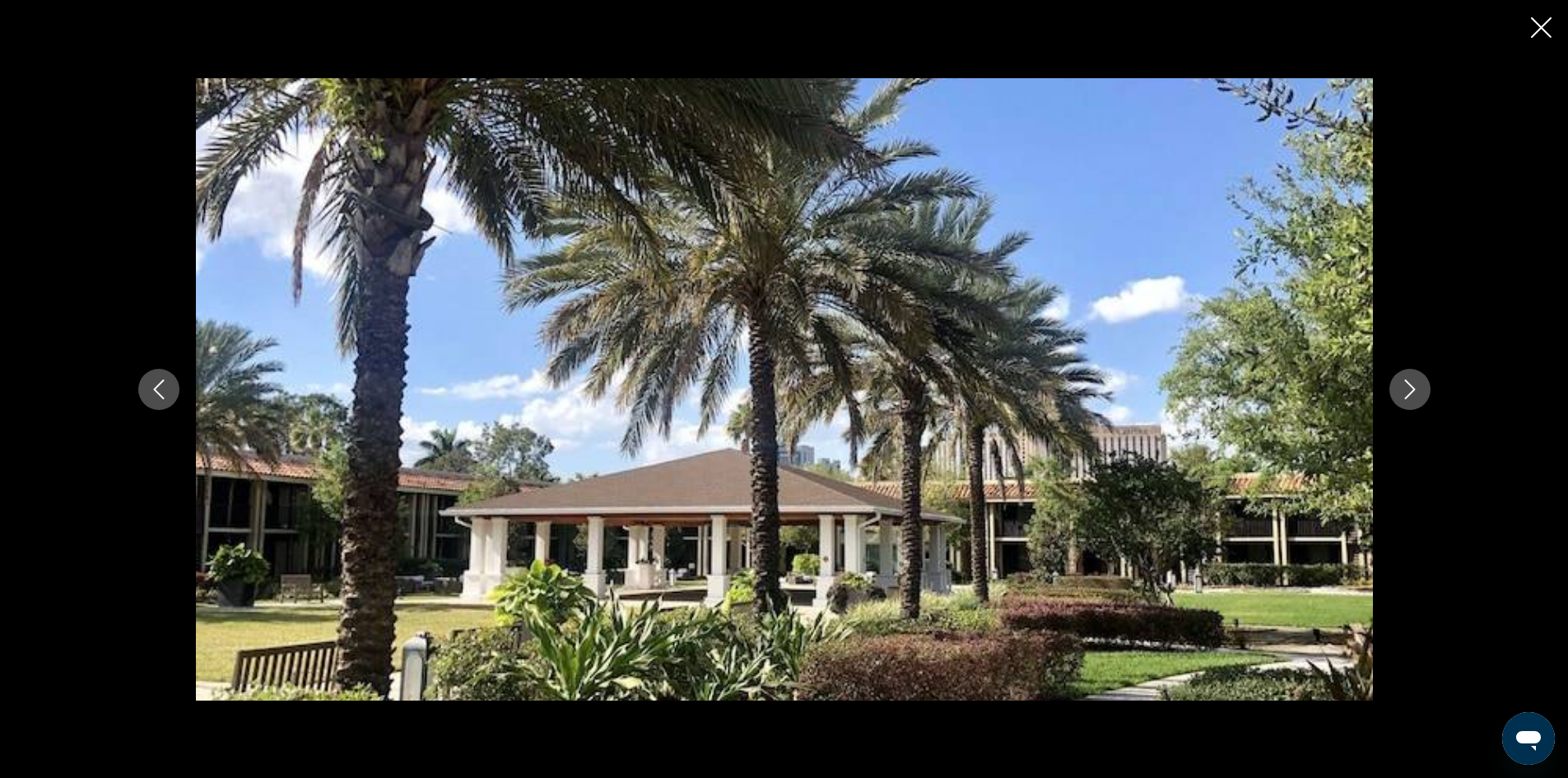
click at [1415, 384] on icon "Next image" at bounding box center [1411, 390] width 20 height 20
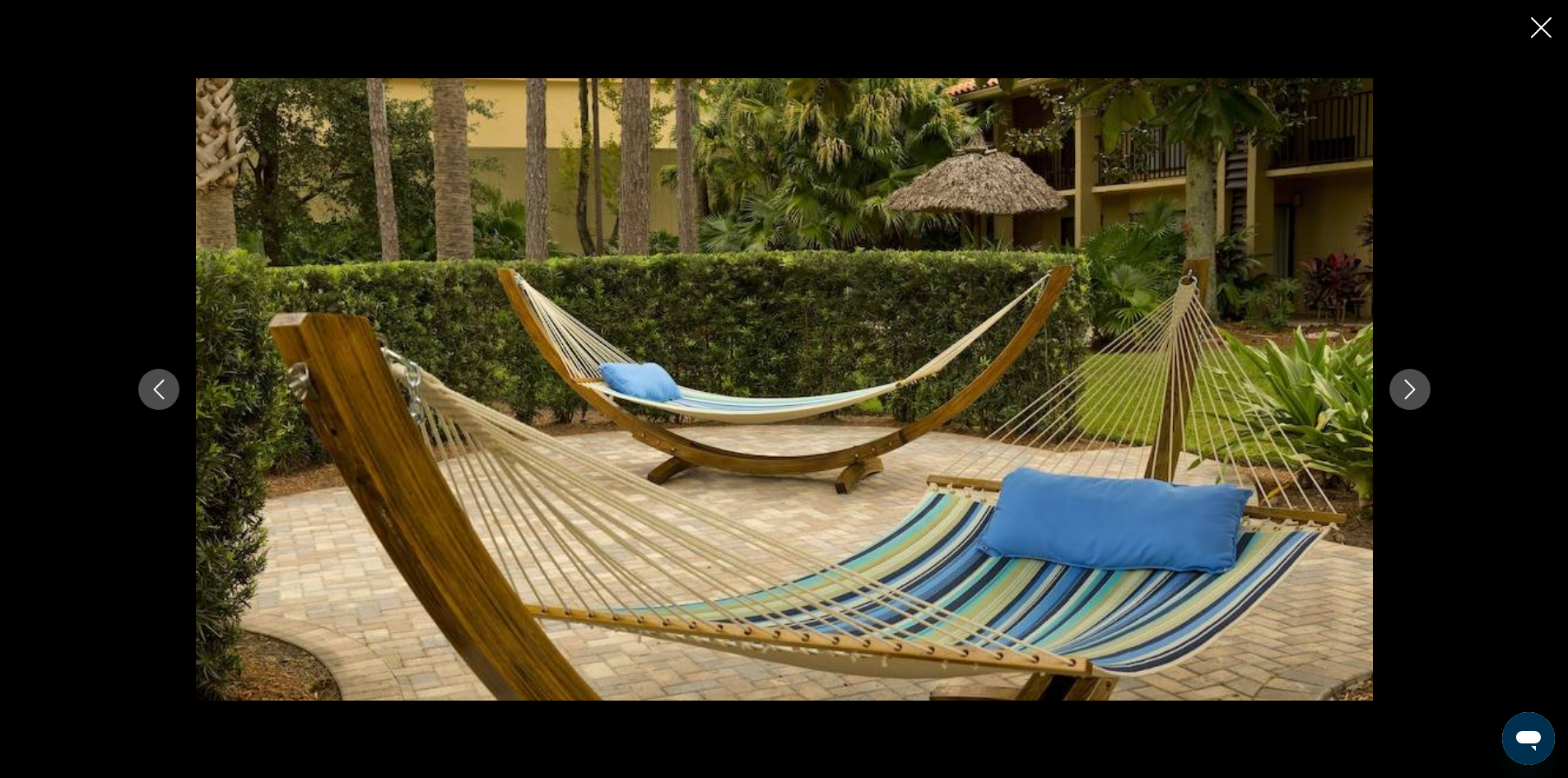
click at [1415, 384] on icon "Next image" at bounding box center [1411, 390] width 20 height 20
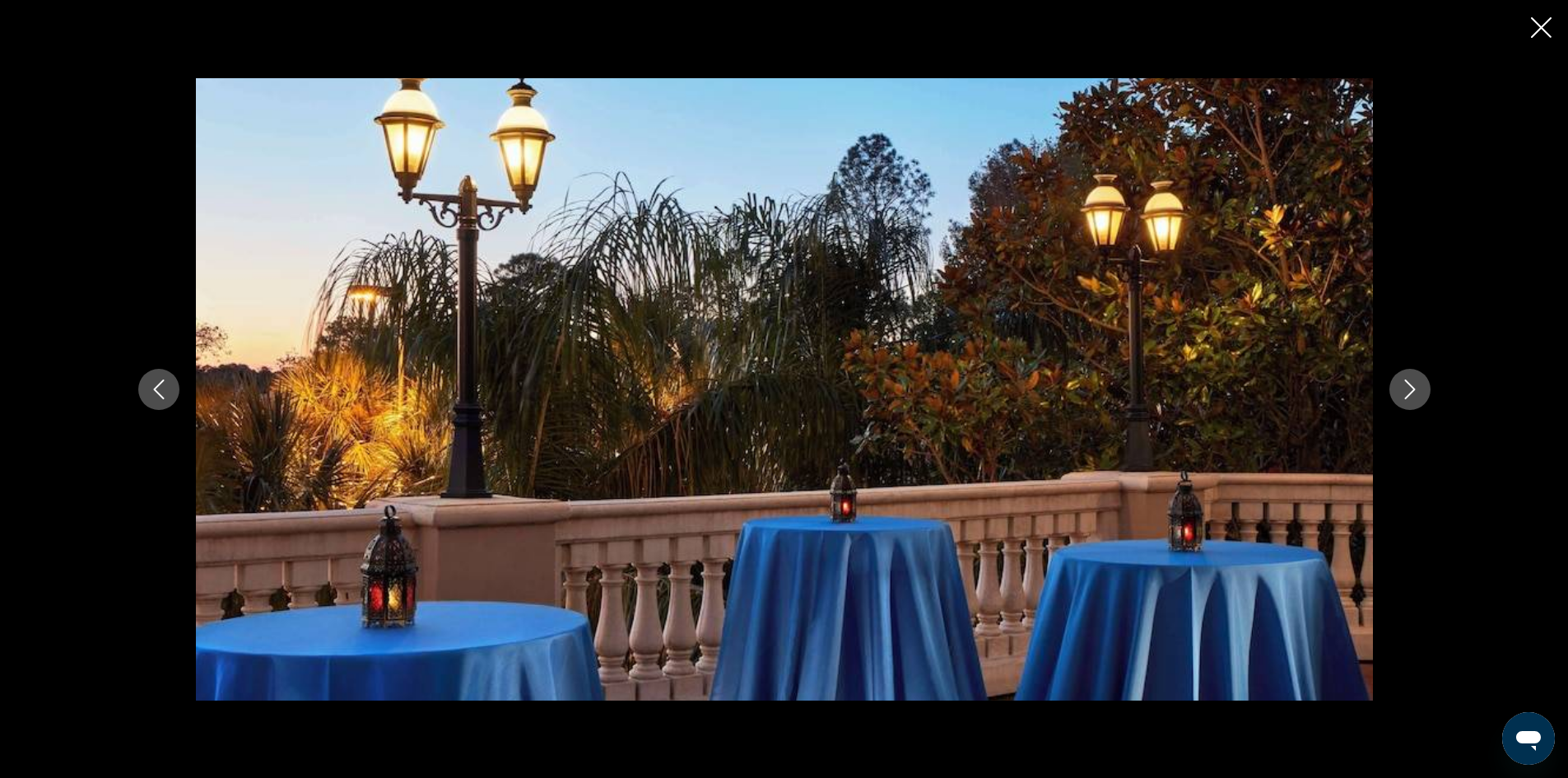
click at [1415, 384] on icon "Next image" at bounding box center [1411, 390] width 20 height 20
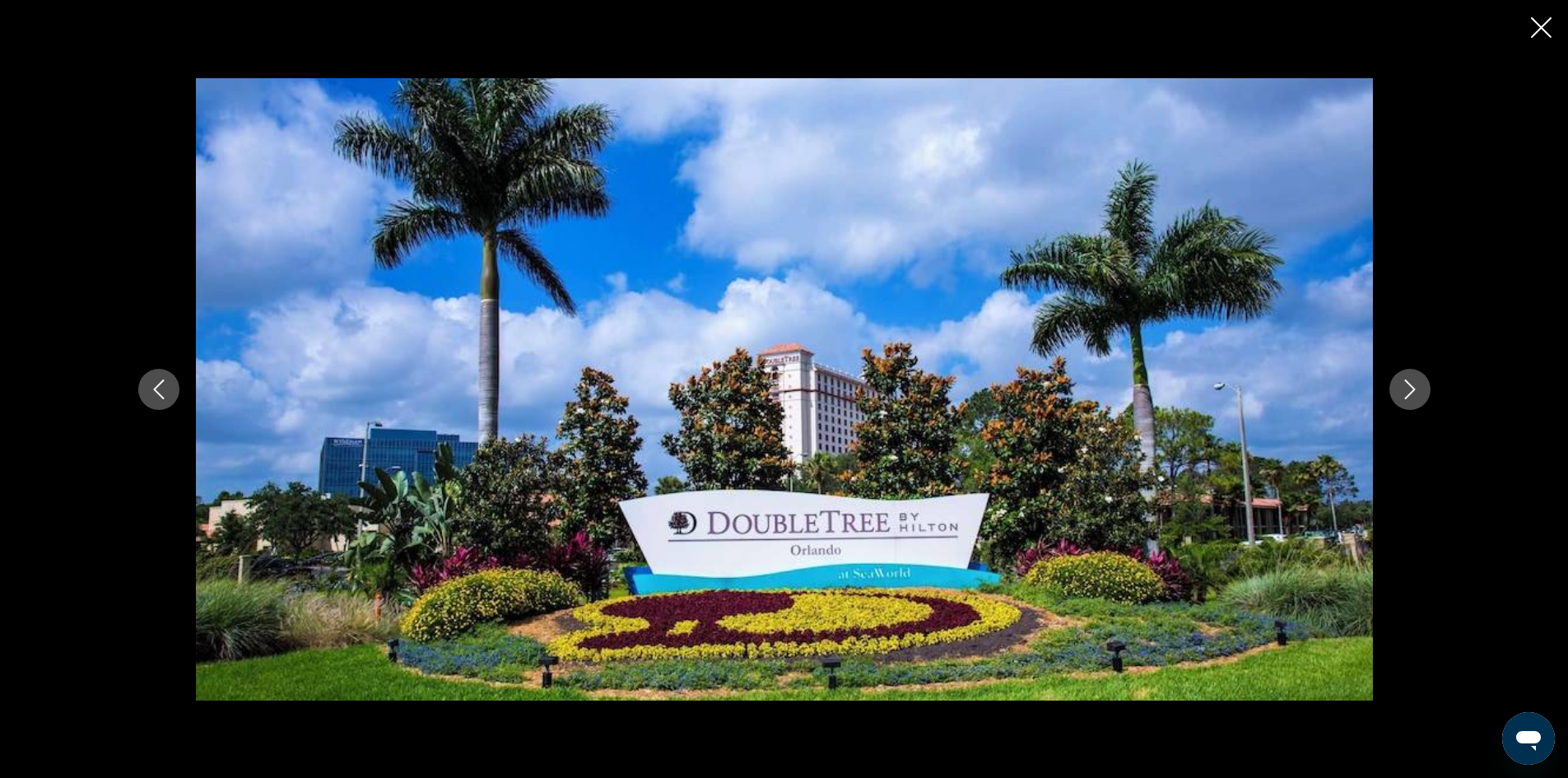
click at [1415, 384] on icon "Next image" at bounding box center [1411, 390] width 20 height 20
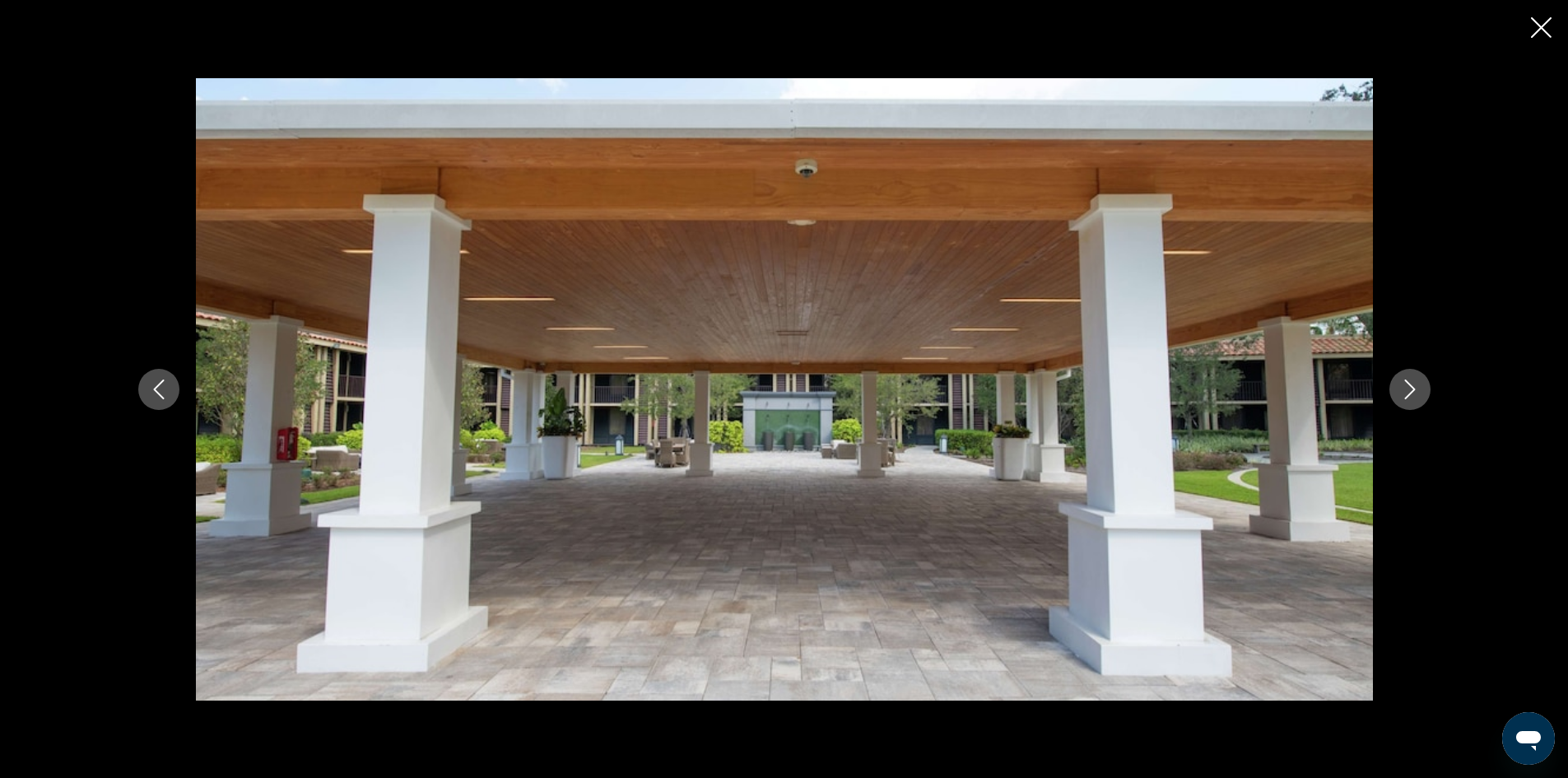
click at [1415, 384] on icon "Next image" at bounding box center [1411, 390] width 20 height 20
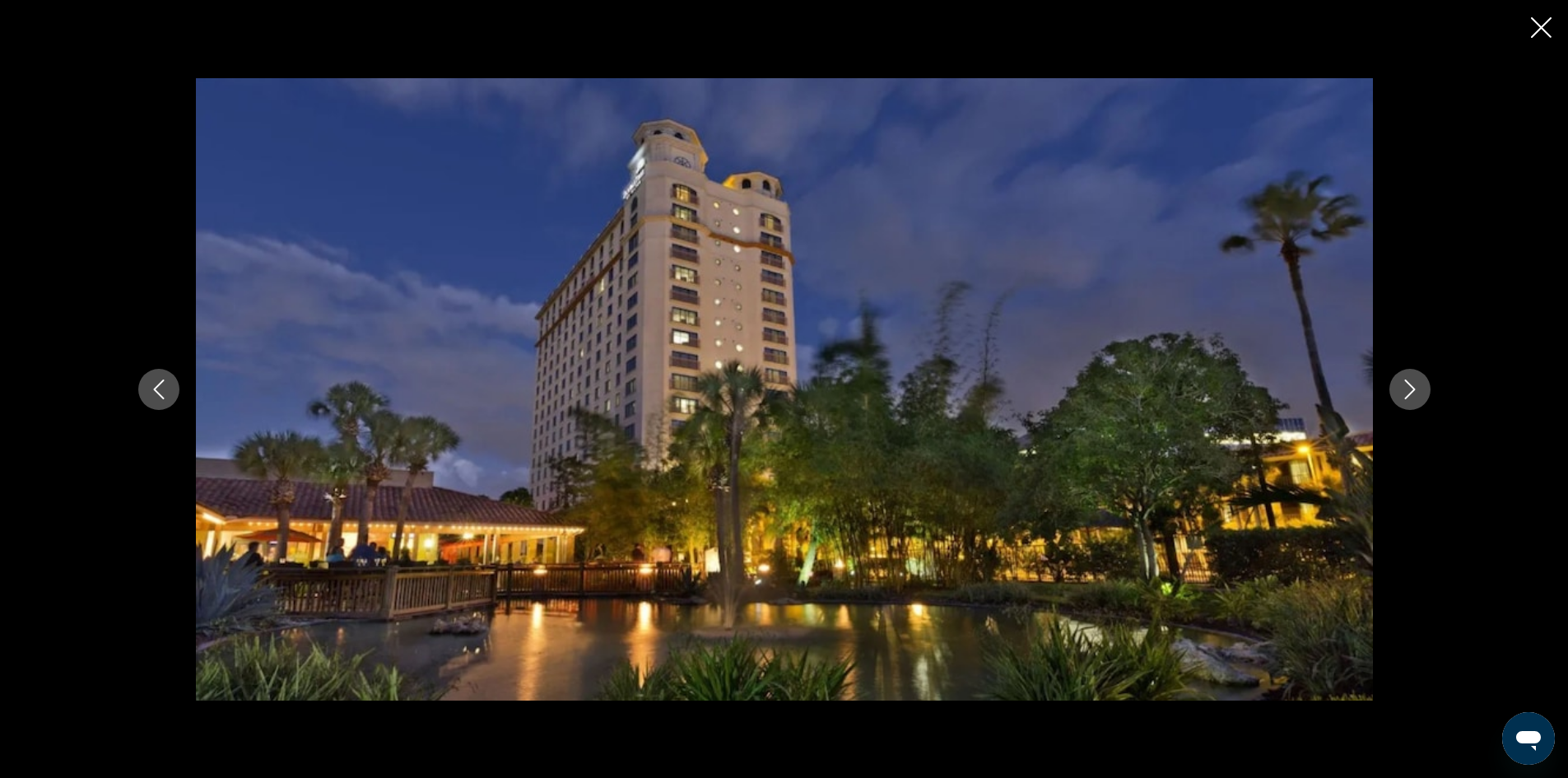
click at [1415, 384] on icon "Next image" at bounding box center [1411, 390] width 20 height 20
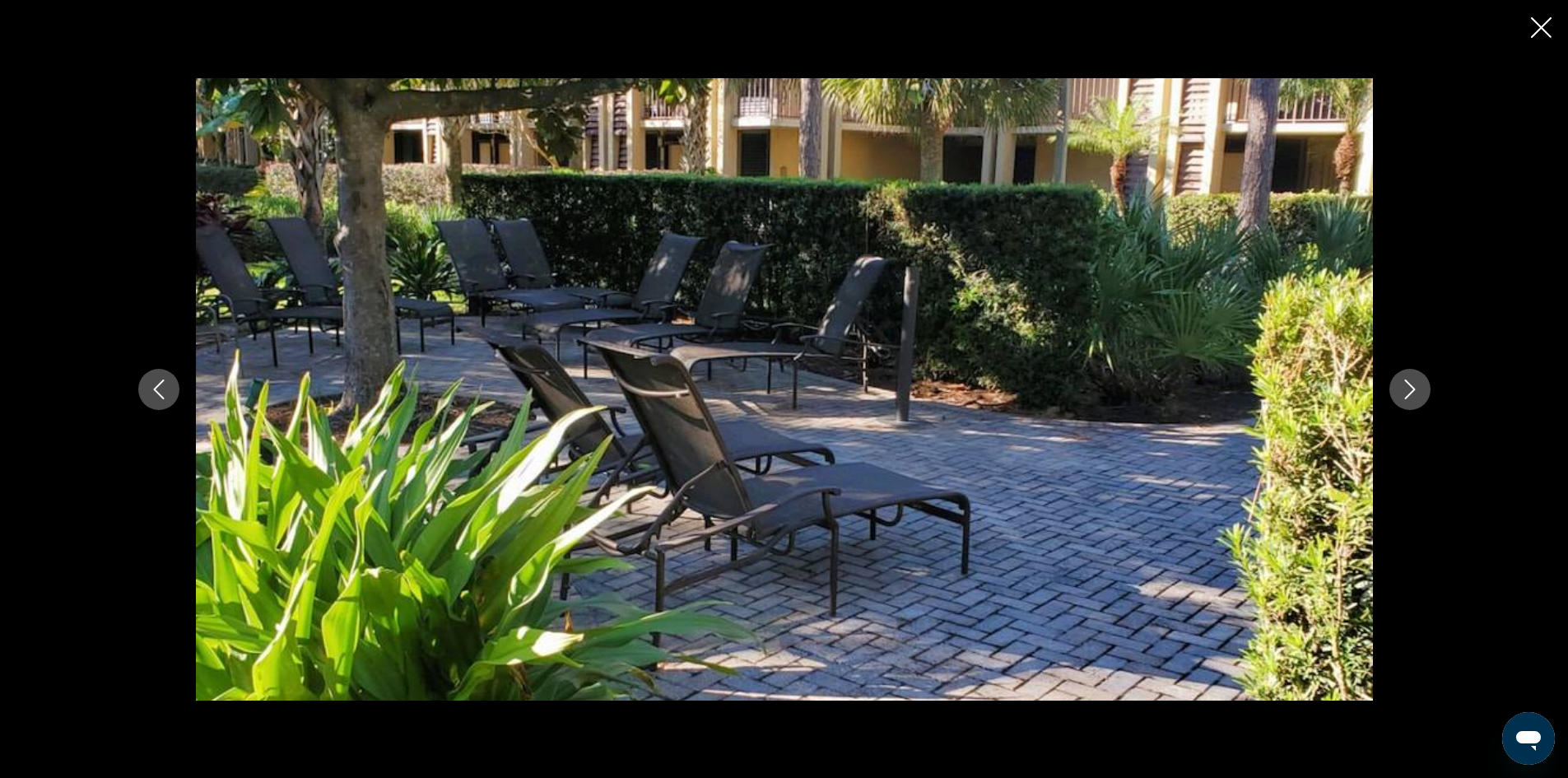
click at [1415, 384] on icon "Next image" at bounding box center [1411, 390] width 20 height 20
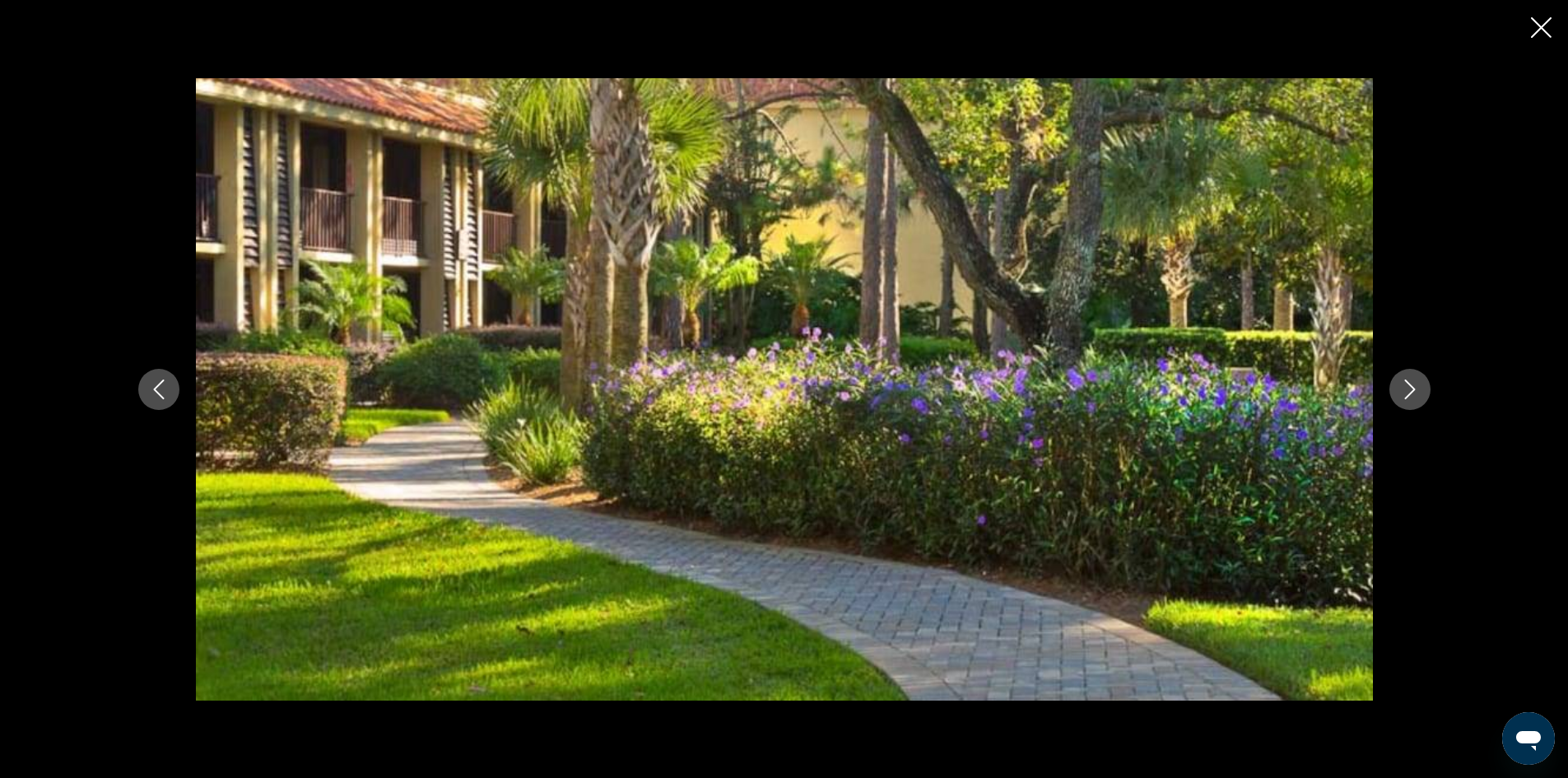
click at [1415, 384] on icon "Next image" at bounding box center [1411, 390] width 20 height 20
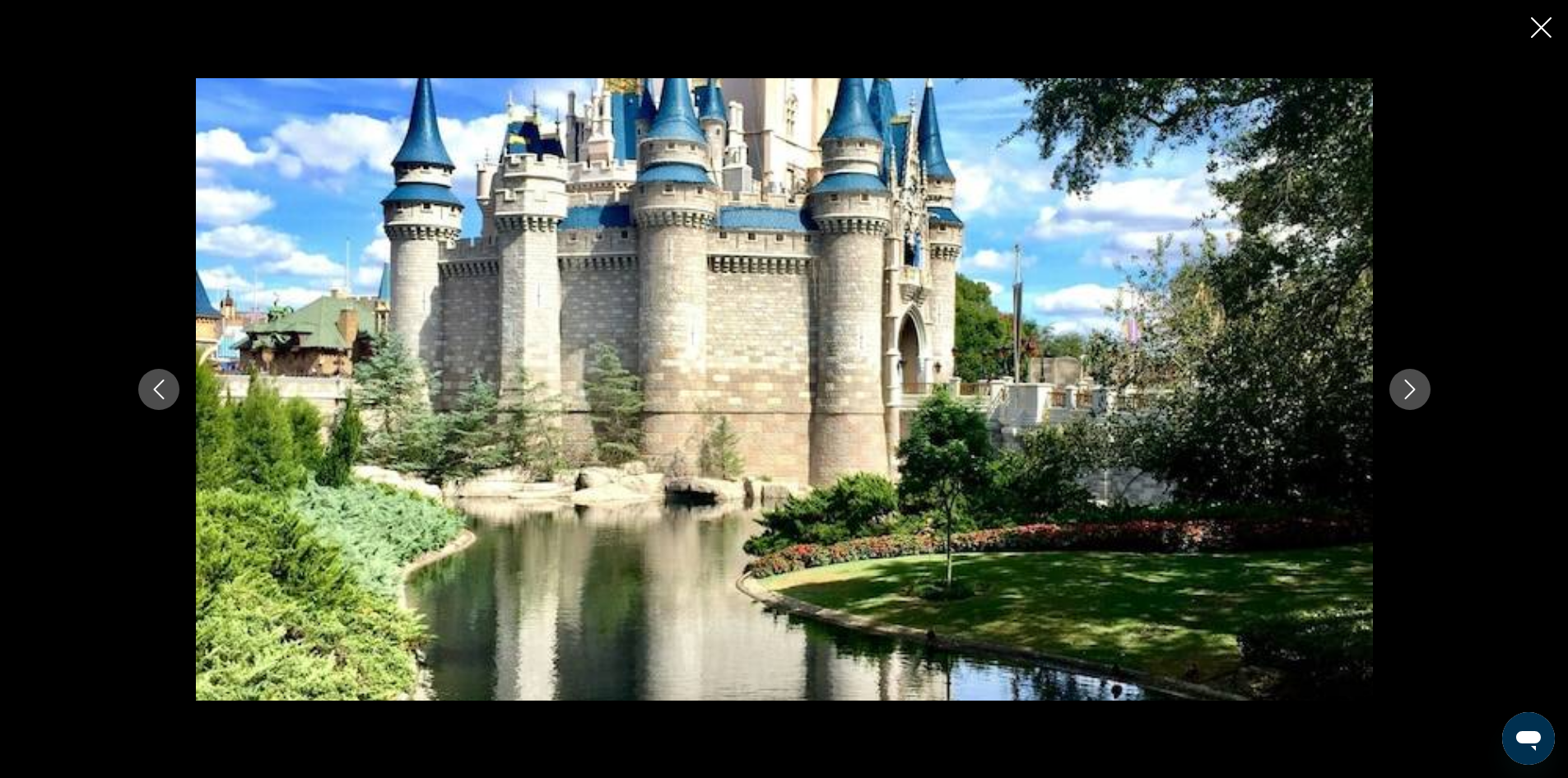
click at [1415, 384] on icon "Next image" at bounding box center [1411, 390] width 20 height 20
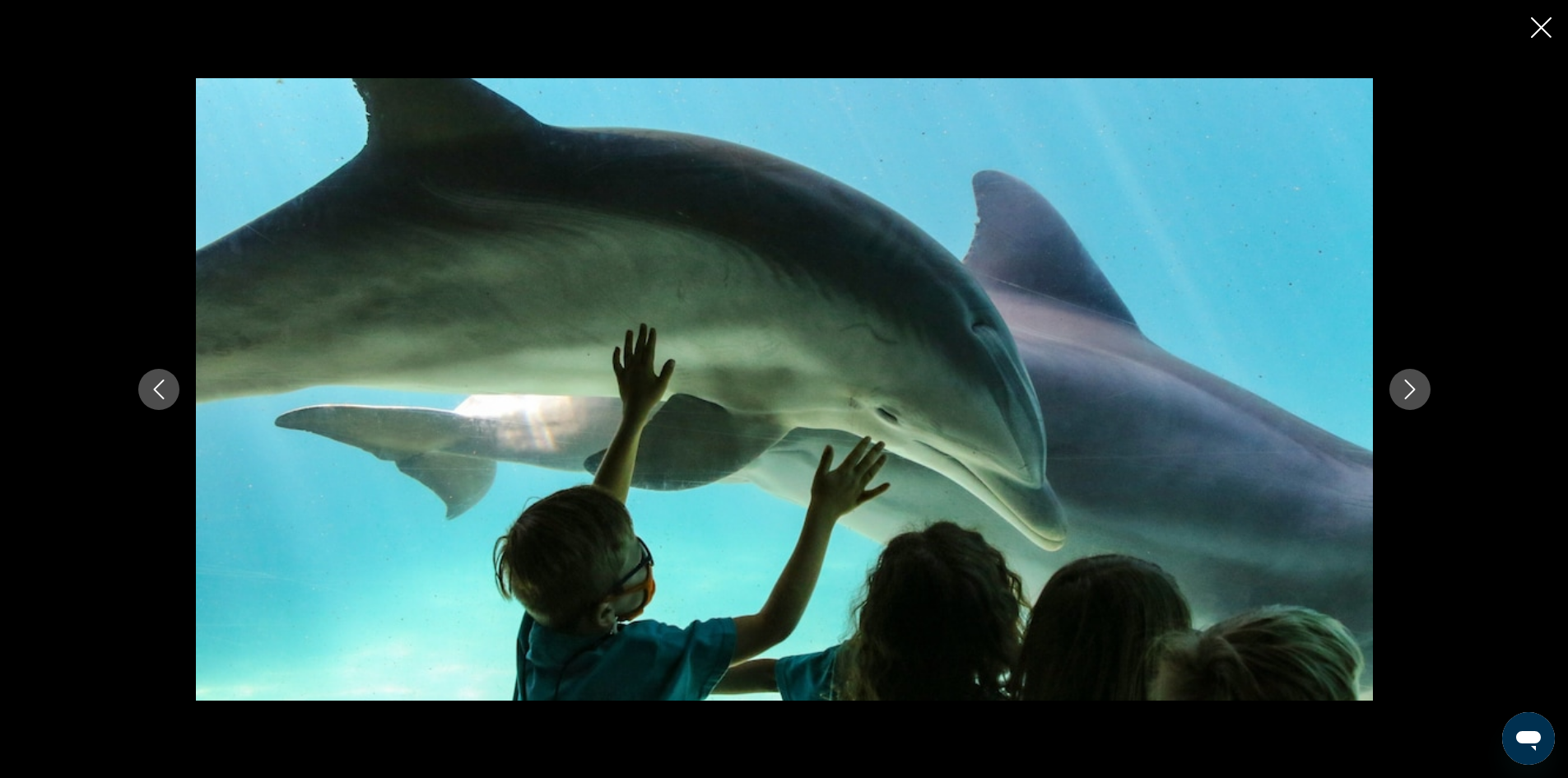
click at [1414, 384] on icon "Next image" at bounding box center [1411, 390] width 20 height 20
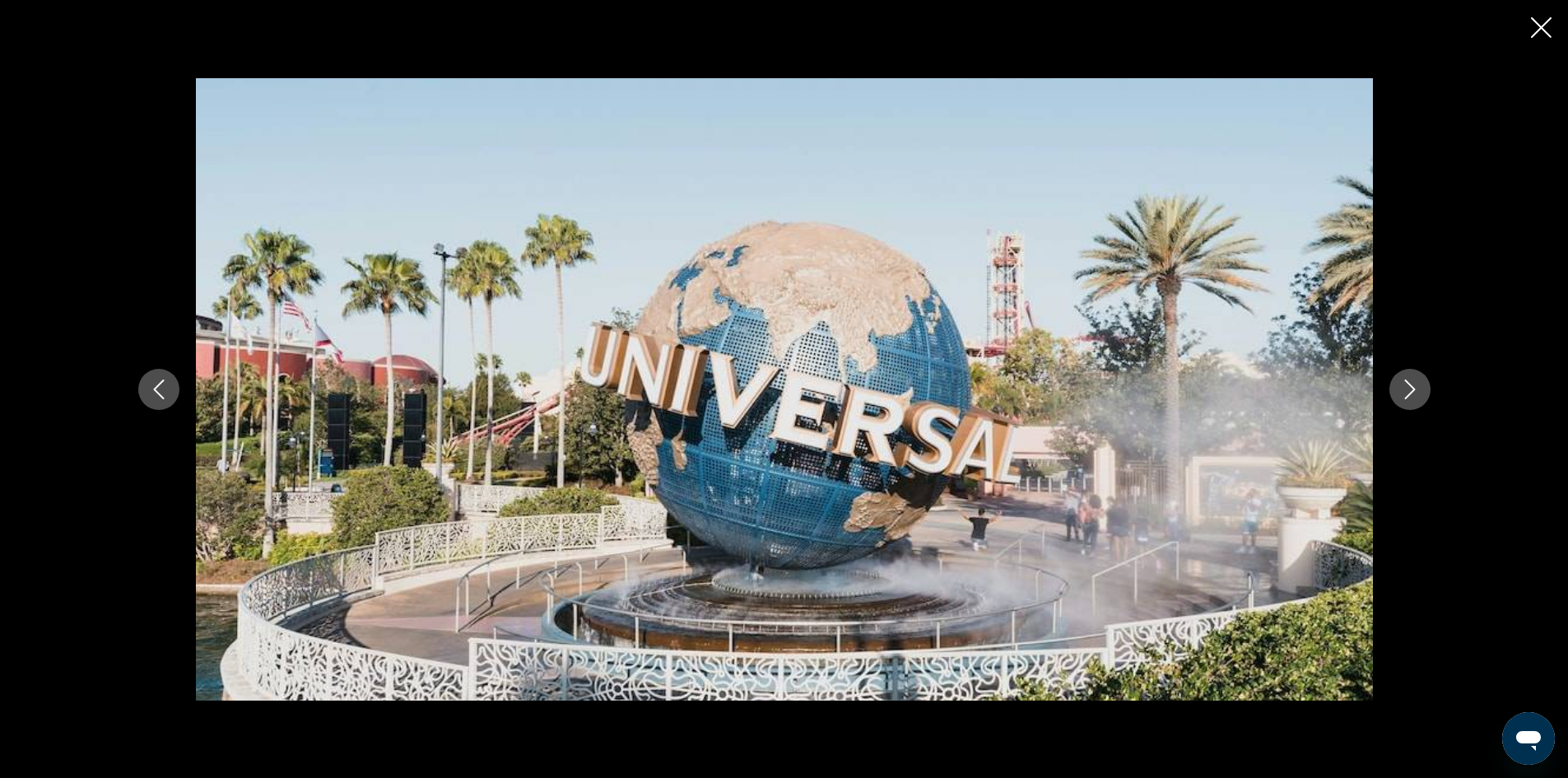
click at [1414, 384] on icon "Next image" at bounding box center [1411, 390] width 20 height 20
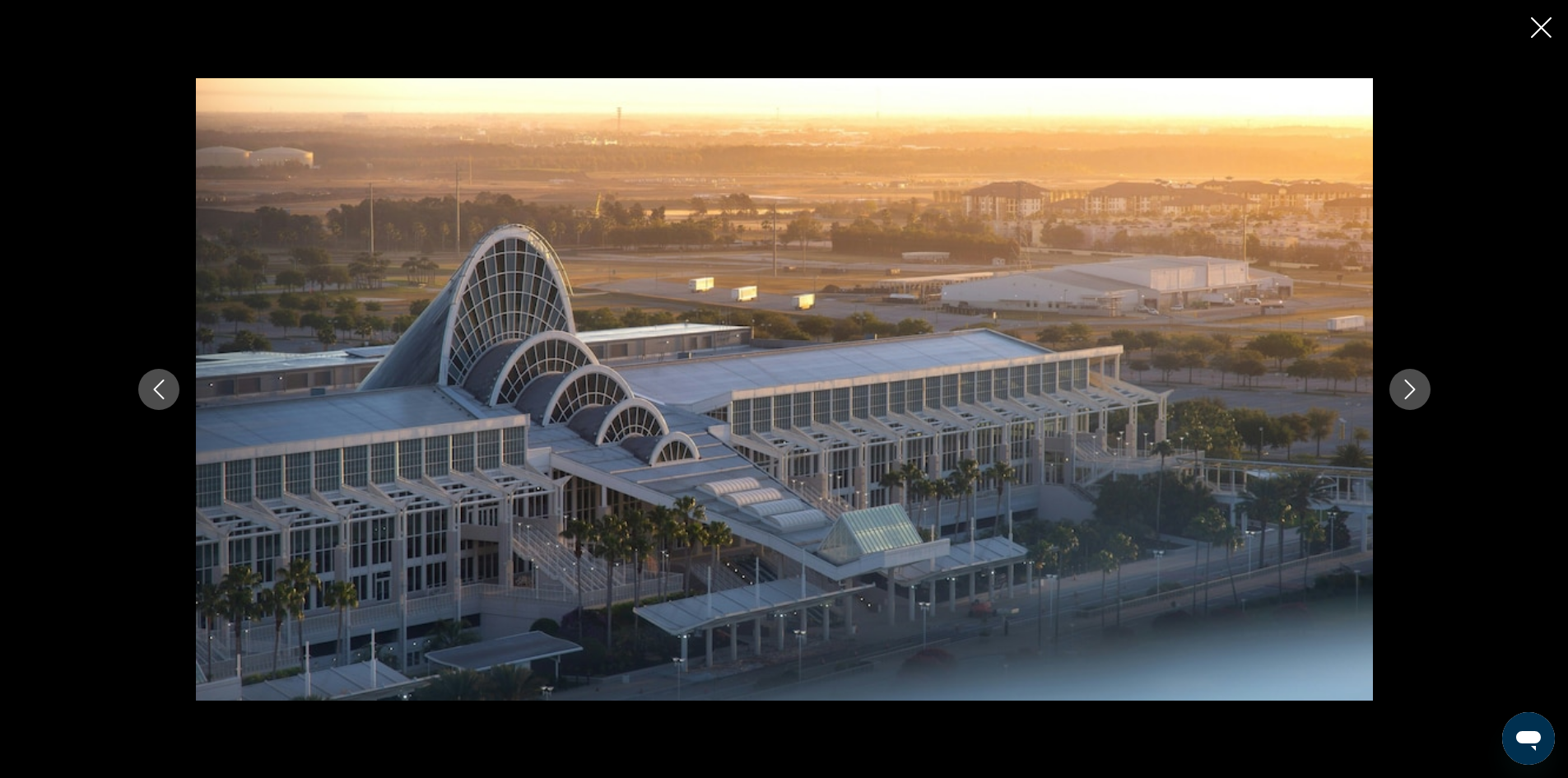
click at [1414, 384] on icon "Next image" at bounding box center [1411, 390] width 20 height 20
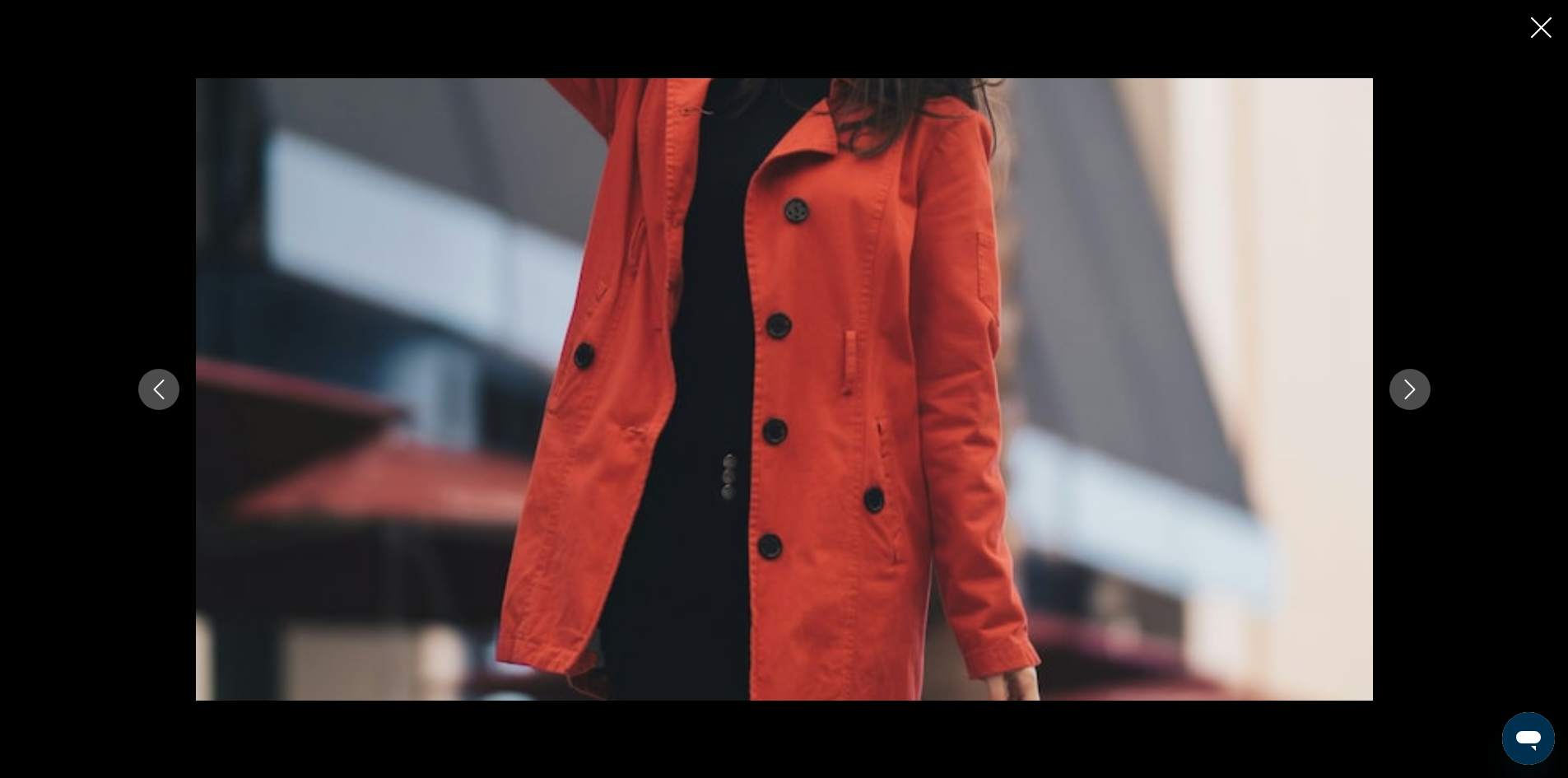
click at [1414, 384] on icon "Next image" at bounding box center [1411, 390] width 20 height 20
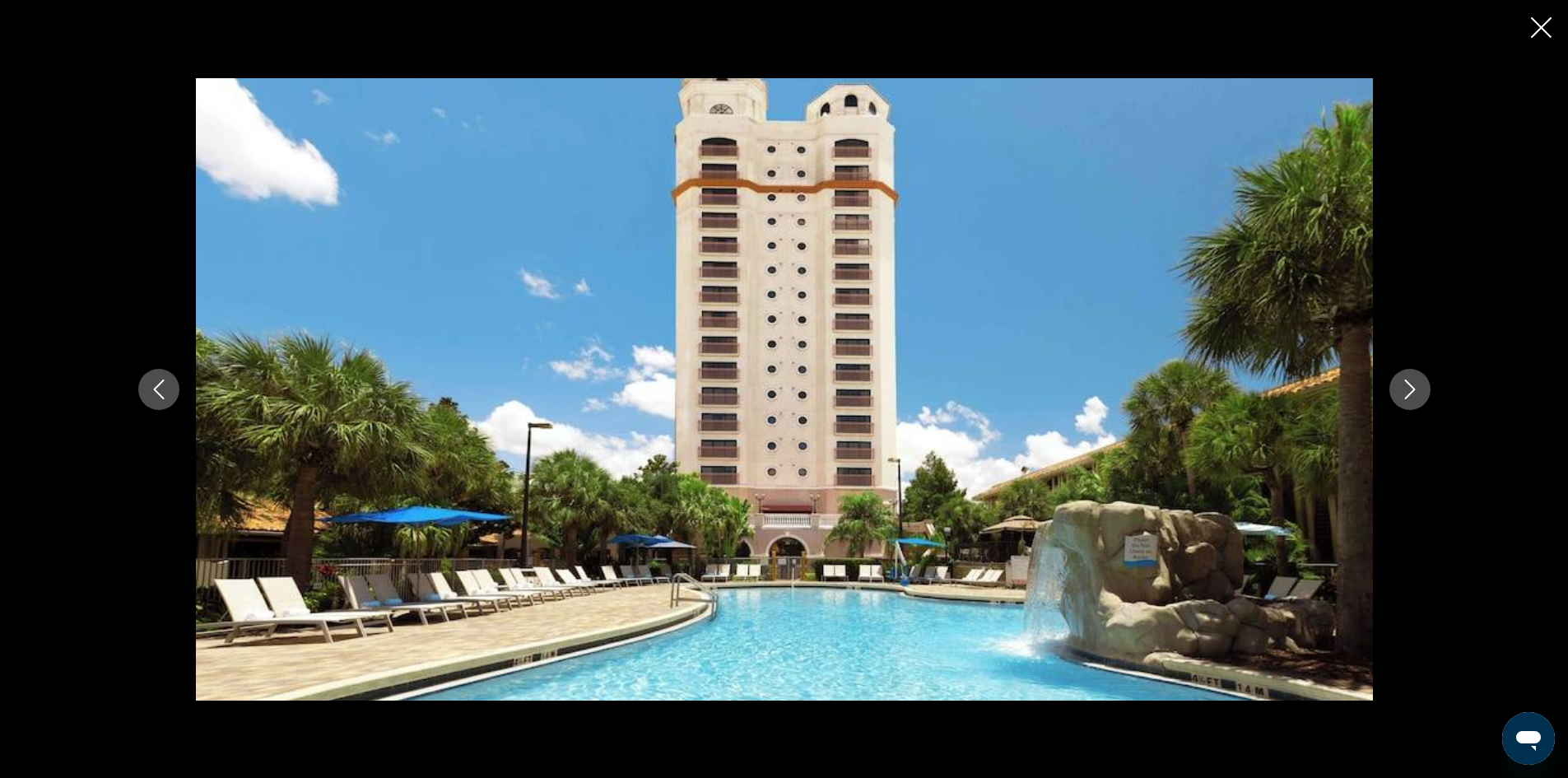
click at [1414, 384] on icon "Next image" at bounding box center [1411, 390] width 20 height 20
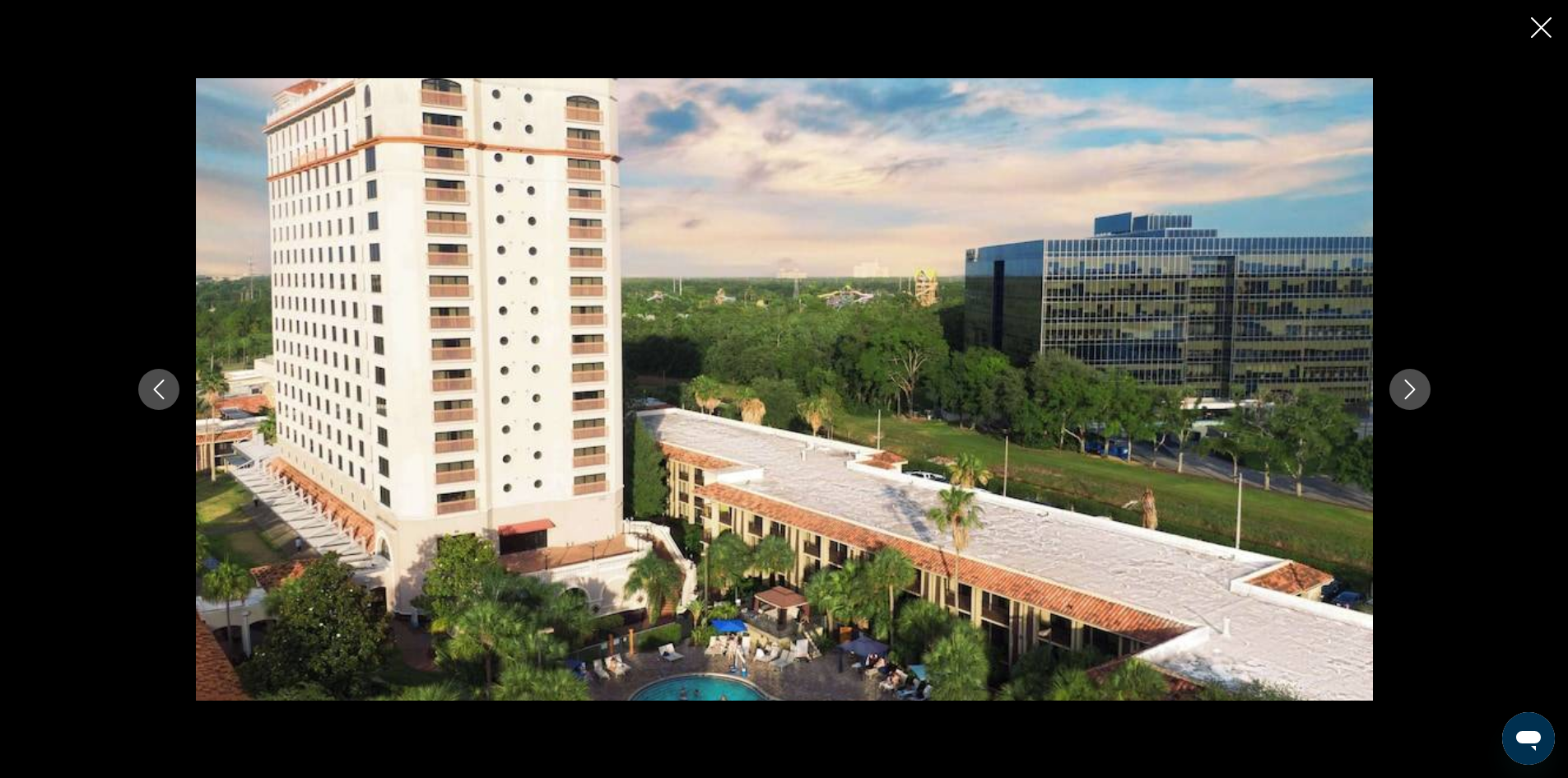
click at [1410, 405] on button "Next image" at bounding box center [1410, 389] width 41 height 41
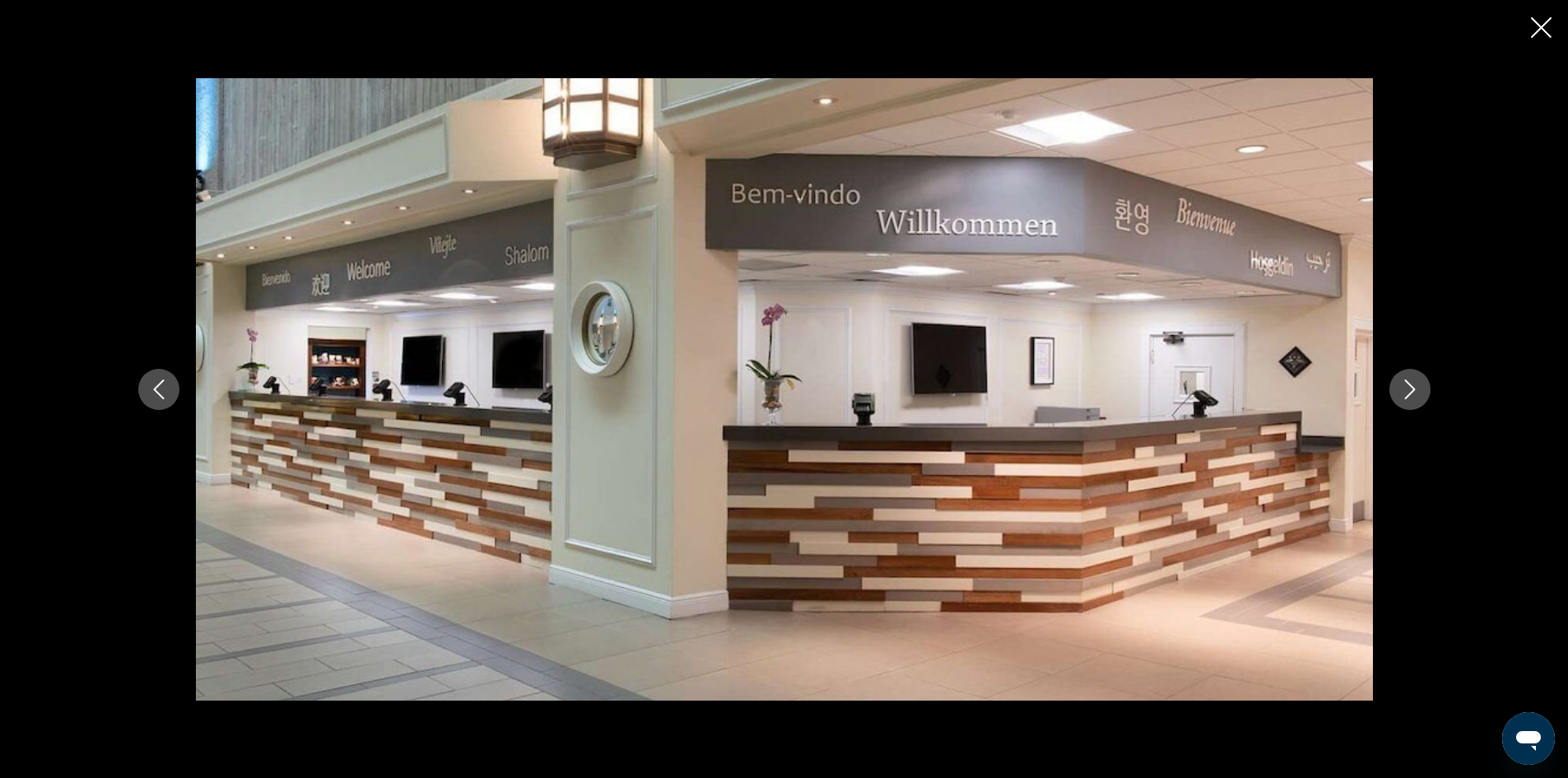
click at [1409, 403] on button "Next image" at bounding box center [1410, 389] width 41 height 41
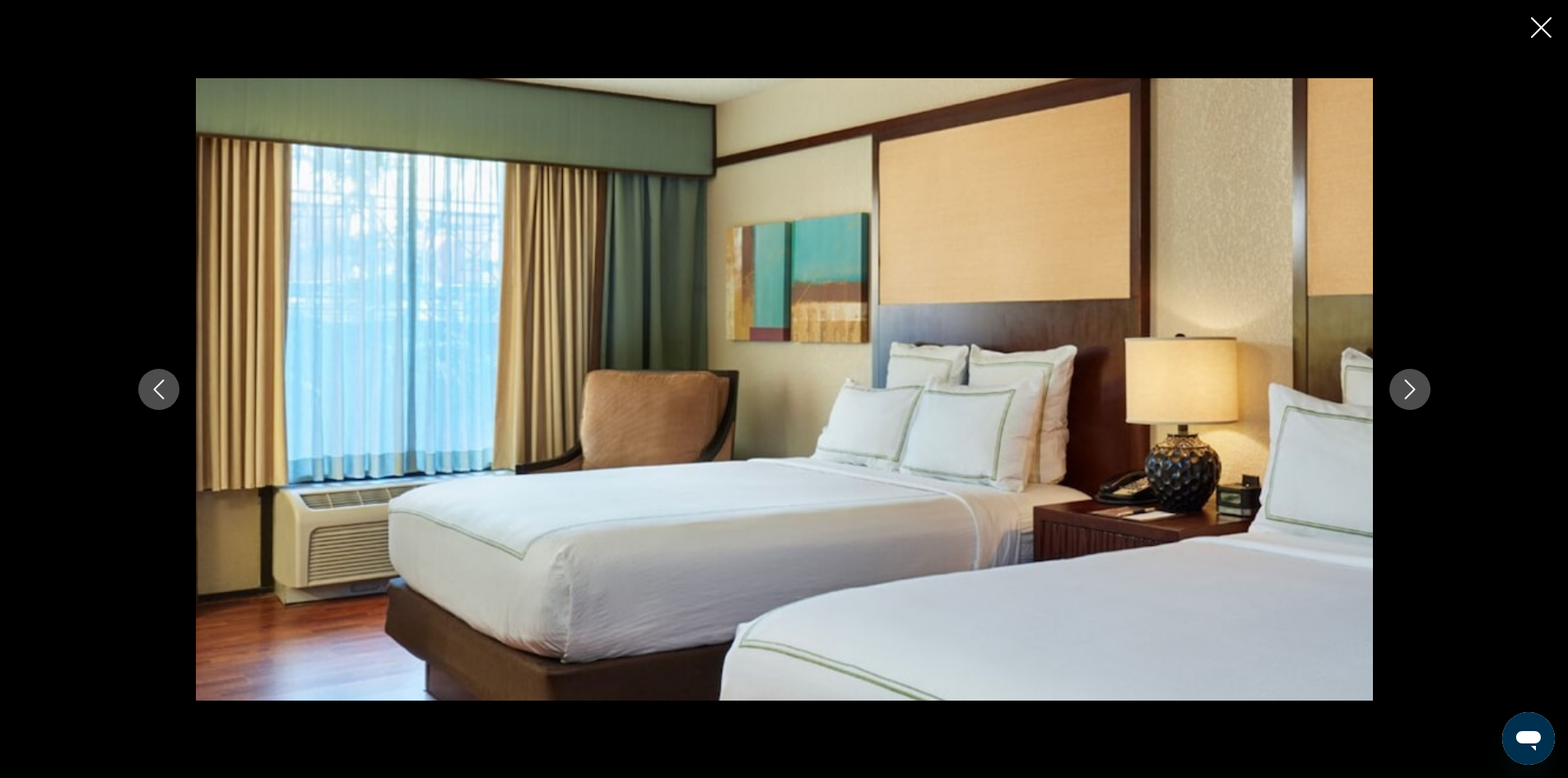
click at [1409, 403] on button "Next image" at bounding box center [1410, 389] width 41 height 41
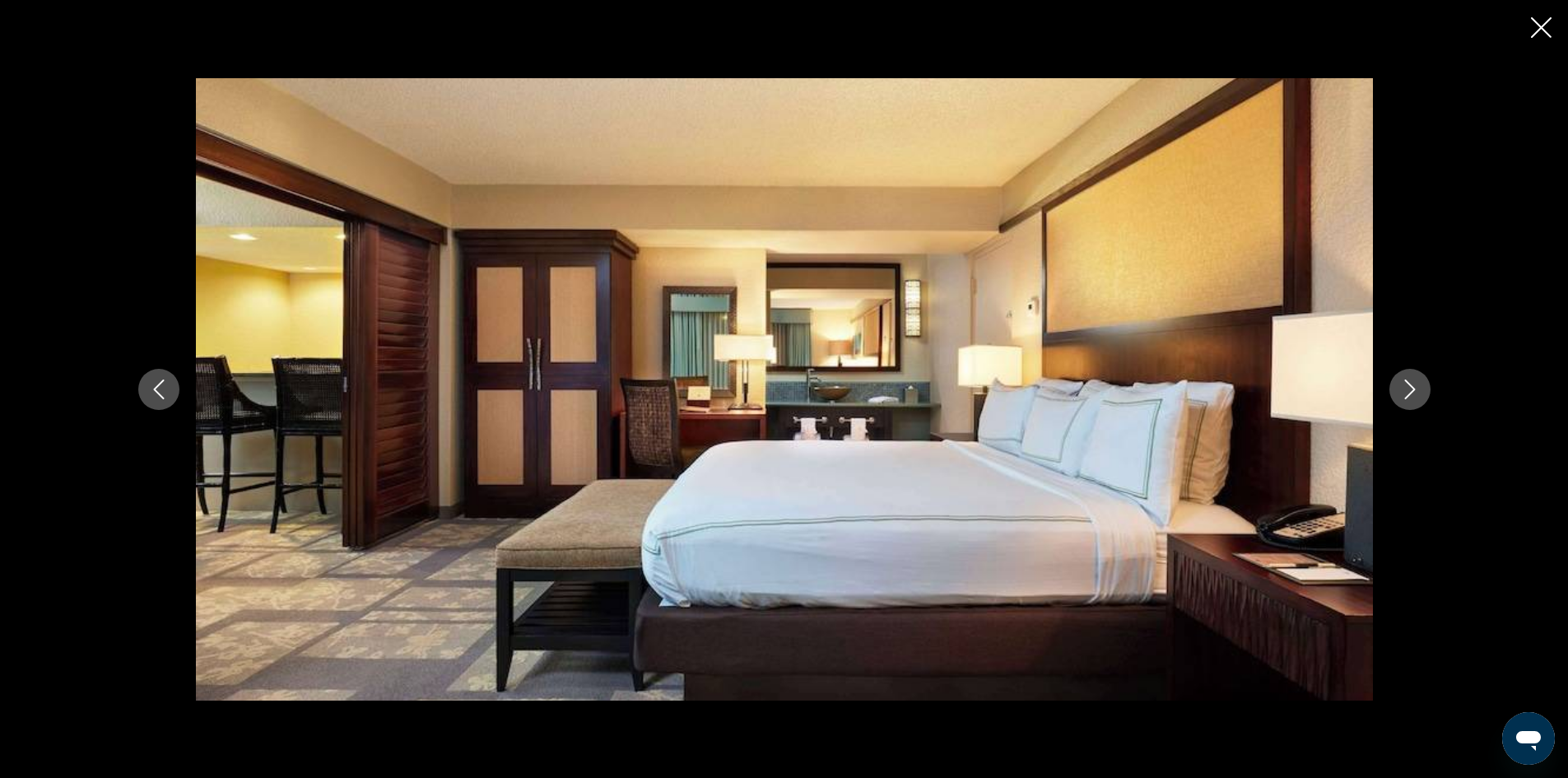
click at [1409, 403] on button "Next image" at bounding box center [1410, 389] width 41 height 41
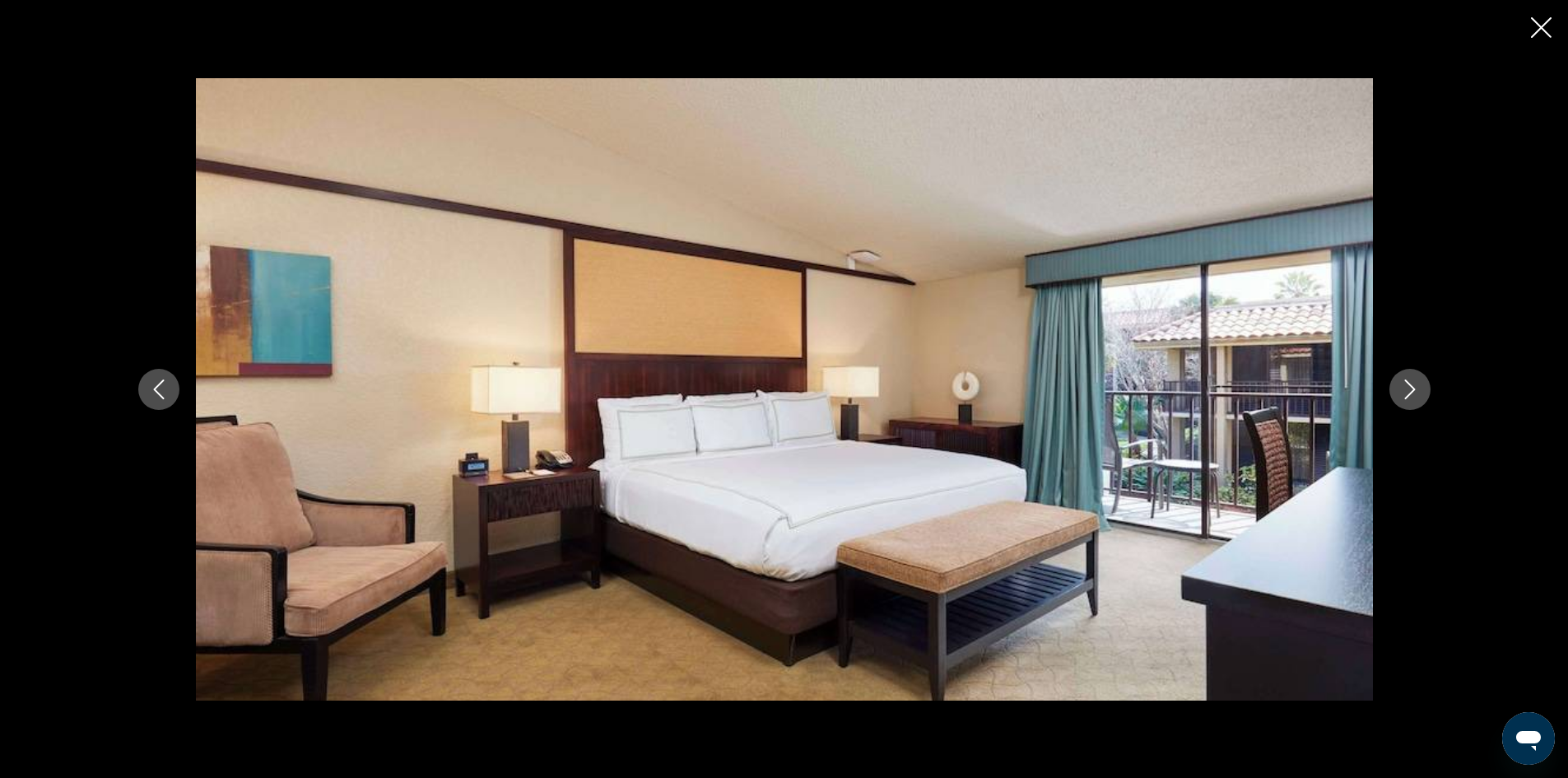
click at [1409, 403] on button "Next image" at bounding box center [1410, 389] width 41 height 41
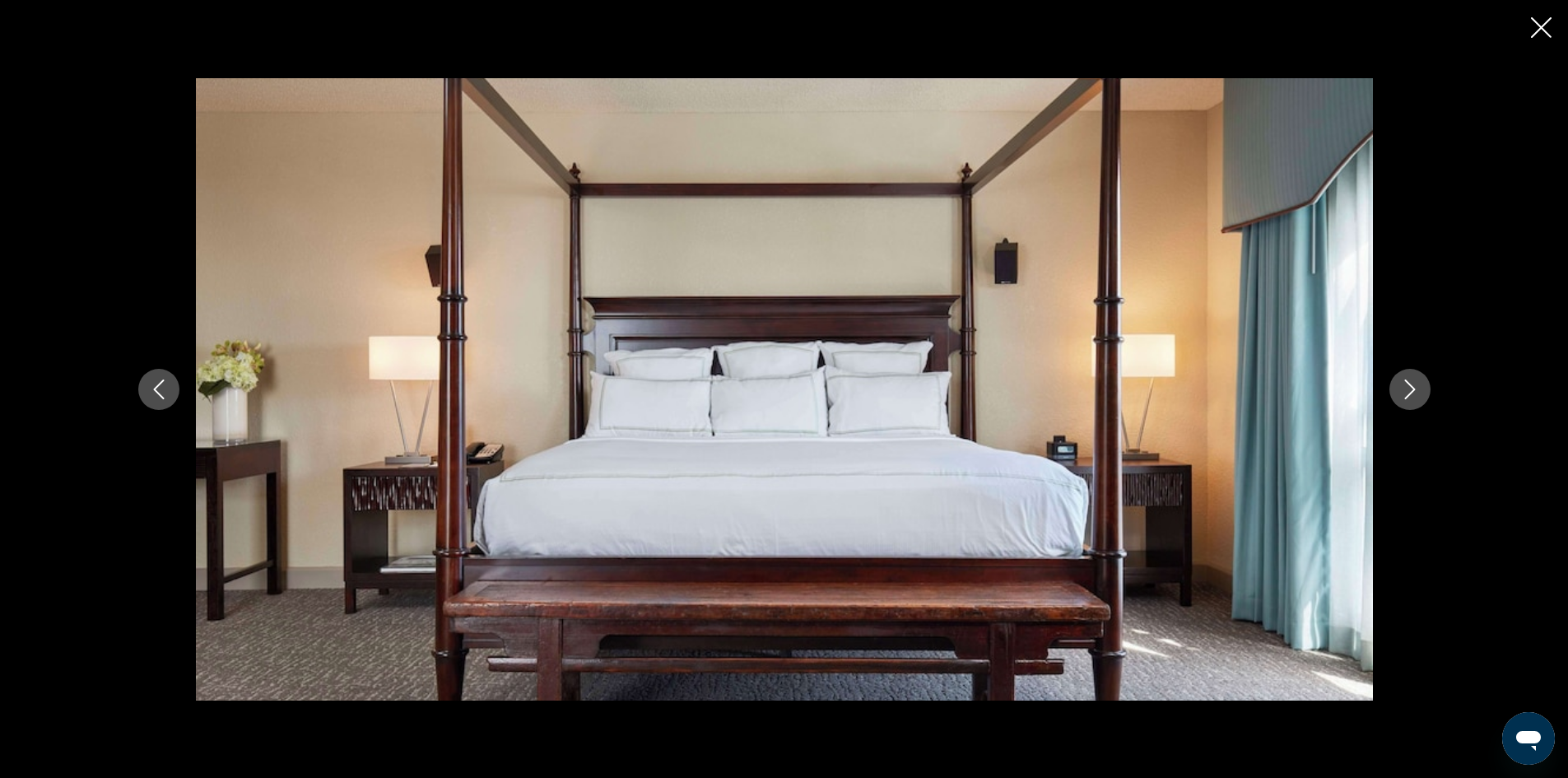
click at [1409, 403] on button "Next image" at bounding box center [1410, 389] width 41 height 41
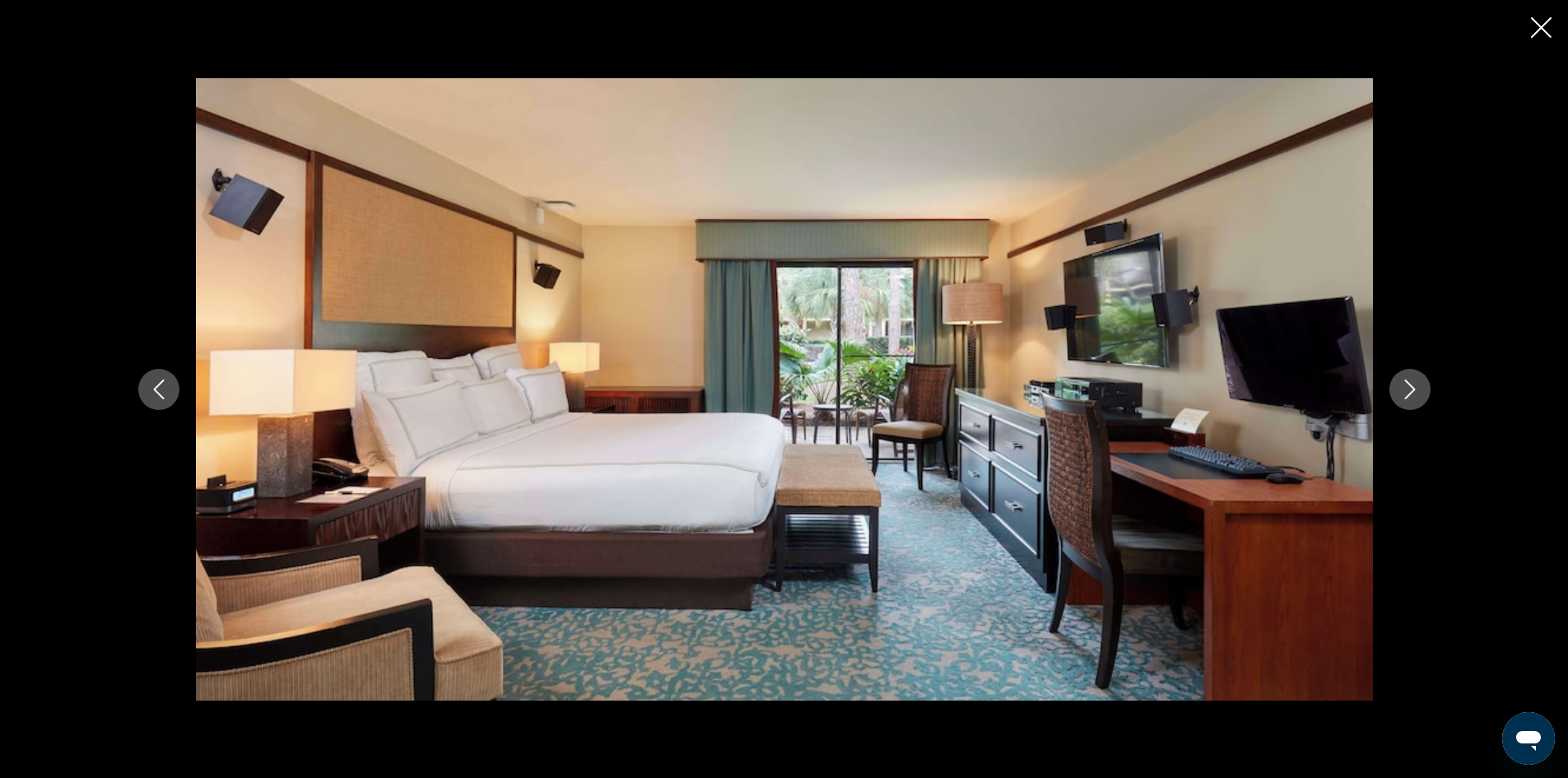
click at [1409, 403] on button "Next image" at bounding box center [1410, 389] width 41 height 41
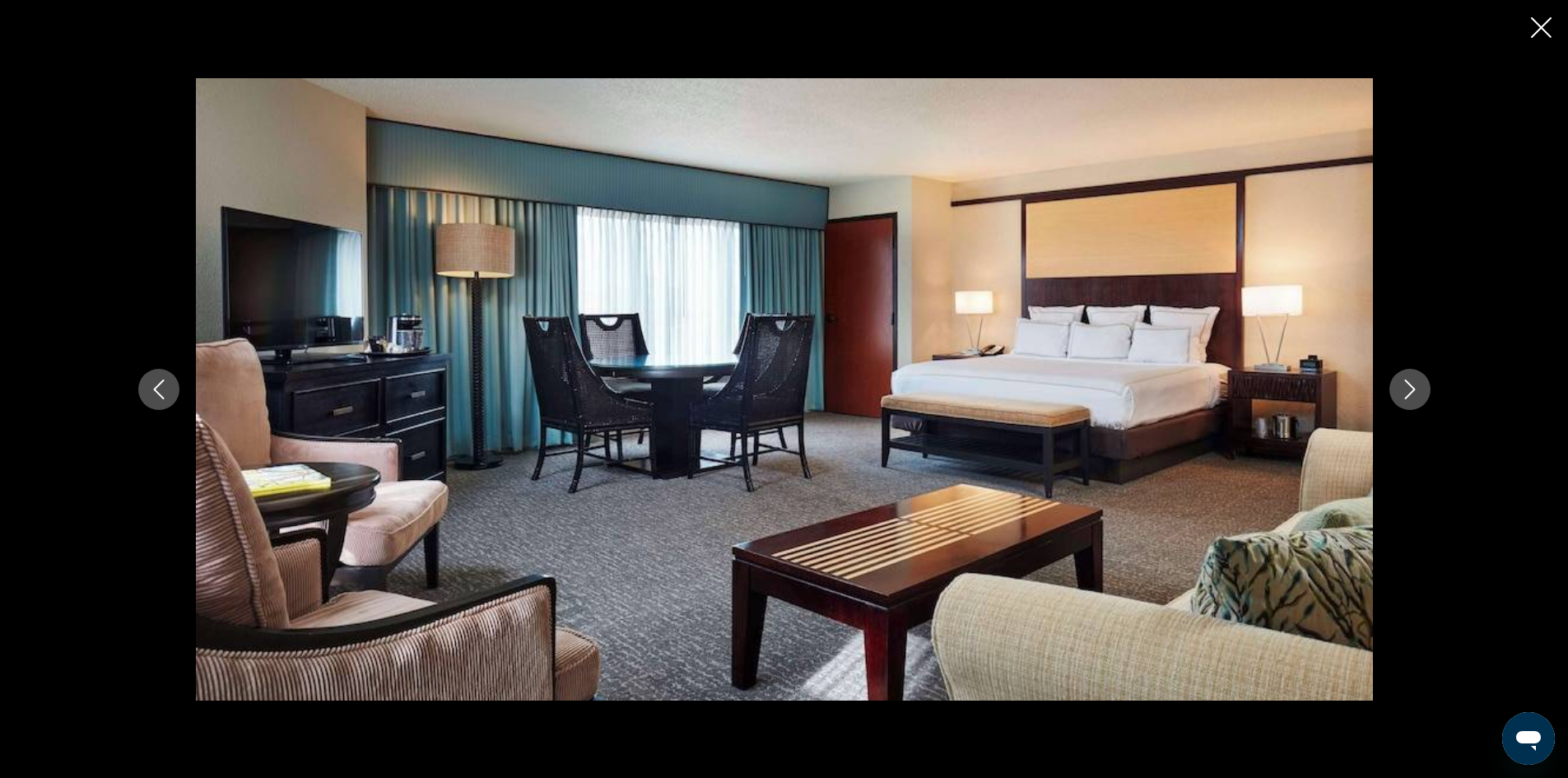
click at [1409, 403] on button "Next image" at bounding box center [1410, 389] width 41 height 41
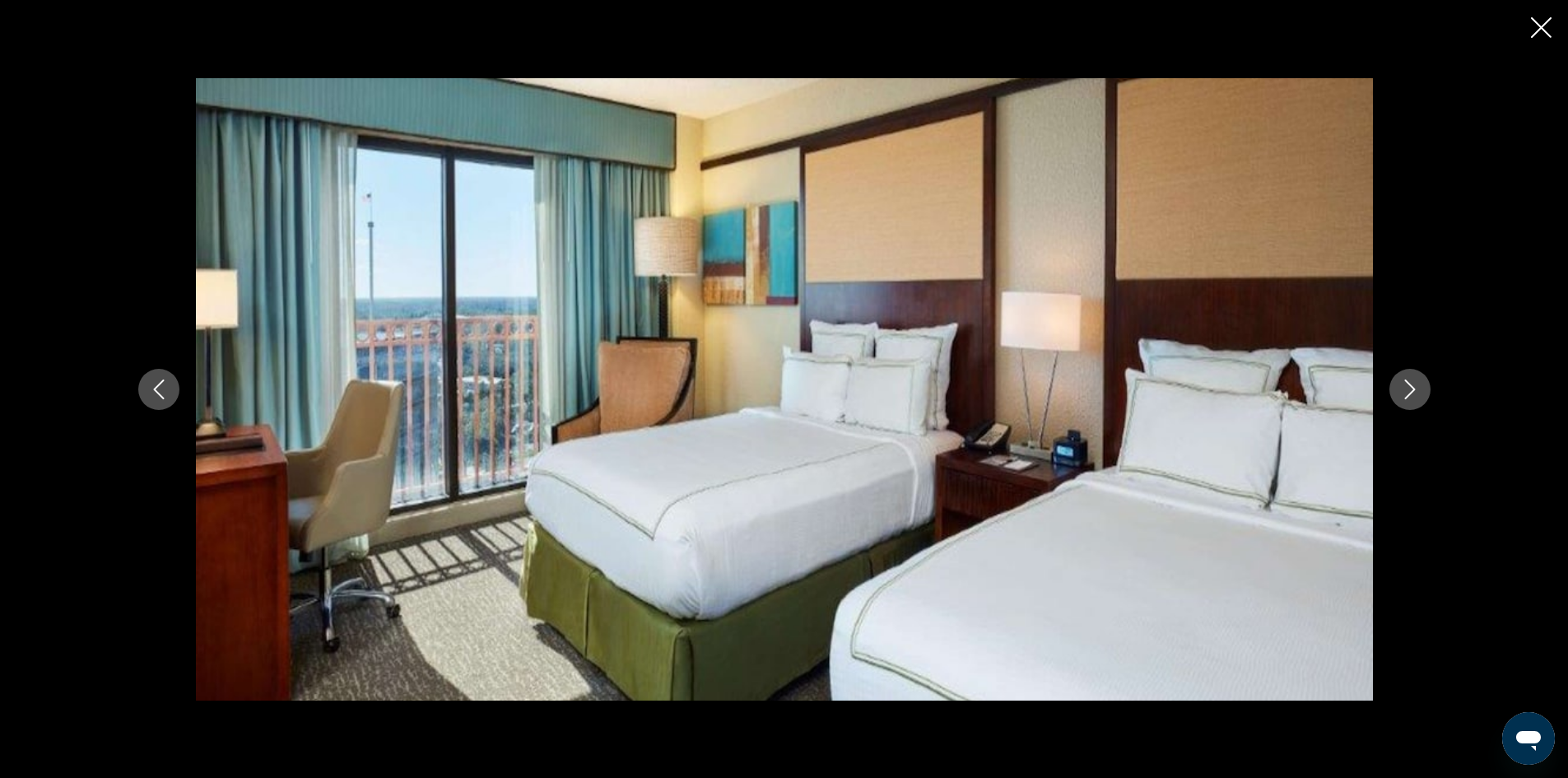
click at [1409, 403] on button "Next image" at bounding box center [1410, 389] width 41 height 41
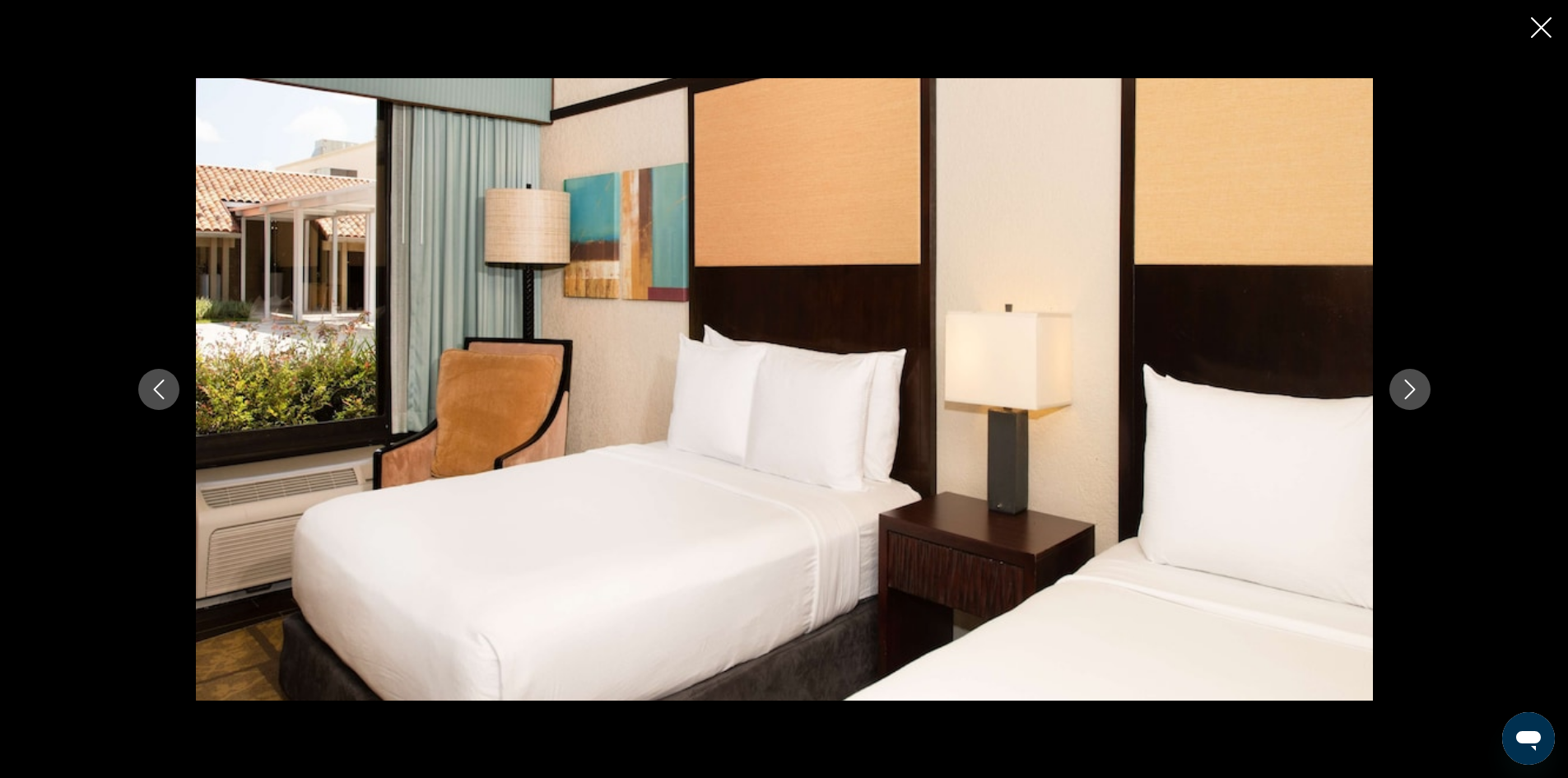
click at [1409, 403] on button "Next image" at bounding box center [1410, 389] width 41 height 41
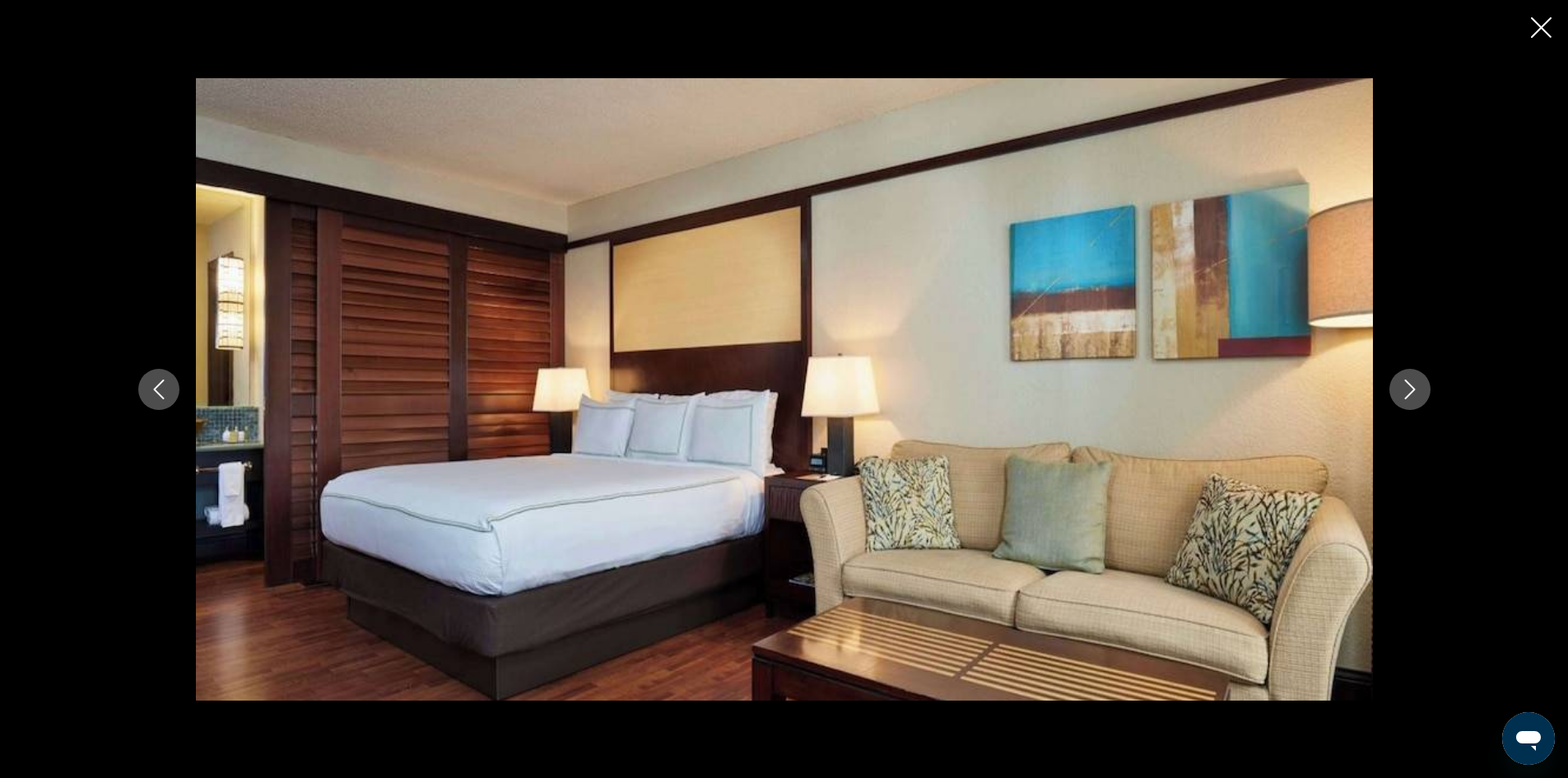
click at [1409, 403] on button "Next image" at bounding box center [1410, 389] width 41 height 41
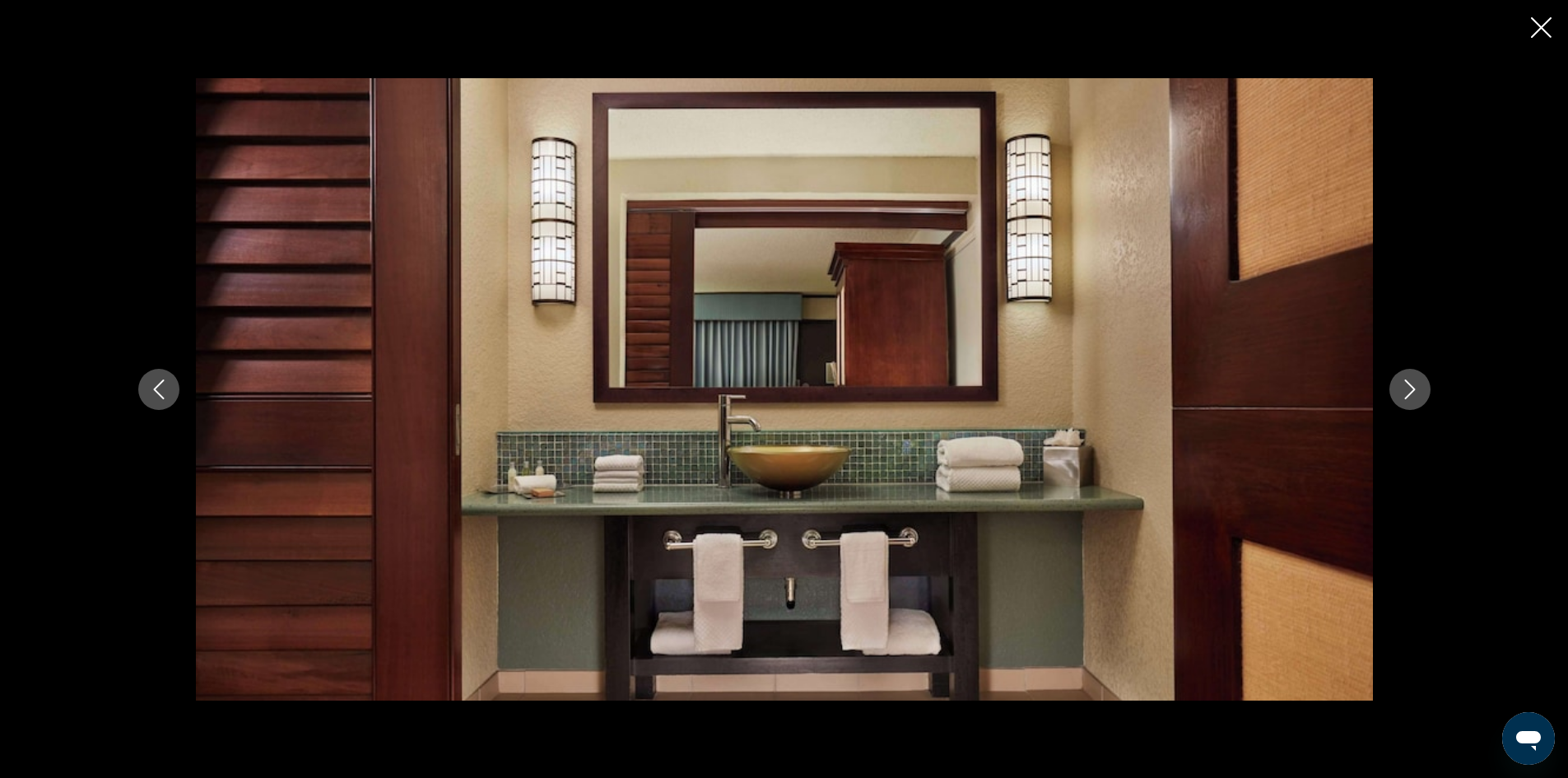
click at [1409, 403] on button "Next image" at bounding box center [1410, 389] width 41 height 41
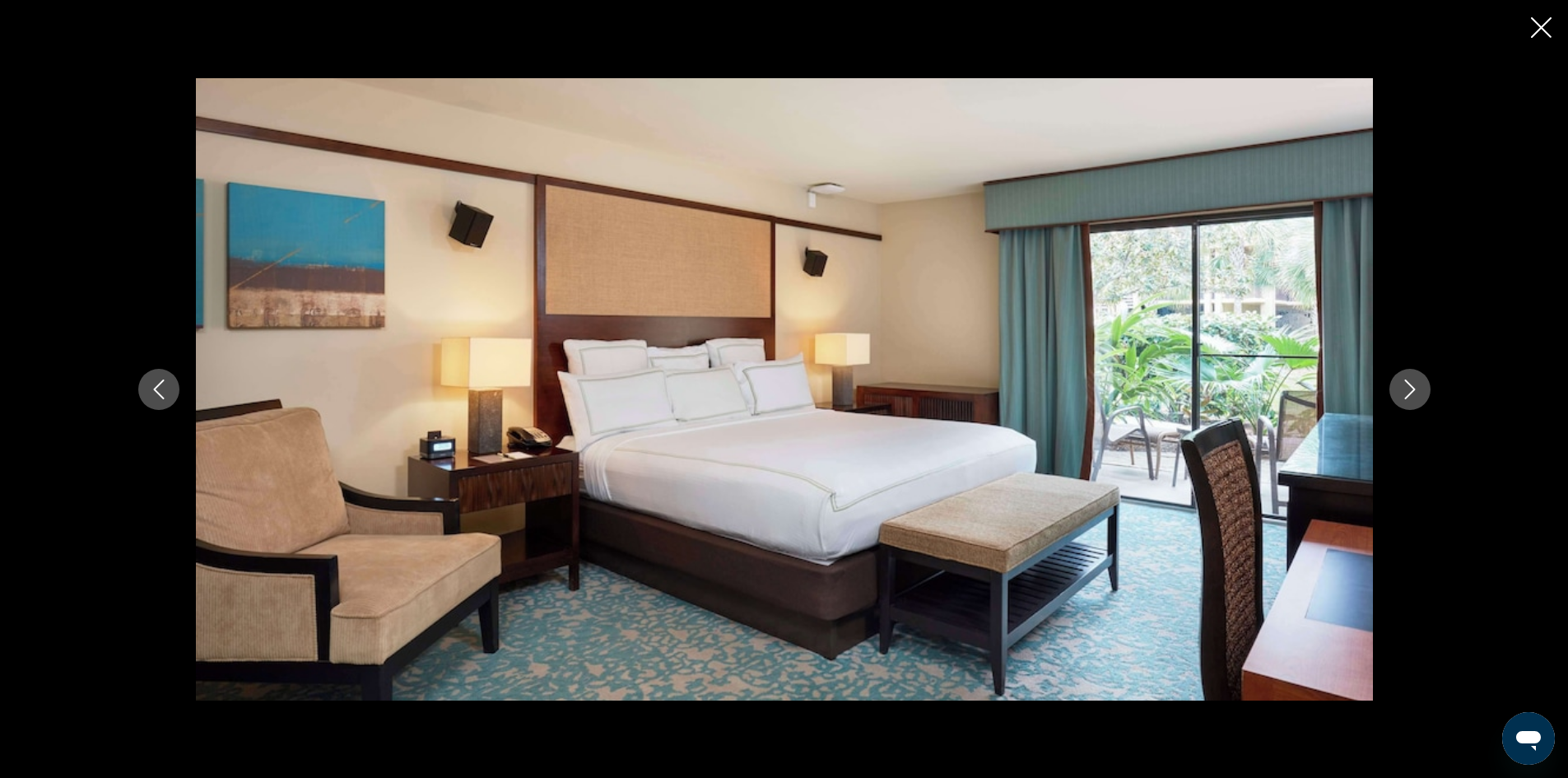
click at [1537, 28] on icon "Close slideshow" at bounding box center [1541, 27] width 20 height 20
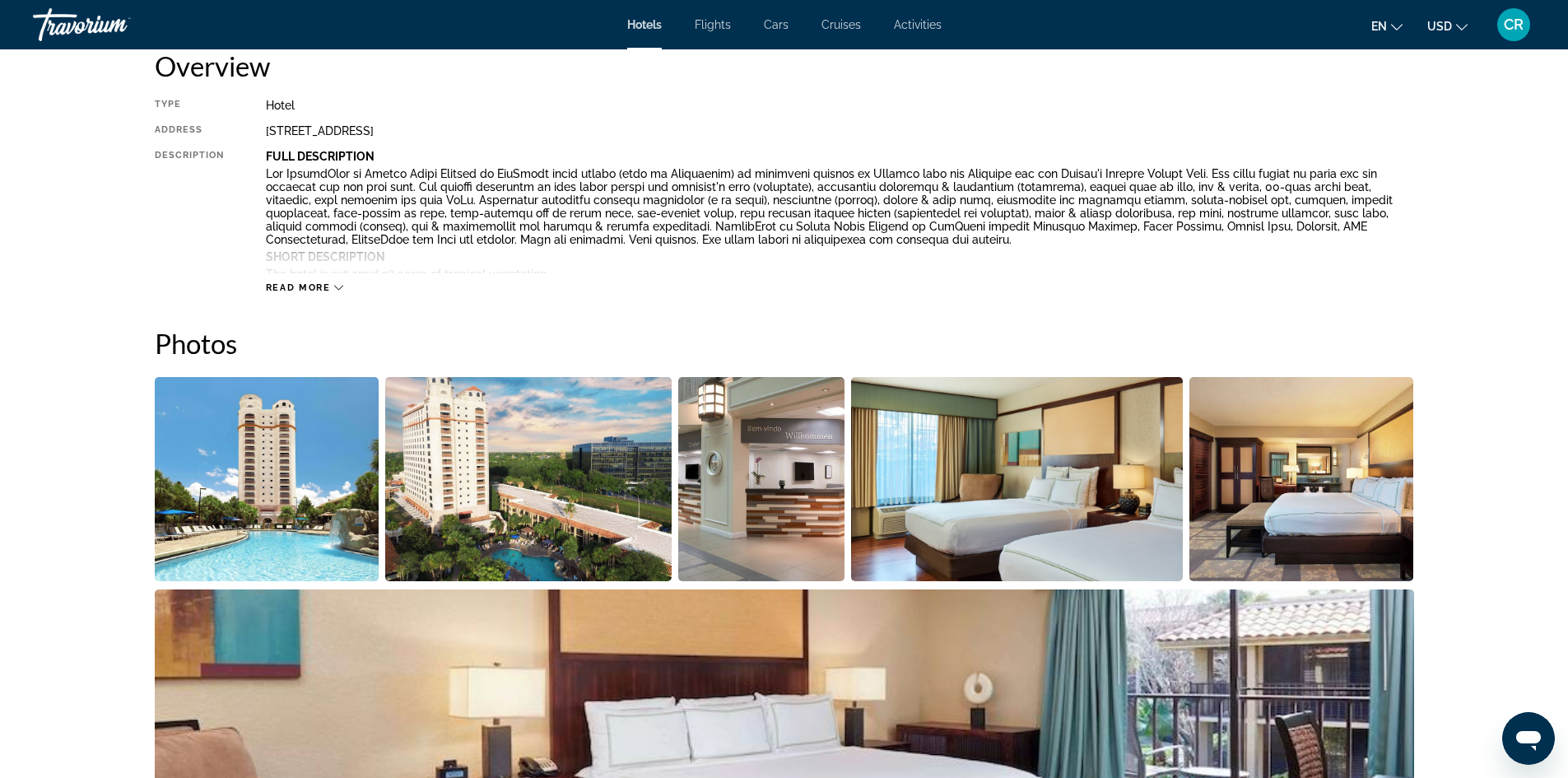
click at [340, 288] on icon "Main content" at bounding box center [338, 287] width 9 height 5
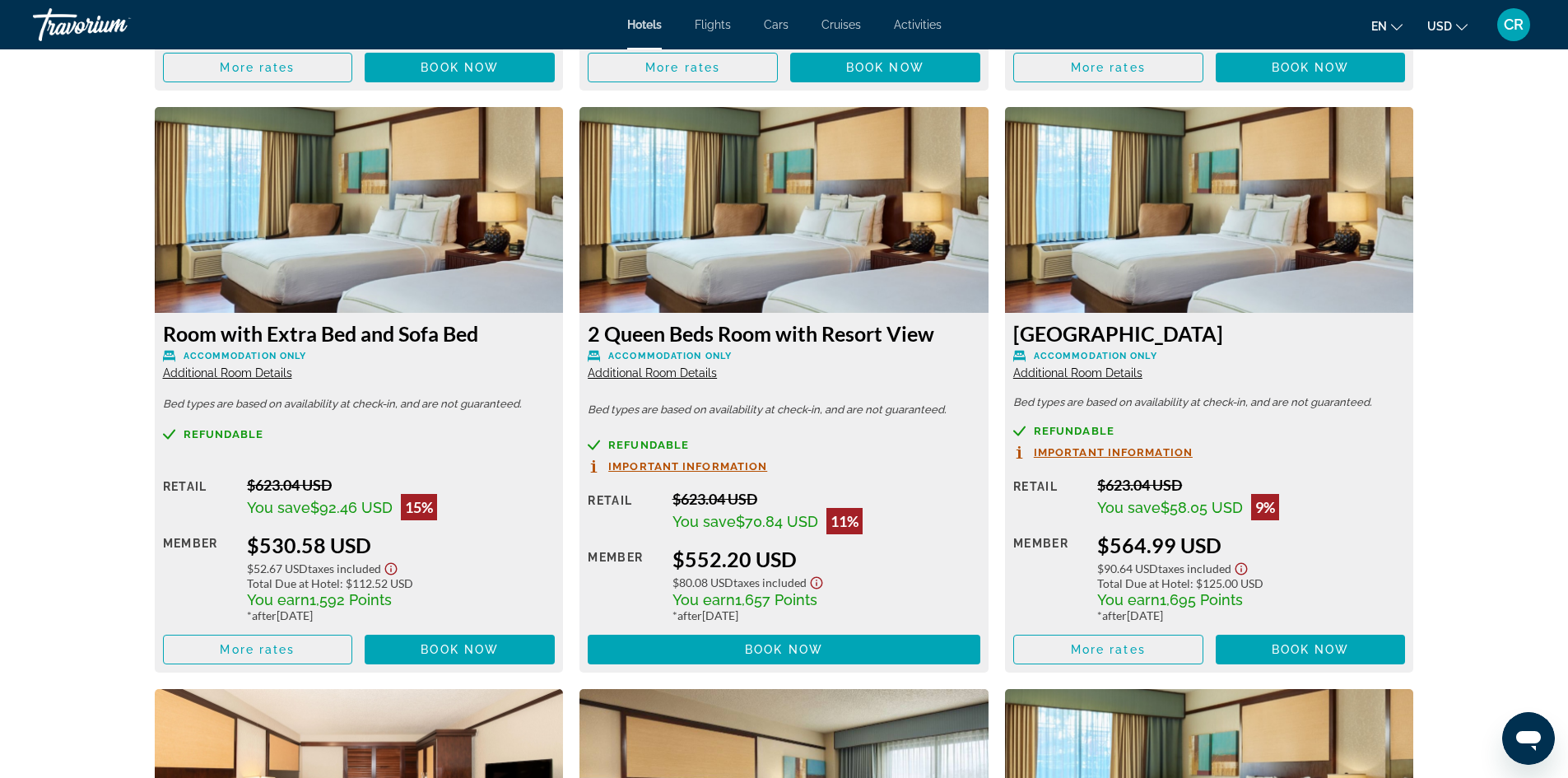
scroll to position [4365, 0]
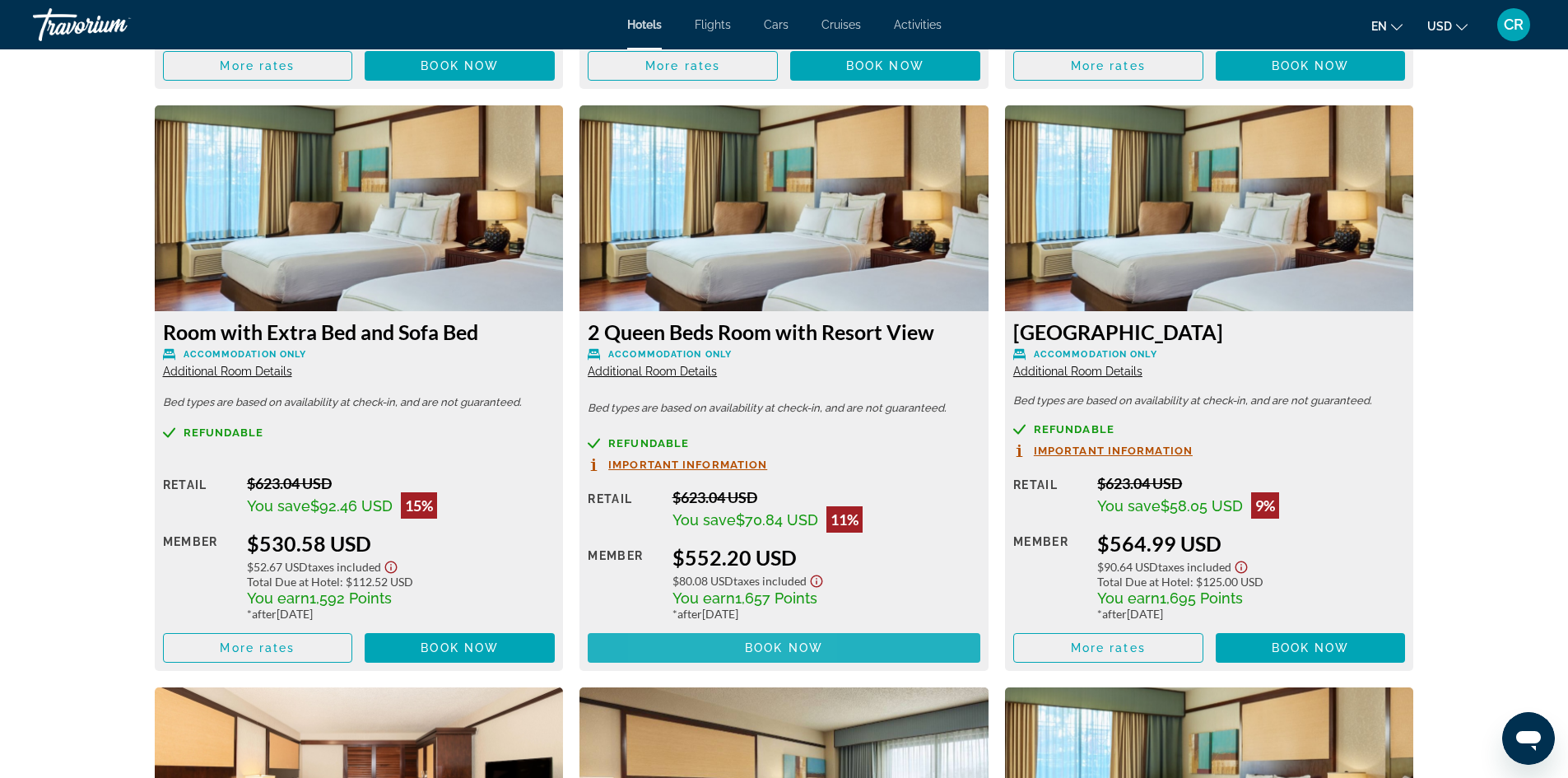
click at [700, 645] on span "Main content" at bounding box center [783, 648] width 392 height 39
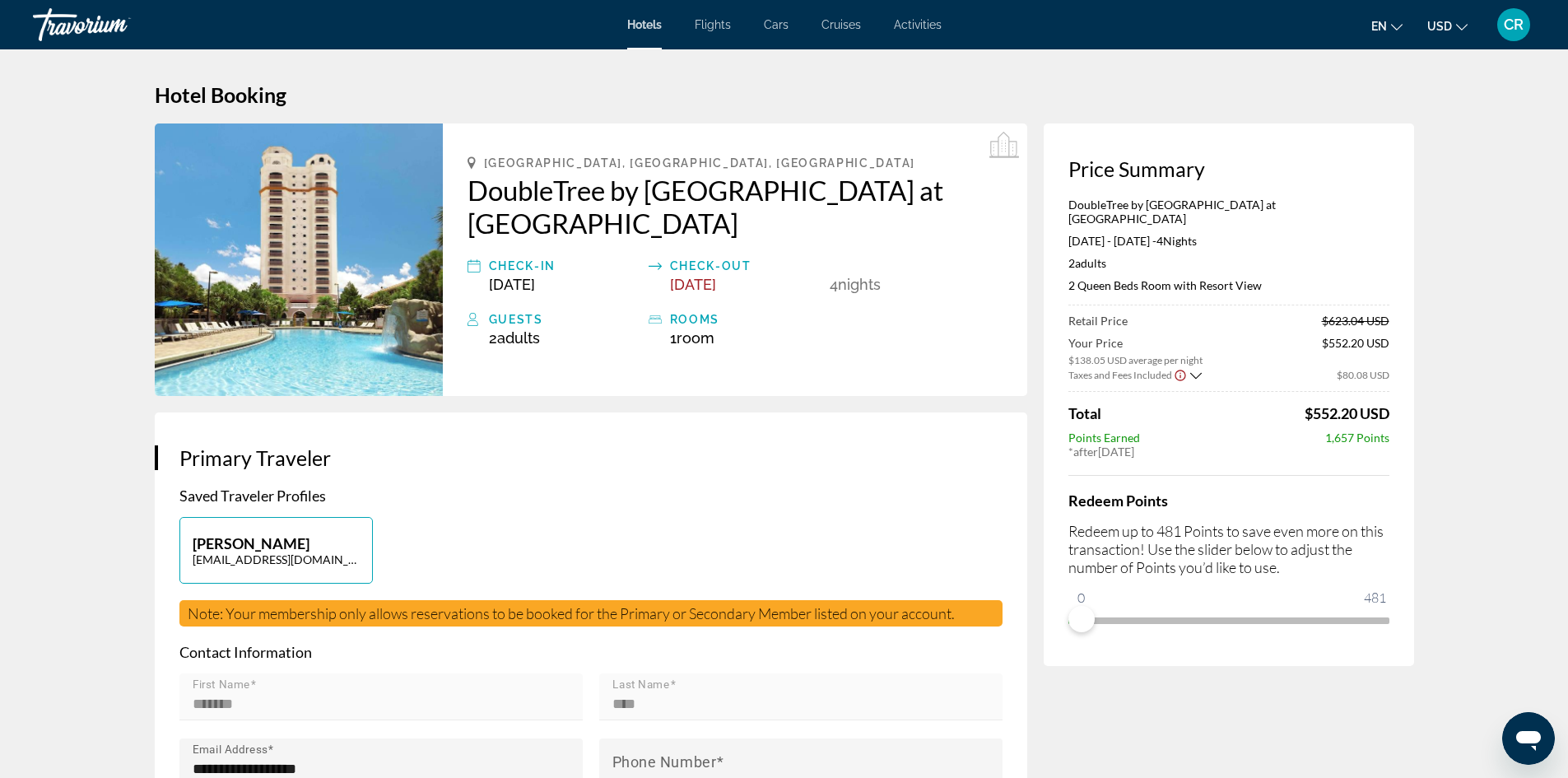
click at [1192, 369] on icon "Show Taxes and Fees breakdown" at bounding box center [1196, 375] width 12 height 14
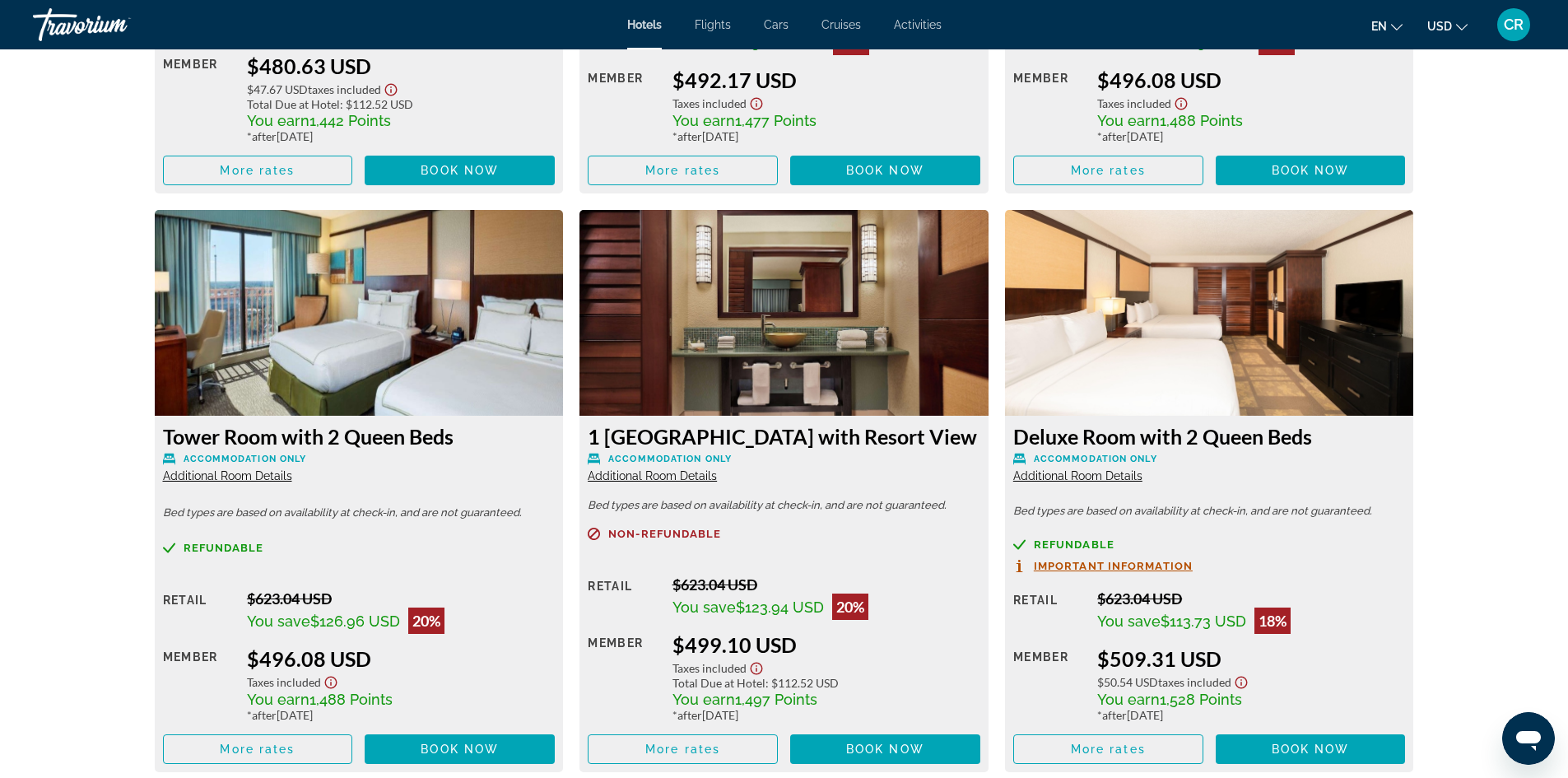
scroll to position [3377, 0]
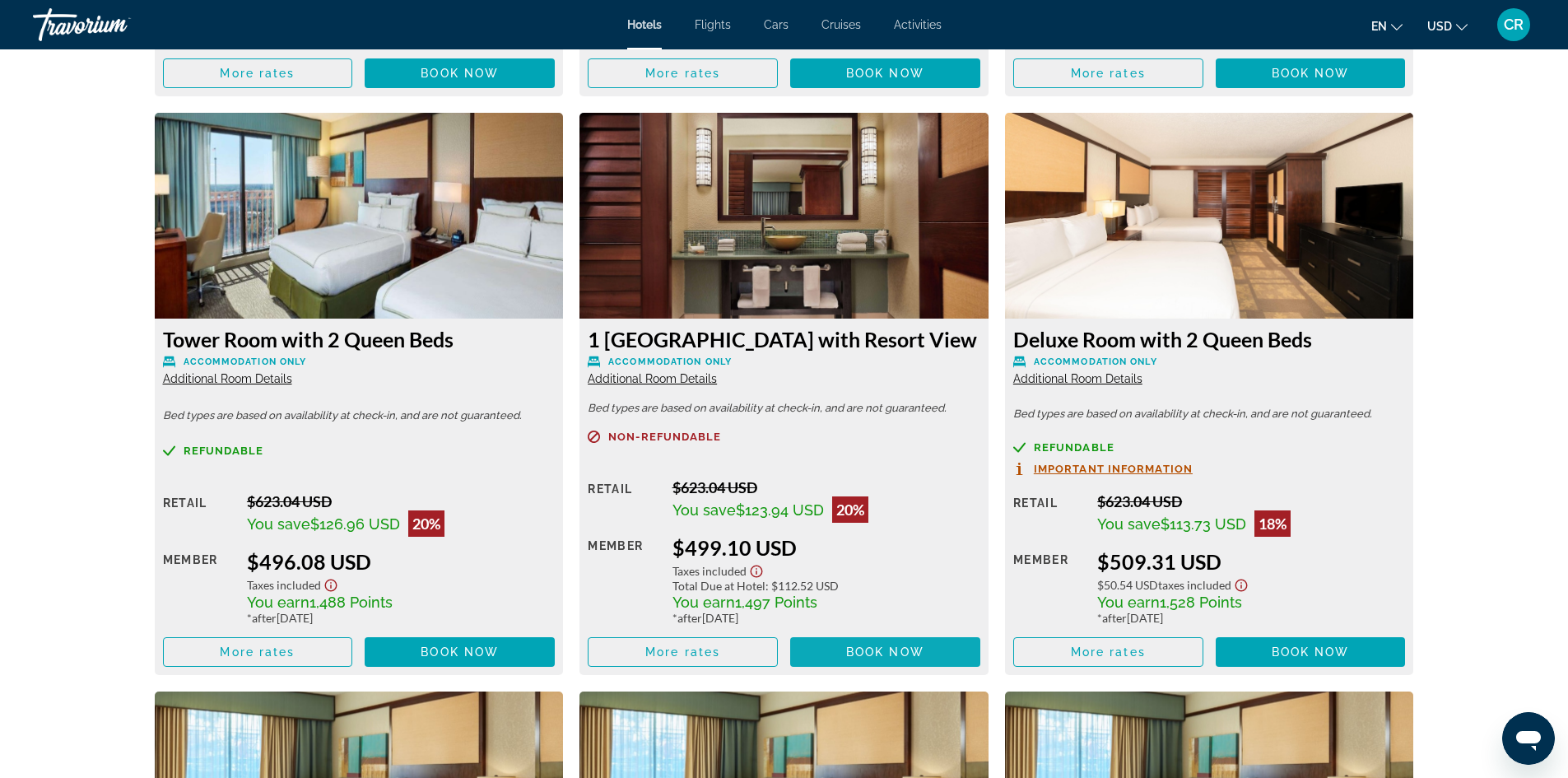
click at [877, 651] on span "Book now" at bounding box center [885, 652] width 78 height 13
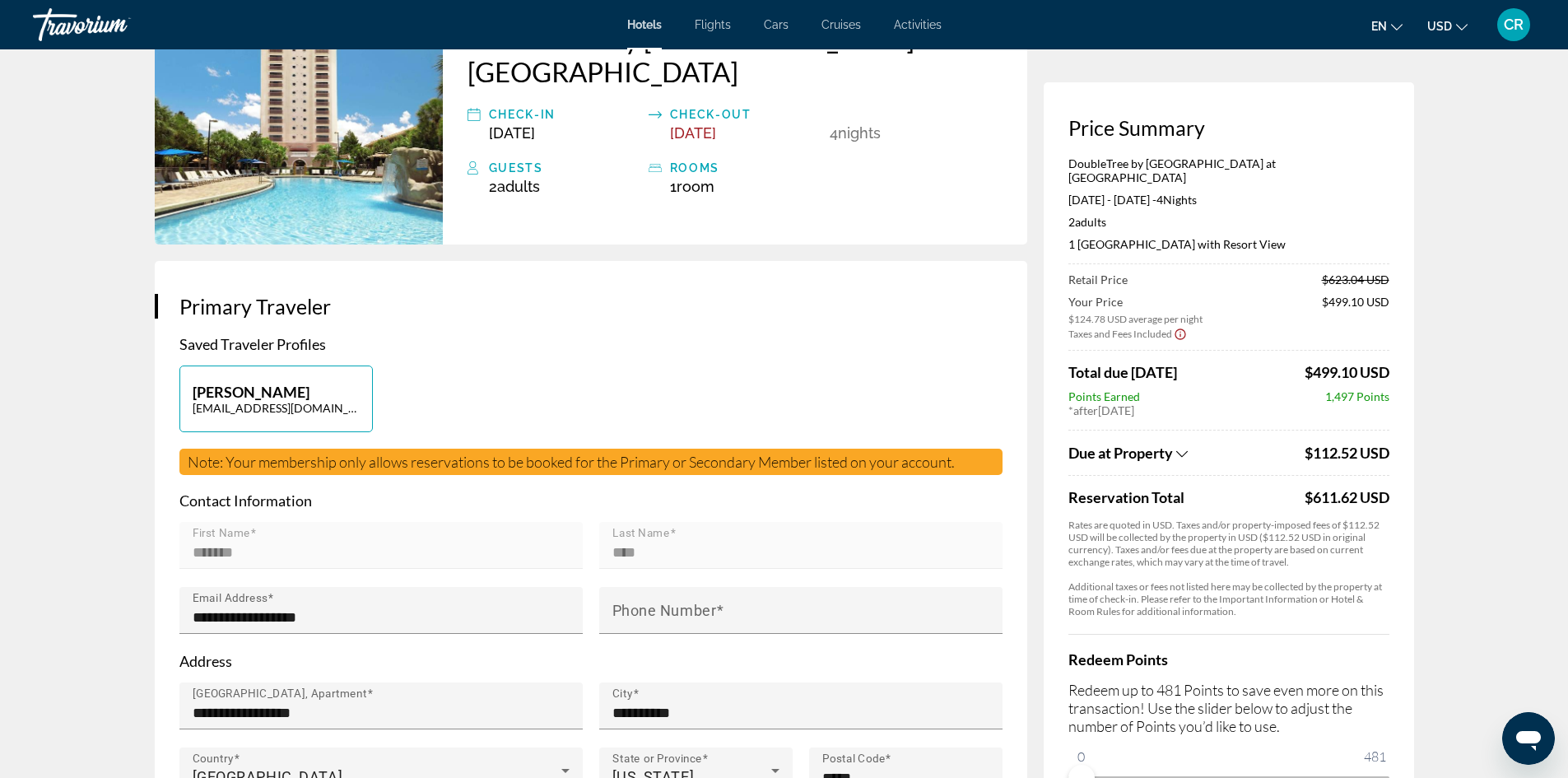
scroll to position [165, 0]
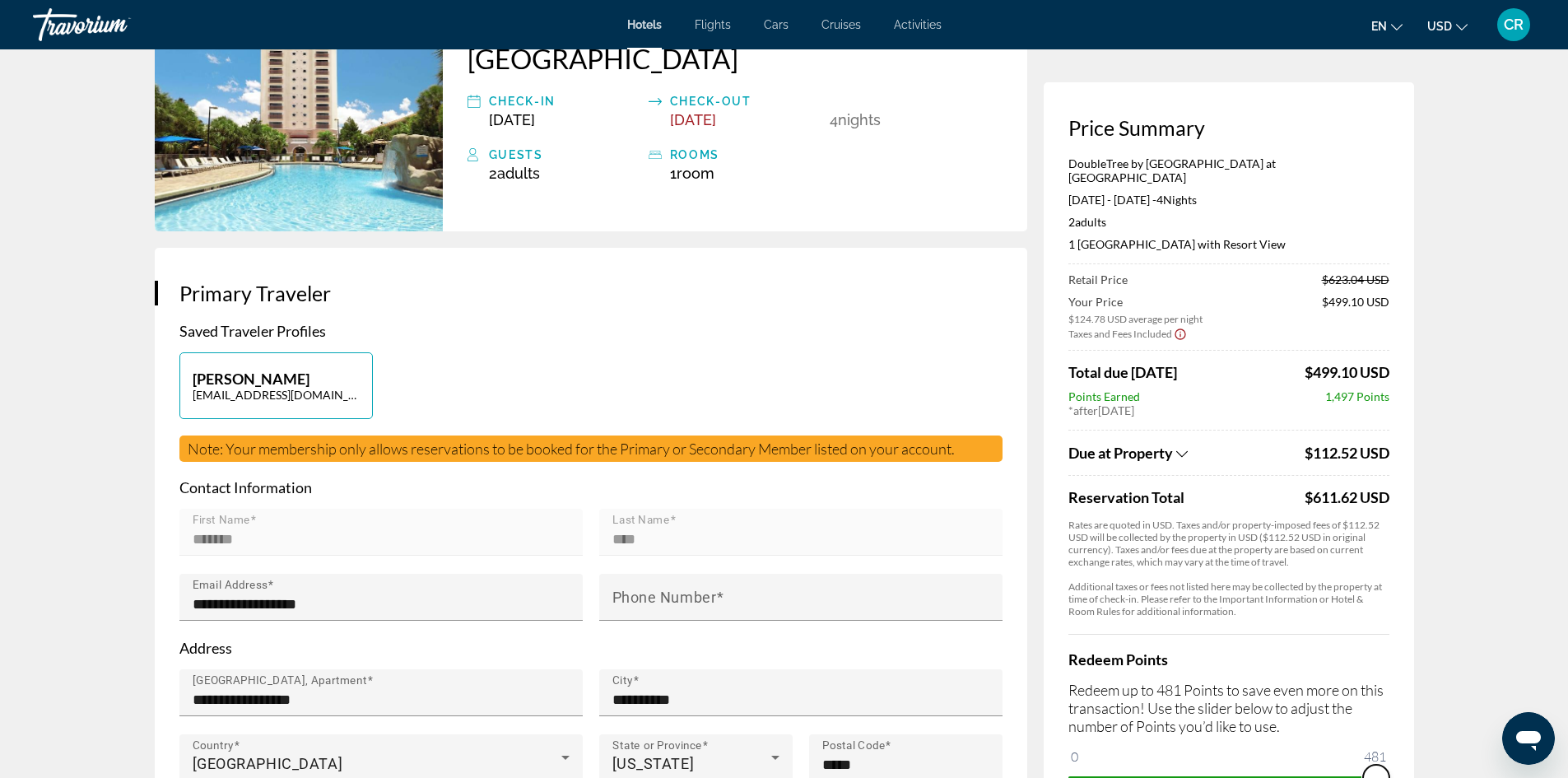
drag, startPoint x: 1087, startPoint y: 773, endPoint x: 1393, endPoint y: 766, distance: 306.1
click at [1393, 766] on div "Price Summary DoubleTree by Hilton Hotel Orlando at SeaWorld [DATE] - [DATE] - …" at bounding box center [1229, 454] width 371 height 743
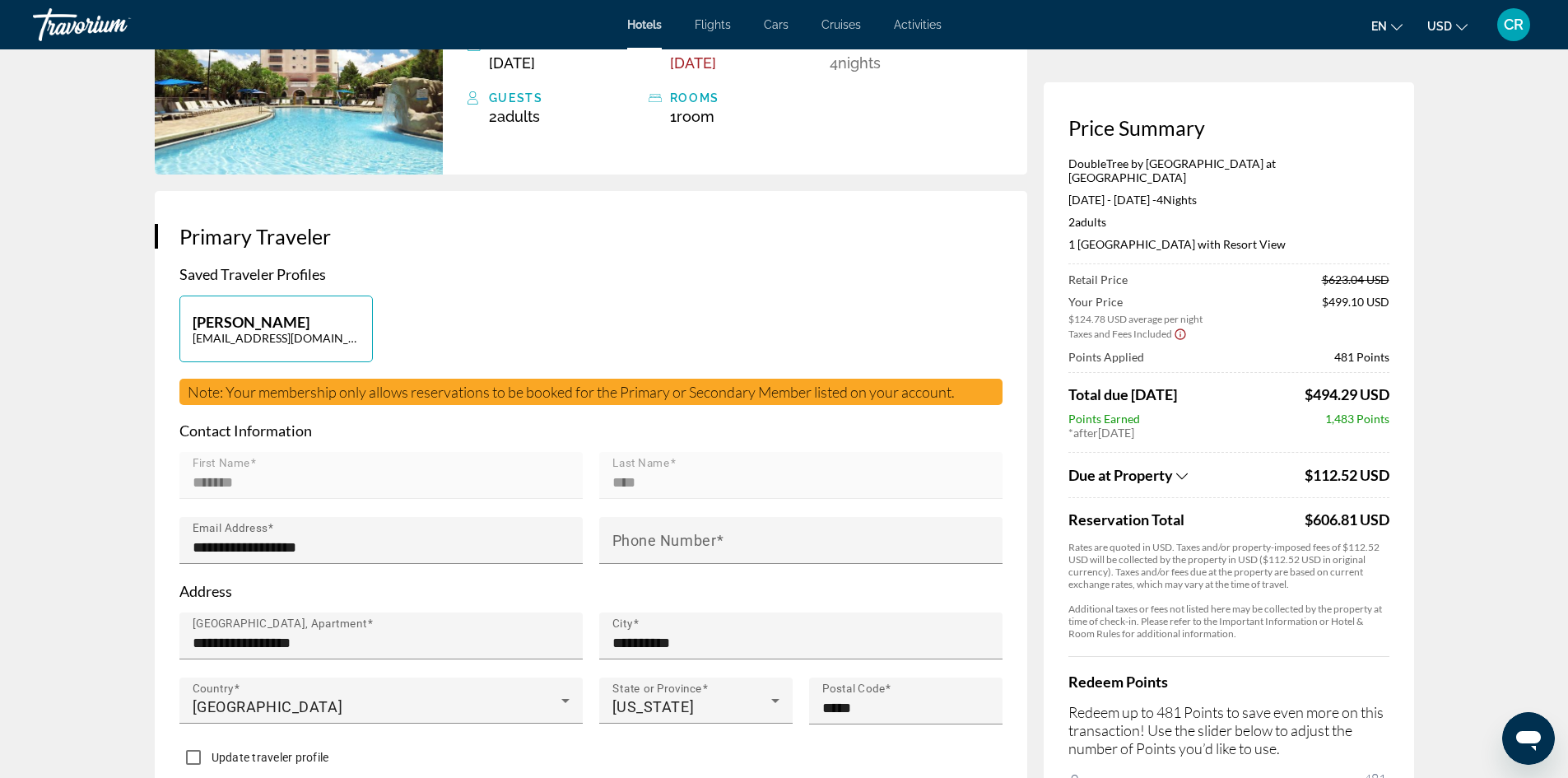
scroll to position [0, 0]
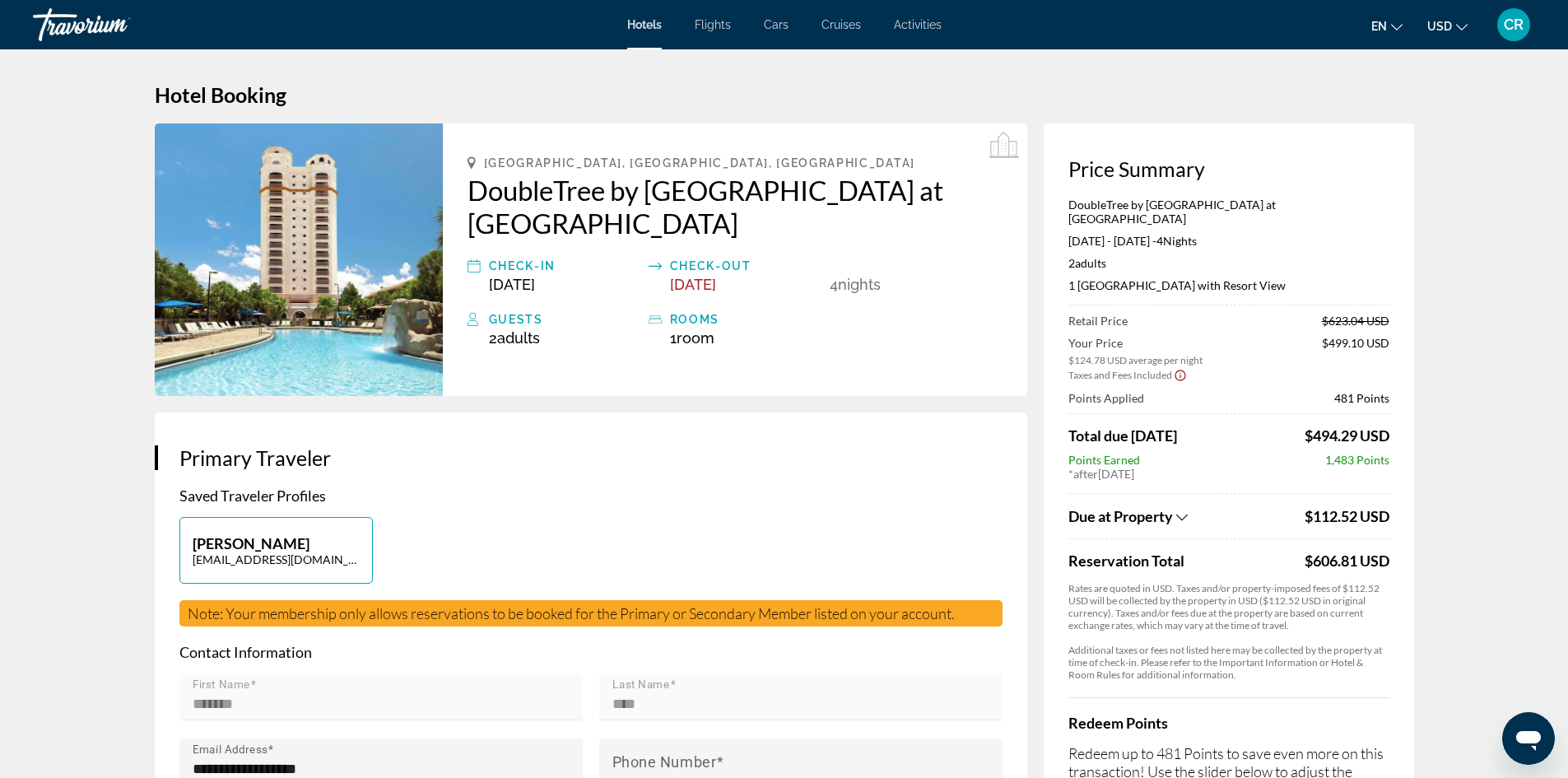
click at [1187, 511] on icon "Show Taxes and Fees breakdown" at bounding box center [1182, 517] width 12 height 14
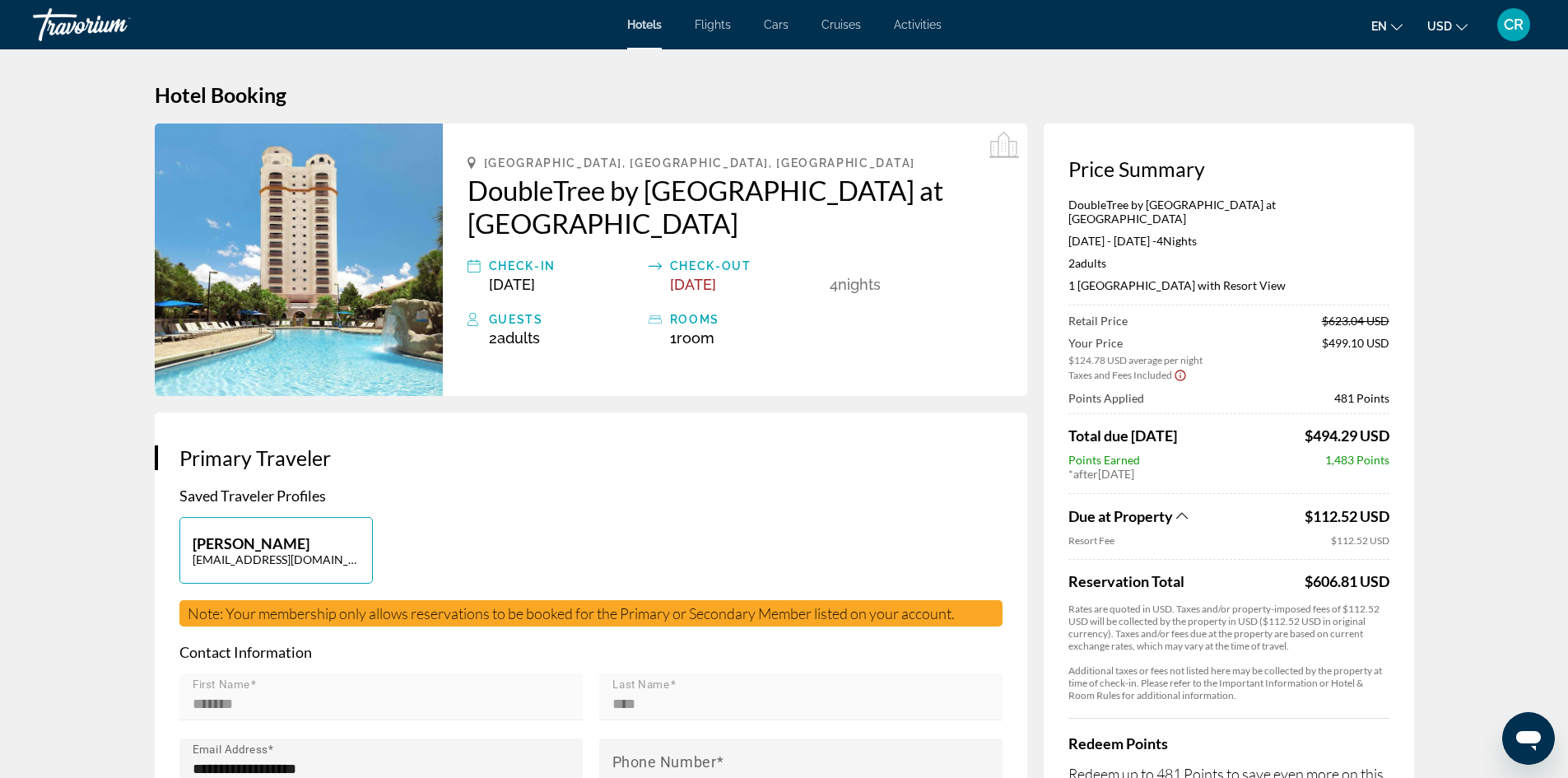
drag, startPoint x: 1348, startPoint y: 386, endPoint x: 1326, endPoint y: 380, distance: 22.8
click at [1348, 391] on span "481 Points" at bounding box center [1362, 397] width 55 height 14
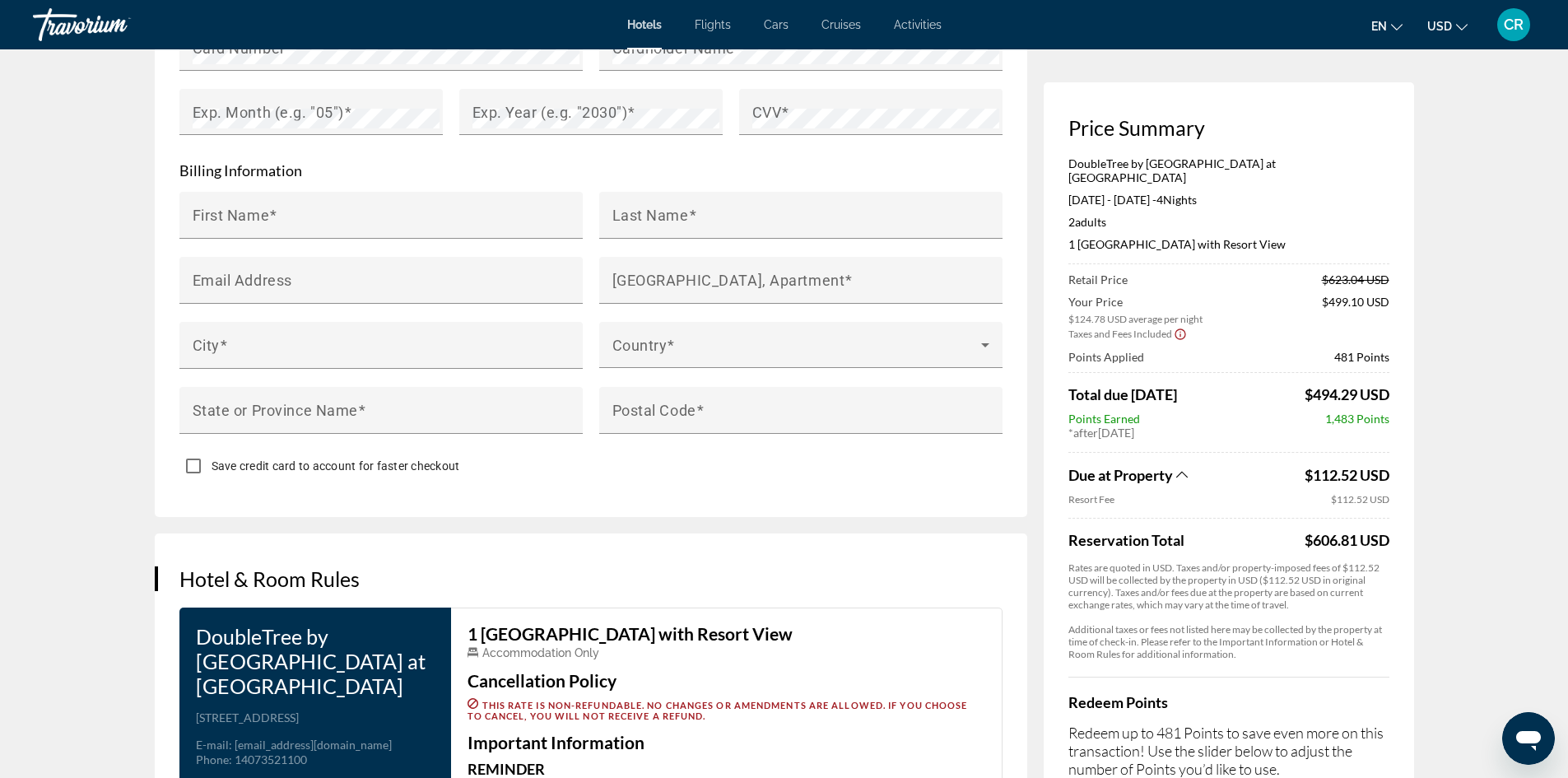
scroll to position [1715, 0]
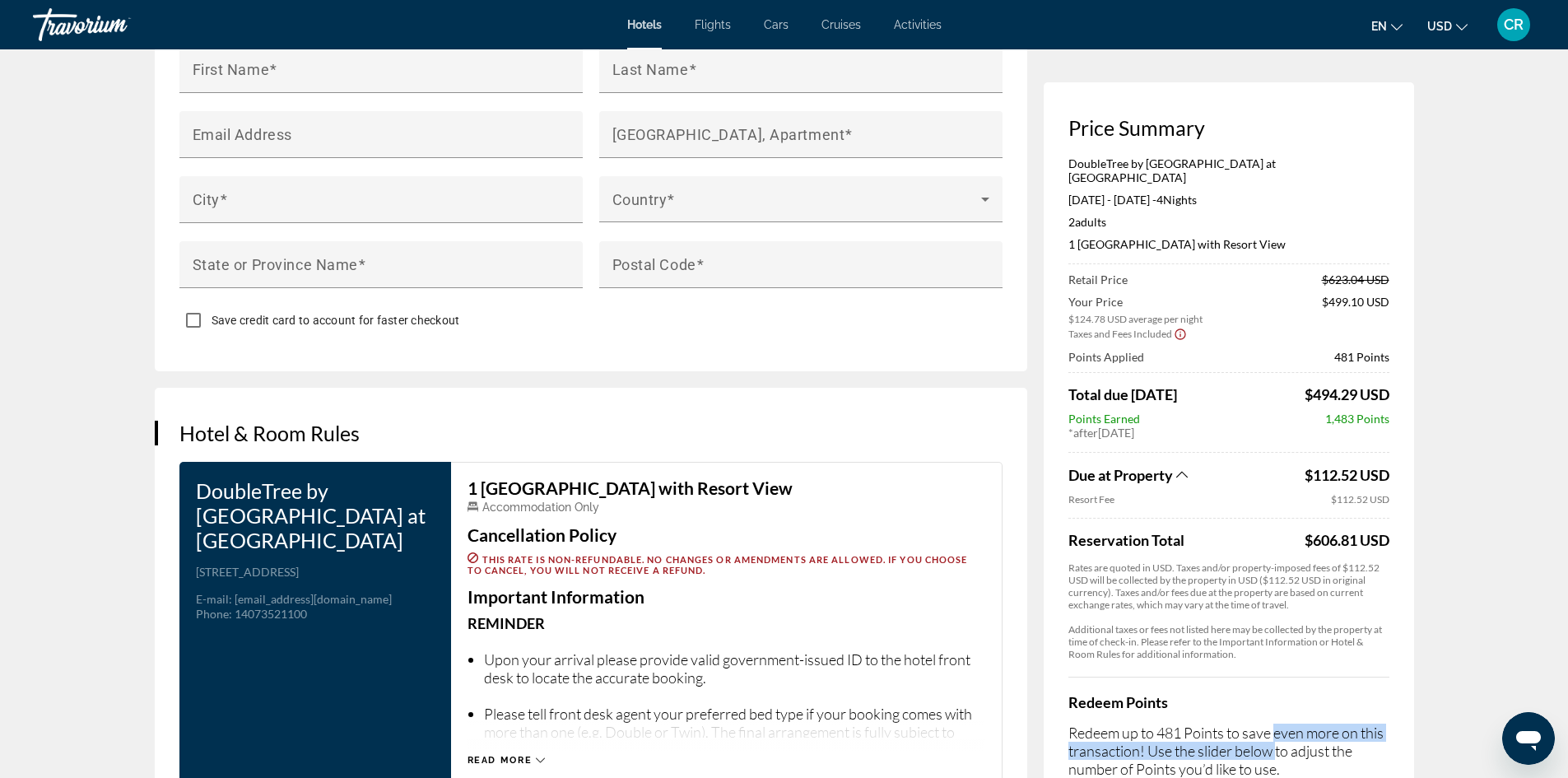
click at [1278, 734] on p "Redeem up to 481 Points to save even more on this transaction! Use the slider b…" at bounding box center [1229, 751] width 321 height 54
click at [1361, 763] on p "Redeem up to 481 Points to save even more on this transaction! Use the slider b…" at bounding box center [1229, 751] width 321 height 54
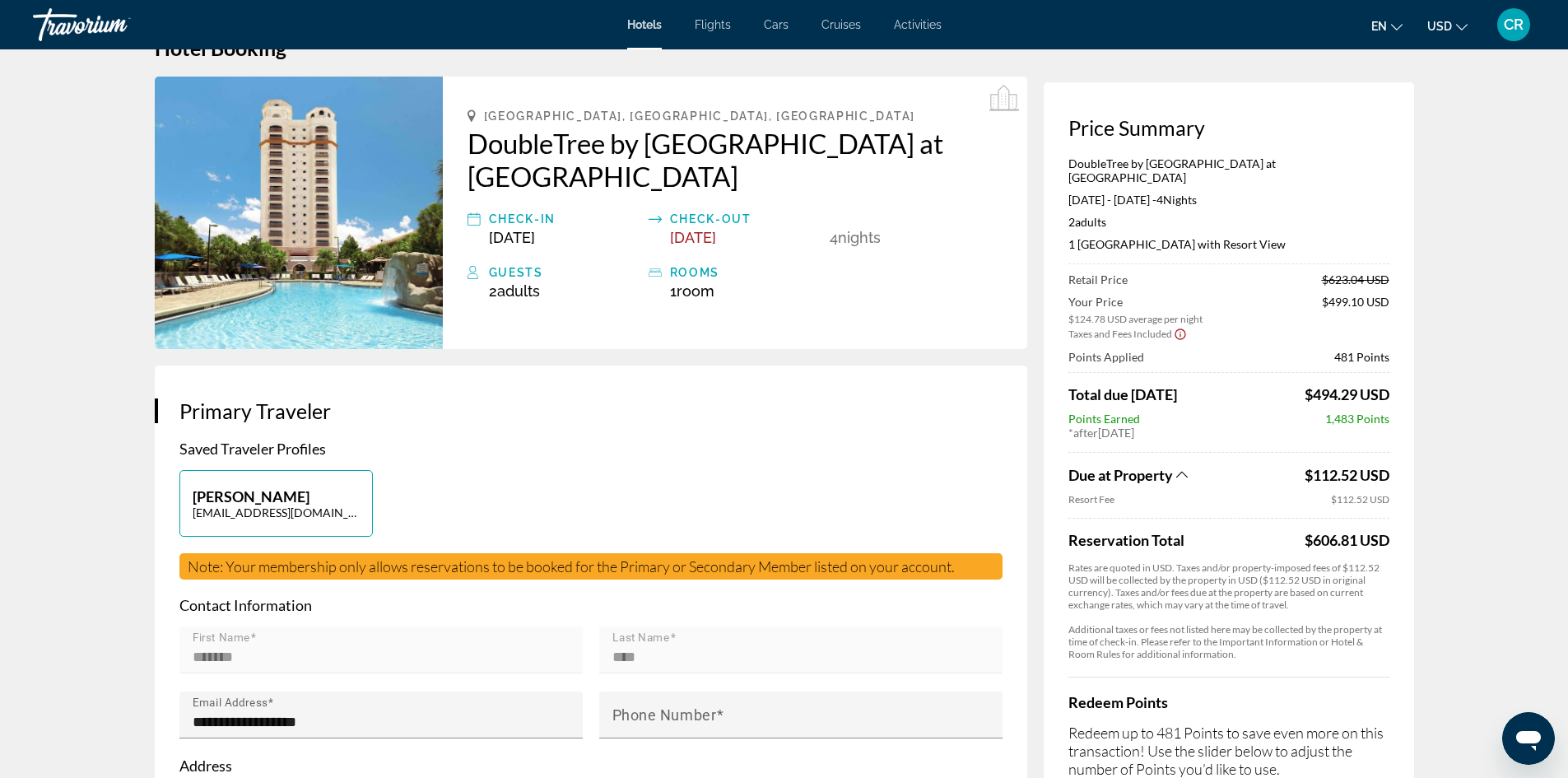
scroll to position [0, 0]
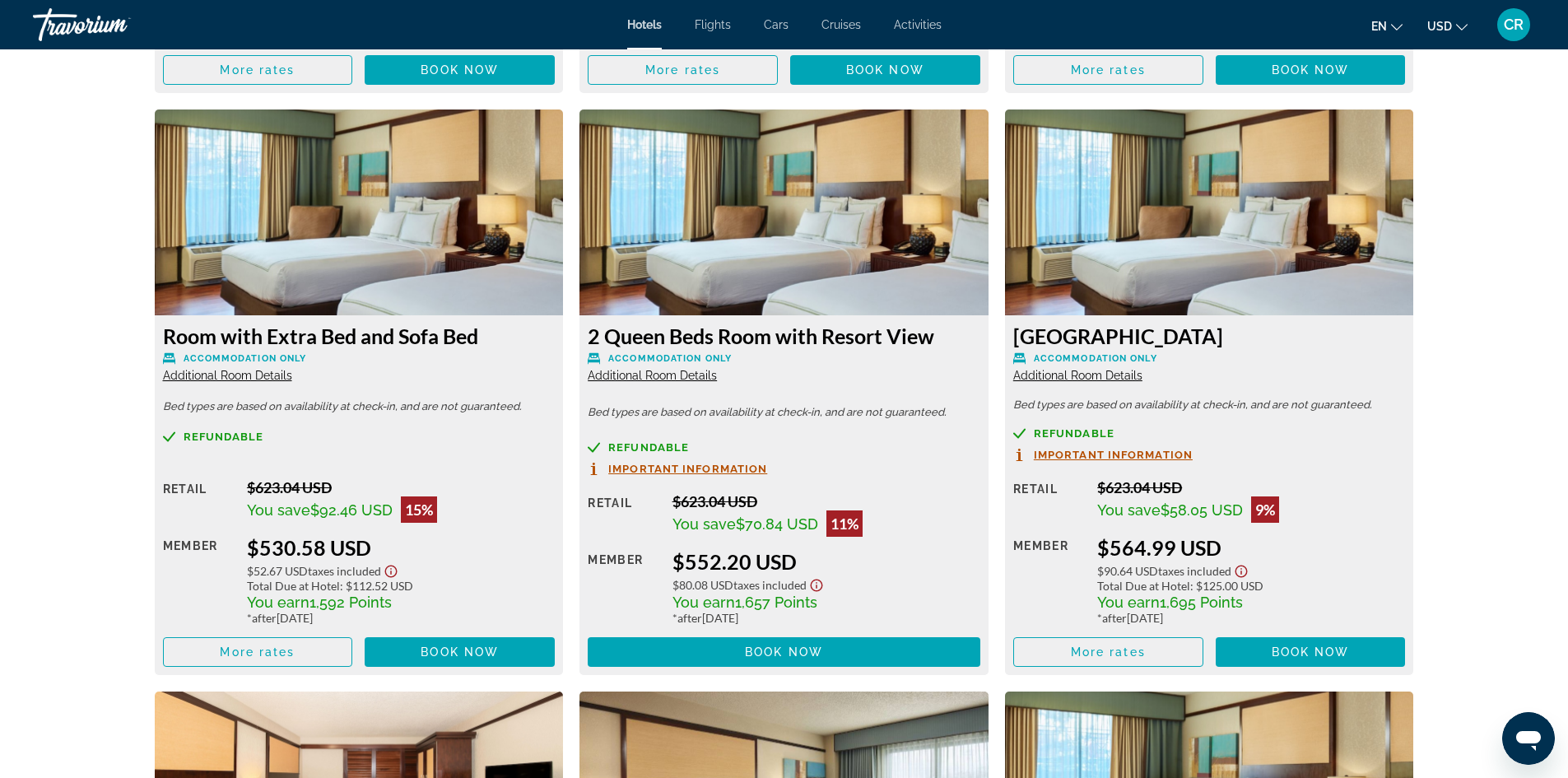
scroll to position [3952, 0]
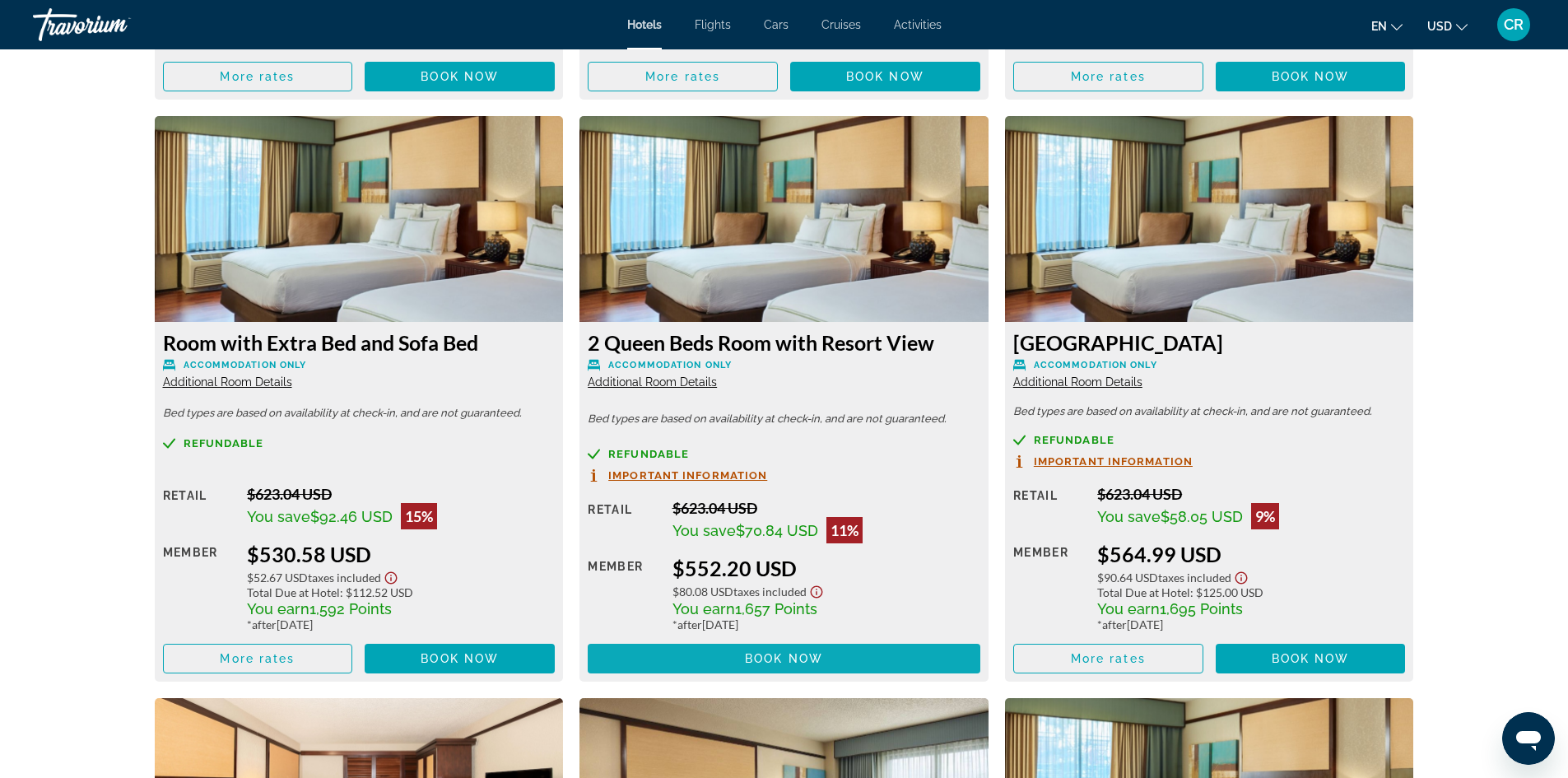
click at [818, 667] on button "Book now No longer available" at bounding box center [783, 659] width 392 height 29
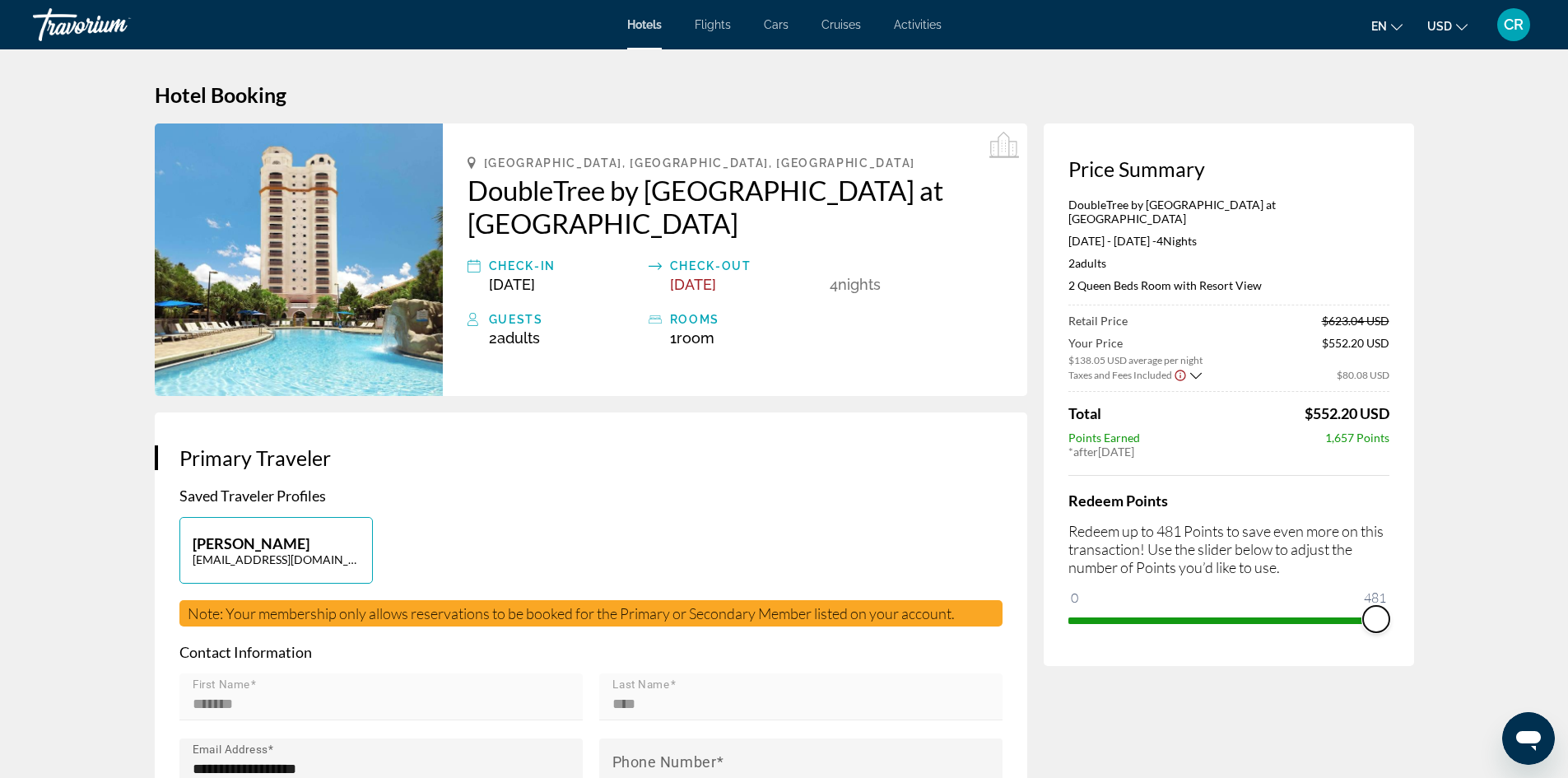
drag, startPoint x: 1084, startPoint y: 602, endPoint x: 1392, endPoint y: 605, distance: 308.0
click at [1392, 605] on div "Price Summary DoubleTree by [GEOGRAPHIC_DATA] at SeaWorld [DATE] - [DATE] - 4 N…" at bounding box center [1229, 394] width 371 height 543
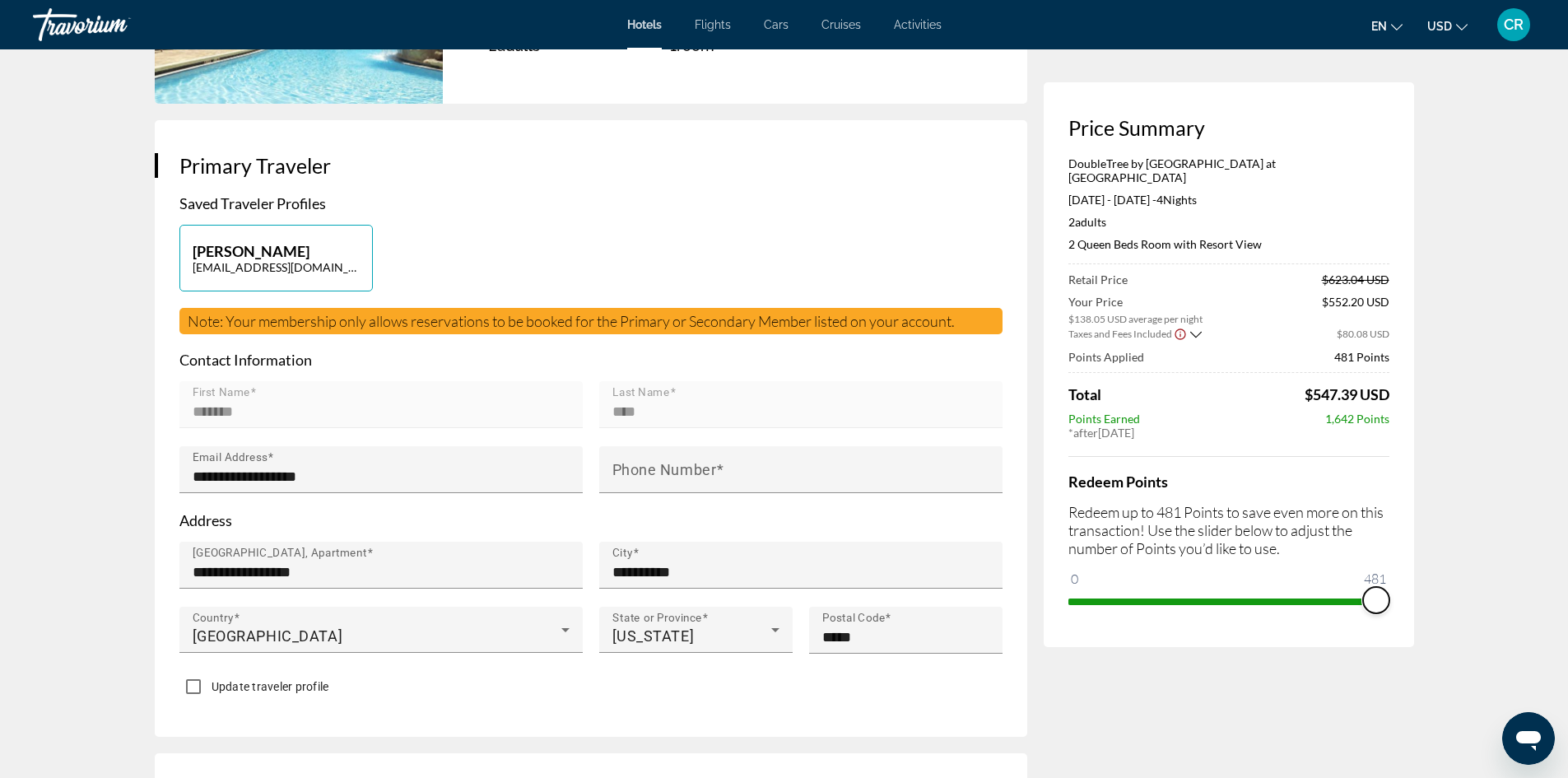
scroll to position [330, 0]
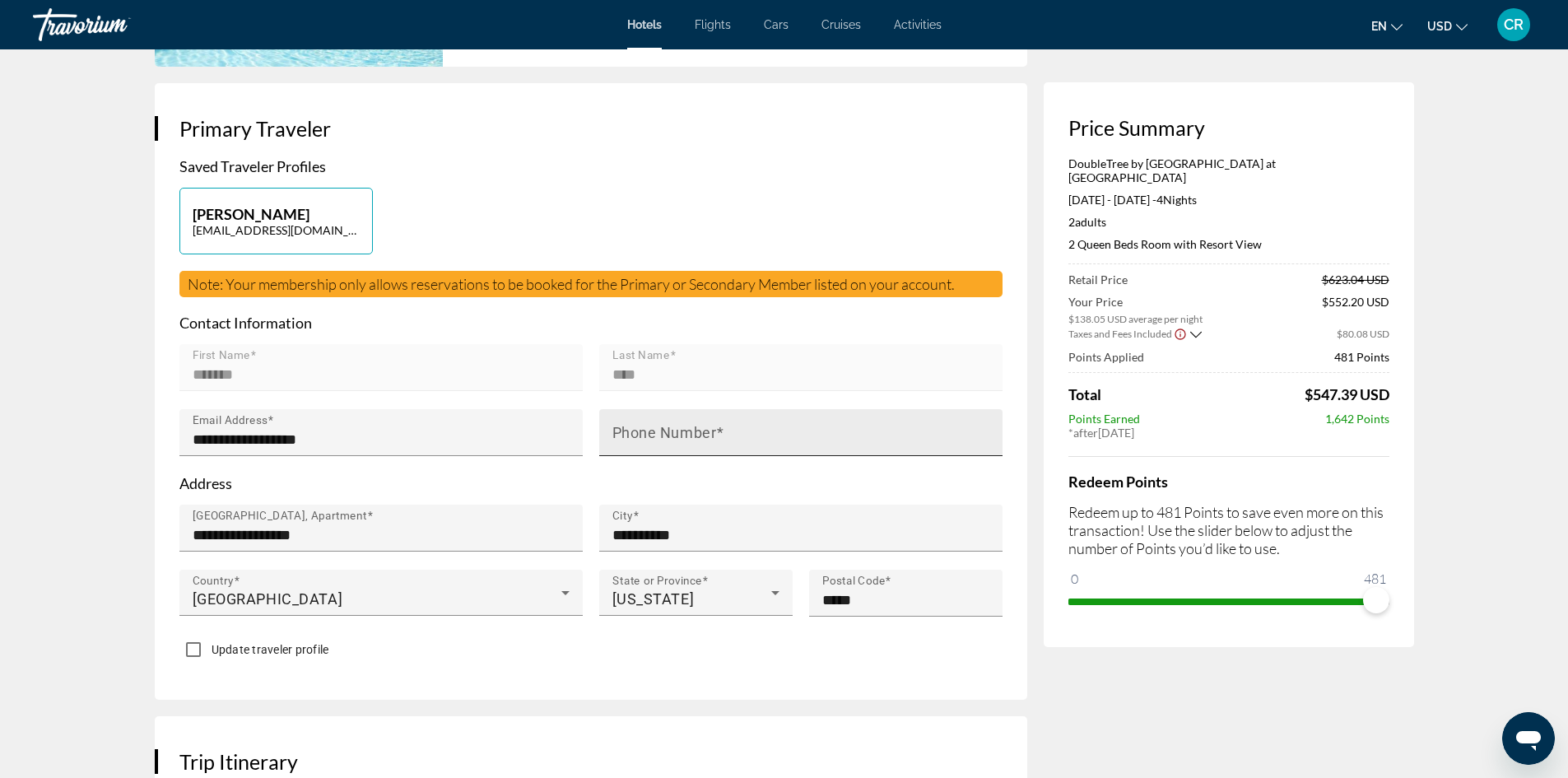
click at [744, 438] on input "Phone Number" at bounding box center [805, 440] width 387 height 20
type input "**********"
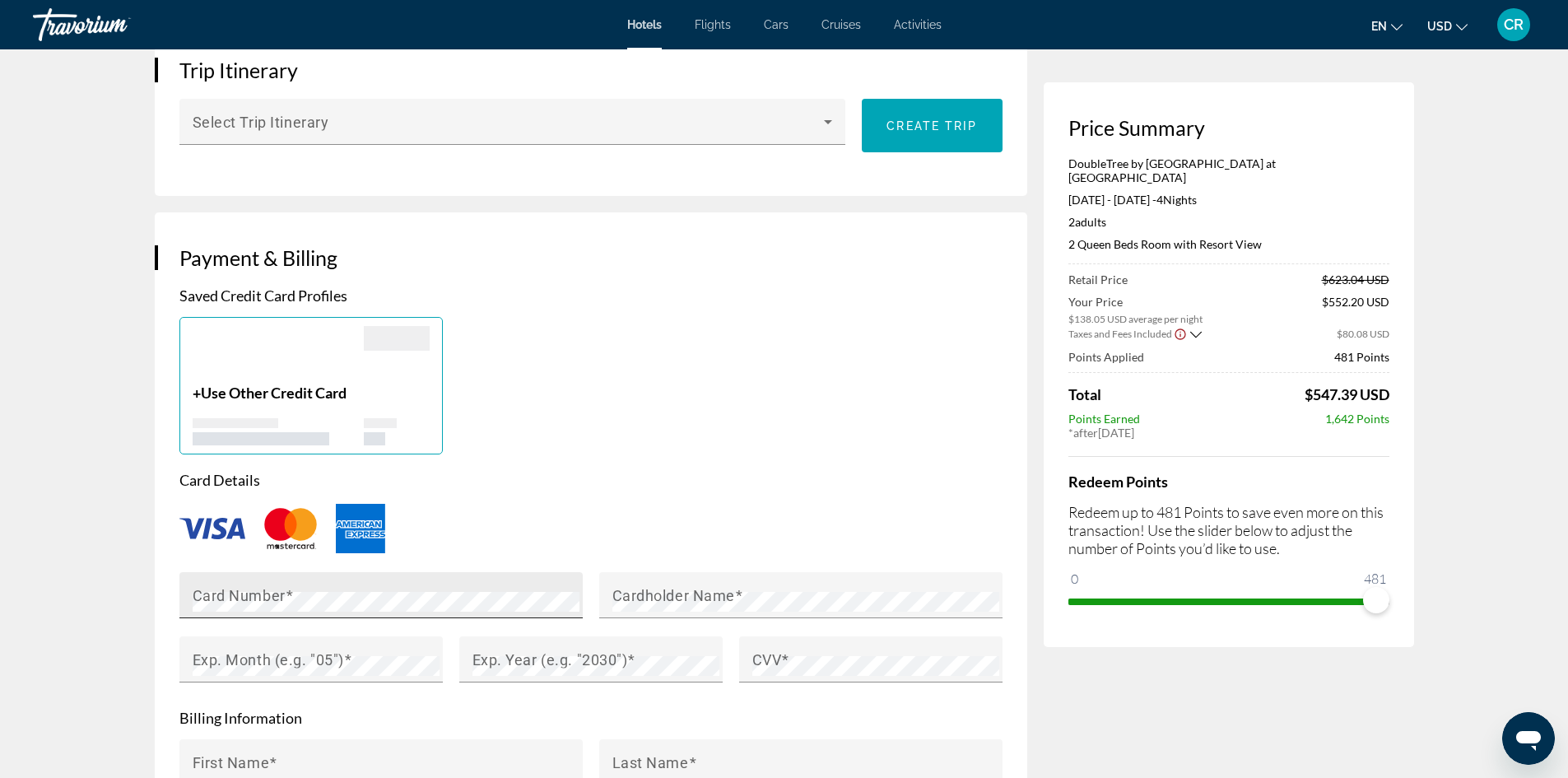
scroll to position [1071, 0]
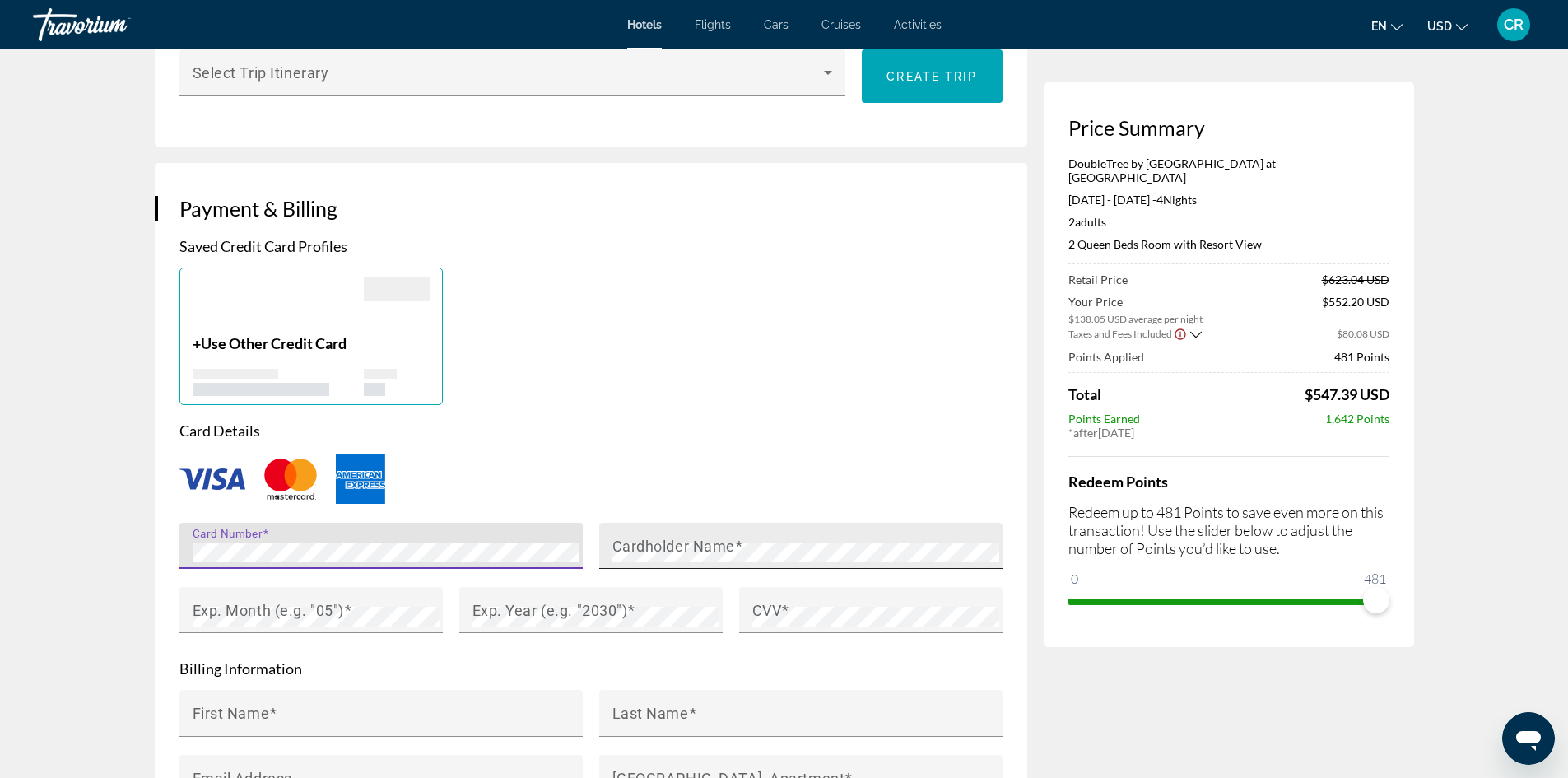
click at [834, 533] on div "Cardholder Name" at bounding box center [805, 546] width 387 height 46
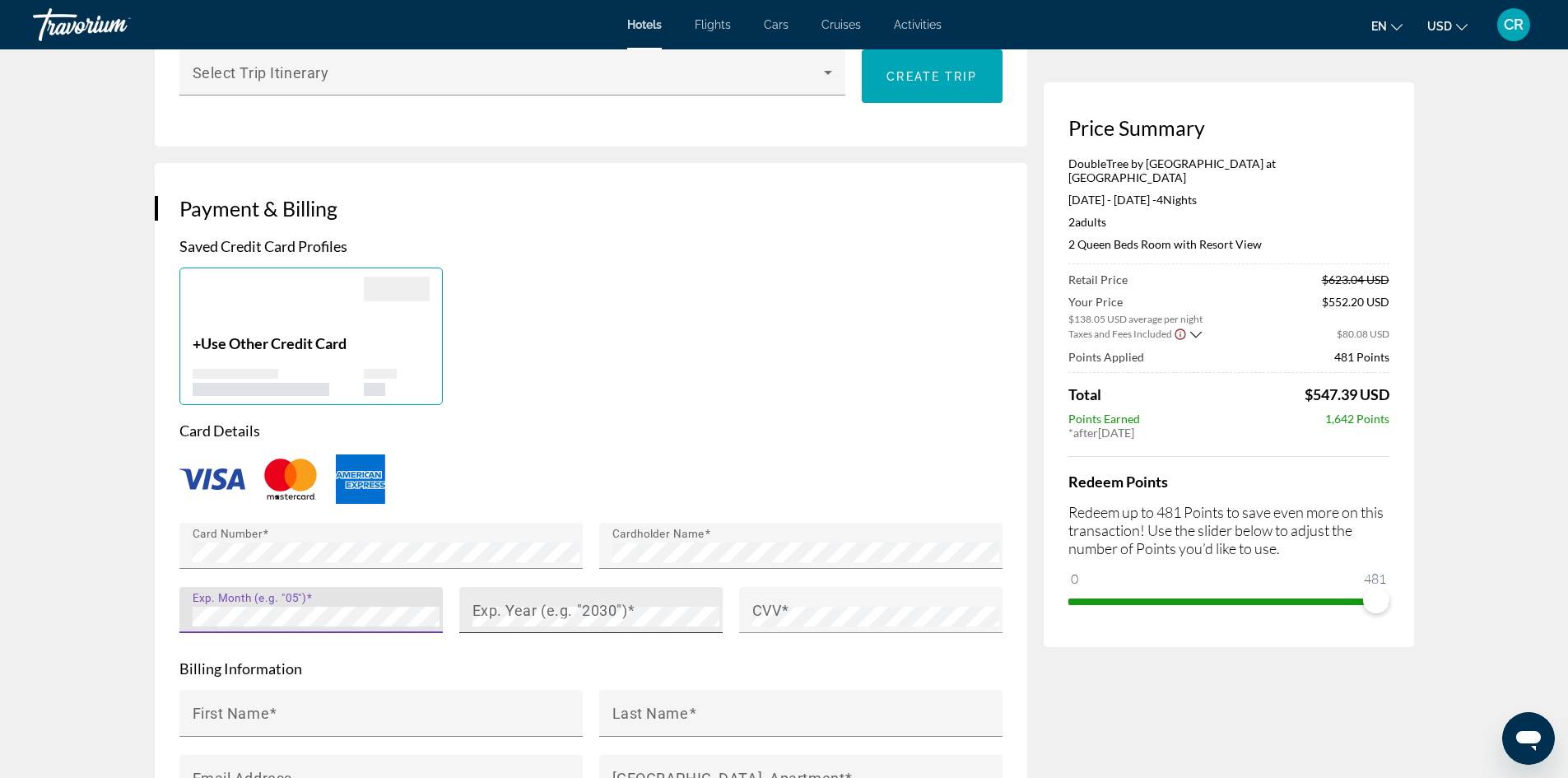
click at [544, 602] on mat-label "Exp. Year (e.g. "2030")" at bounding box center [551, 610] width 156 height 17
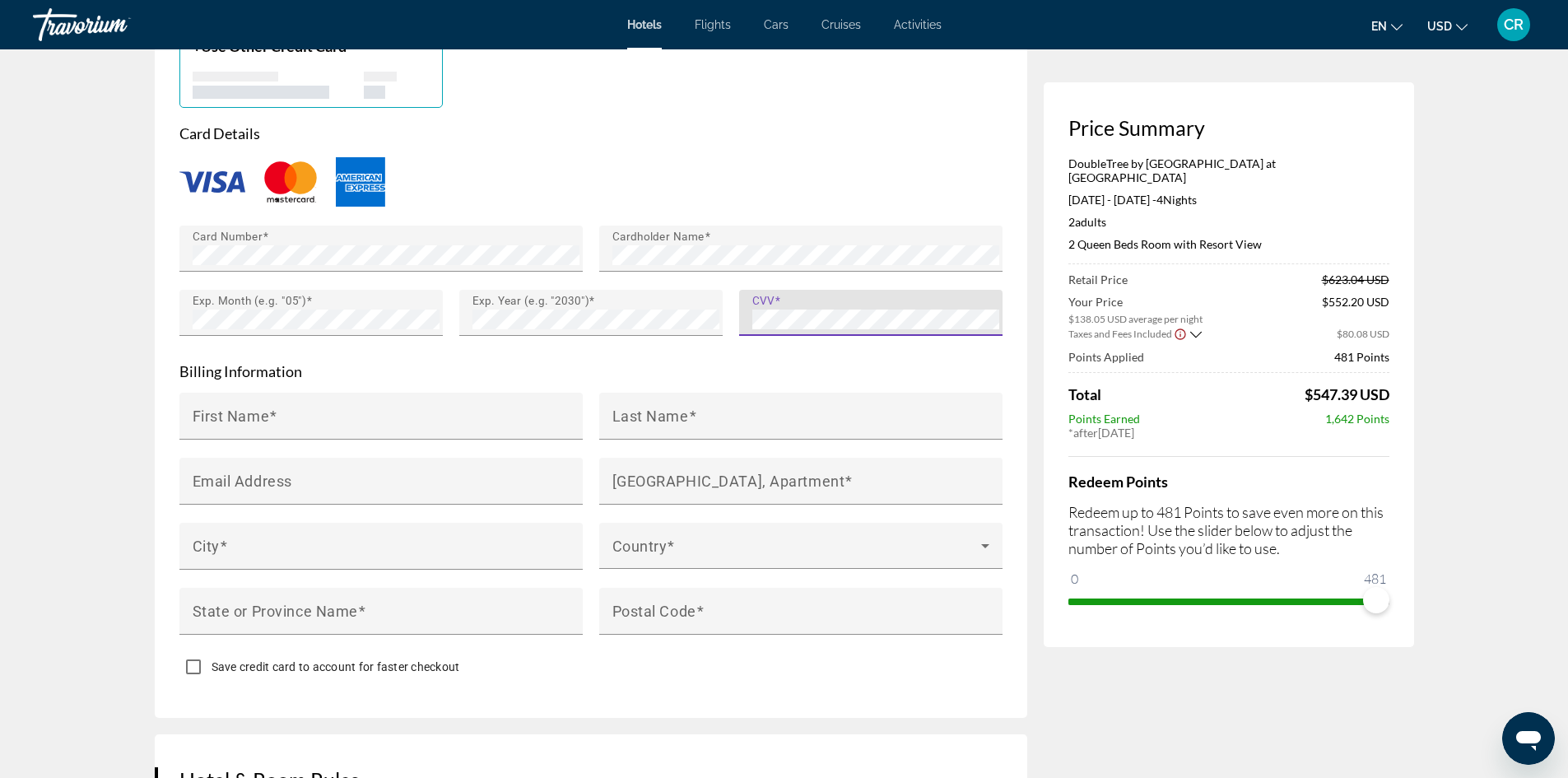
scroll to position [1400, 0]
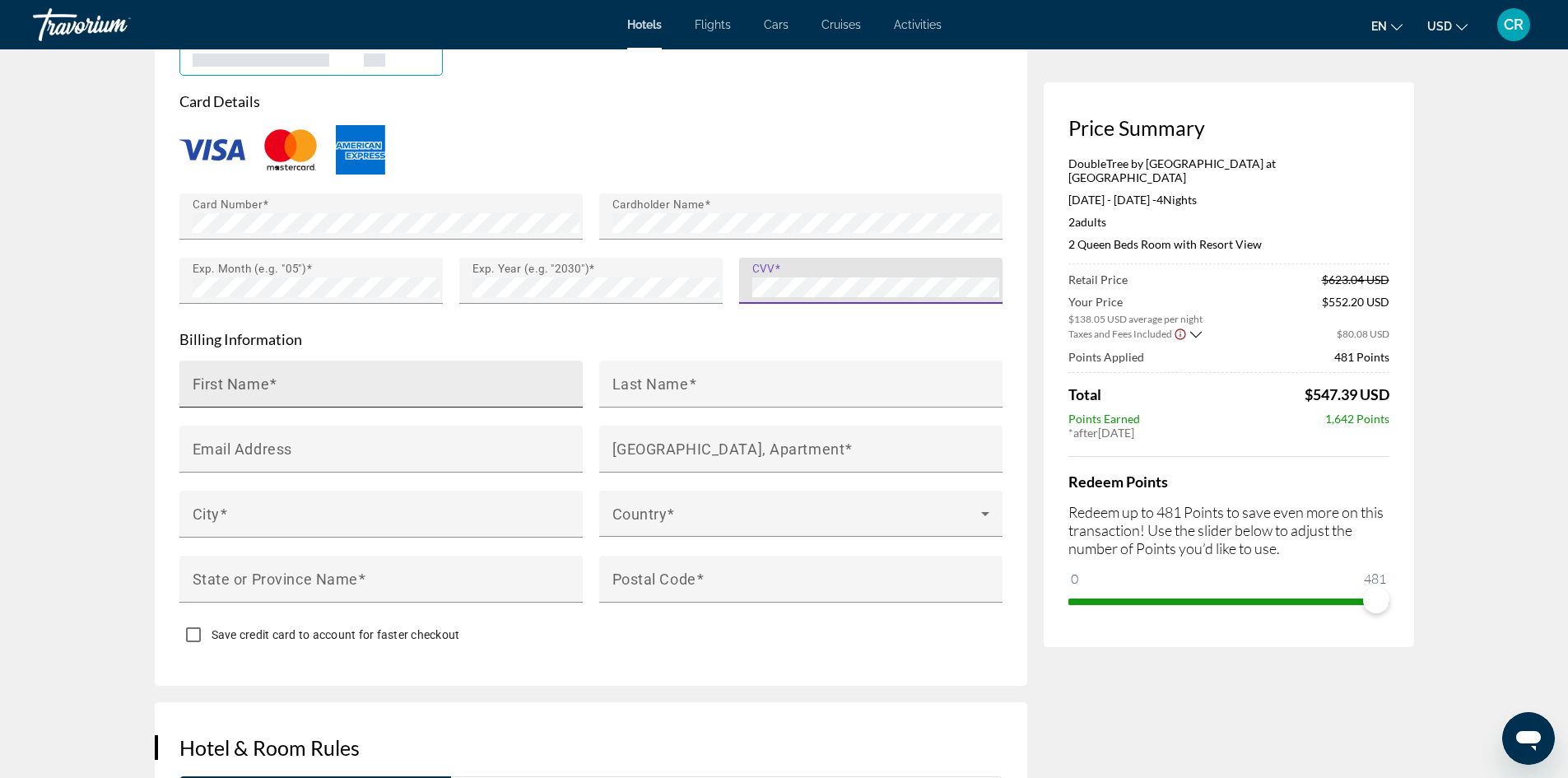
click at [419, 382] on input "First Name" at bounding box center [386, 392] width 387 height 20
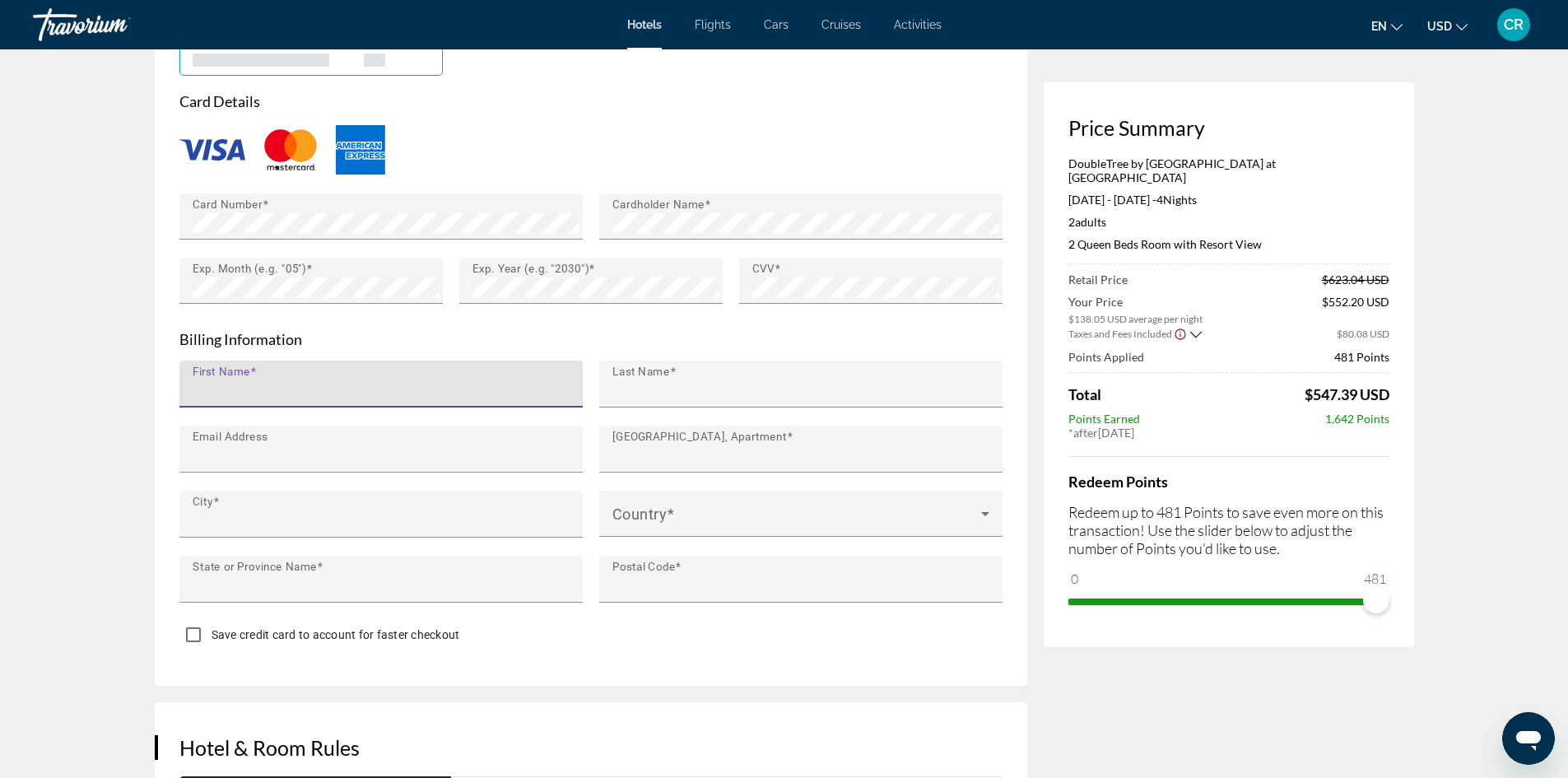
type input "*******"
type input "****"
type input "**********"
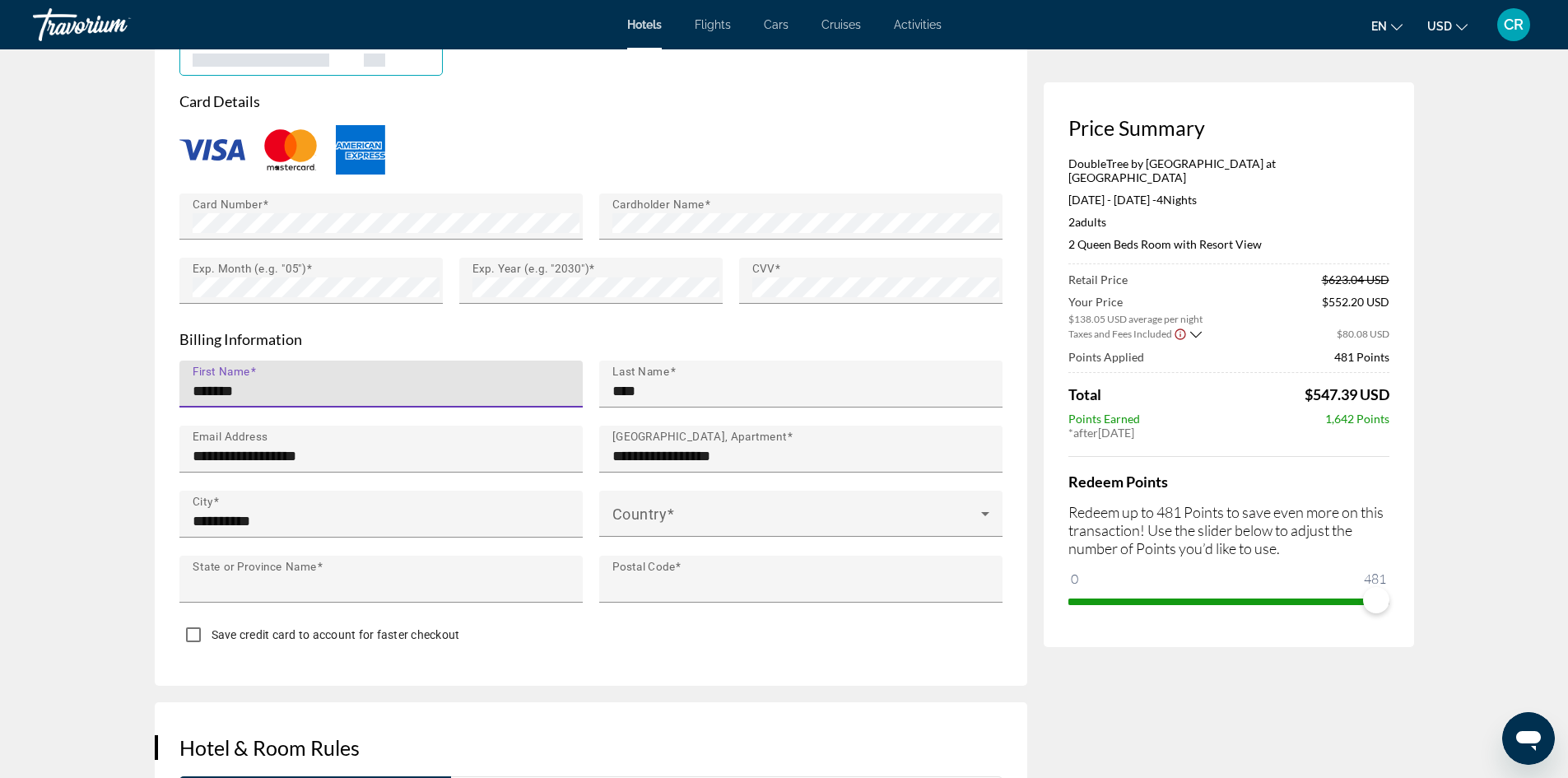
type input "**"
type input "*****"
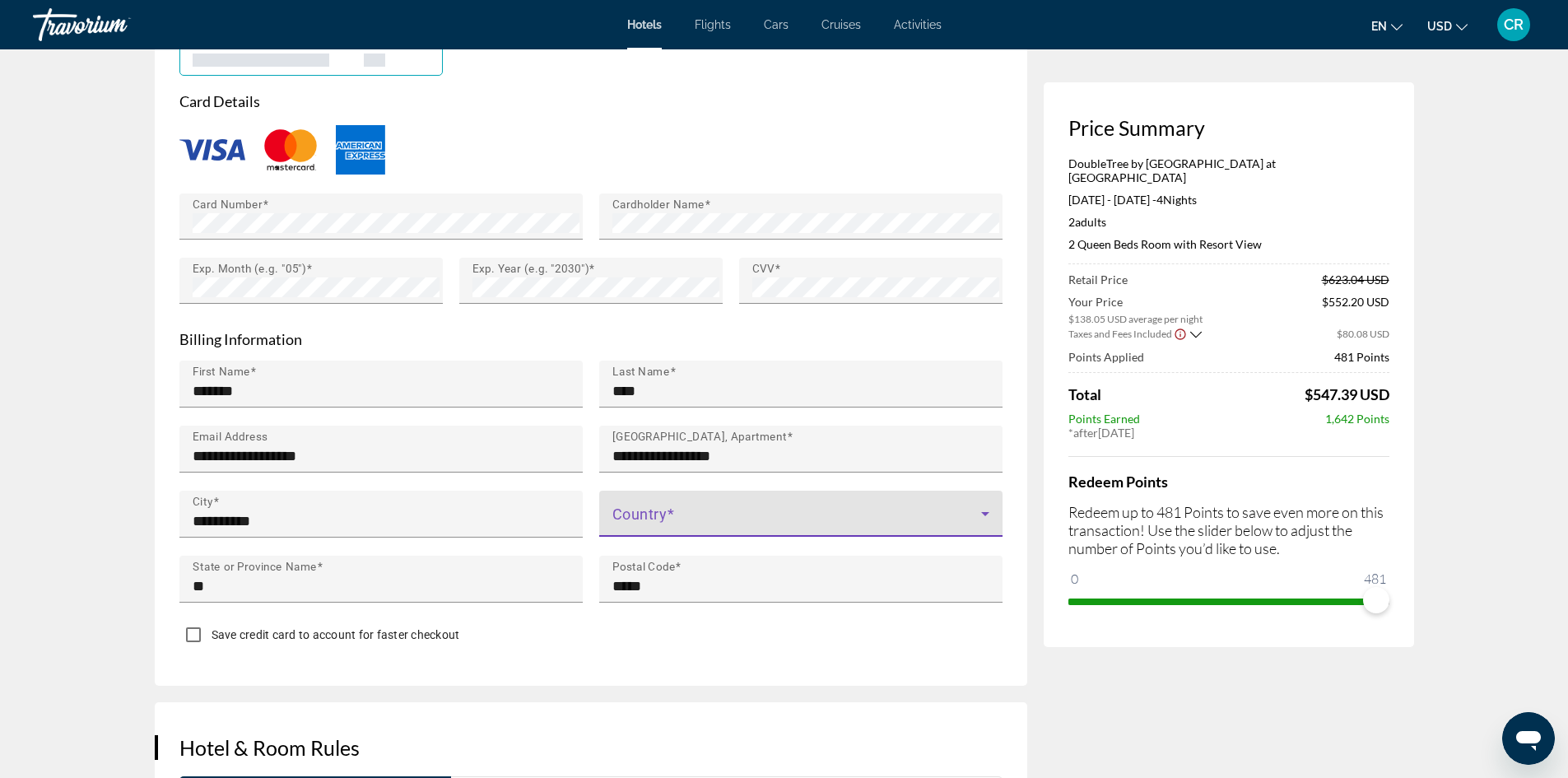
click at [811, 511] on span "Main content" at bounding box center [796, 521] width 369 height 20
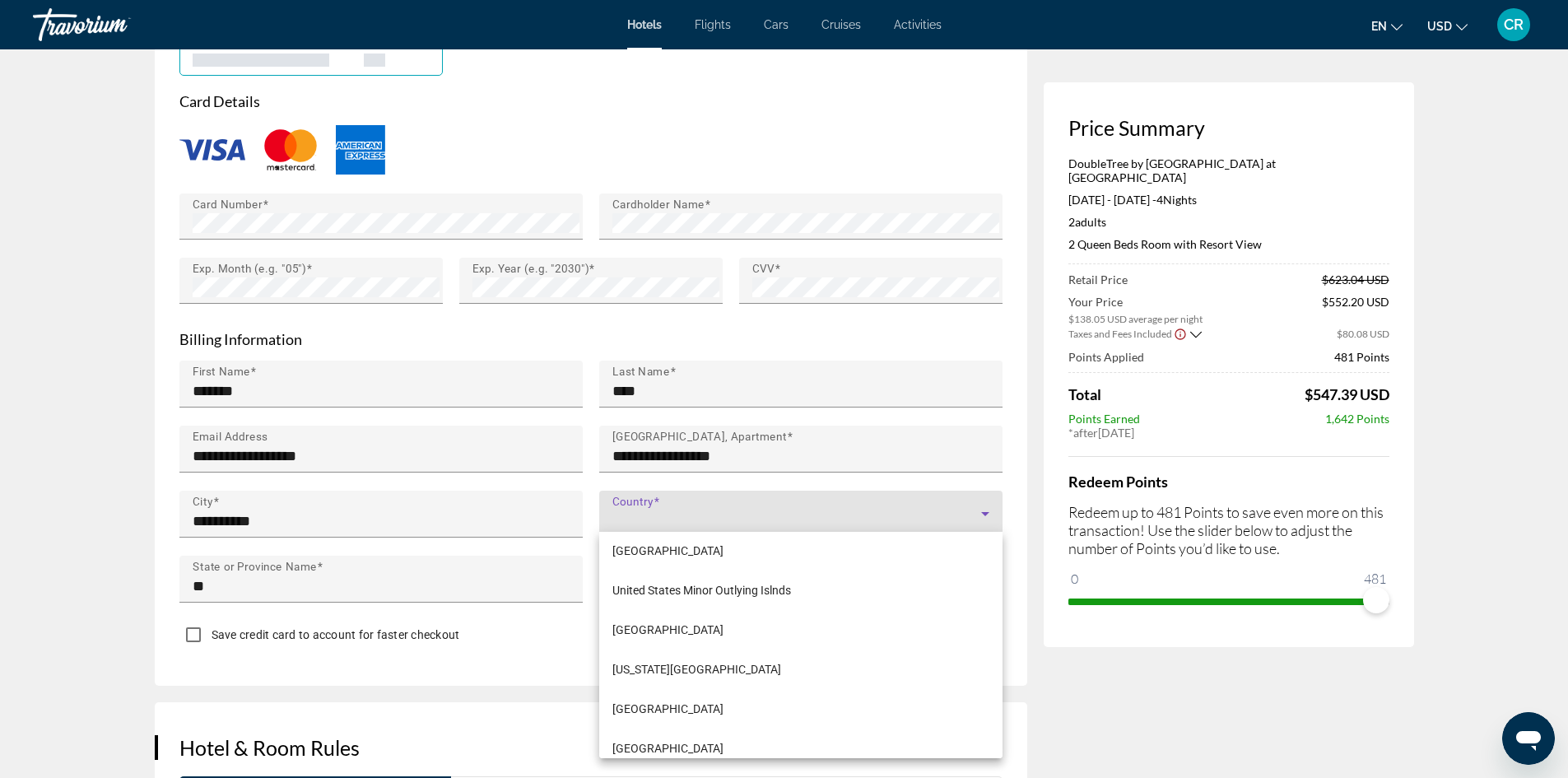
scroll to position [9493, 0]
click at [752, 637] on mat-option "[GEOGRAPHIC_DATA]" at bounding box center [800, 632] width 403 height 39
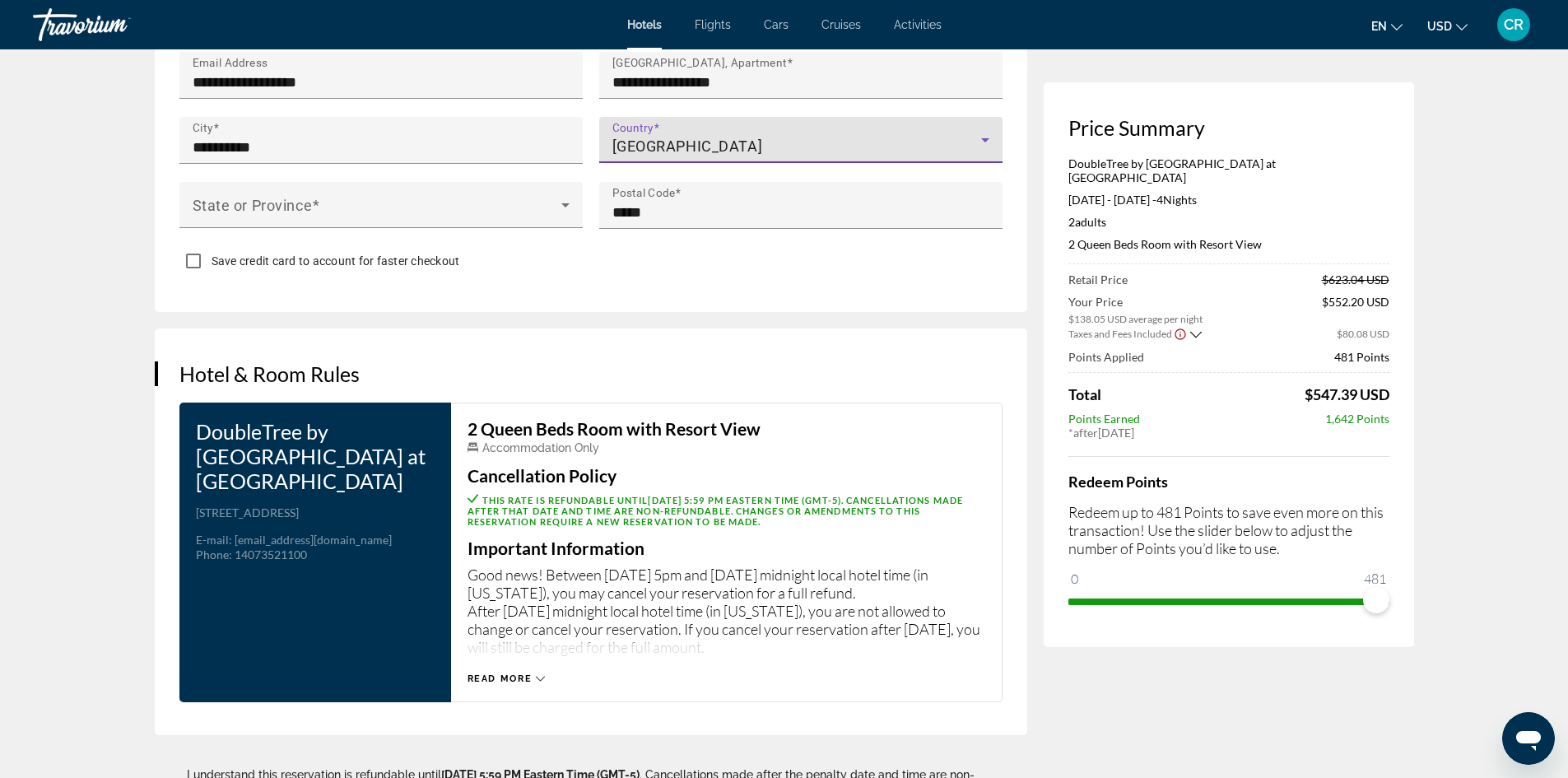
scroll to position [1812, 0]
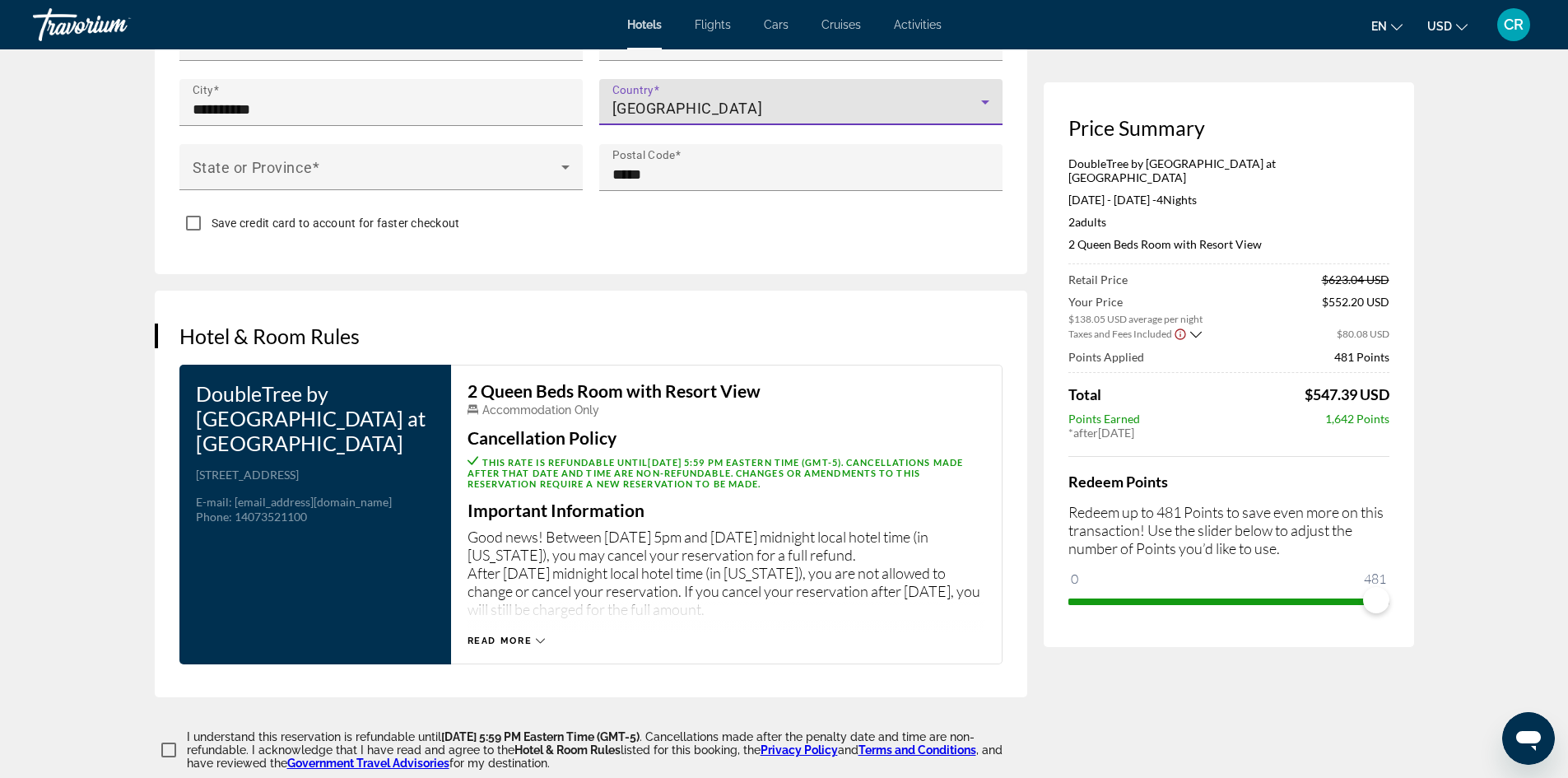
click at [510, 646] on span "Read more" at bounding box center [499, 642] width 65 height 11
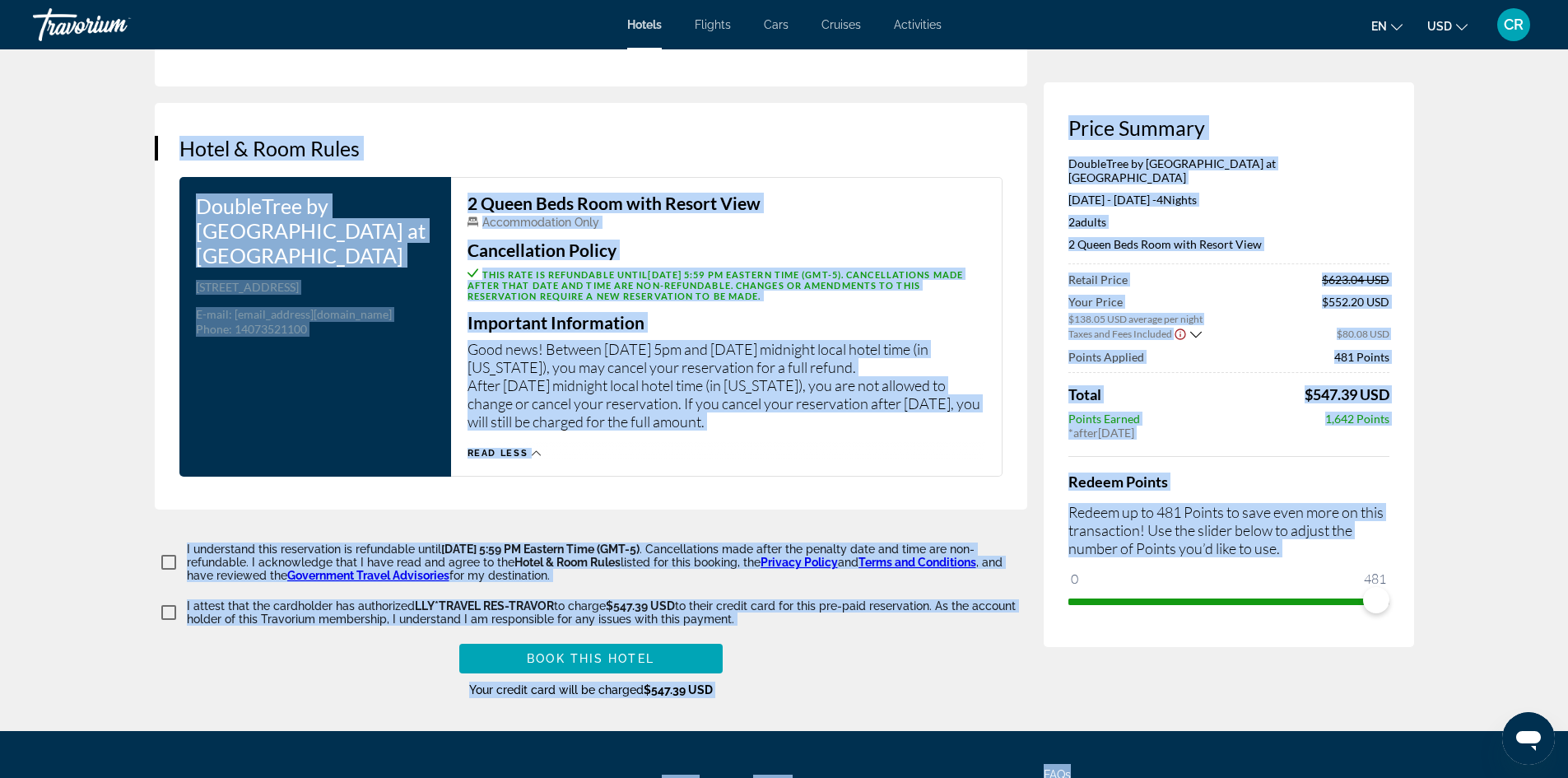
scroll to position [2167, 0]
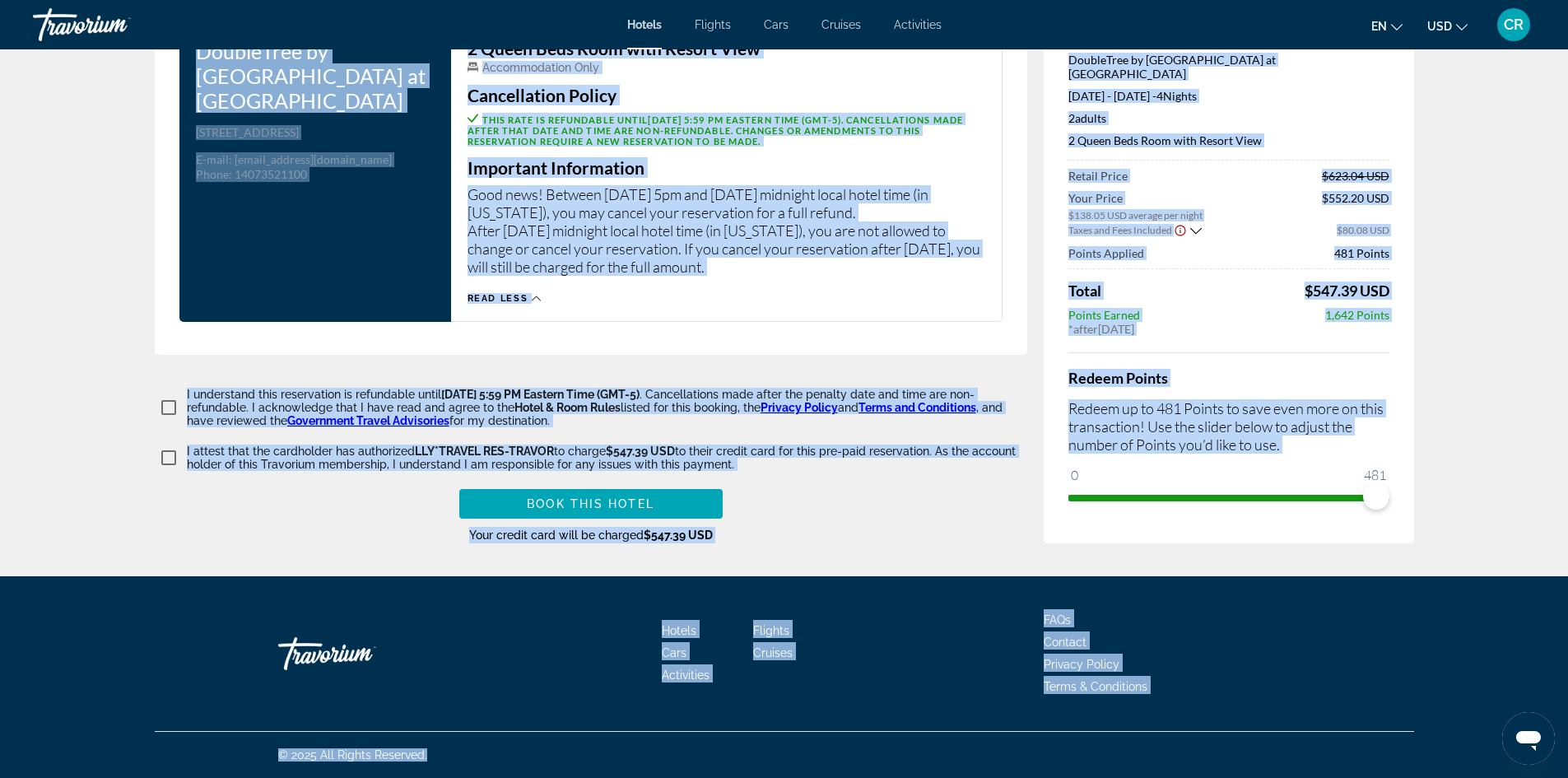
drag, startPoint x: 152, startPoint y: 89, endPoint x: 1130, endPoint y: 762, distance: 1187.2
drag, startPoint x: 691, startPoint y: 237, endPoint x: 712, endPoint y: 255, distance: 27.7
click at [714, 246] on p "Good news! Between [DATE] 5pm and [DATE] midnight local hotel time (in [US_STAT…" at bounding box center [726, 230] width 518 height 91
copy div "Lorem Ipsumdo Sitam Consect AdipisCing el Seddoe Tempo Incidid ut LabOreet Dol …"
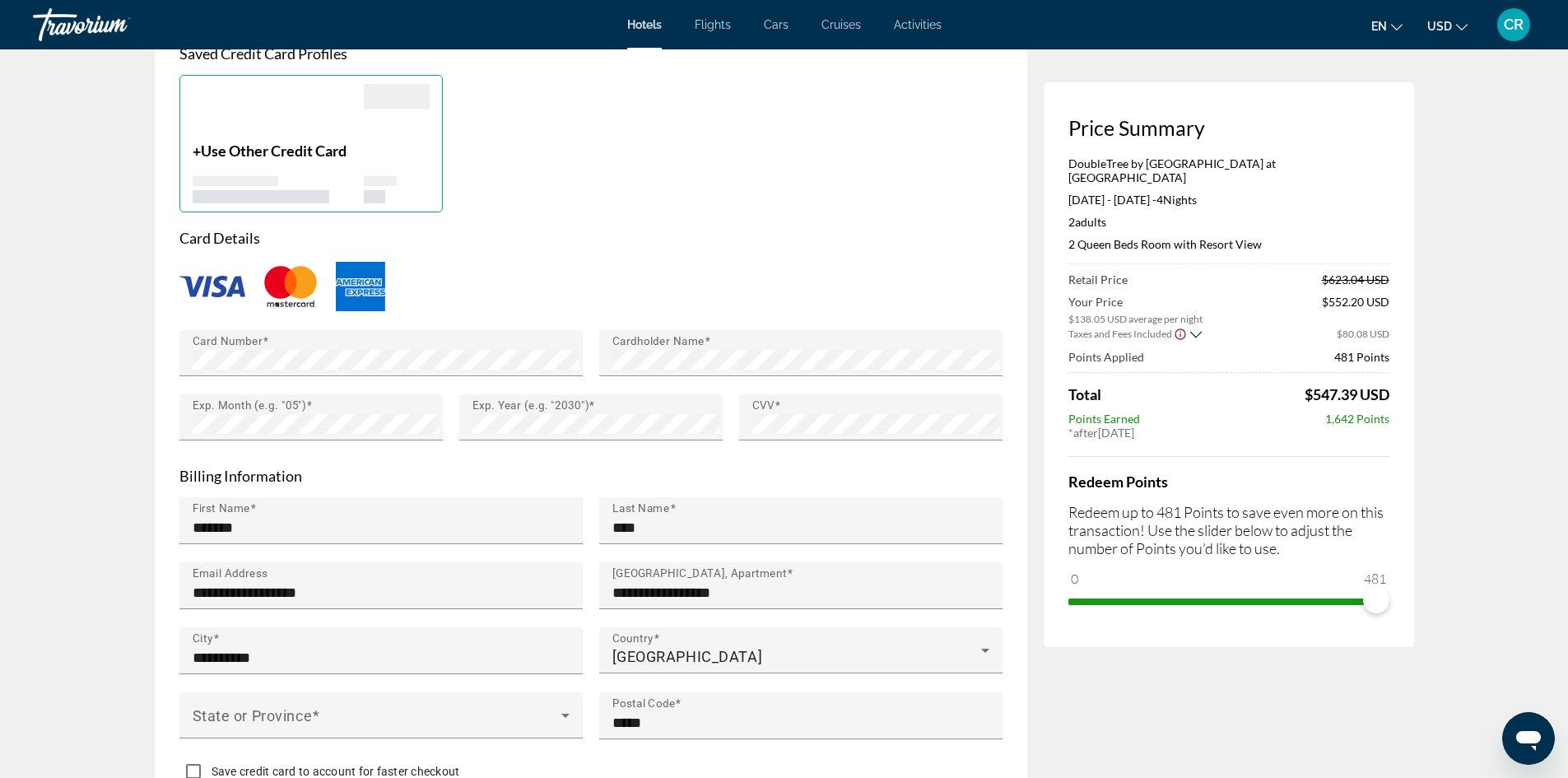
scroll to position [1013, 0]
